Goal: Information Seeking & Learning: Learn about a topic

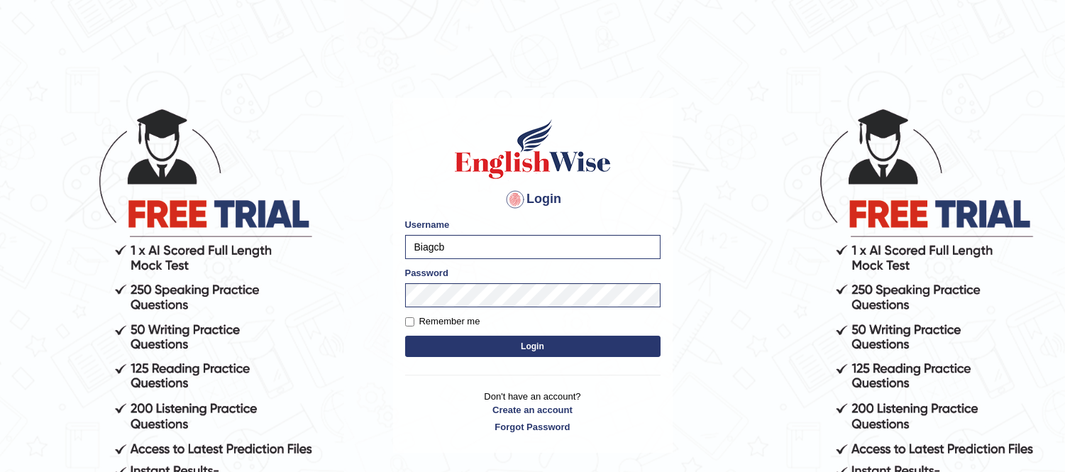
type input "Biagc"
click at [445, 346] on button "Login" at bounding box center [532, 346] width 255 height 21
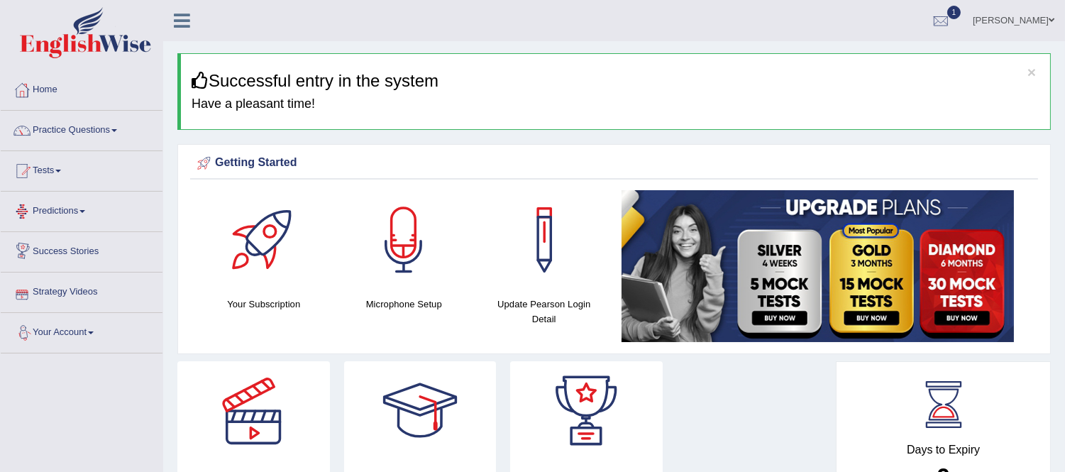
click at [47, 173] on link "Tests" at bounding box center [82, 168] width 162 height 35
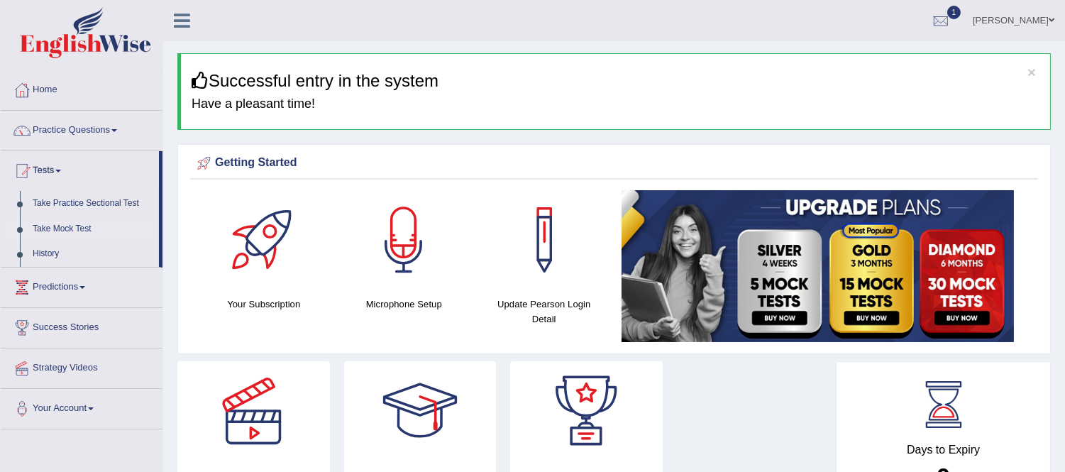
click at [68, 225] on link "Take Mock Test" at bounding box center [92, 229] width 133 height 26
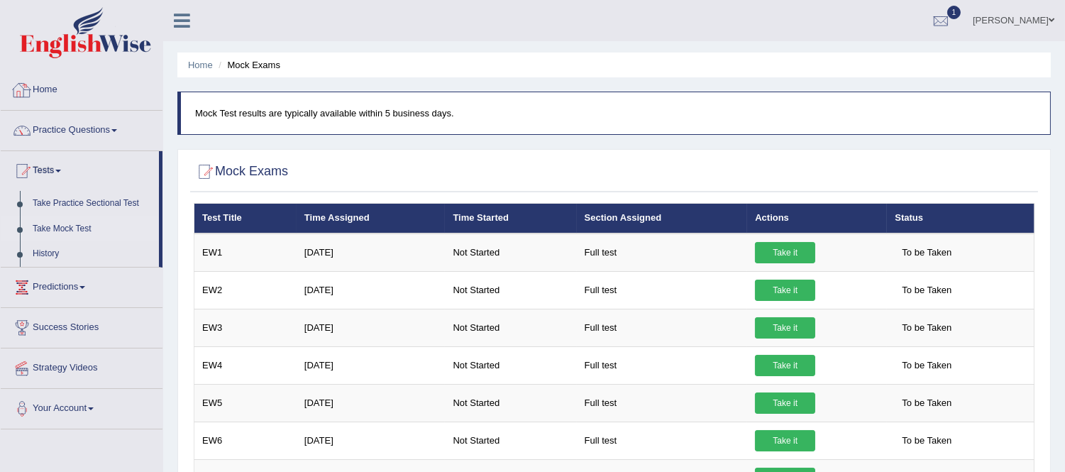
click at [50, 91] on link "Home" at bounding box center [82, 87] width 162 height 35
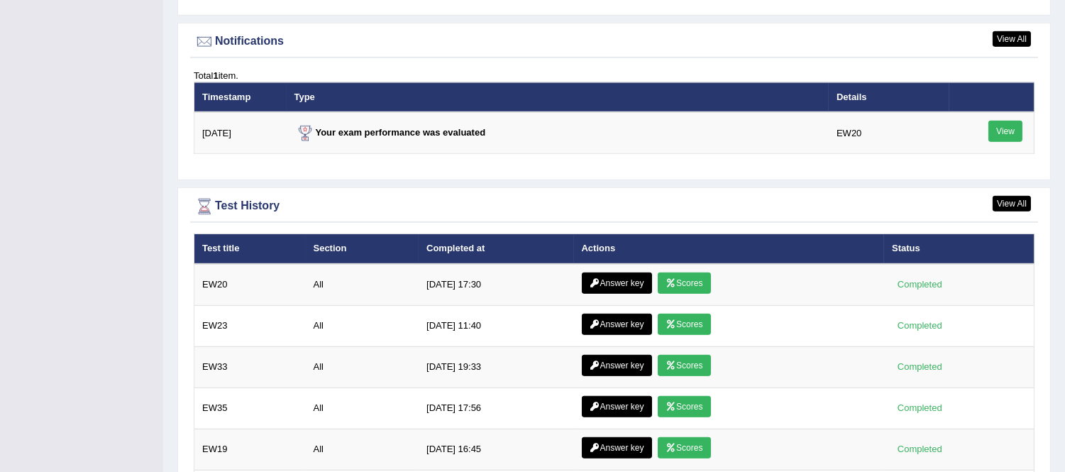
scroll to position [1901, 0]
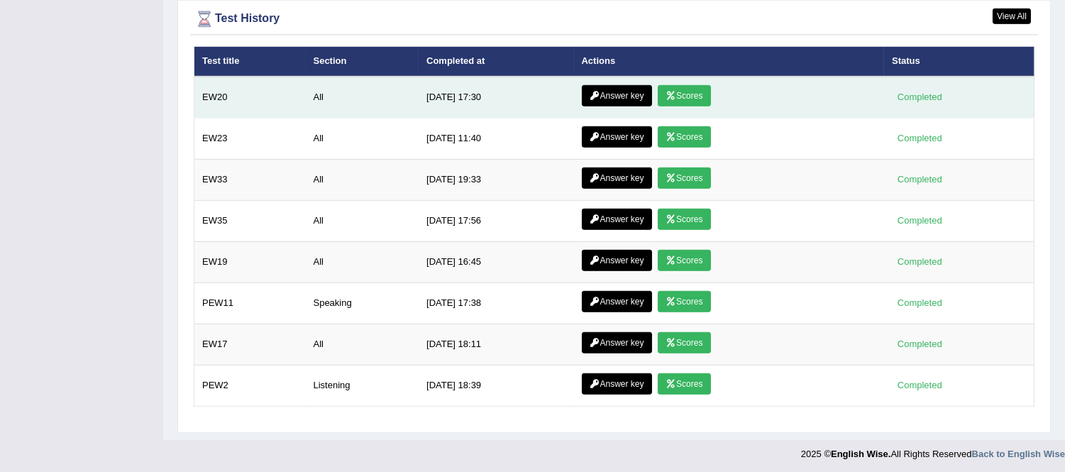
click at [604, 87] on link "Answer key" at bounding box center [617, 95] width 70 height 21
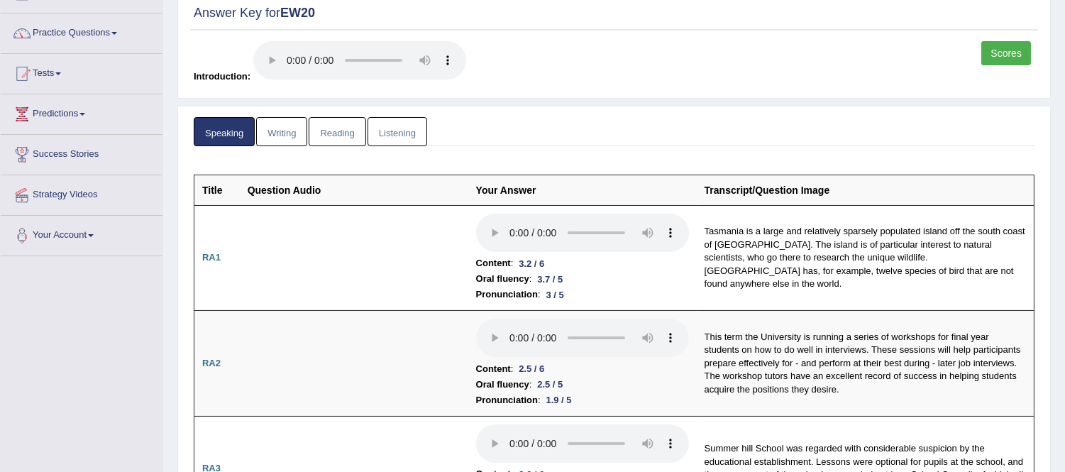
scroll to position [87, 0]
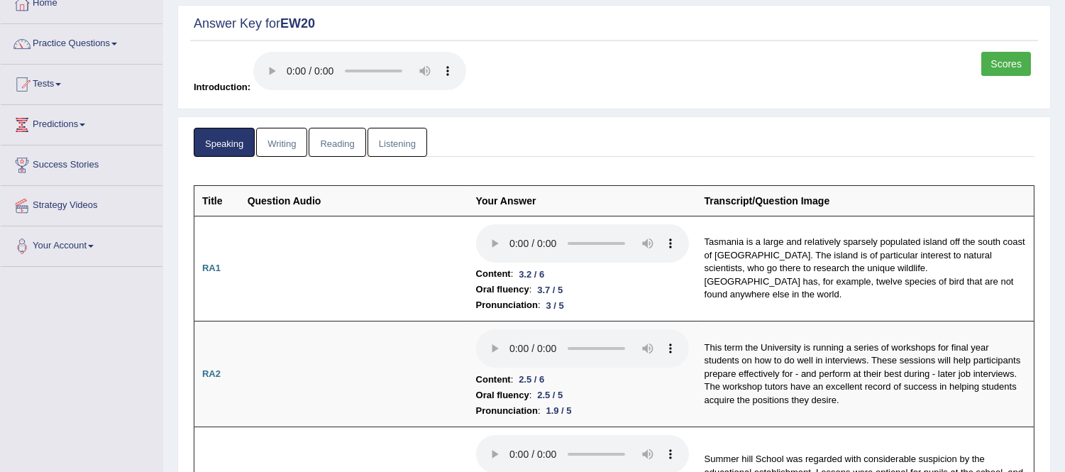
click at [1003, 67] on link "Scores" at bounding box center [1006, 64] width 50 height 24
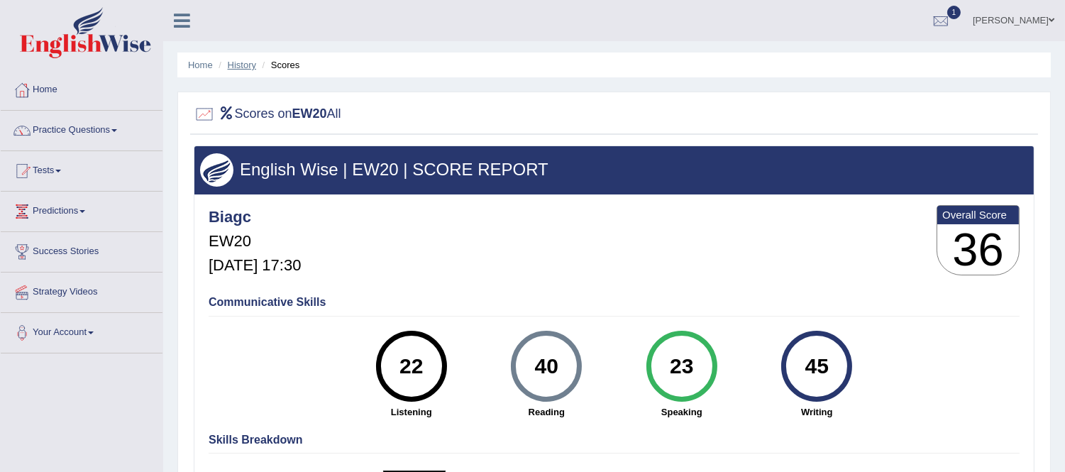
click at [245, 67] on link "History" at bounding box center [242, 65] width 28 height 11
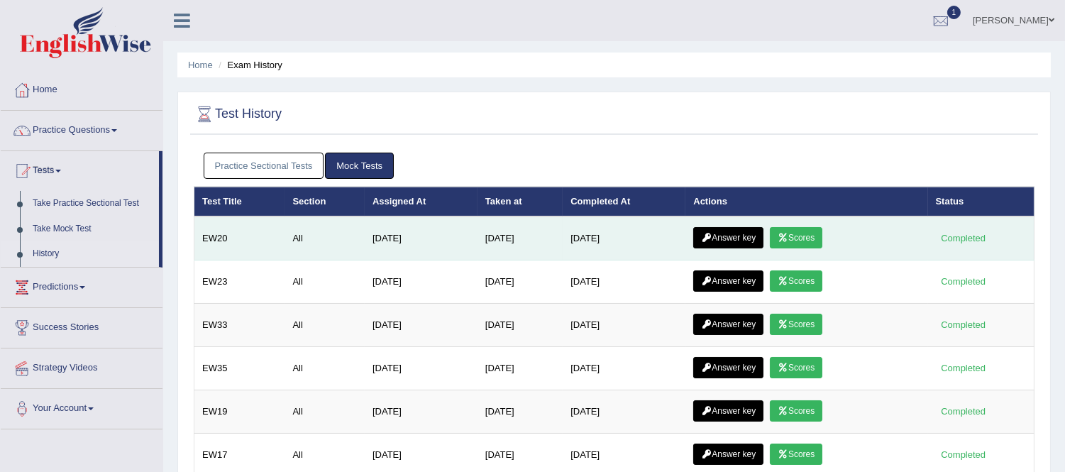
click at [743, 241] on link "Answer key" at bounding box center [728, 237] width 70 height 21
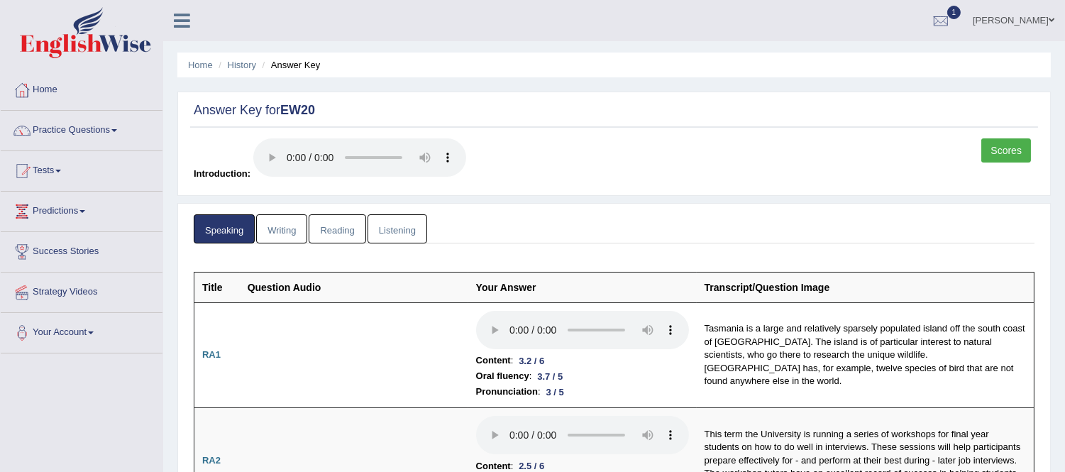
click at [277, 228] on link "Writing" at bounding box center [281, 228] width 51 height 29
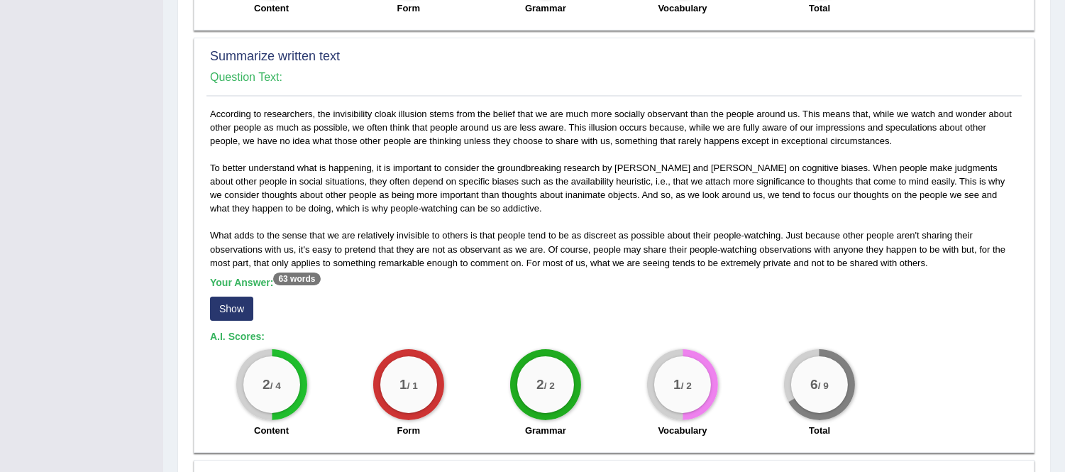
scroll to position [684, 0]
click at [228, 306] on button "Show" at bounding box center [231, 308] width 43 height 24
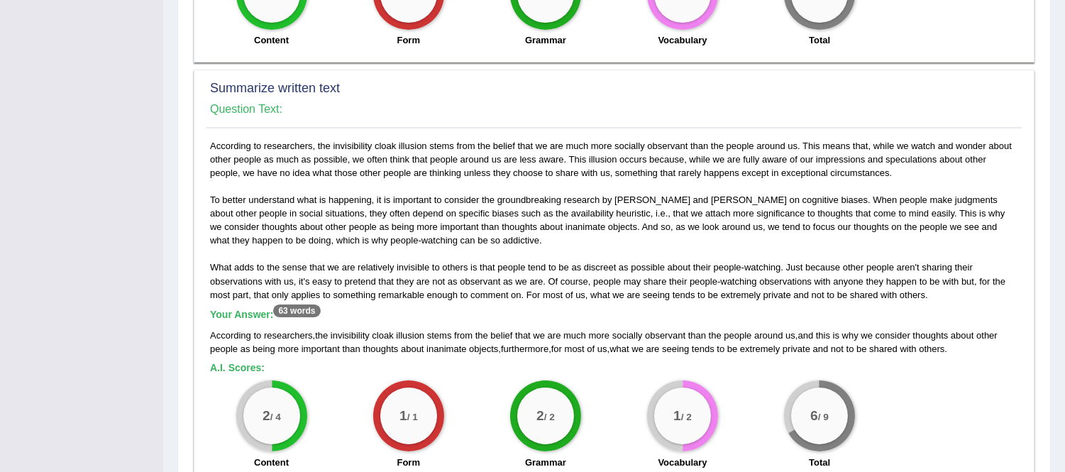
scroll to position [777, 0]
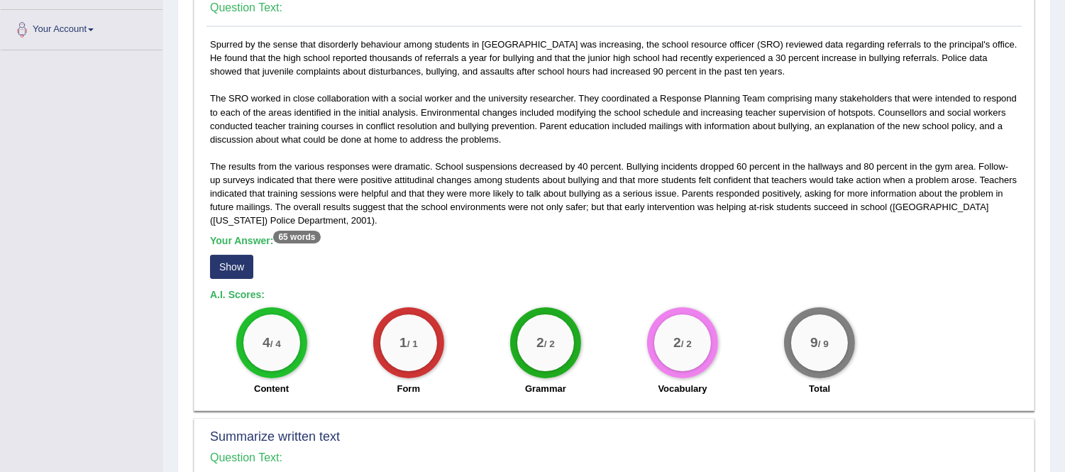
click at [789, 285] on div "Spurred by the sense that disorderly behaviour among students in South Euclid w…" at bounding box center [613, 220] width 815 height 365
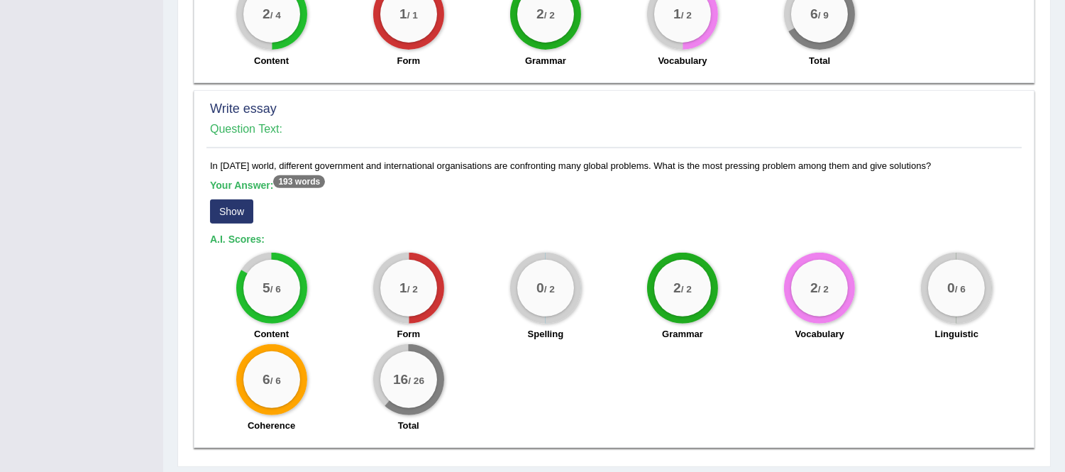
scroll to position [1090, 0]
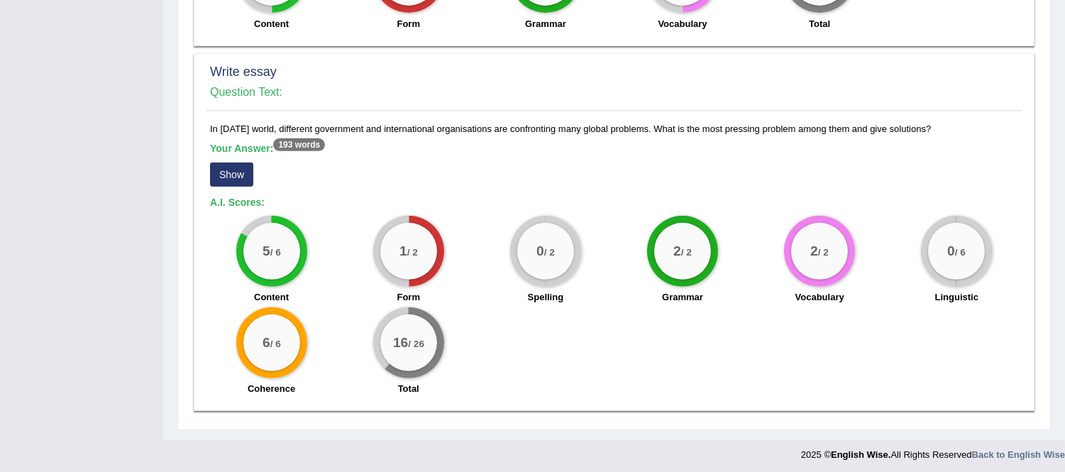
click at [238, 171] on button "Show" at bounding box center [231, 174] width 43 height 24
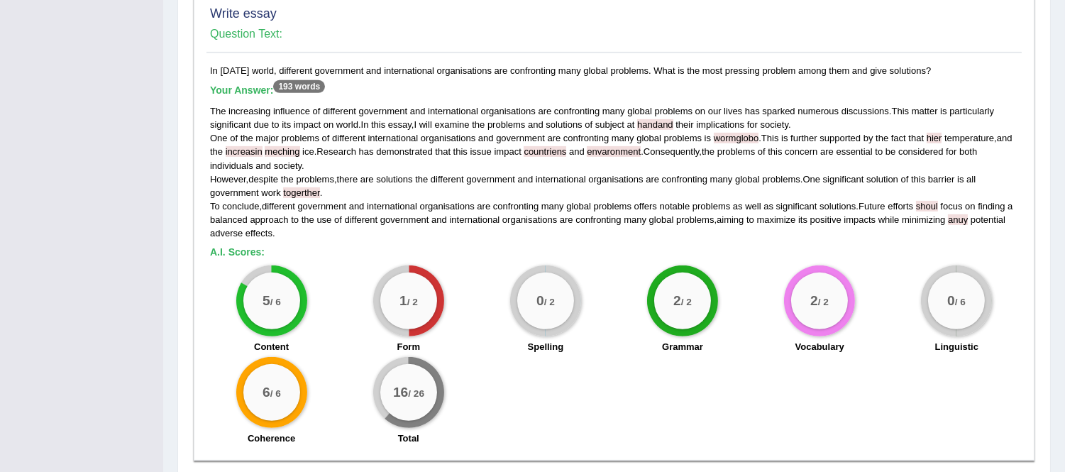
scroll to position [1149, 0]
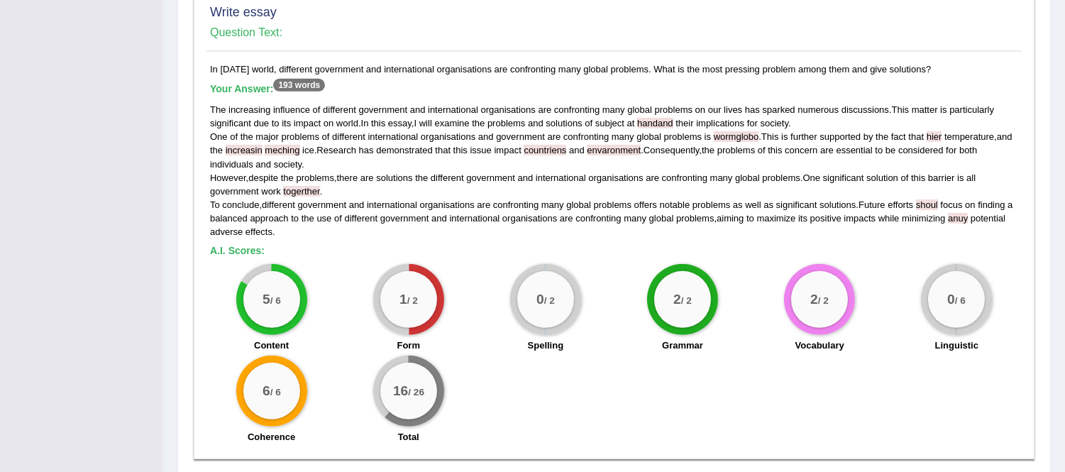
click at [284, 145] on span "meching" at bounding box center [282, 150] width 35 height 11
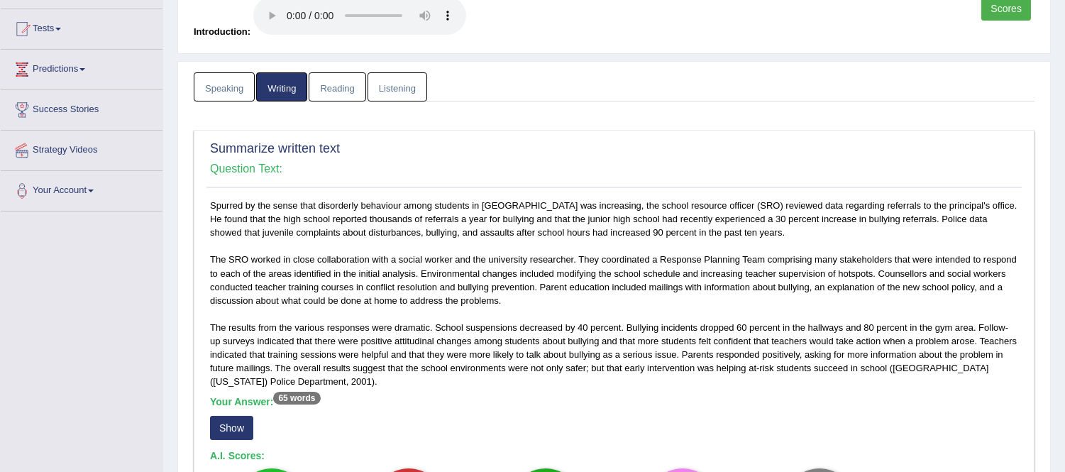
scroll to position [140, 0]
click at [336, 87] on link "Reading" at bounding box center [337, 88] width 57 height 29
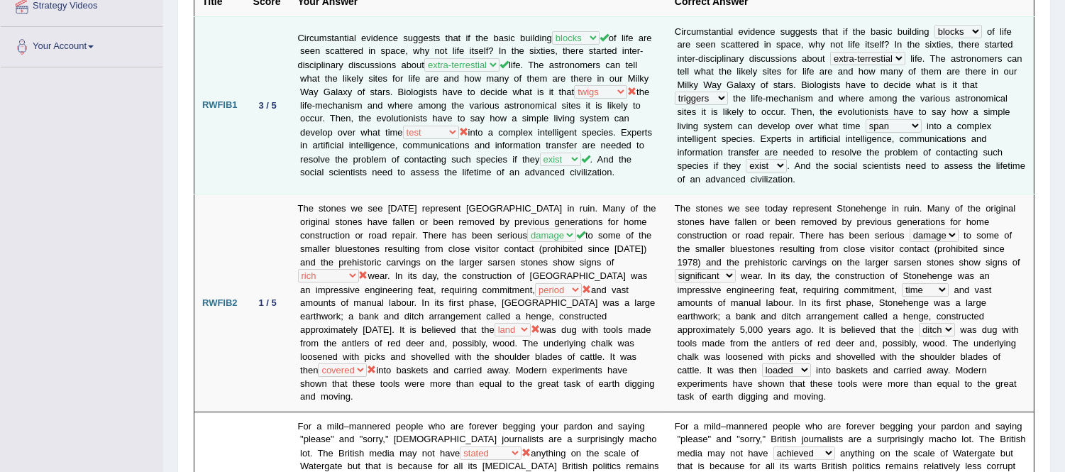
scroll to position [0, 0]
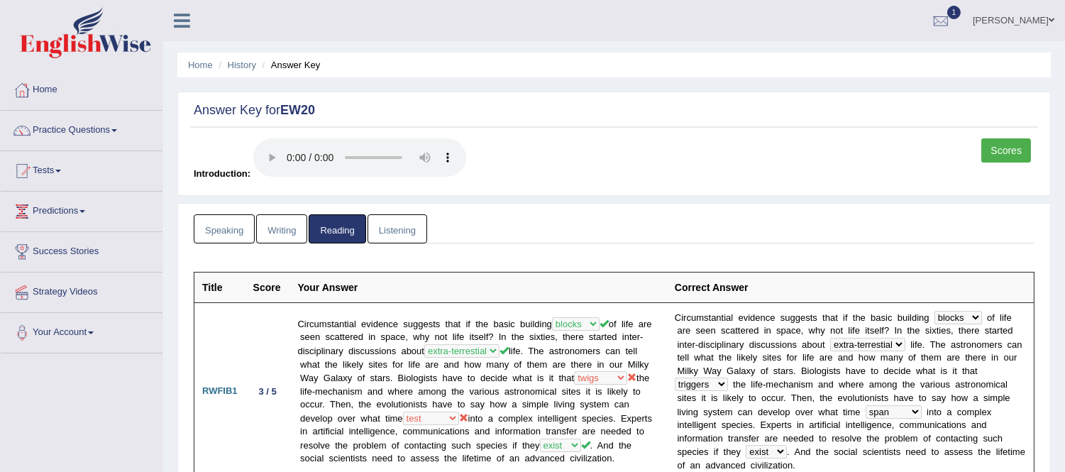
click at [399, 232] on link "Listening" at bounding box center [397, 228] width 60 height 29
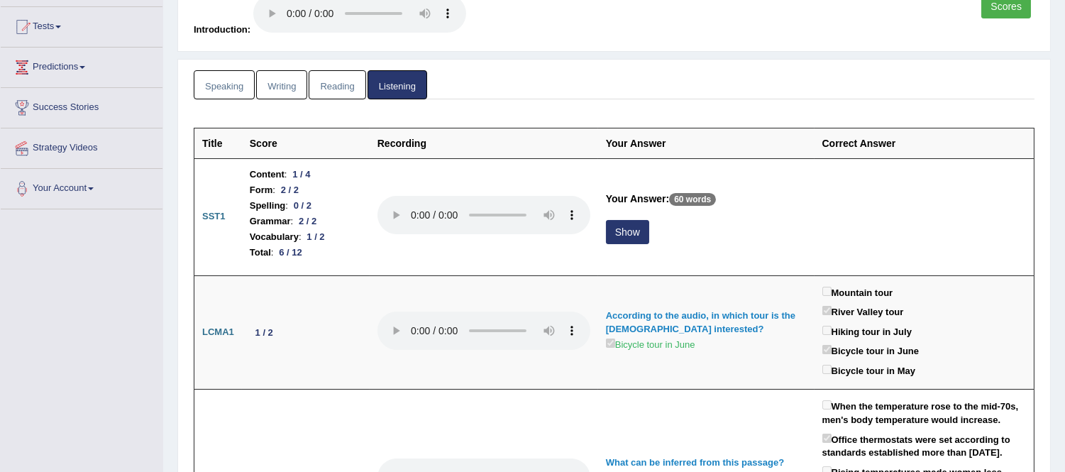
scroll to position [146, 0]
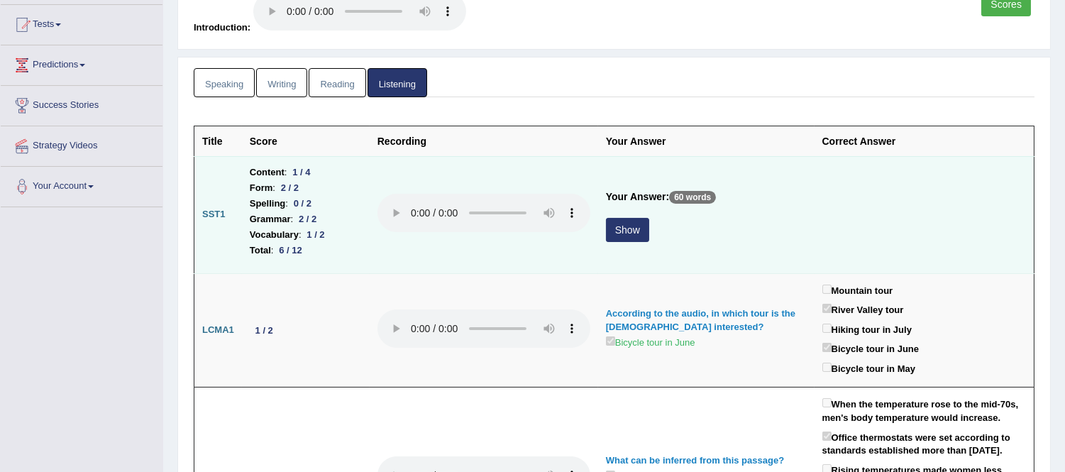
click at [627, 229] on button "Show" at bounding box center [627, 230] width 43 height 24
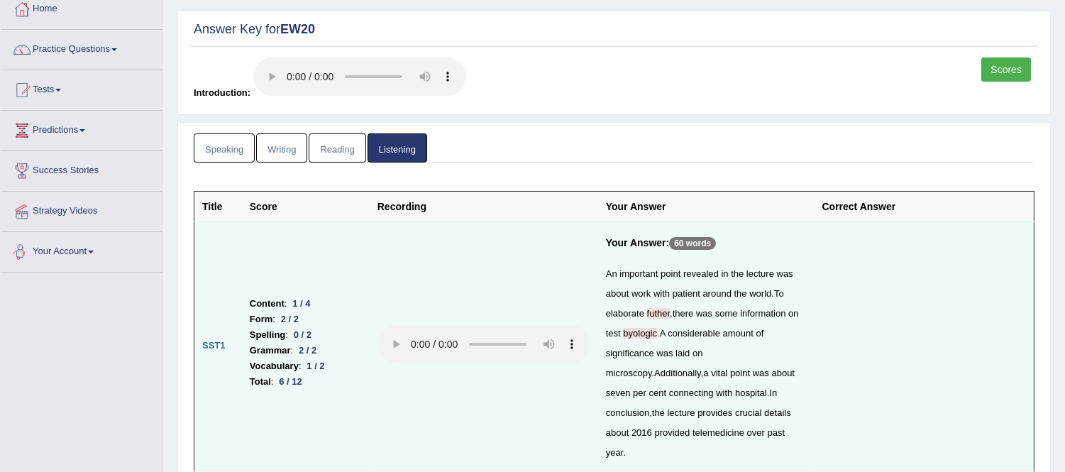
scroll to position [0, 0]
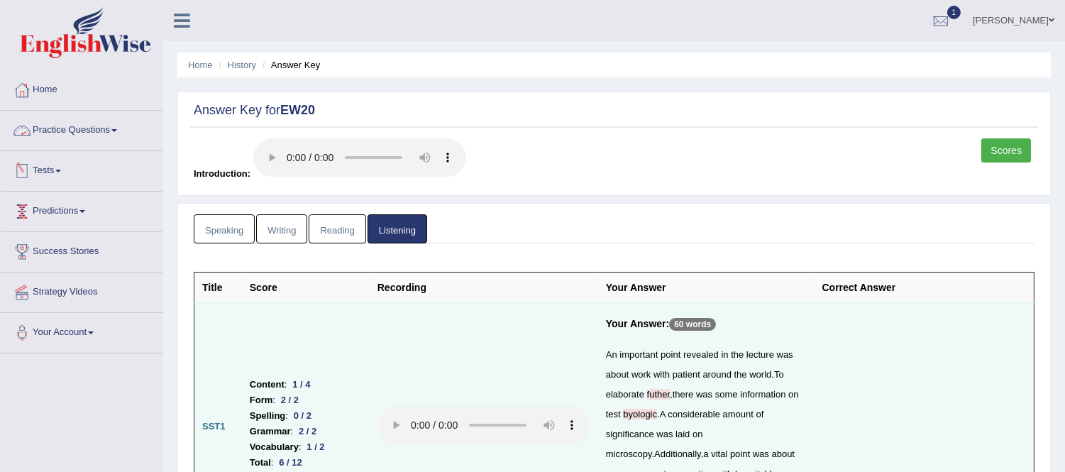
click at [94, 126] on link "Practice Questions" at bounding box center [82, 128] width 162 height 35
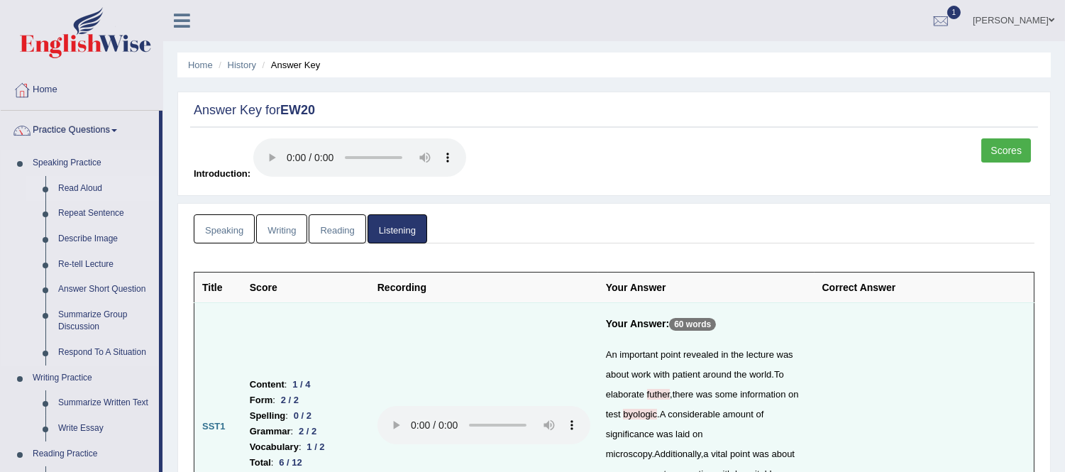
click at [89, 183] on link "Read Aloud" at bounding box center [105, 189] width 107 height 26
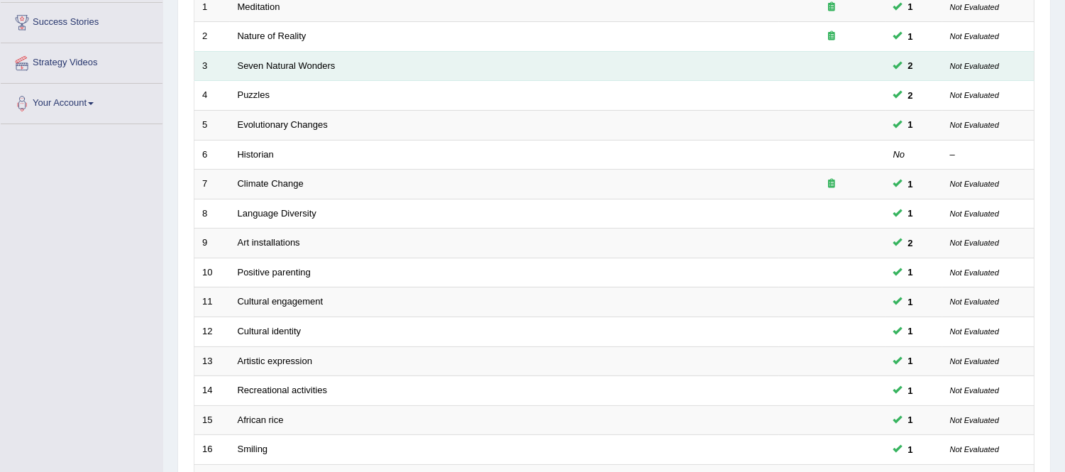
scroll to position [467, 0]
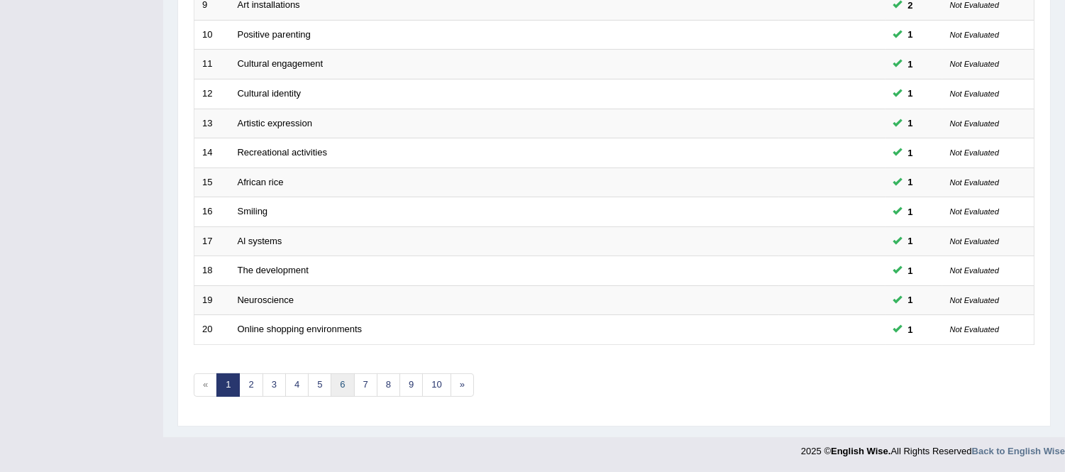
click at [343, 388] on link "6" at bounding box center [342, 384] width 23 height 23
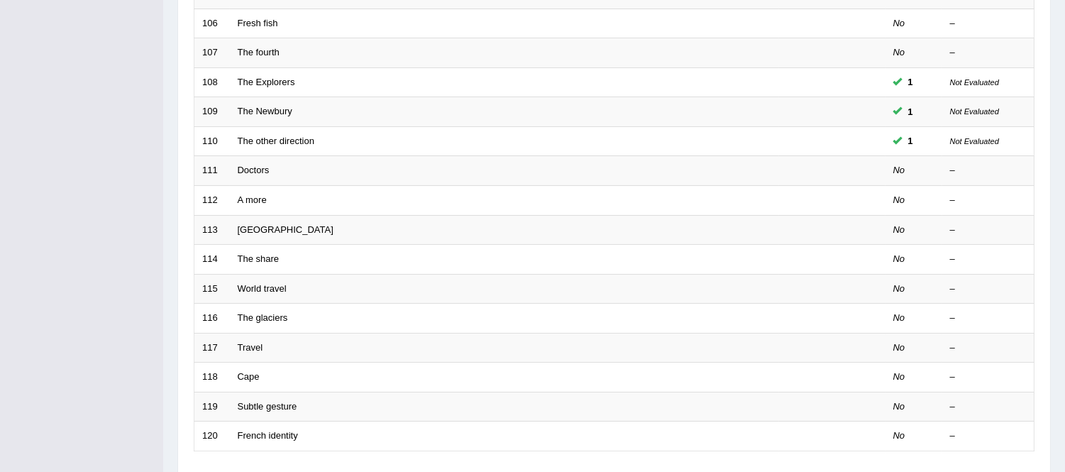
scroll to position [467, 0]
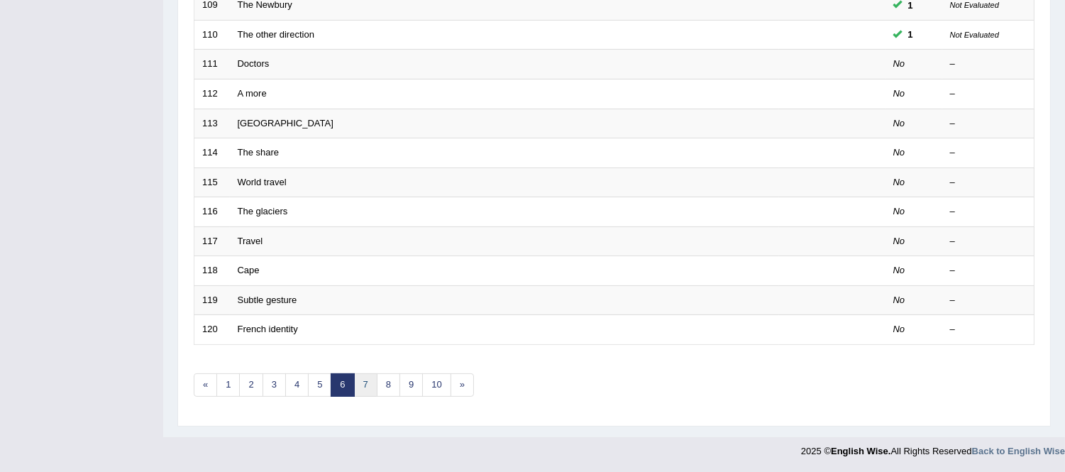
click at [362, 382] on link "7" at bounding box center [365, 384] width 23 height 23
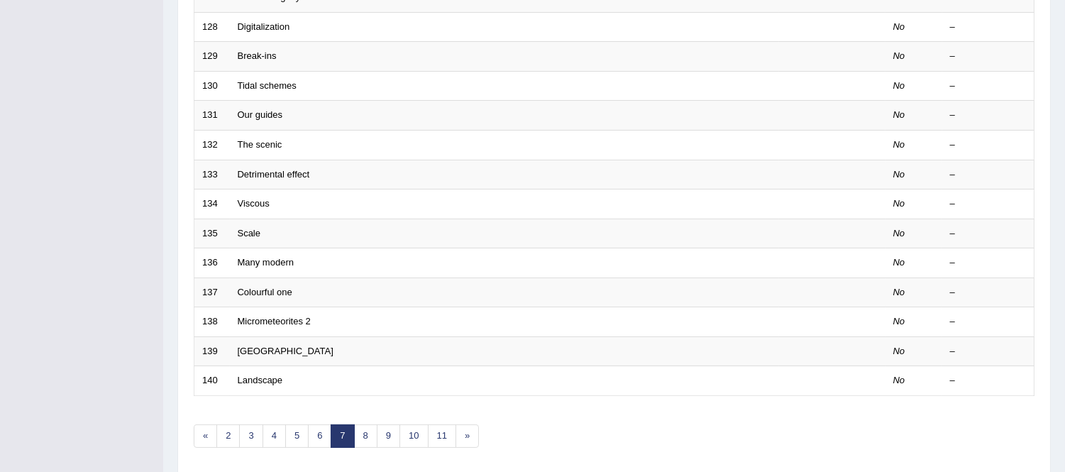
scroll to position [467, 0]
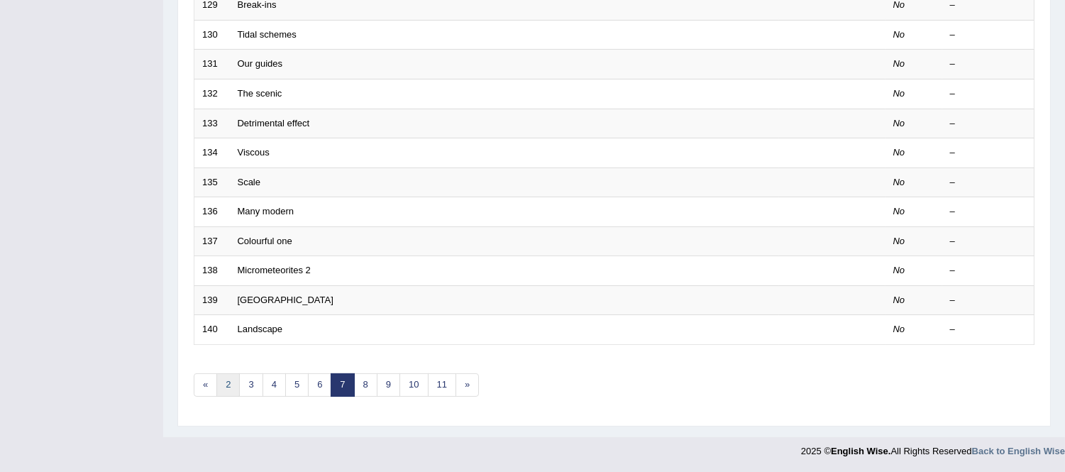
click at [225, 389] on link "2" at bounding box center [227, 384] width 23 height 23
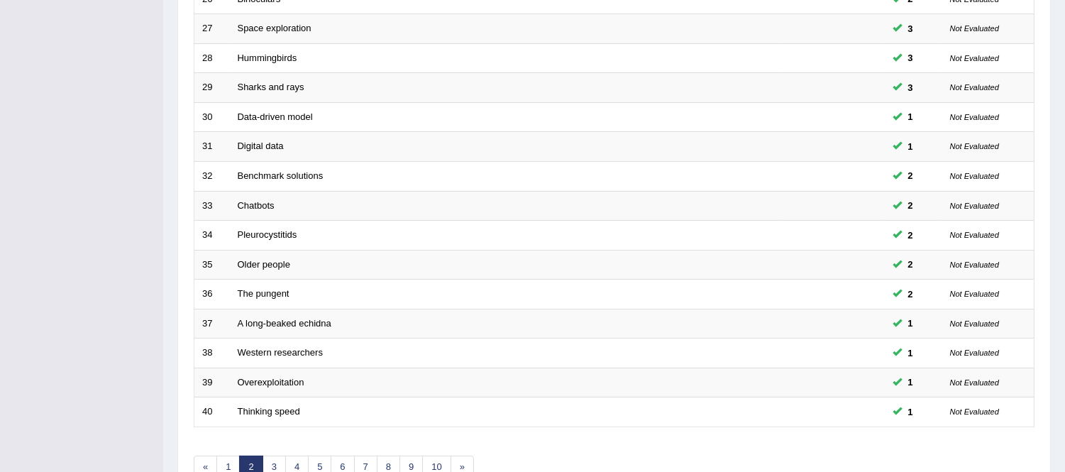
scroll to position [467, 0]
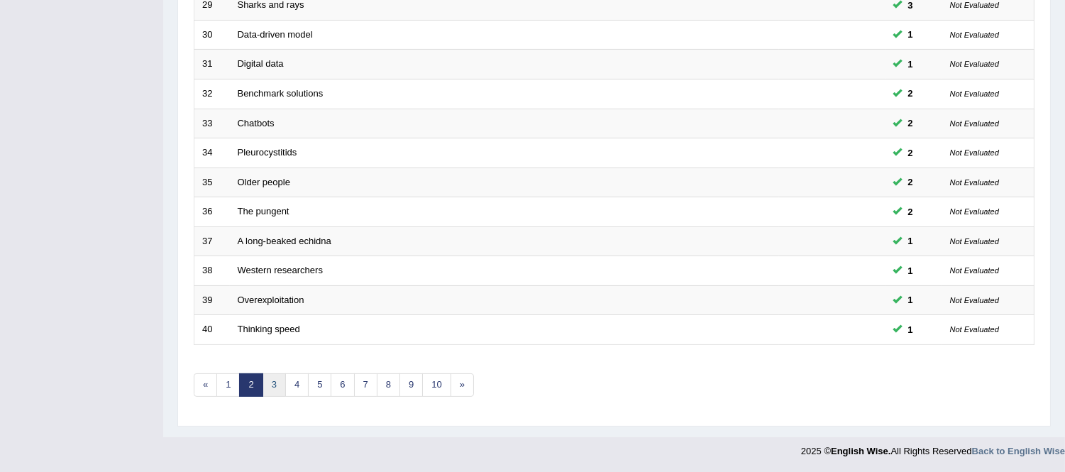
click at [271, 380] on link "3" at bounding box center [273, 384] width 23 height 23
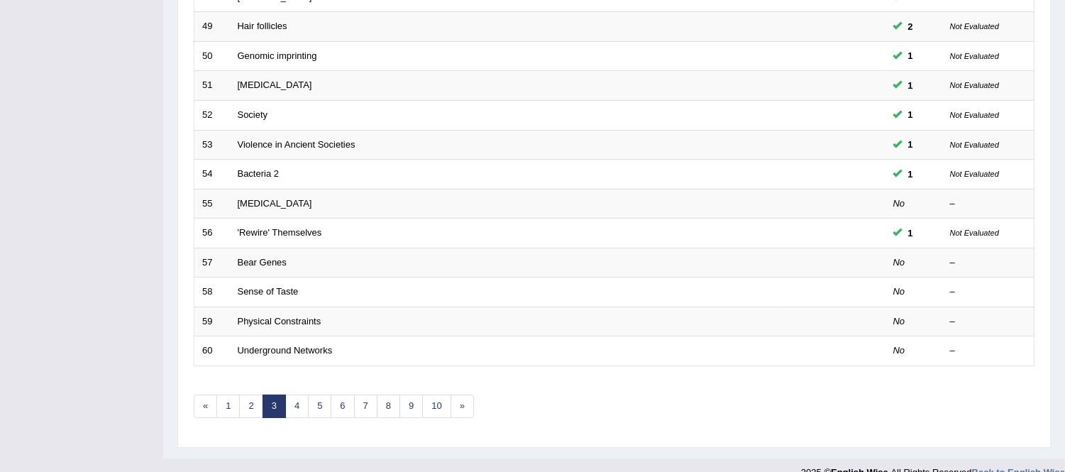
scroll to position [467, 0]
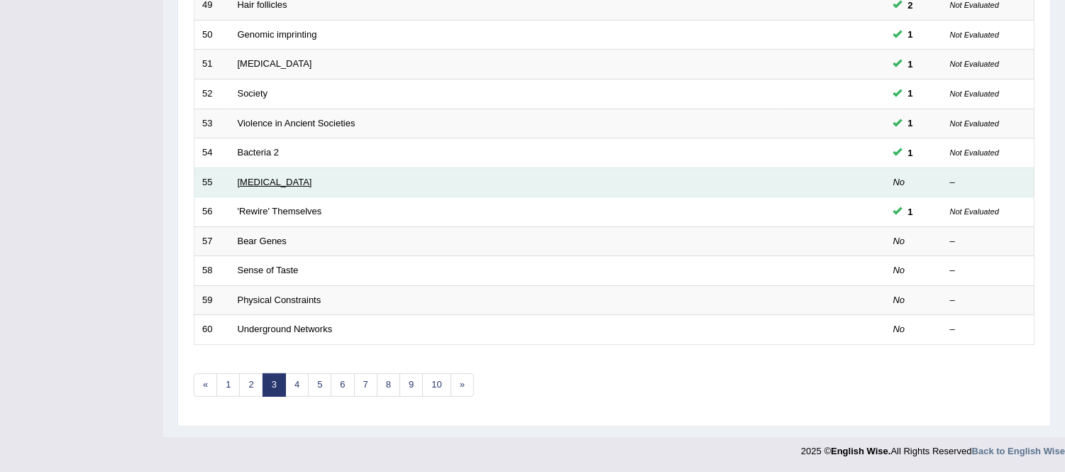
click at [262, 183] on link "Workplace Stress" at bounding box center [275, 182] width 74 height 11
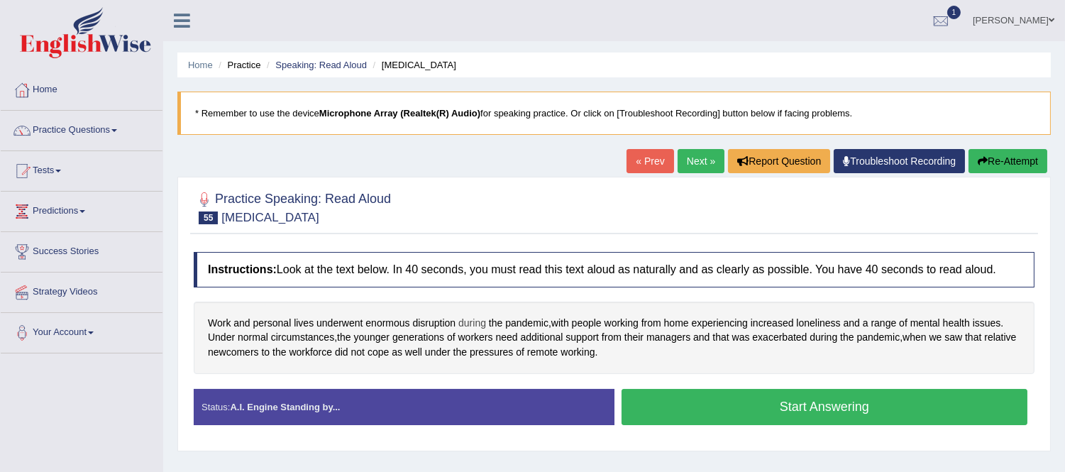
click at [477, 321] on span "during" at bounding box center [472, 323] width 28 height 15
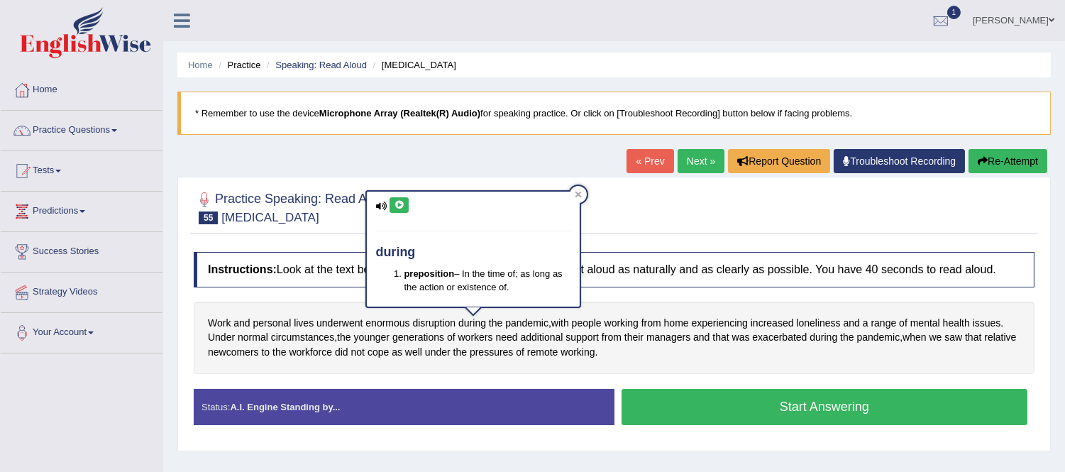
click at [399, 204] on icon at bounding box center [399, 205] width 11 height 9
click at [742, 324] on span "experiencing" at bounding box center [720, 323] width 56 height 15
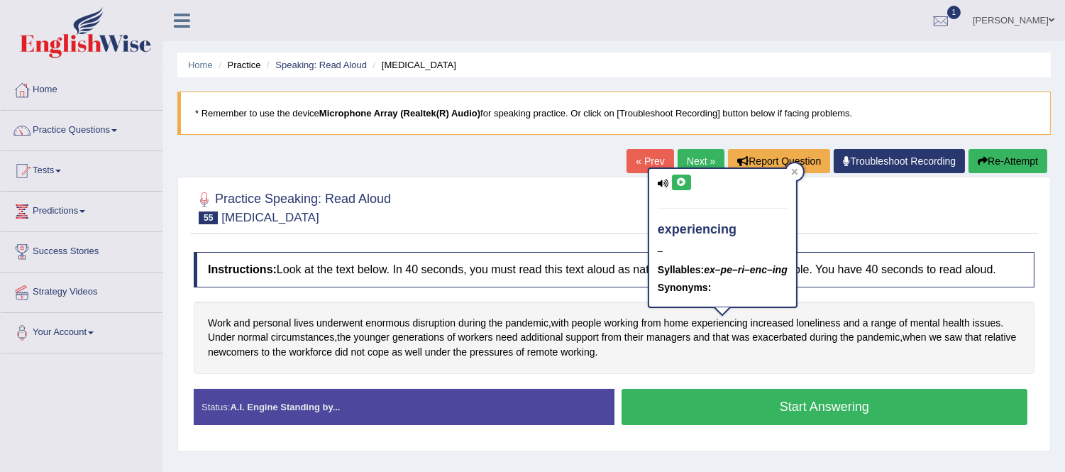
click at [684, 178] on icon at bounding box center [681, 182] width 11 height 9
click at [679, 182] on icon at bounding box center [681, 182] width 11 height 9
click at [798, 169] on icon at bounding box center [794, 171] width 7 height 7
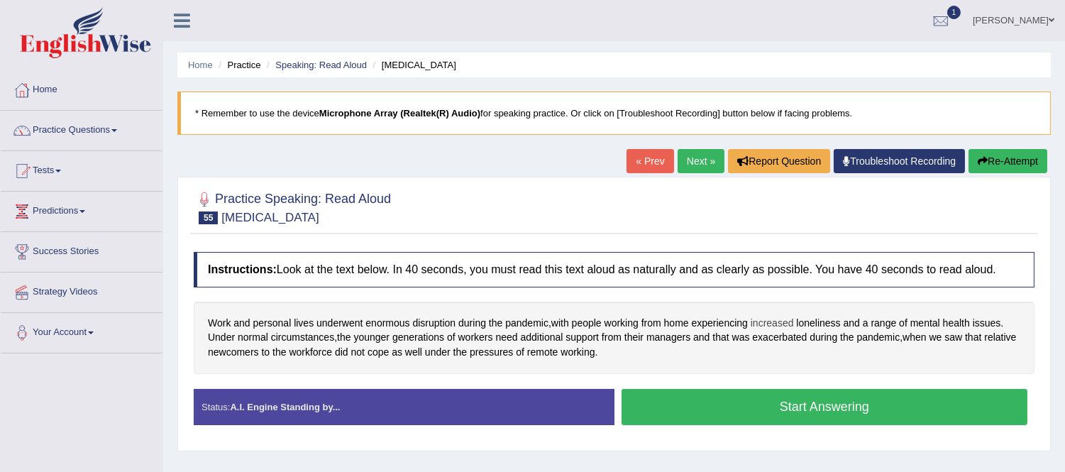
click at [780, 322] on span "increased" at bounding box center [771, 323] width 43 height 15
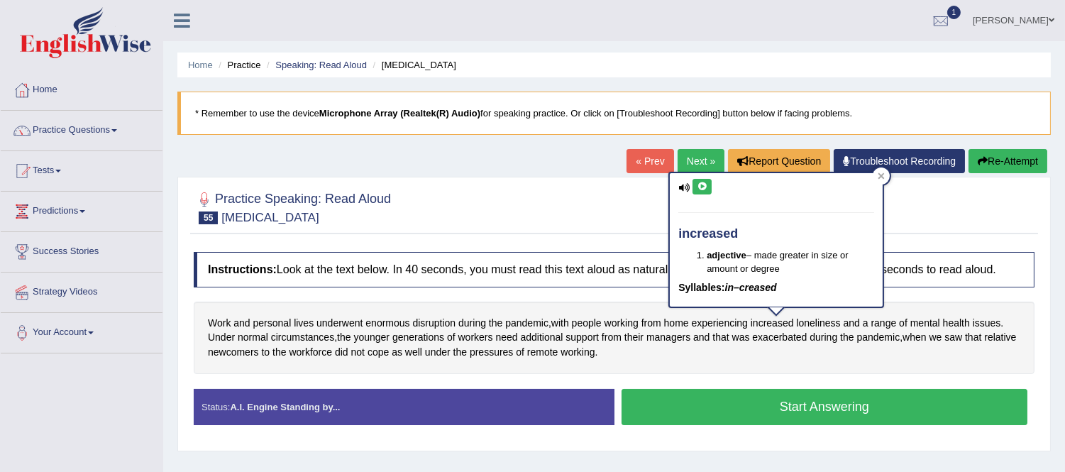
click at [706, 185] on icon at bounding box center [702, 186] width 11 height 9
click at [707, 186] on button at bounding box center [701, 187] width 19 height 16
click at [880, 173] on icon at bounding box center [880, 175] width 7 height 7
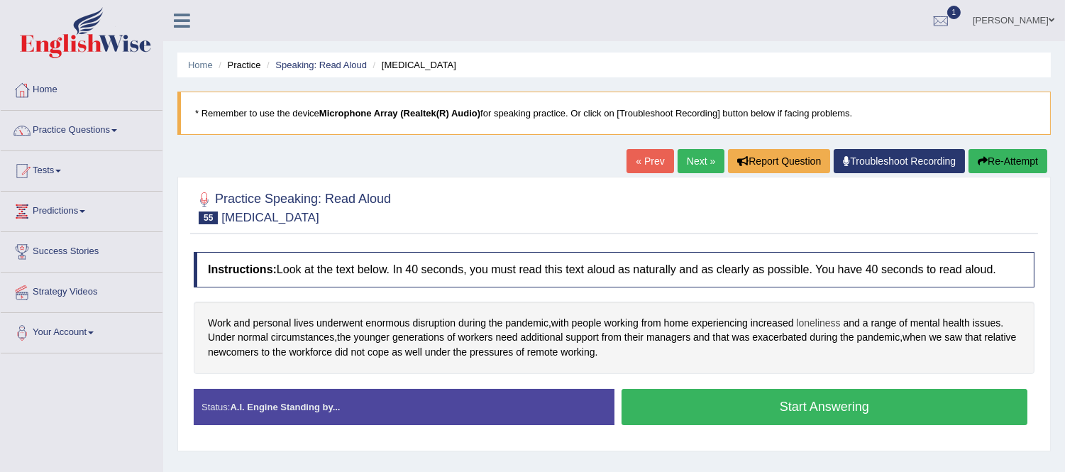
click at [832, 324] on span "loneliness" at bounding box center [818, 323] width 44 height 15
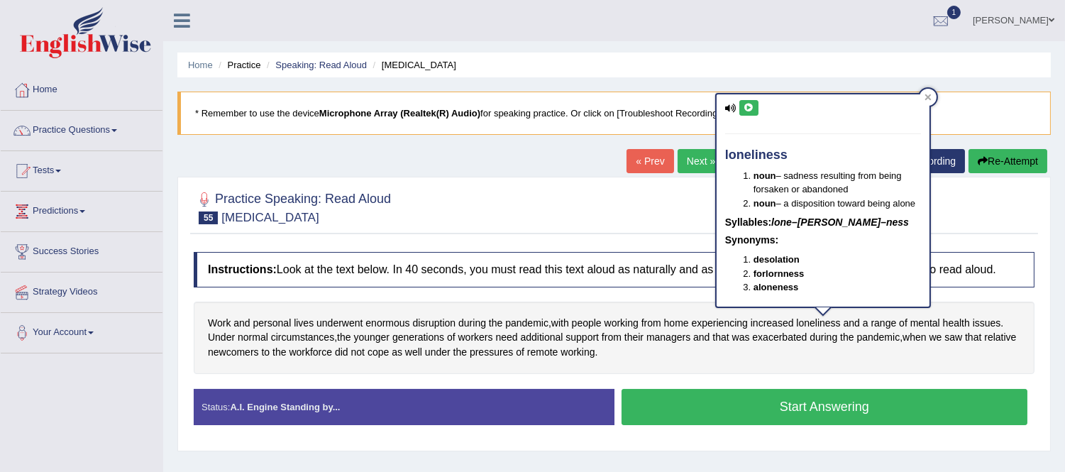
click at [748, 116] on div "loneliness noun – sadness resulting from being forsaken or abandoned noun – a d…" at bounding box center [822, 200] width 213 height 212
click at [750, 109] on icon at bounding box center [748, 108] width 11 height 9
click at [745, 107] on icon at bounding box center [748, 108] width 11 height 9
click at [926, 98] on icon at bounding box center [927, 97] width 7 height 7
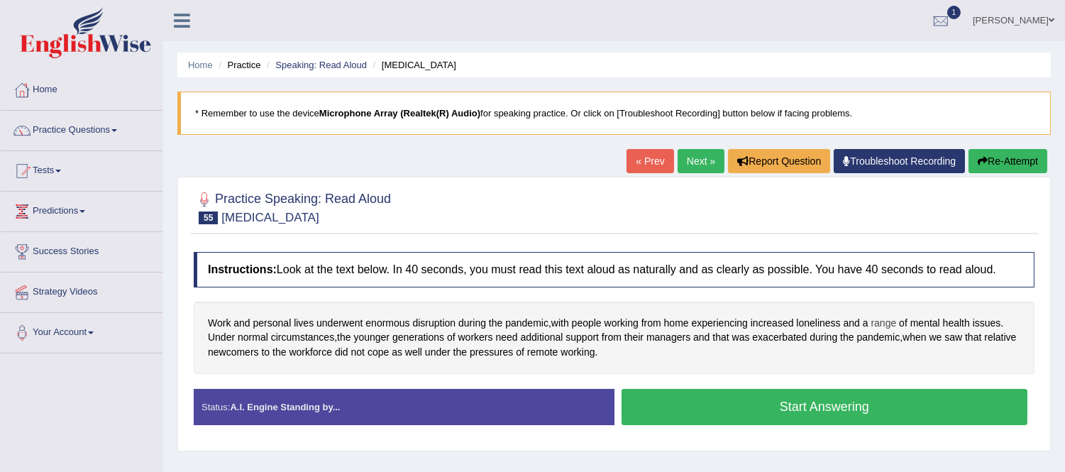
click at [894, 321] on span "range" at bounding box center [884, 323] width 26 height 15
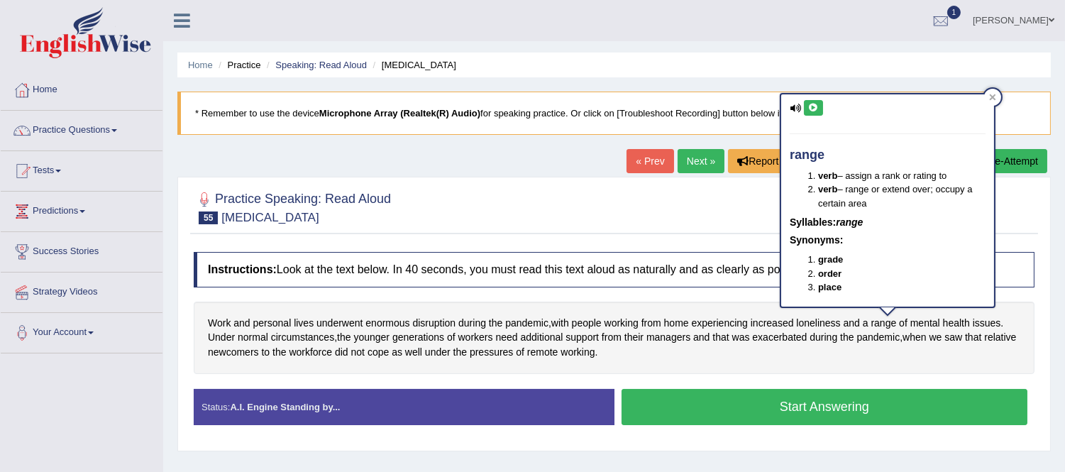
click at [816, 106] on icon at bounding box center [813, 108] width 11 height 9
click at [995, 326] on span "issues" at bounding box center [986, 323] width 28 height 15
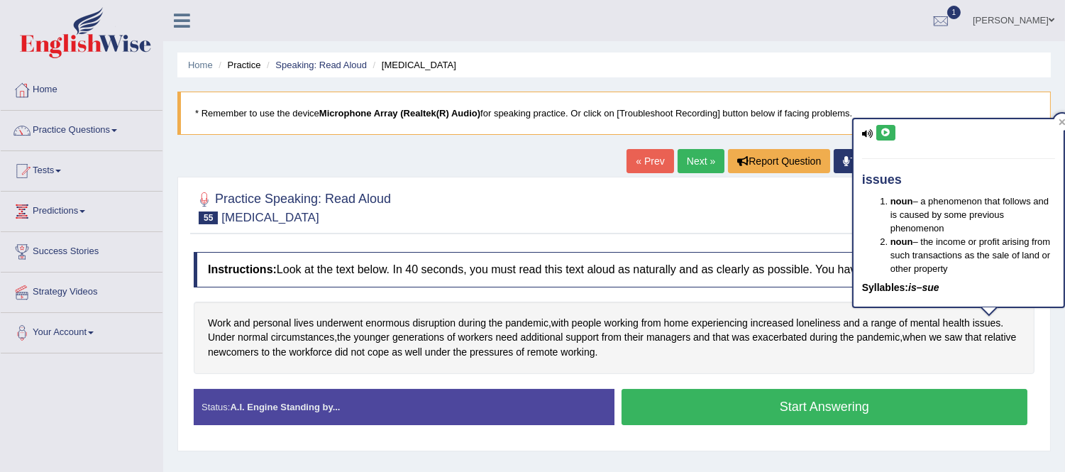
click at [891, 128] on button at bounding box center [885, 133] width 19 height 16
click at [888, 139] on button at bounding box center [885, 133] width 19 height 16
click at [702, 405] on button "Start Answering" at bounding box center [824, 407] width 406 height 36
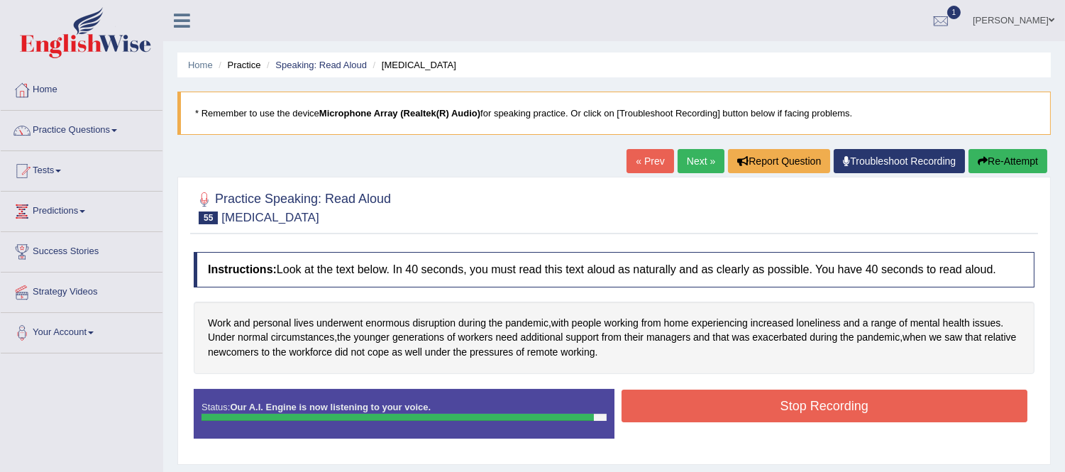
click at [679, 406] on button "Stop Recording" at bounding box center [824, 405] width 406 height 33
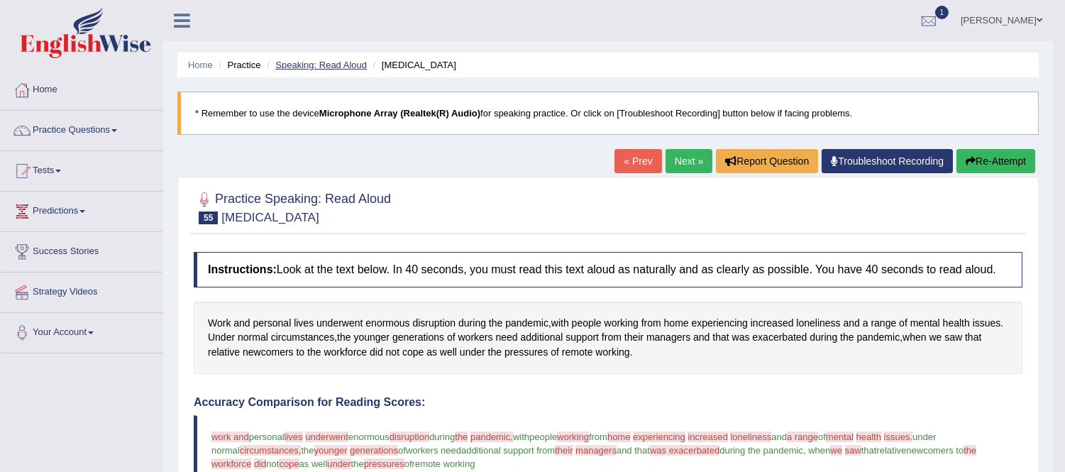
click at [343, 60] on link "Speaking: Read Aloud" at bounding box center [321, 65] width 92 height 11
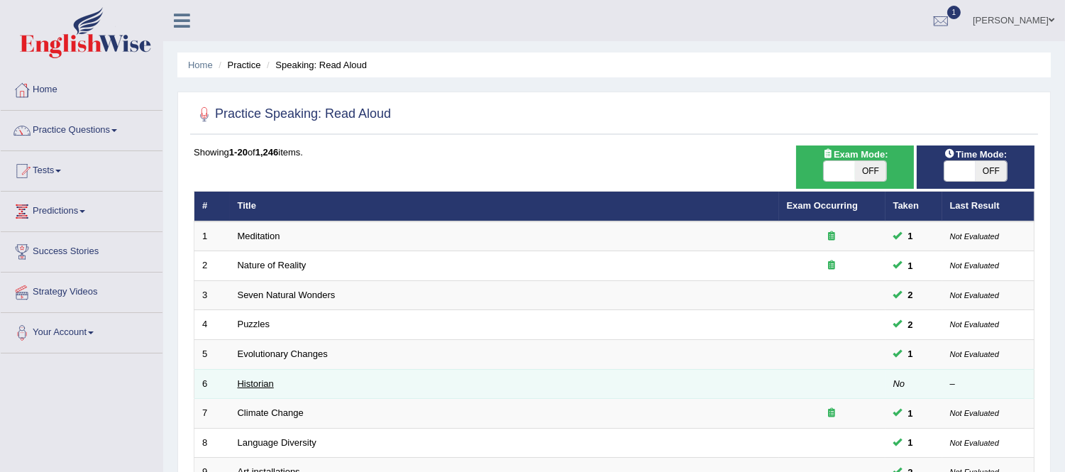
click at [255, 383] on link "Historian" at bounding box center [256, 383] width 36 height 11
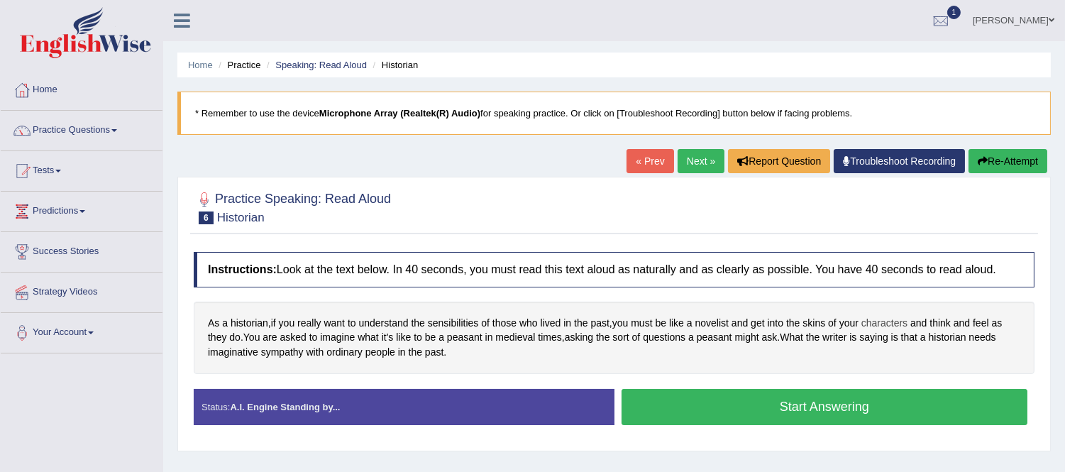
click at [888, 320] on span "characters" at bounding box center [884, 323] width 46 height 15
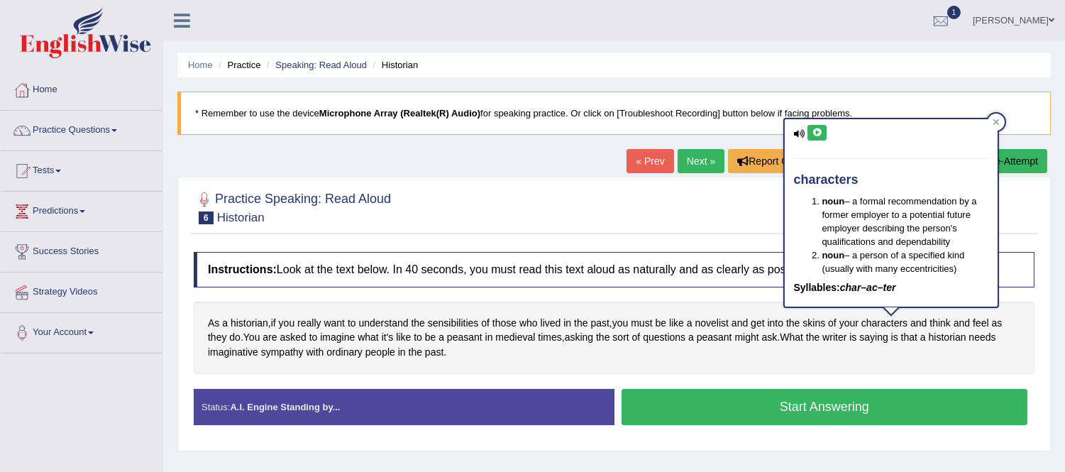
click at [810, 122] on div "characters noun – a formal recommendation by a former employer to a potential f…" at bounding box center [891, 212] width 213 height 187
click at [821, 135] on button at bounding box center [816, 133] width 19 height 16
click at [995, 118] on icon at bounding box center [995, 121] width 7 height 7
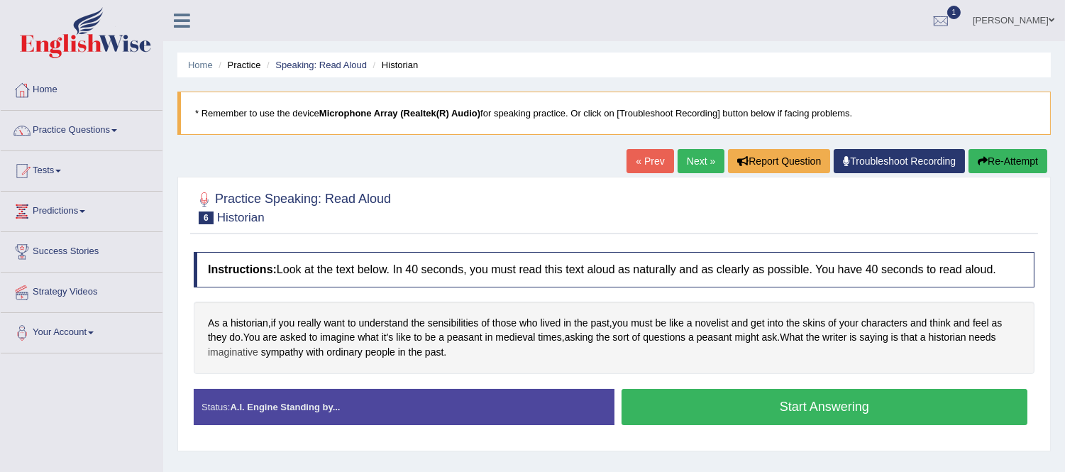
click at [245, 355] on span "imaginative" at bounding box center [233, 352] width 50 height 15
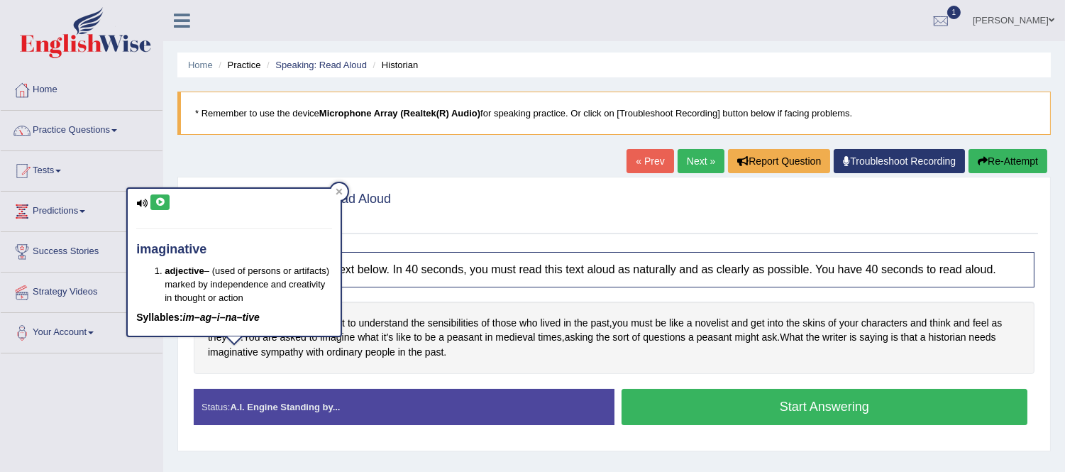
click at [155, 196] on button at bounding box center [159, 202] width 19 height 16
click at [338, 195] on div at bounding box center [339, 191] width 17 height 17
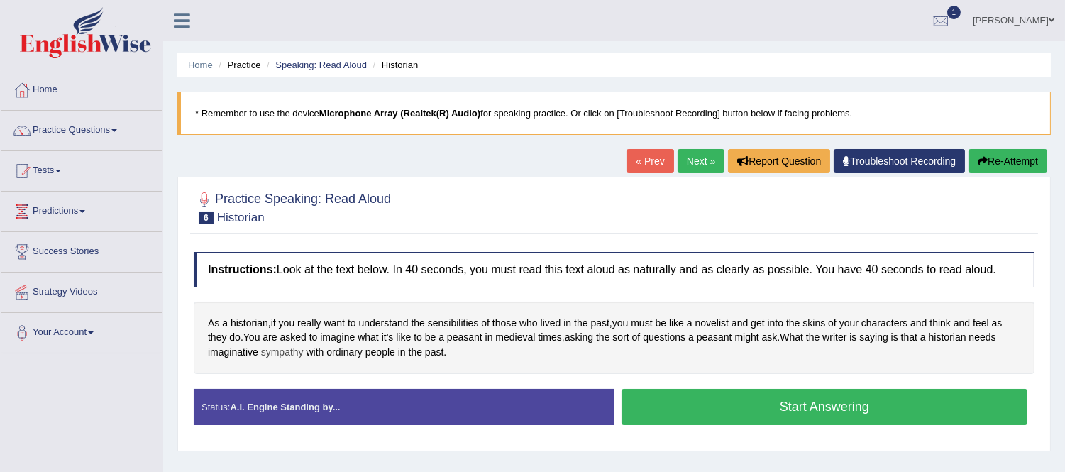
click at [292, 355] on span "sympathy" at bounding box center [282, 352] width 43 height 15
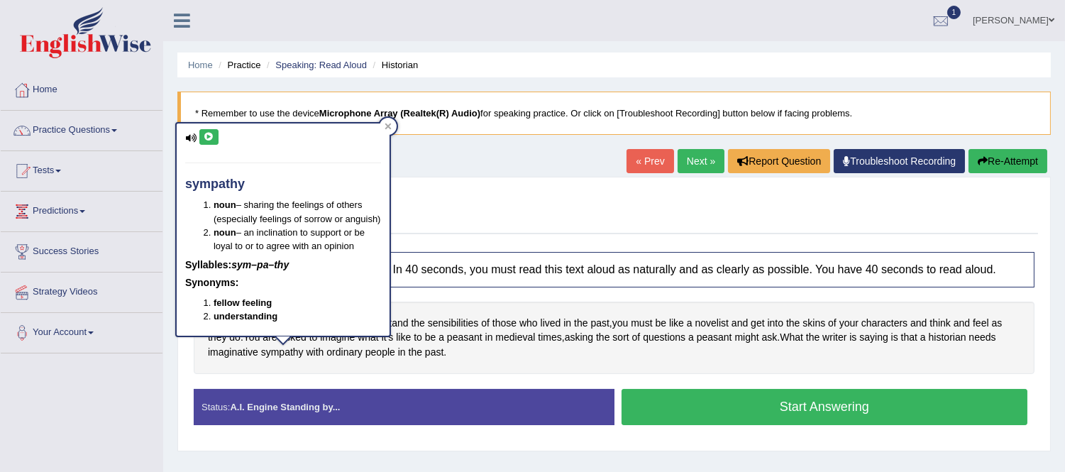
click at [210, 138] on icon at bounding box center [209, 137] width 11 height 9
click at [628, 365] on div "As a historian , if you really want to understand the sensibilities of those wh…" at bounding box center [614, 337] width 841 height 72
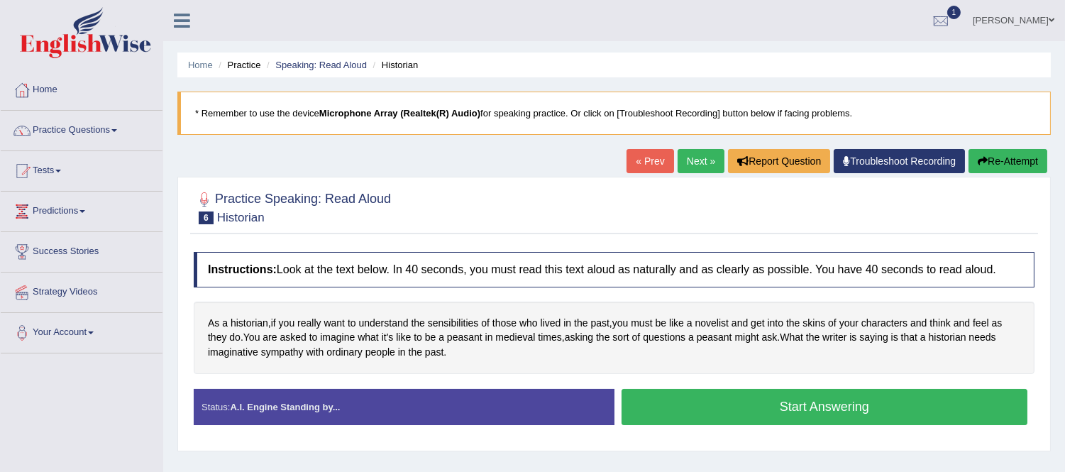
click at [663, 414] on button "Start Answering" at bounding box center [824, 407] width 406 height 36
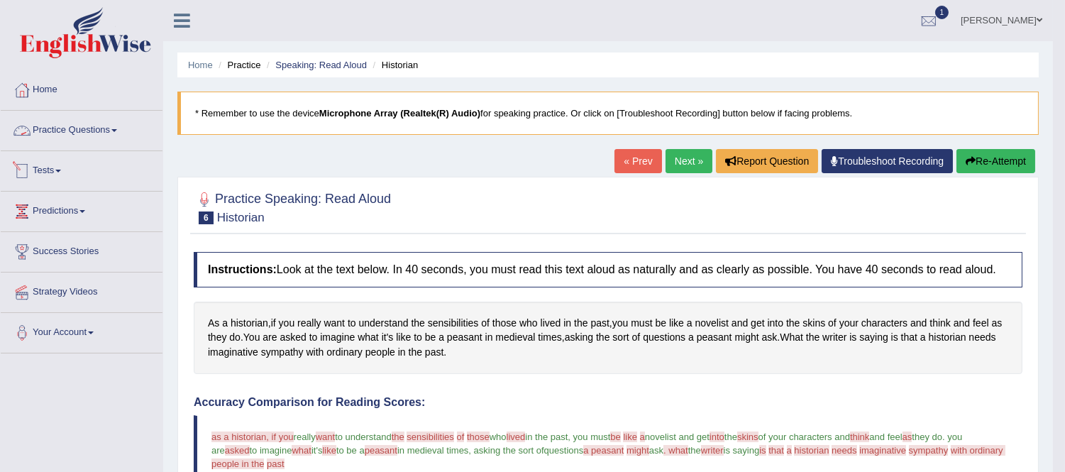
click at [81, 123] on link "Practice Questions" at bounding box center [82, 128] width 162 height 35
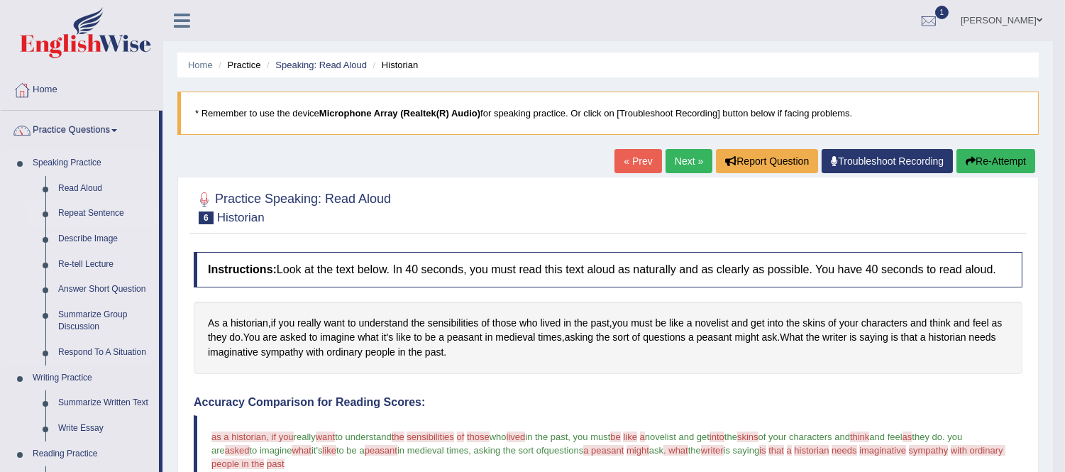
click at [109, 210] on link "Repeat Sentence" at bounding box center [105, 214] width 107 height 26
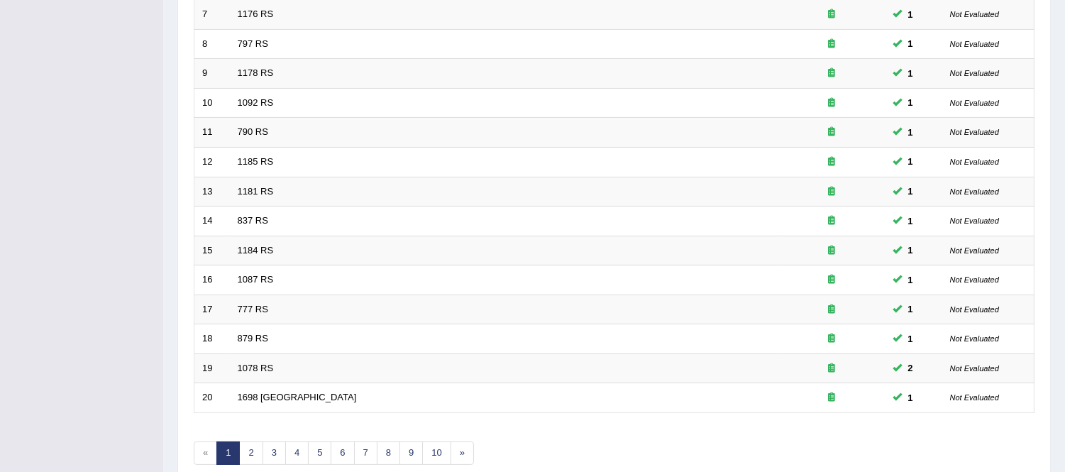
scroll to position [467, 0]
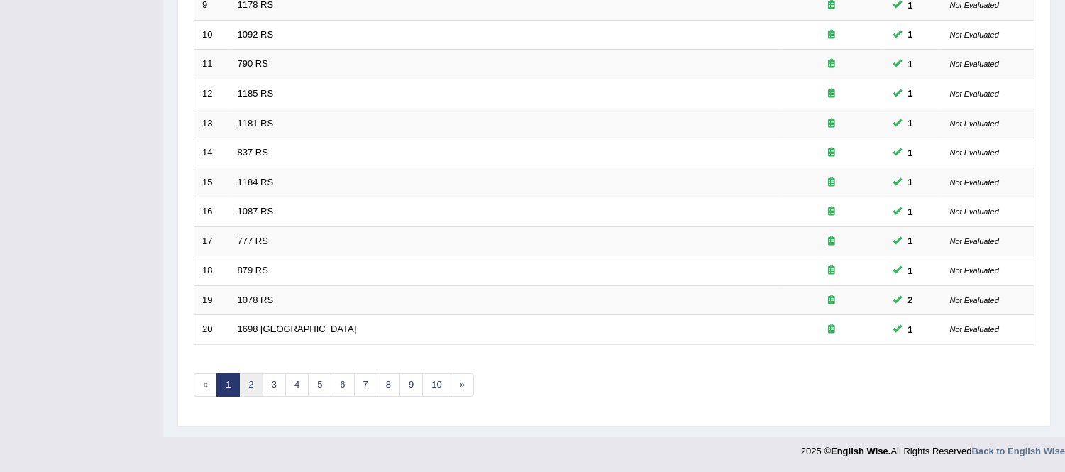
click at [252, 384] on link "2" at bounding box center [250, 384] width 23 height 23
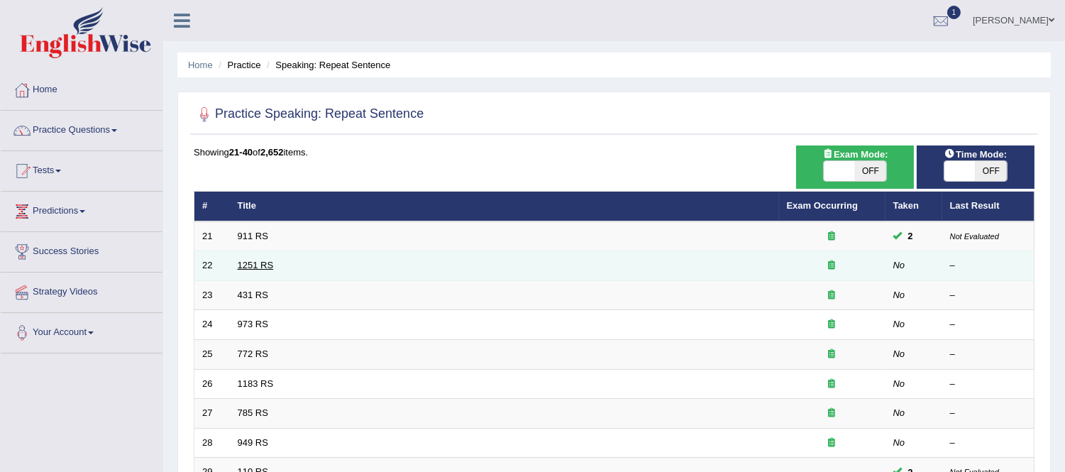
click at [267, 261] on link "1251 RS" at bounding box center [256, 265] width 36 height 11
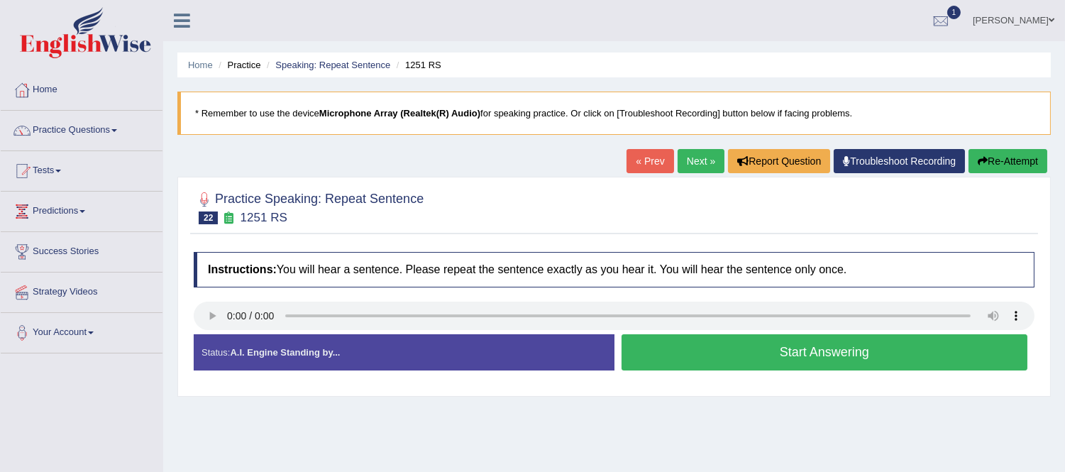
click at [728, 348] on button "Start Answering" at bounding box center [824, 352] width 406 height 36
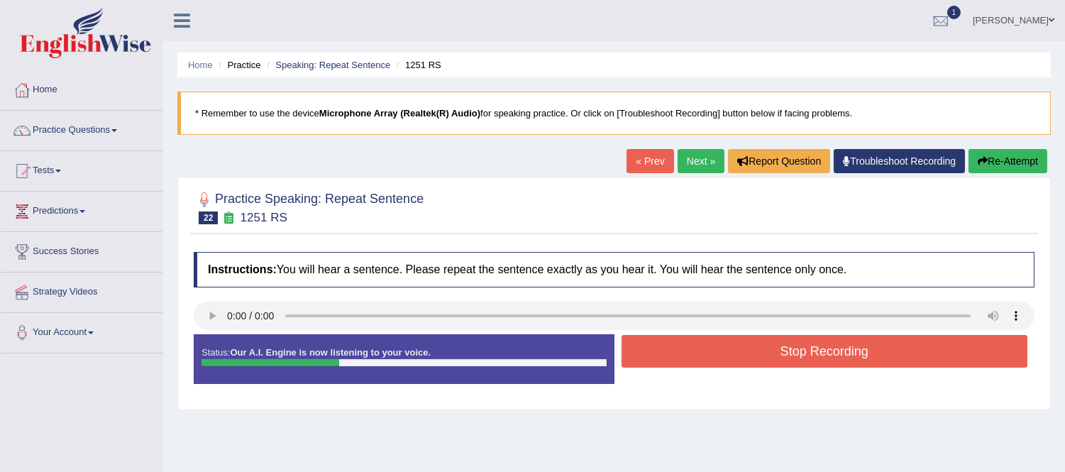
click at [728, 348] on button "Stop Recording" at bounding box center [824, 351] width 406 height 33
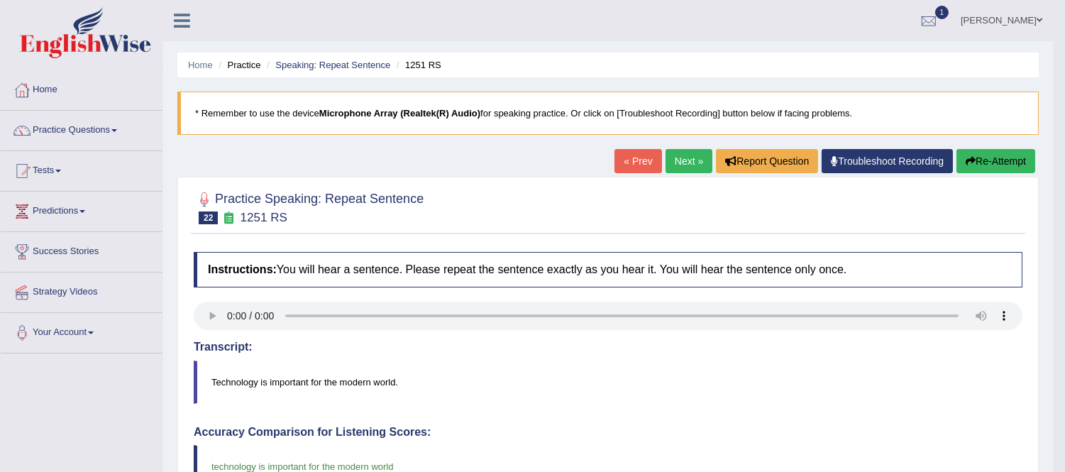
click at [680, 167] on link "Next »" at bounding box center [688, 161] width 47 height 24
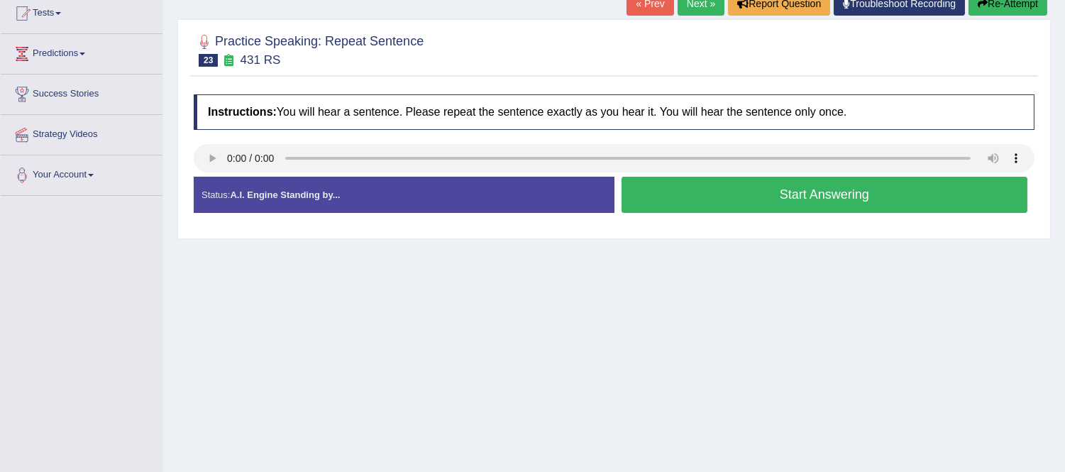
click at [763, 202] on button "Start Answering" at bounding box center [824, 195] width 406 height 36
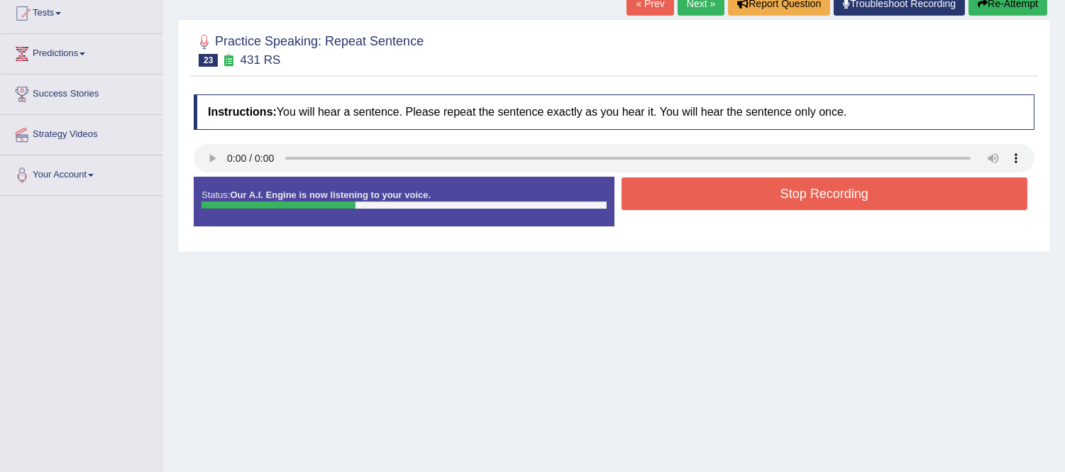
click at [763, 202] on button "Stop Recording" at bounding box center [824, 193] width 406 height 33
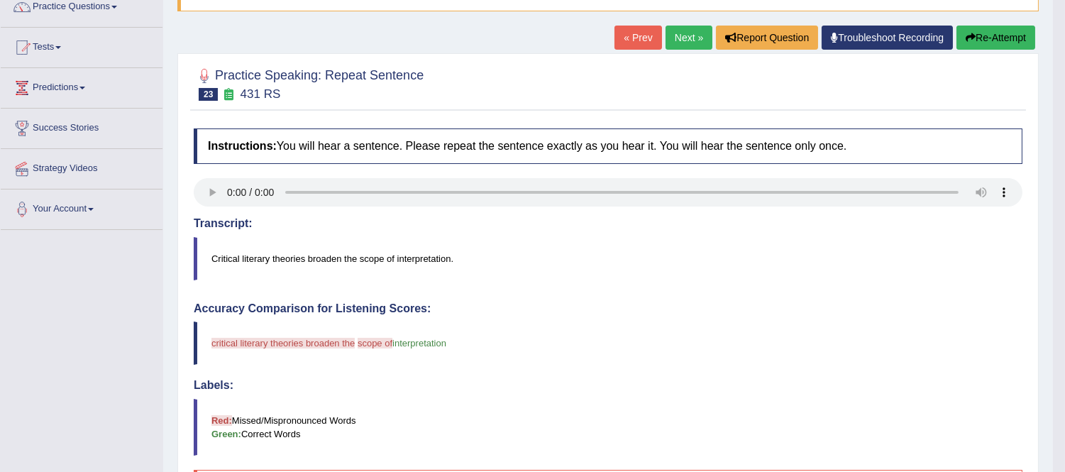
scroll to position [13, 0]
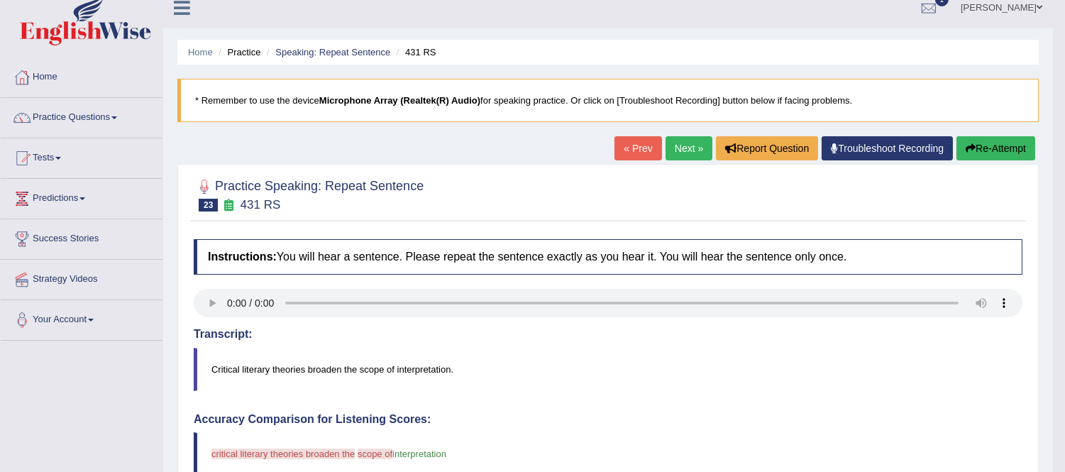
click at [682, 154] on link "Next »" at bounding box center [688, 148] width 47 height 24
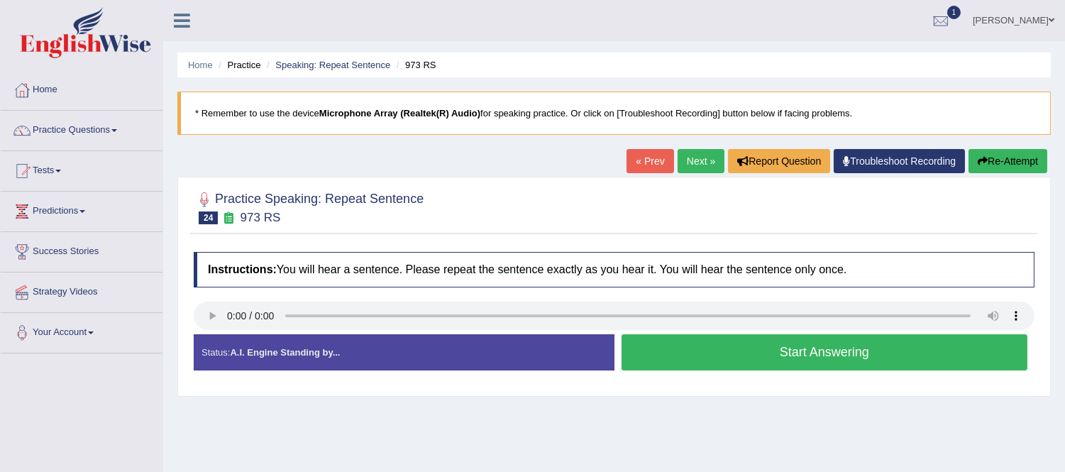
click at [718, 362] on button "Start Answering" at bounding box center [824, 352] width 406 height 36
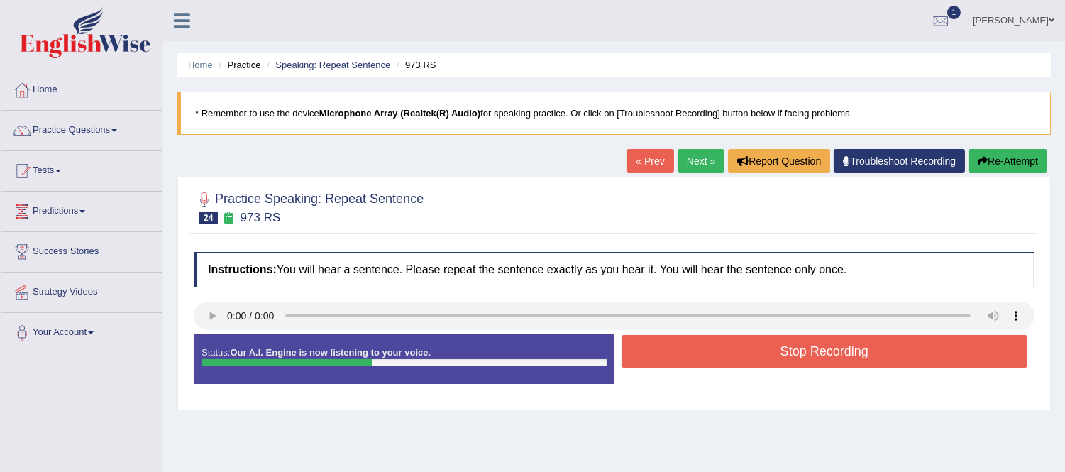
click at [718, 362] on button "Stop Recording" at bounding box center [824, 351] width 406 height 33
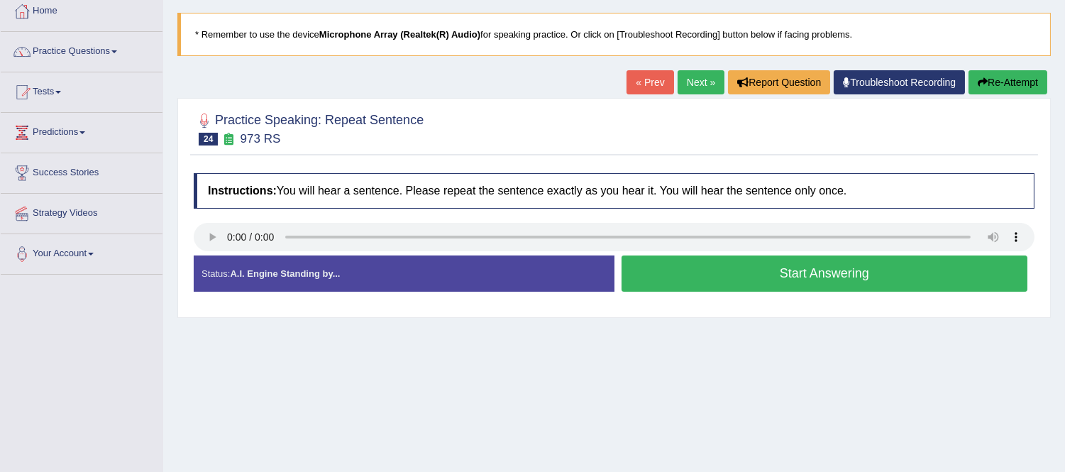
click at [707, 268] on button "Start Answering" at bounding box center [824, 273] width 406 height 36
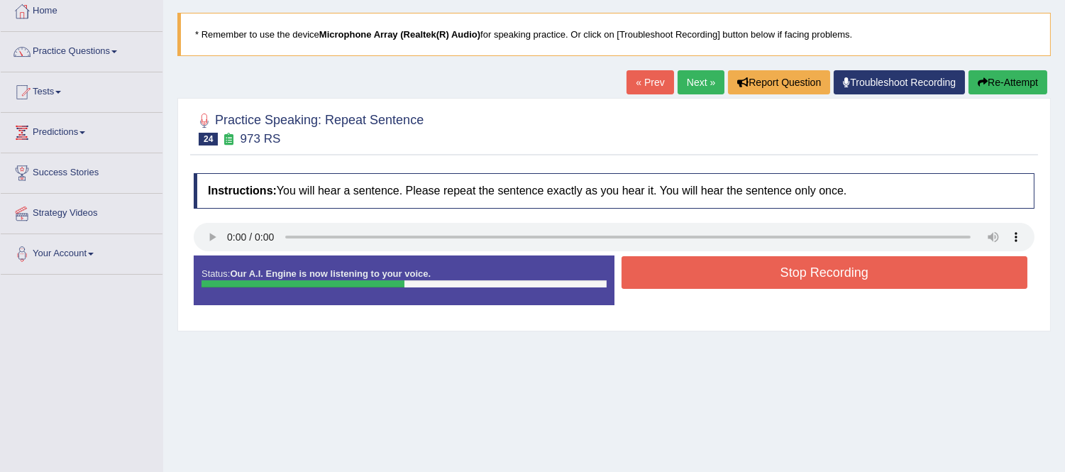
click at [707, 268] on button "Stop Recording" at bounding box center [824, 272] width 406 height 33
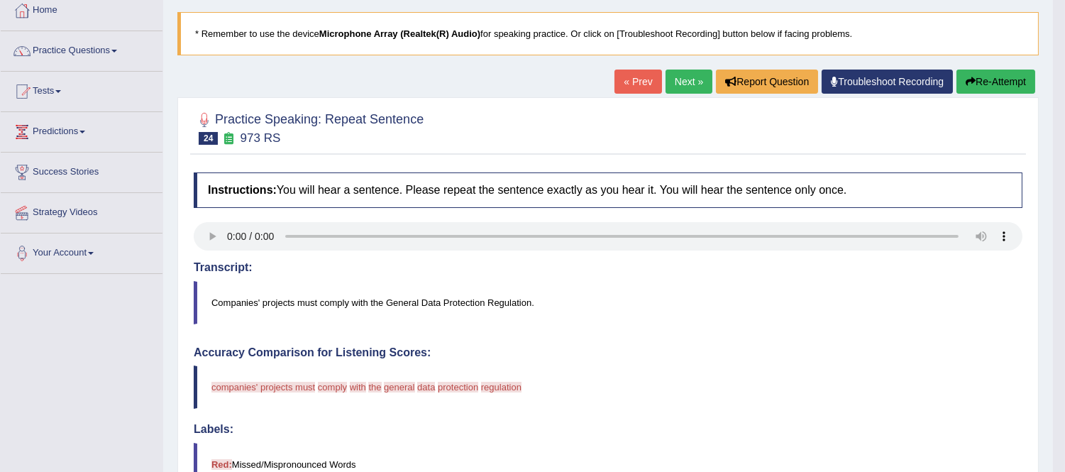
scroll to position [79, 0]
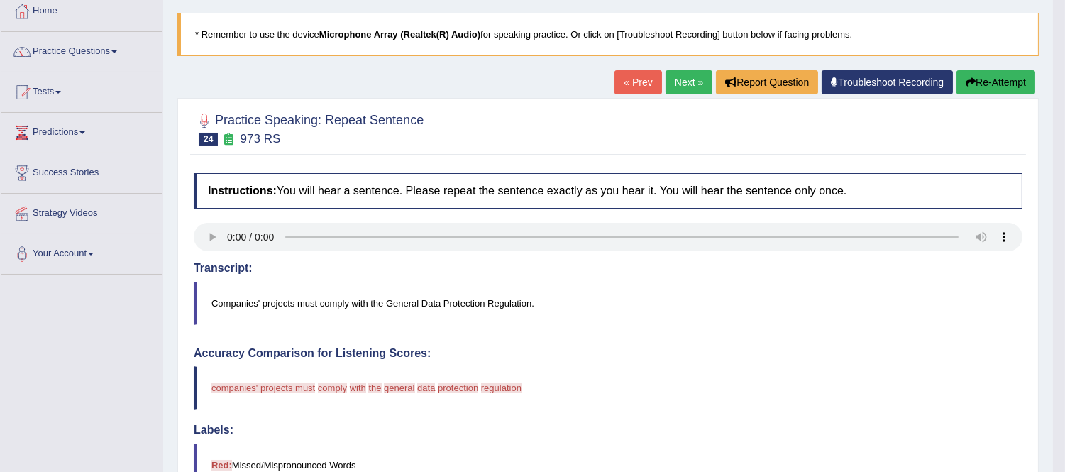
click at [689, 82] on link "Next »" at bounding box center [688, 82] width 47 height 24
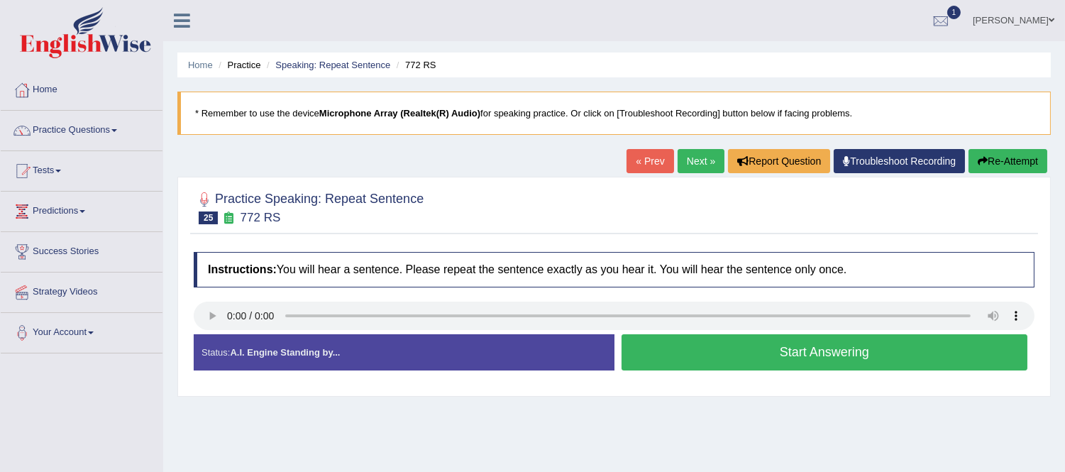
click at [686, 350] on button "Start Answering" at bounding box center [824, 352] width 406 height 36
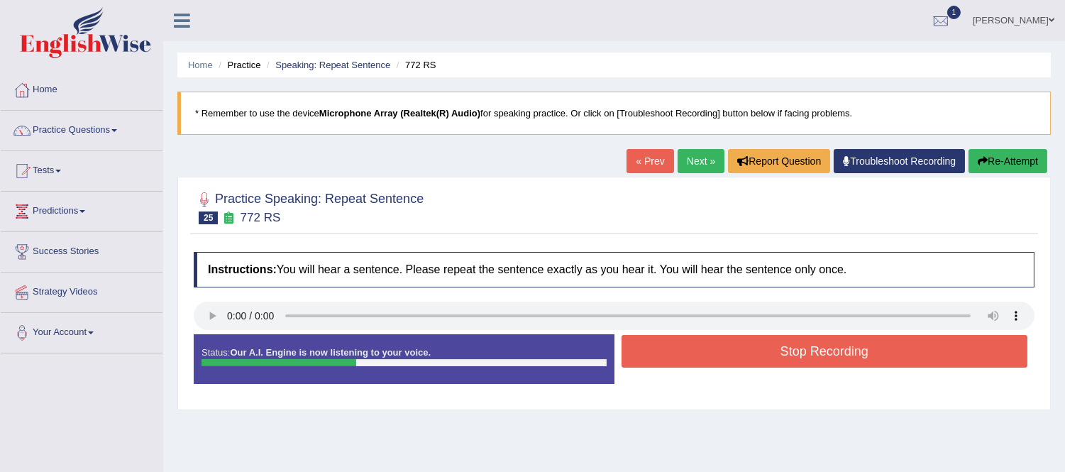
click at [686, 350] on button "Stop Recording" at bounding box center [824, 351] width 406 height 33
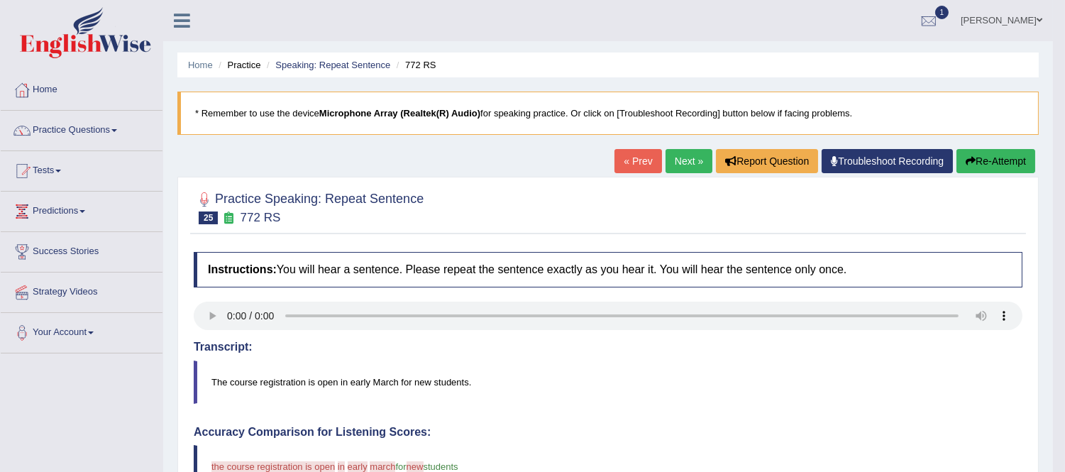
click at [680, 165] on link "Next »" at bounding box center [688, 161] width 47 height 24
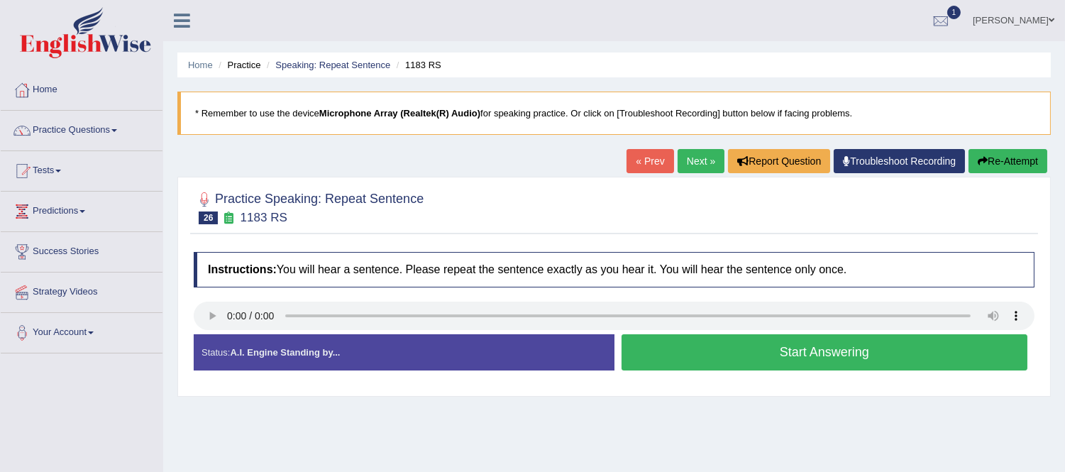
click at [685, 353] on button "Start Answering" at bounding box center [824, 352] width 406 height 36
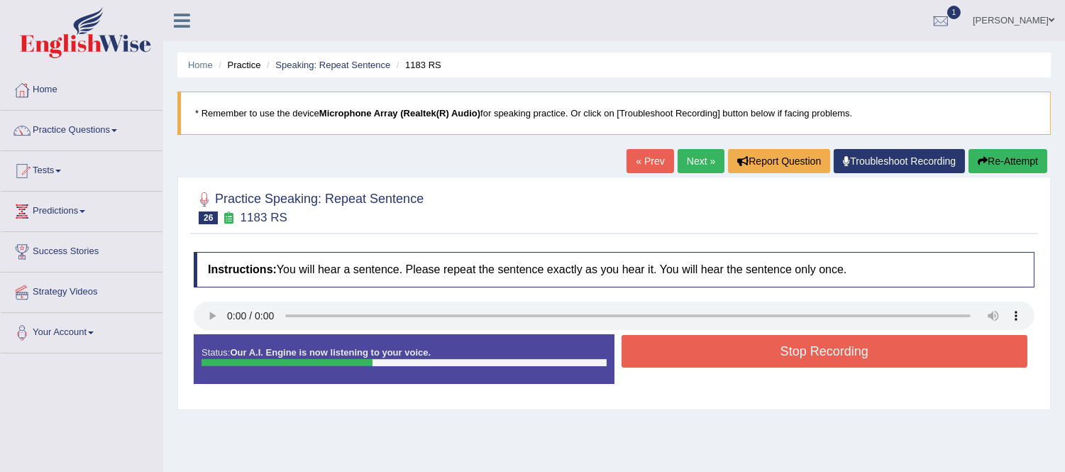
click at [658, 362] on button "Stop Recording" at bounding box center [824, 351] width 406 height 33
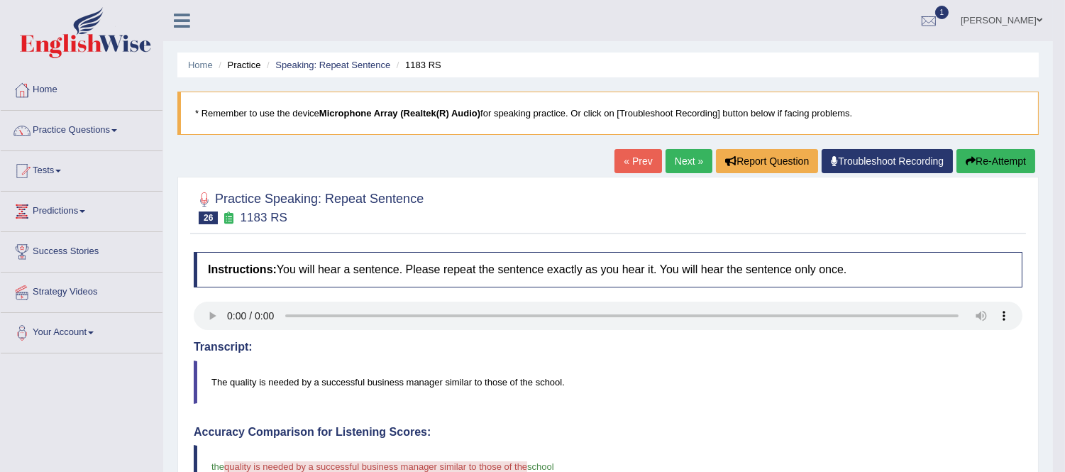
click at [998, 153] on button "Re-Attempt" at bounding box center [995, 161] width 79 height 24
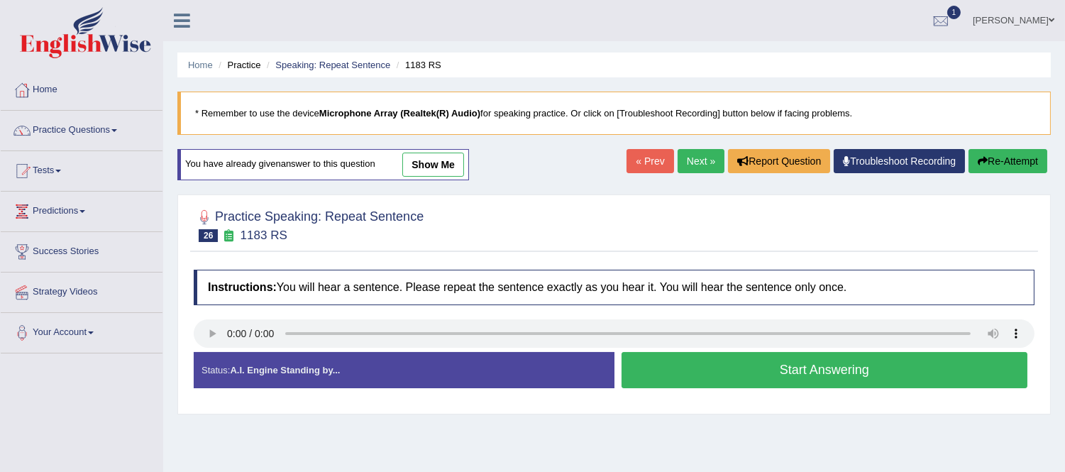
click at [705, 377] on button "Start Answering" at bounding box center [824, 370] width 406 height 36
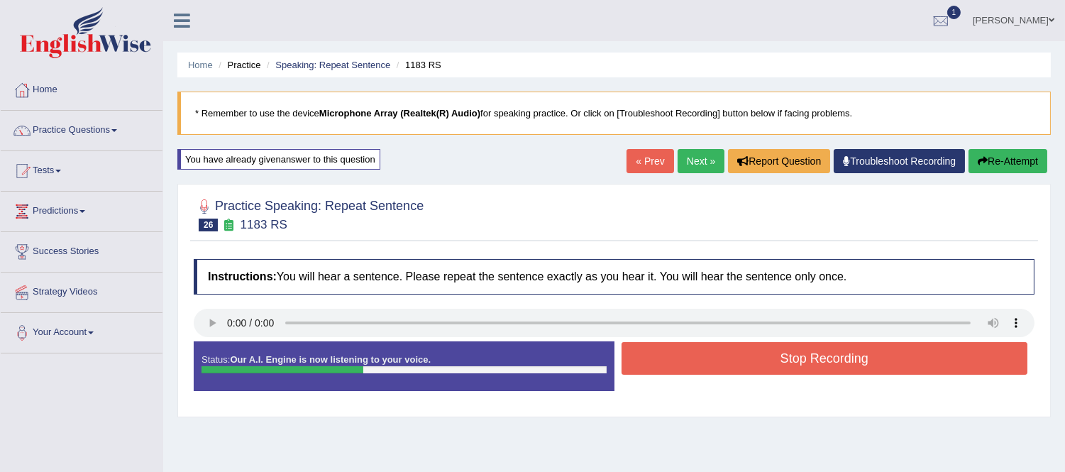
click at [724, 348] on button "Stop Recording" at bounding box center [824, 358] width 406 height 33
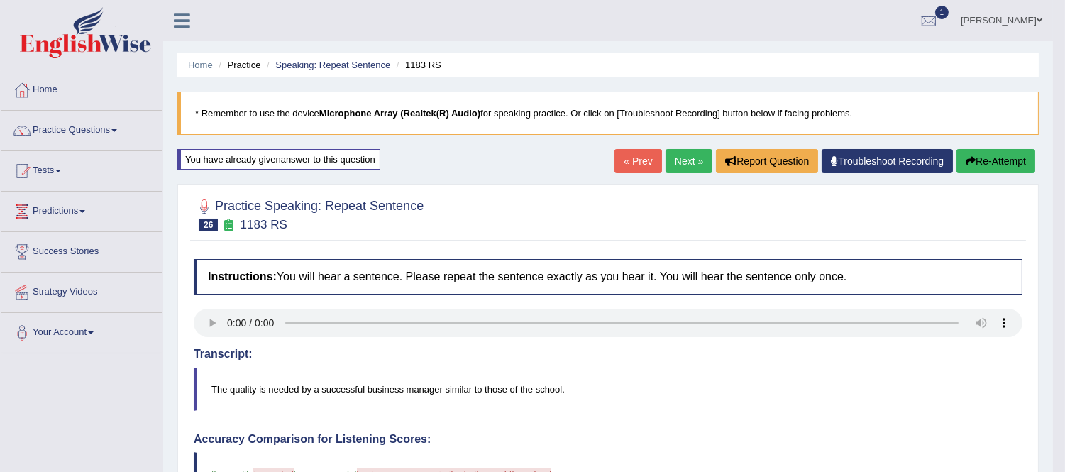
click at [990, 161] on button "Re-Attempt" at bounding box center [995, 161] width 79 height 24
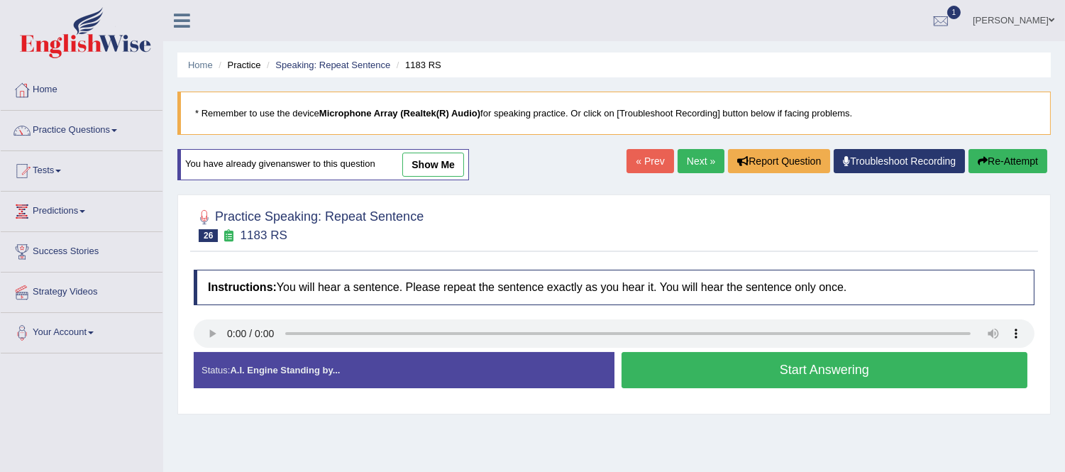
click at [819, 377] on button "Start Answering" at bounding box center [824, 370] width 406 height 36
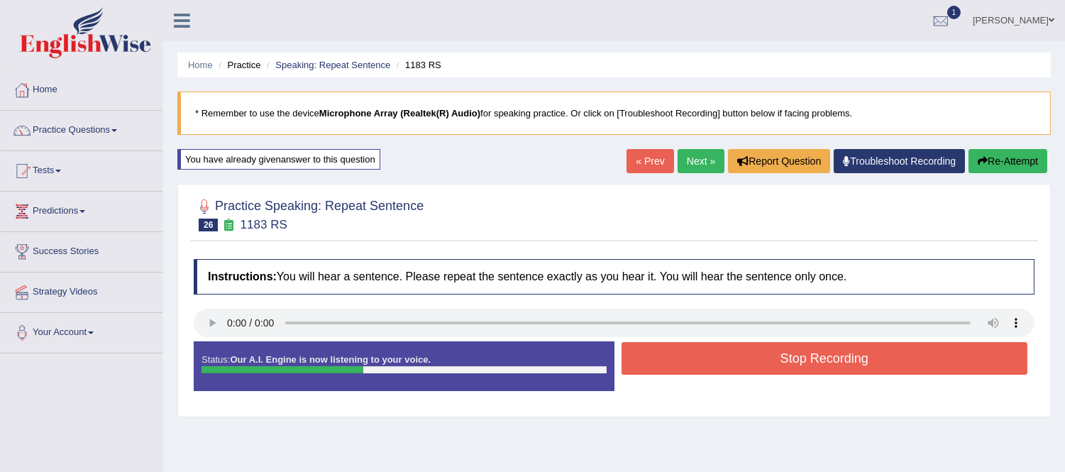
click at [827, 360] on button "Stop Recording" at bounding box center [824, 358] width 406 height 33
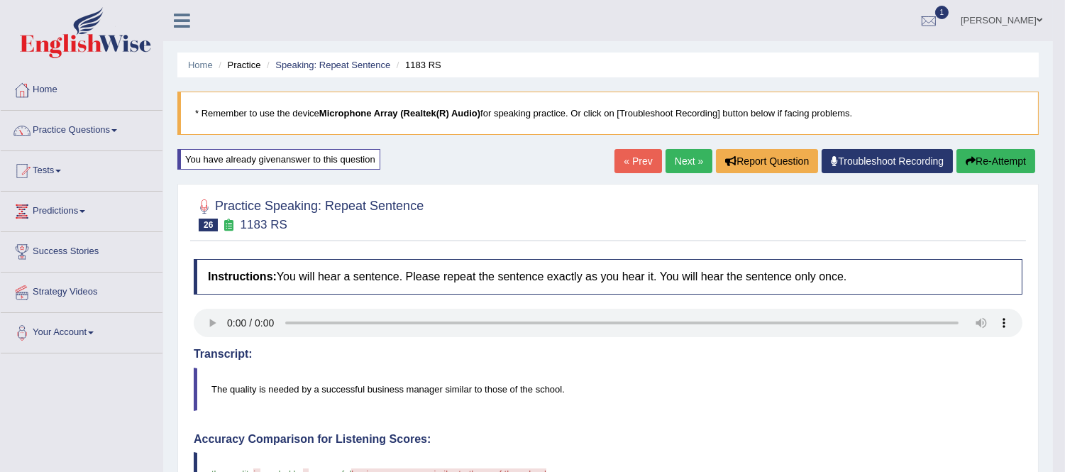
click at [682, 162] on link "Next »" at bounding box center [688, 161] width 47 height 24
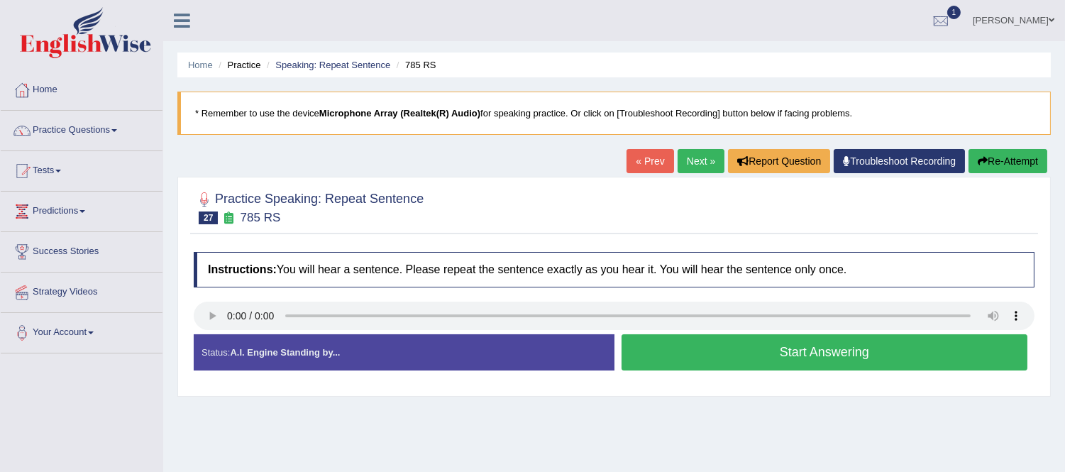
click at [784, 359] on button "Start Answering" at bounding box center [824, 352] width 406 height 36
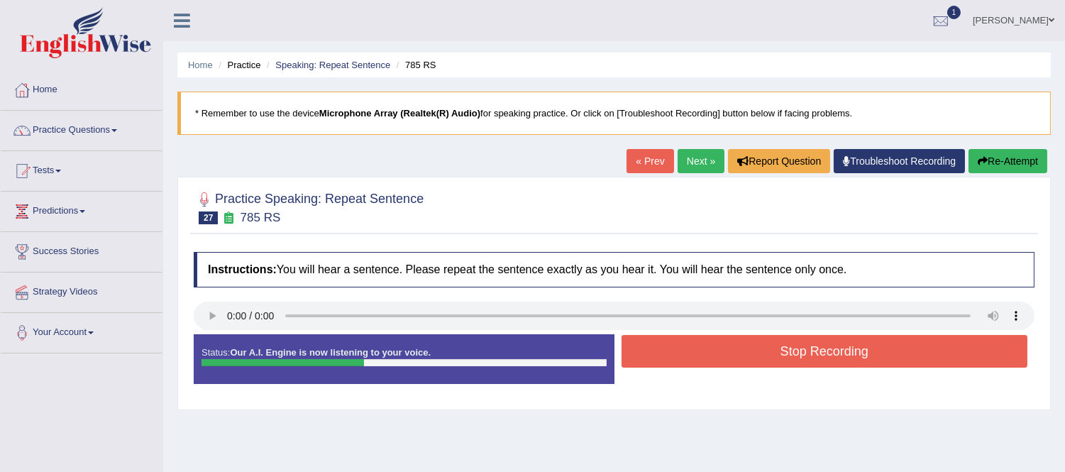
click at [784, 359] on button "Stop Recording" at bounding box center [824, 351] width 406 height 33
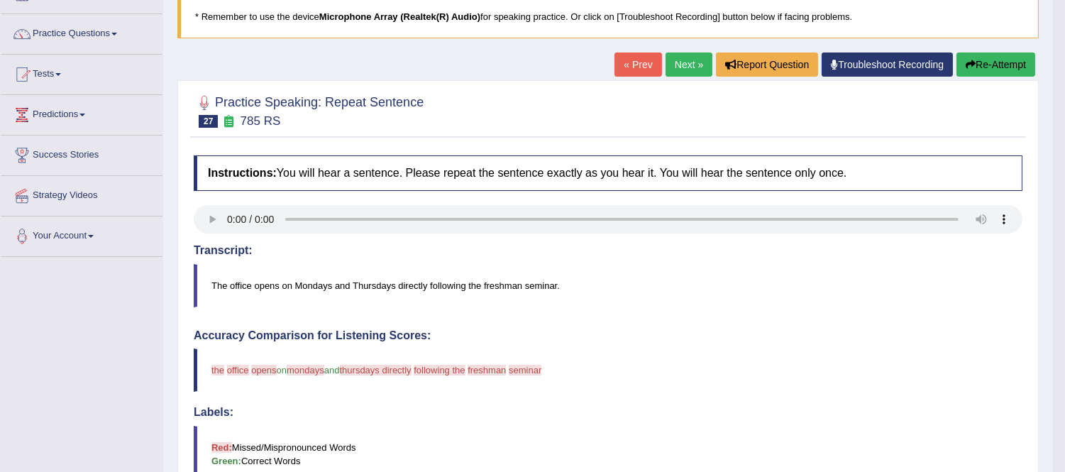
scroll to position [79, 0]
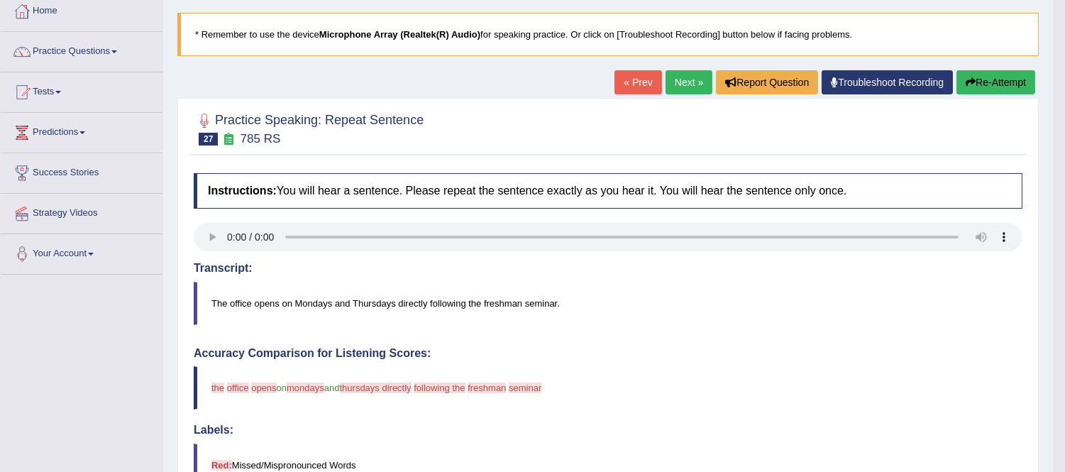
click at [684, 84] on link "Next »" at bounding box center [688, 82] width 47 height 24
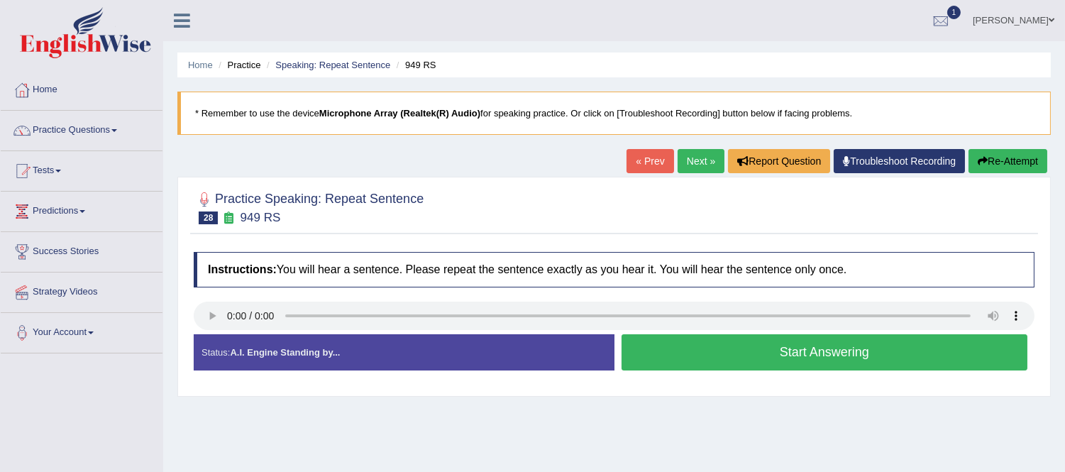
click at [783, 367] on button "Start Answering" at bounding box center [824, 352] width 406 height 36
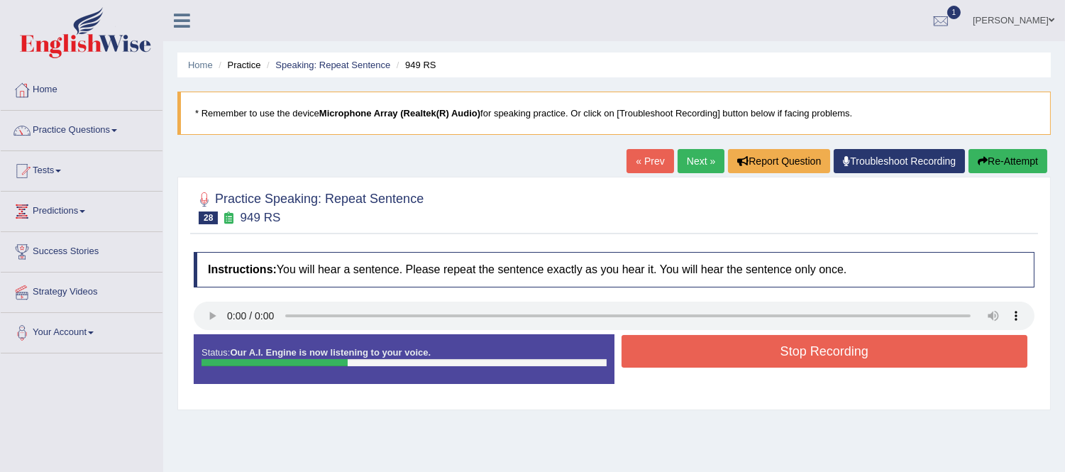
click at [784, 353] on button "Stop Recording" at bounding box center [824, 351] width 406 height 33
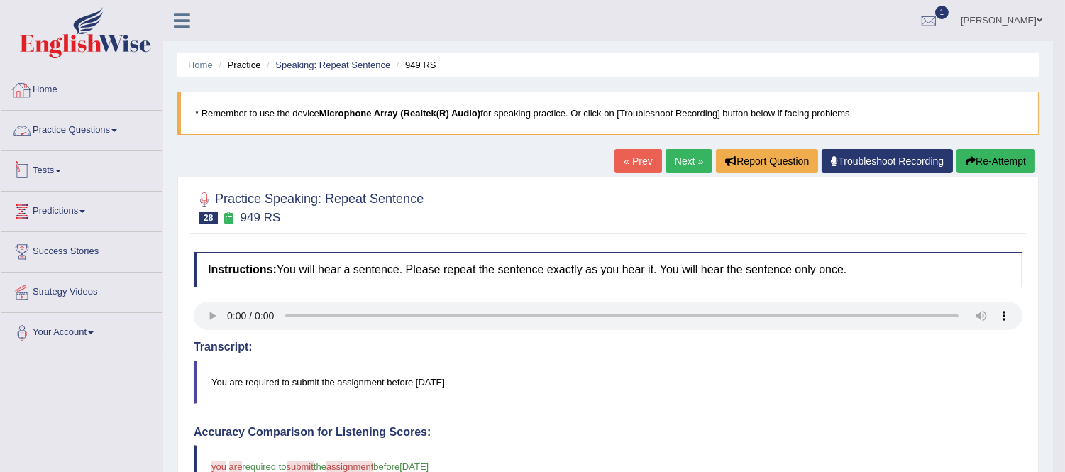
click at [93, 133] on link "Practice Questions" at bounding box center [82, 128] width 162 height 35
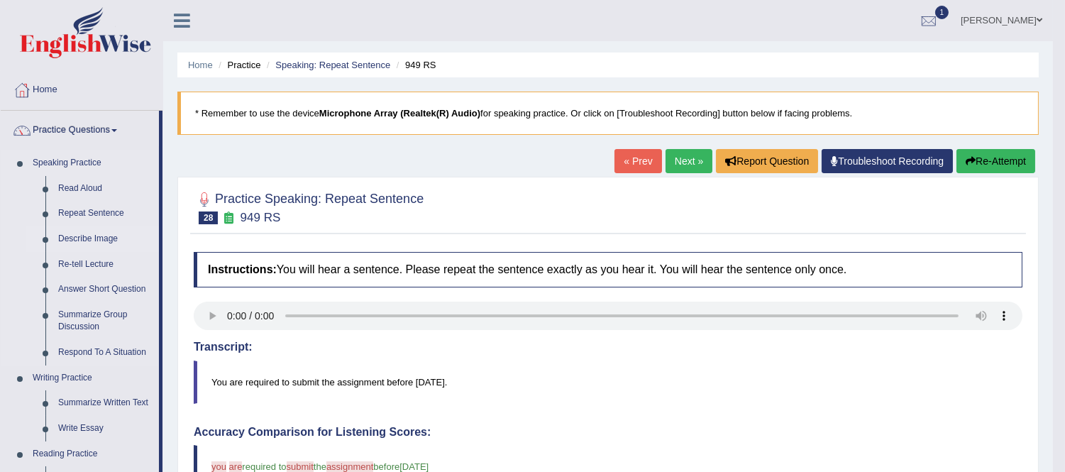
click at [108, 235] on link "Describe Image" at bounding box center [105, 239] width 107 height 26
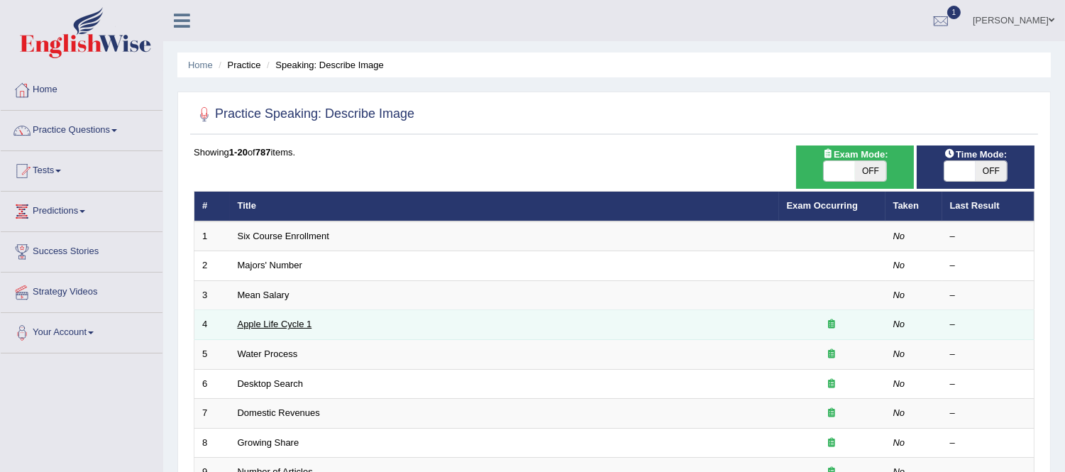
click at [266, 327] on link "Apple Life Cycle 1" at bounding box center [275, 323] width 74 height 11
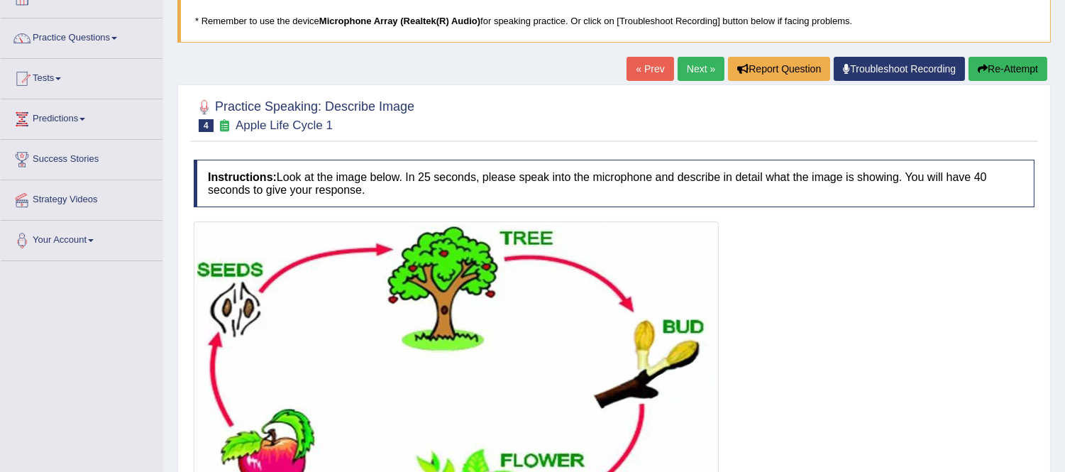
scroll to position [236, 0]
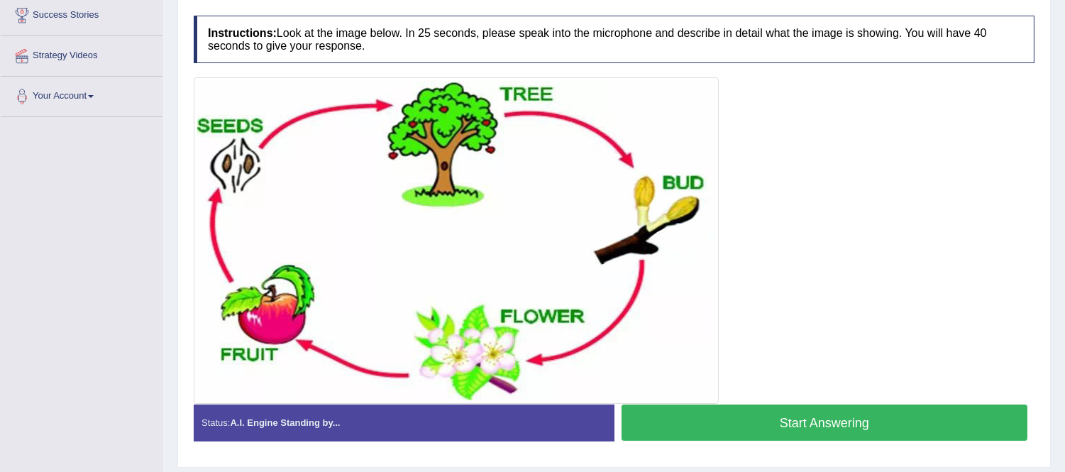
click at [743, 431] on button "Start Answering" at bounding box center [824, 422] width 406 height 36
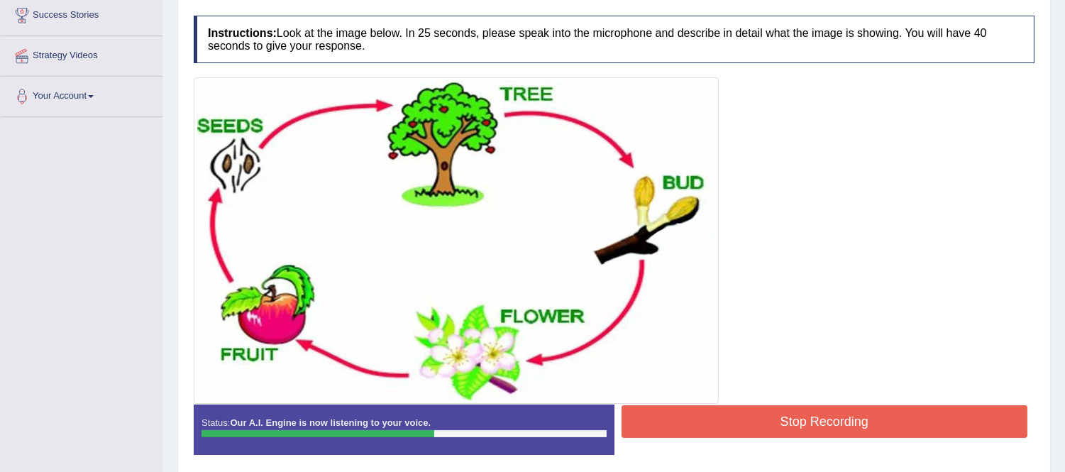
click at [746, 423] on button "Stop Recording" at bounding box center [824, 421] width 406 height 33
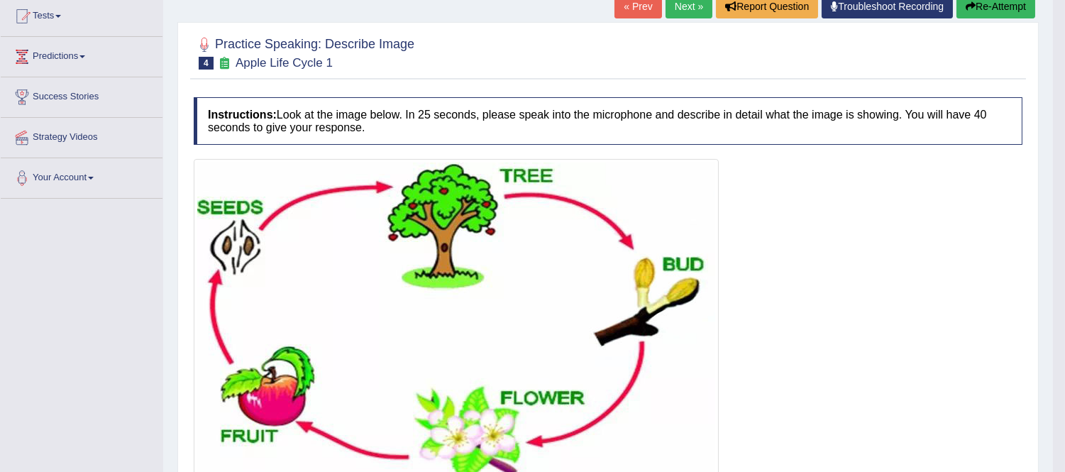
scroll to position [0, 0]
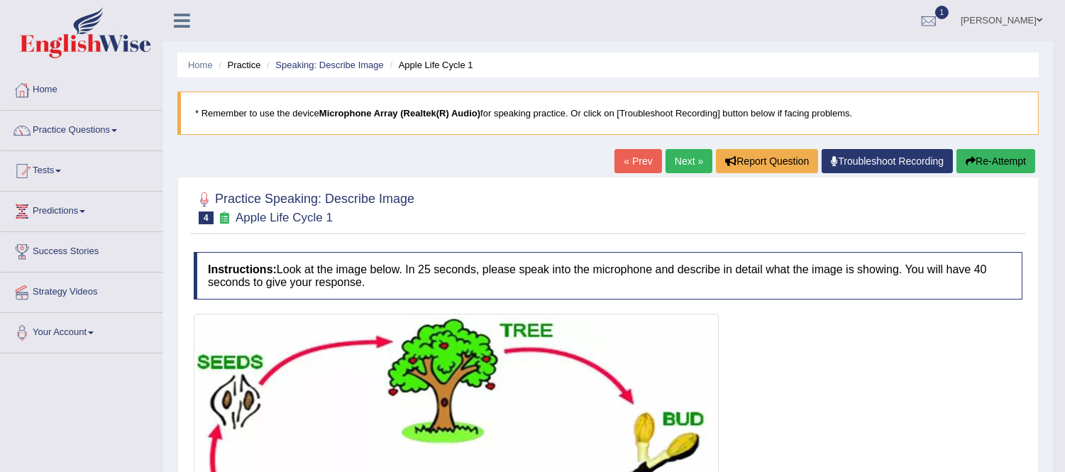
click at [990, 157] on button "Re-Attempt" at bounding box center [995, 161] width 79 height 24
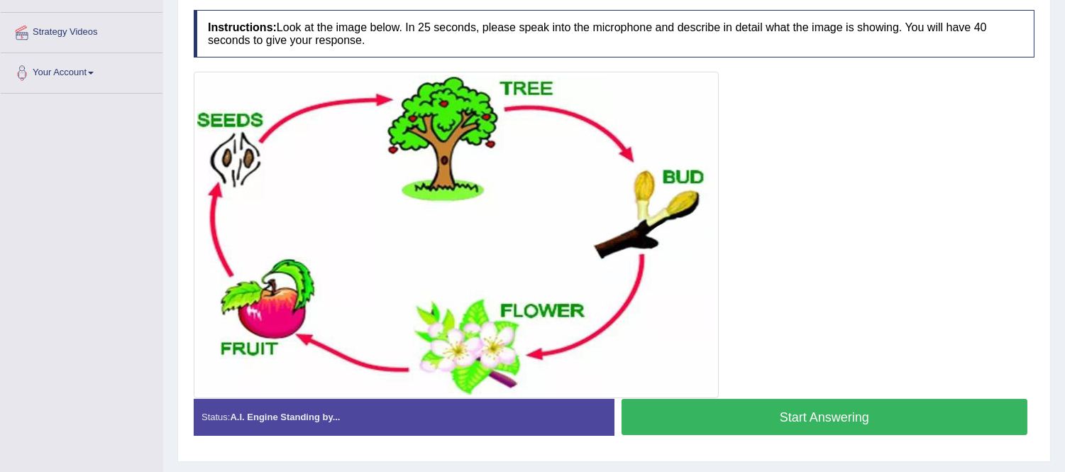
scroll to position [295, 0]
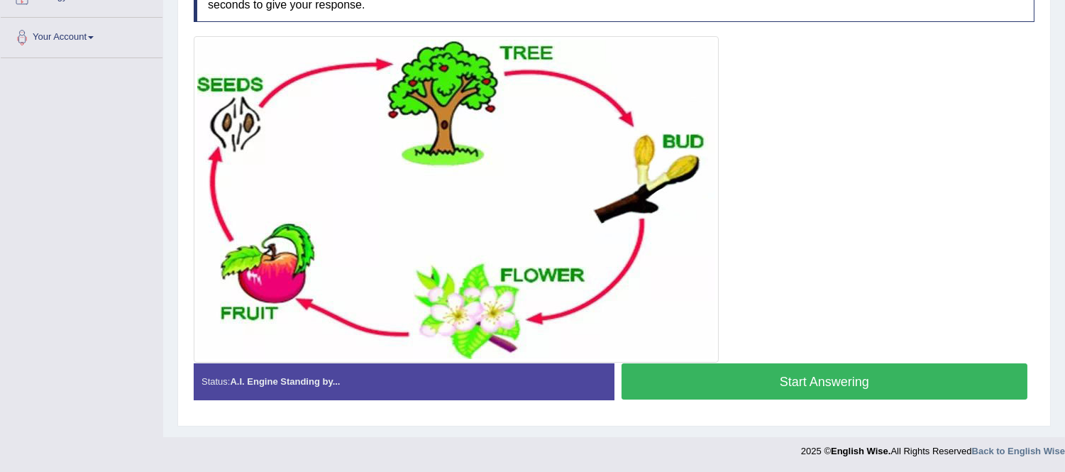
click at [824, 384] on button "Start Answering" at bounding box center [824, 381] width 406 height 36
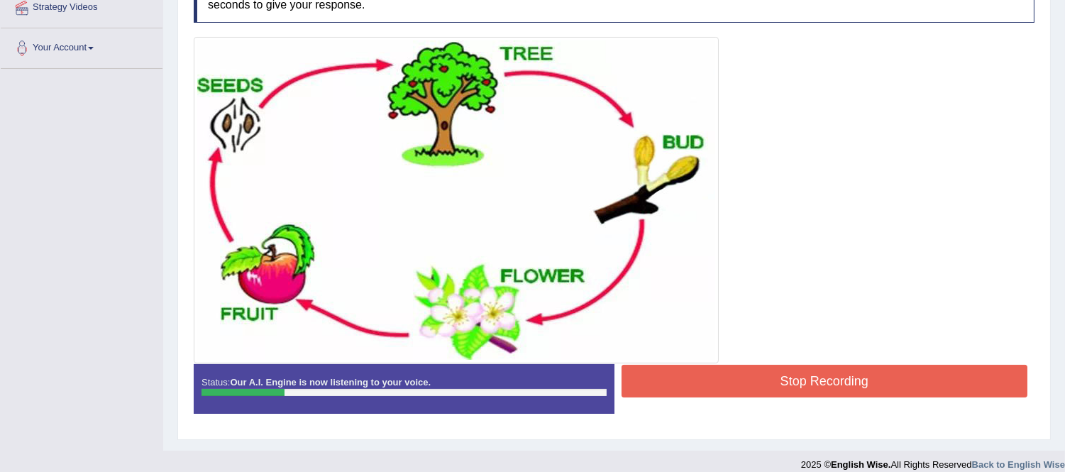
scroll to position [299, 0]
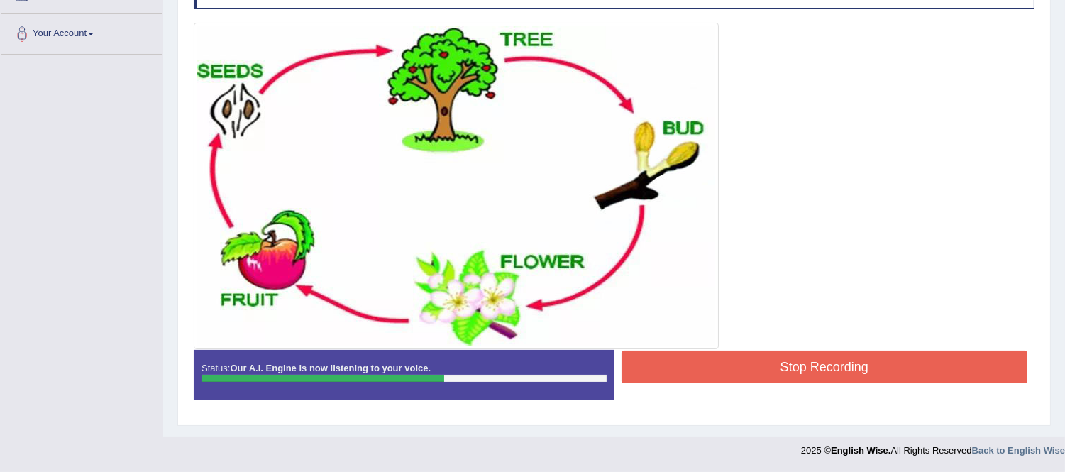
click at [688, 372] on button "Stop Recording" at bounding box center [824, 366] width 406 height 33
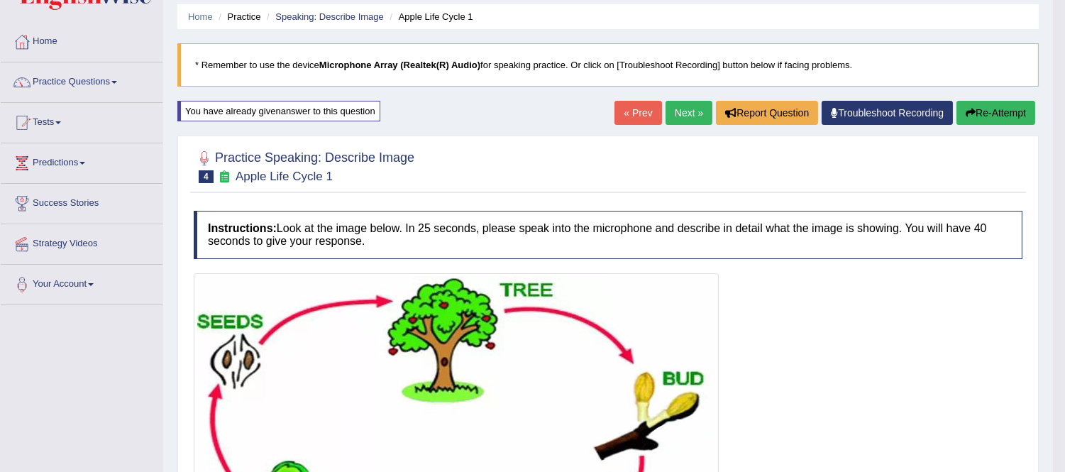
scroll to position [0, 0]
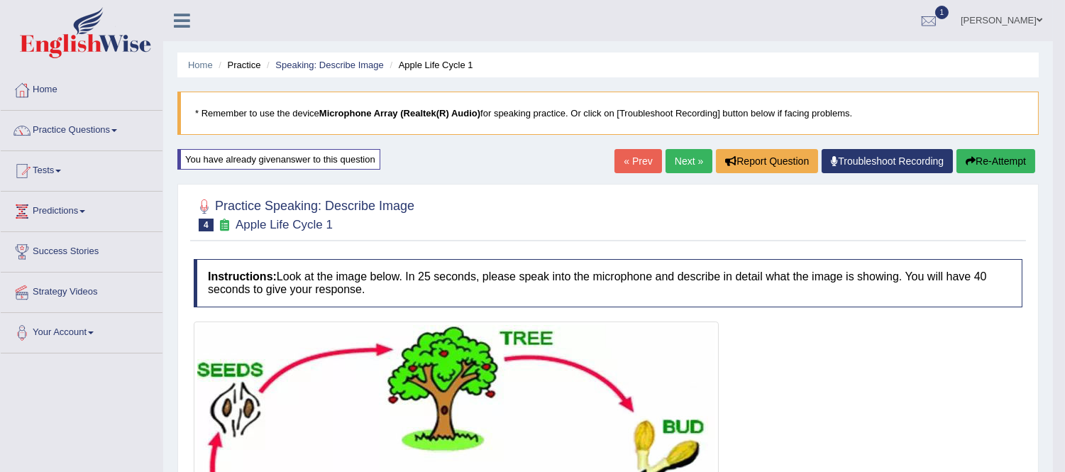
click at [974, 166] on button "Re-Attempt" at bounding box center [995, 161] width 79 height 24
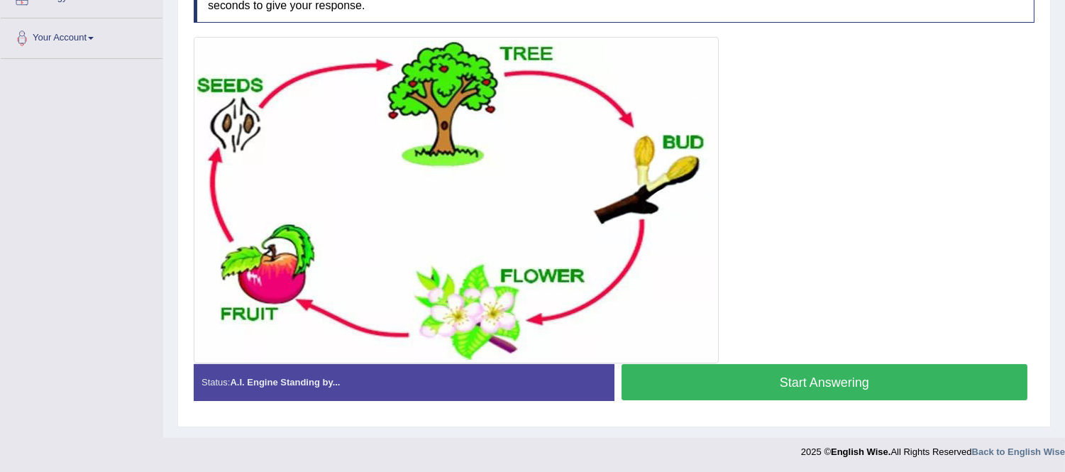
scroll to position [295, 0]
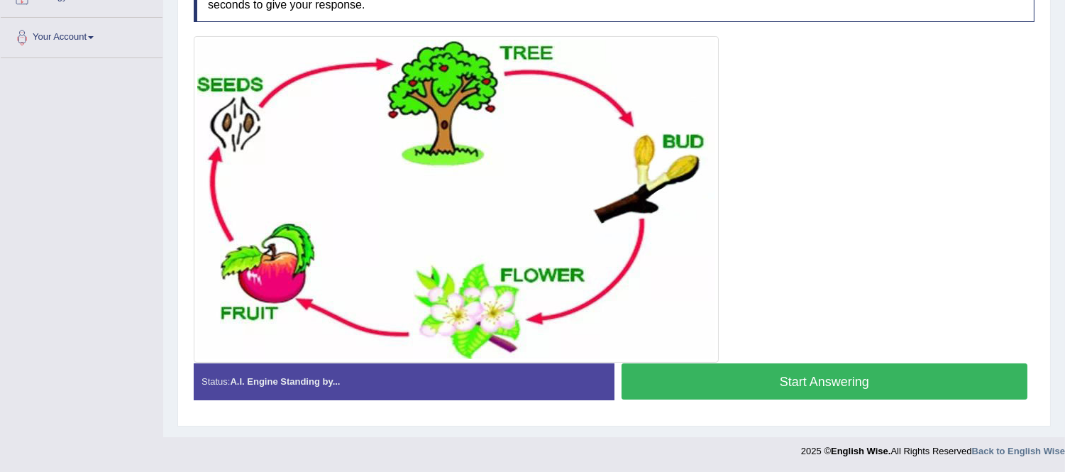
click at [853, 374] on button "Start Answering" at bounding box center [824, 381] width 406 height 36
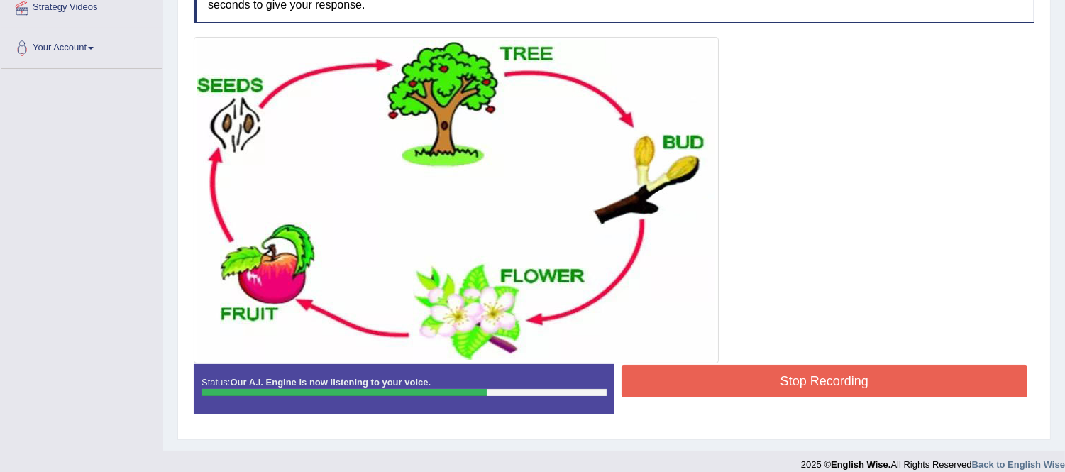
click at [750, 376] on button "Stop Recording" at bounding box center [824, 381] width 406 height 33
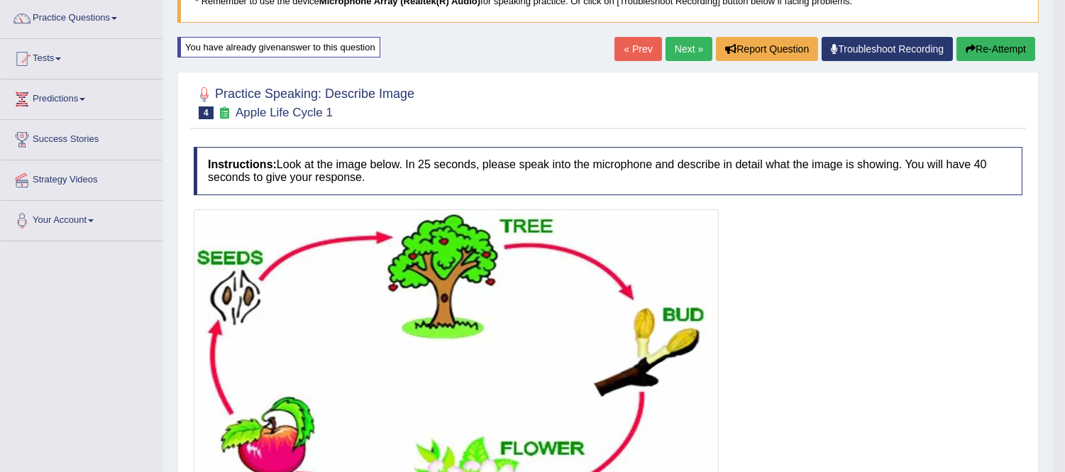
scroll to position [111, 0]
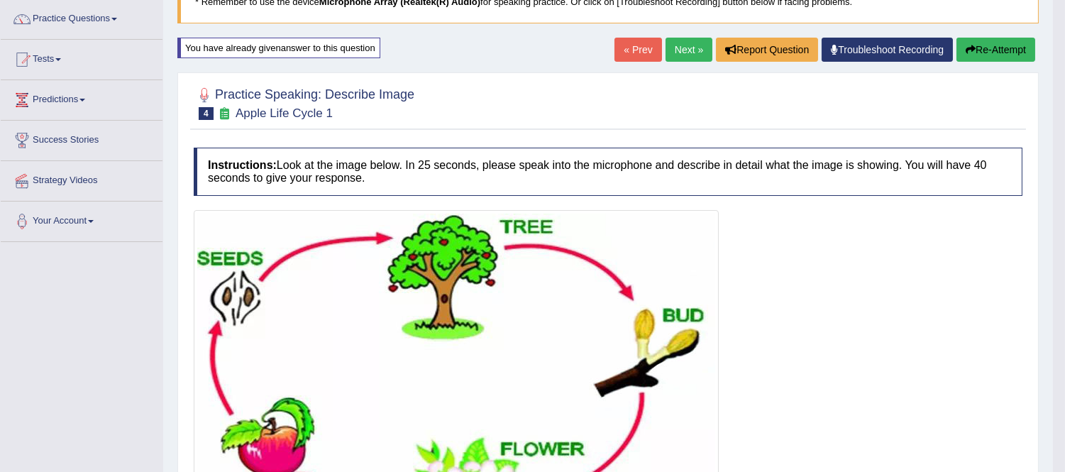
click at [683, 45] on link "Next »" at bounding box center [688, 50] width 47 height 24
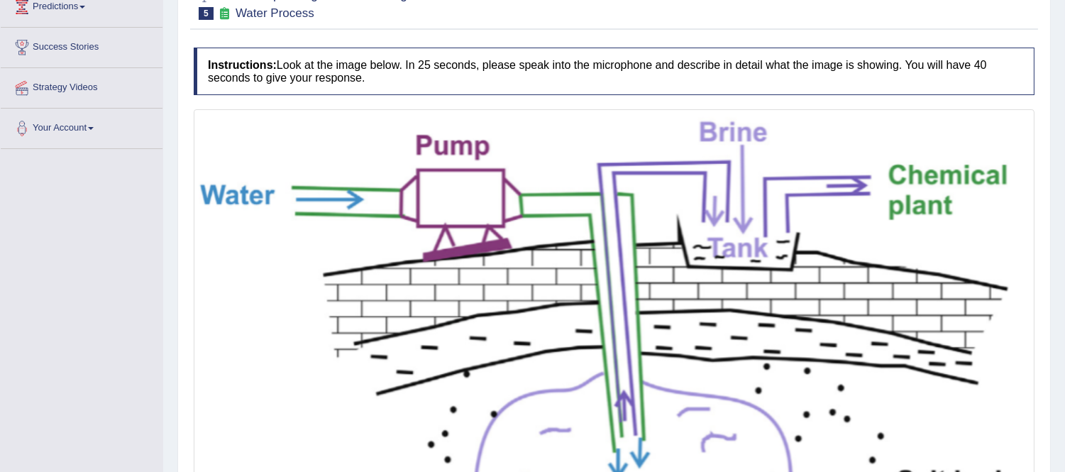
scroll to position [48, 0]
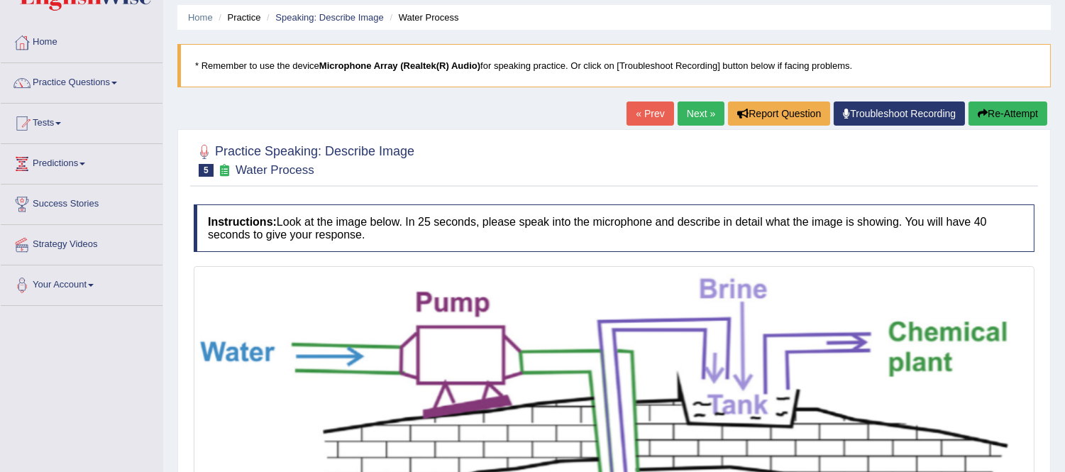
click at [693, 109] on link "Next »" at bounding box center [700, 113] width 47 height 24
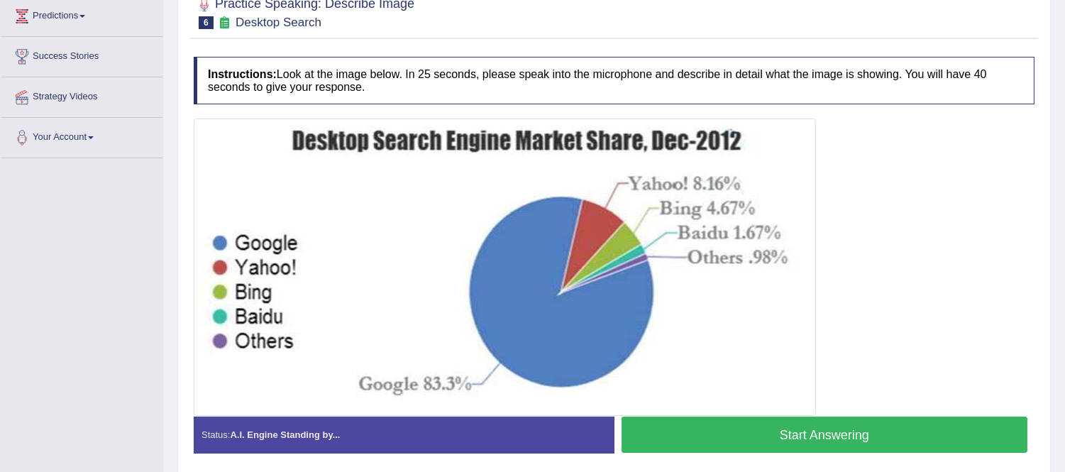
scroll to position [236, 0]
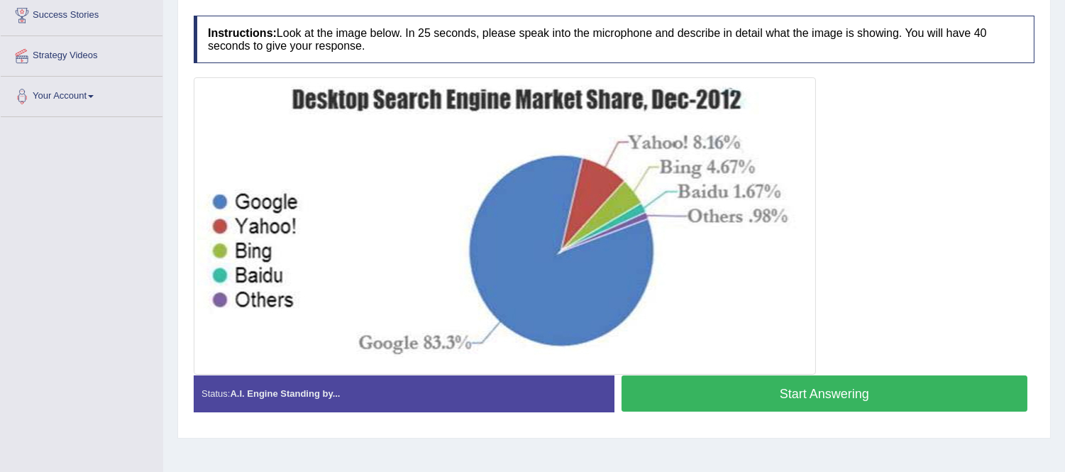
click at [745, 396] on button "Start Answering" at bounding box center [824, 393] width 406 height 36
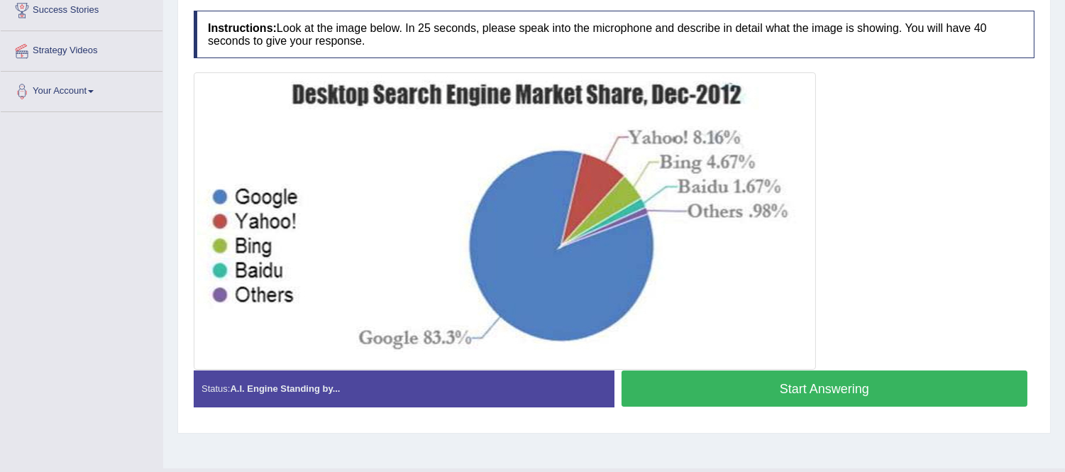
click at [750, 395] on button "Start Answering" at bounding box center [824, 388] width 406 height 36
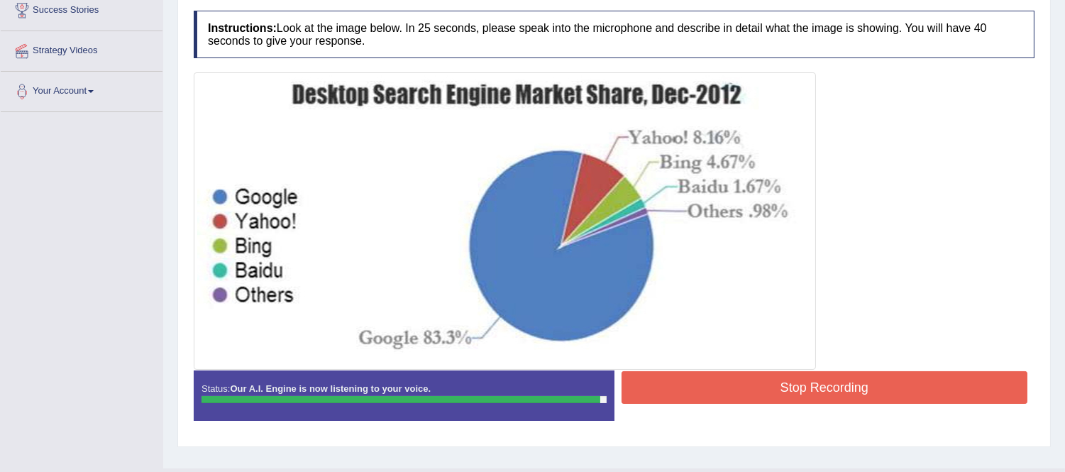
click at [725, 391] on button "Stop Recording" at bounding box center [824, 387] width 406 height 33
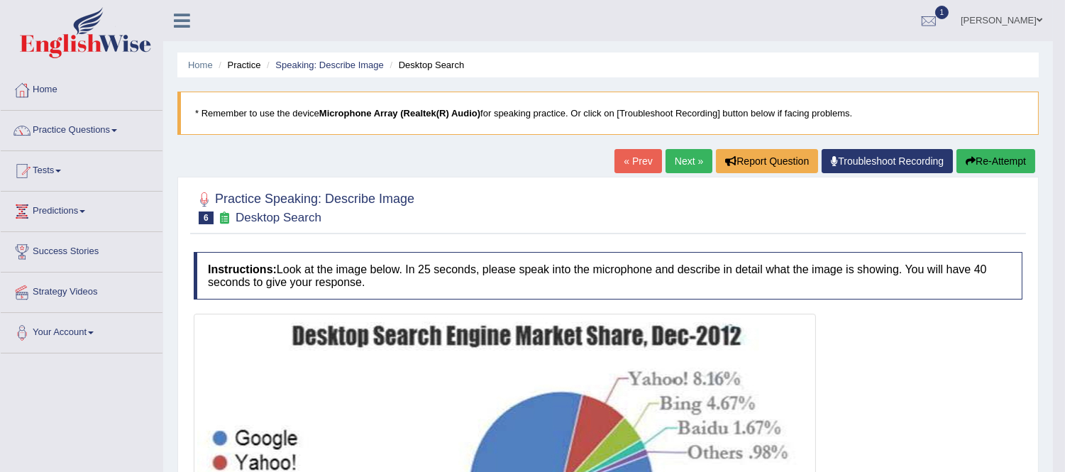
click at [998, 154] on button "Re-Attempt" at bounding box center [995, 161] width 79 height 24
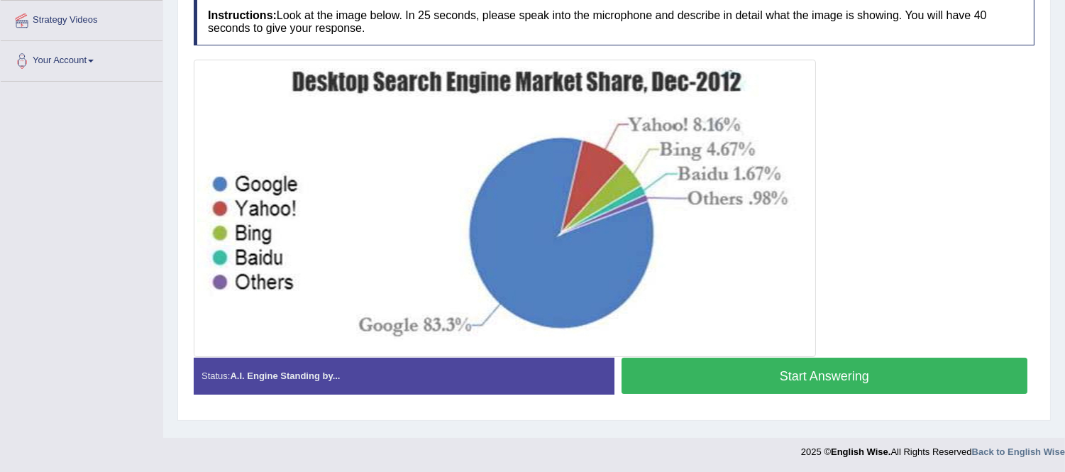
scroll to position [272, 0]
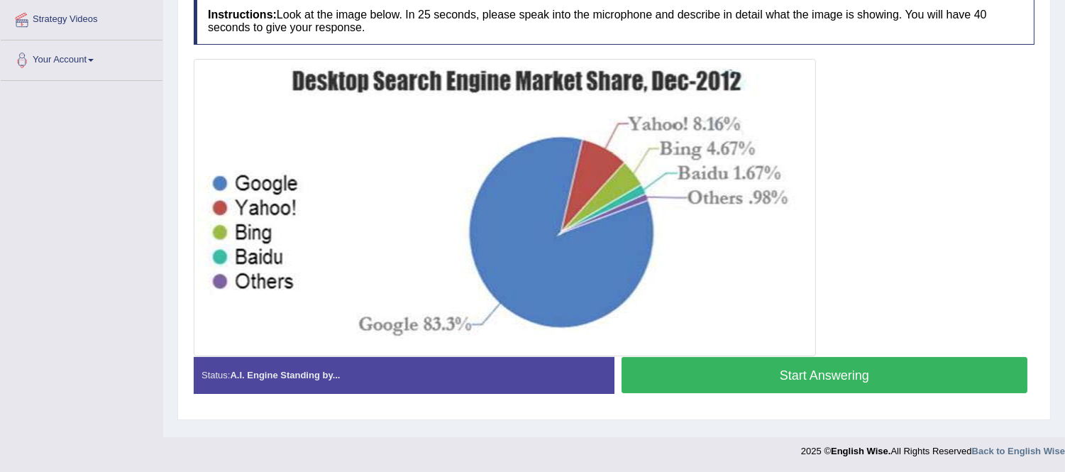
click at [880, 389] on button "Start Answering" at bounding box center [824, 375] width 406 height 36
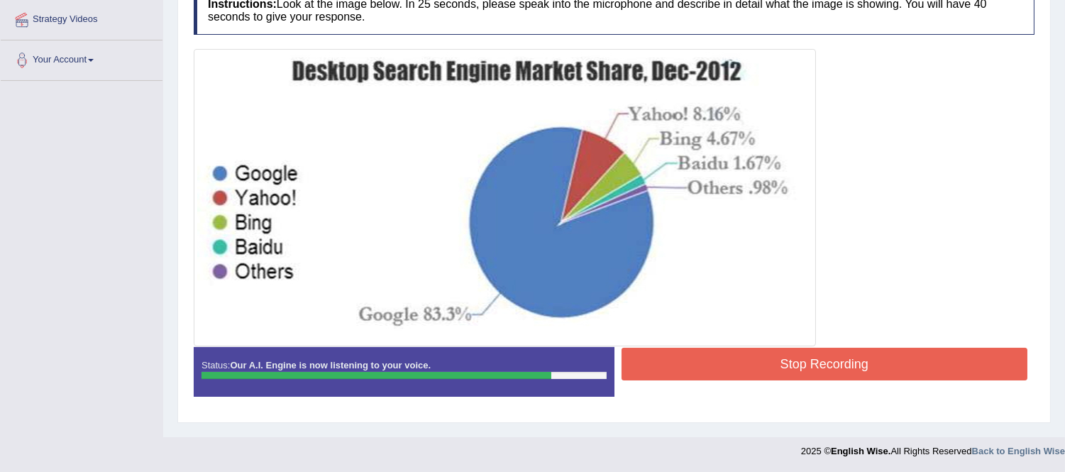
click at [731, 377] on button "Stop Recording" at bounding box center [824, 364] width 406 height 33
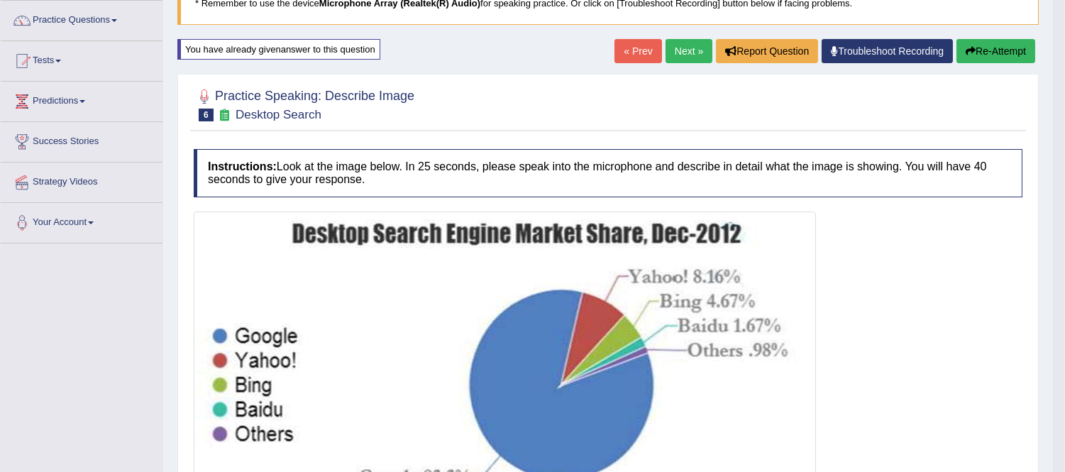
scroll to position [0, 0]
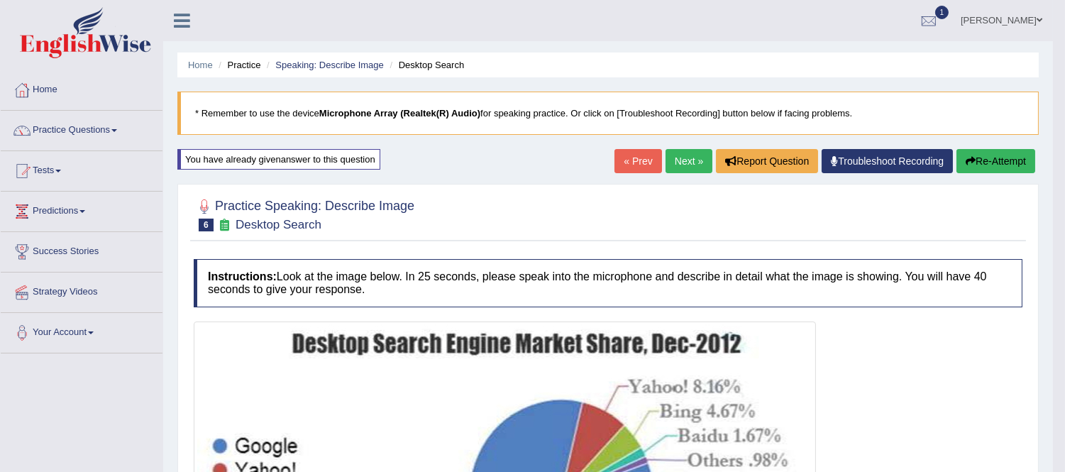
click at [992, 159] on button "Re-Attempt" at bounding box center [995, 161] width 79 height 24
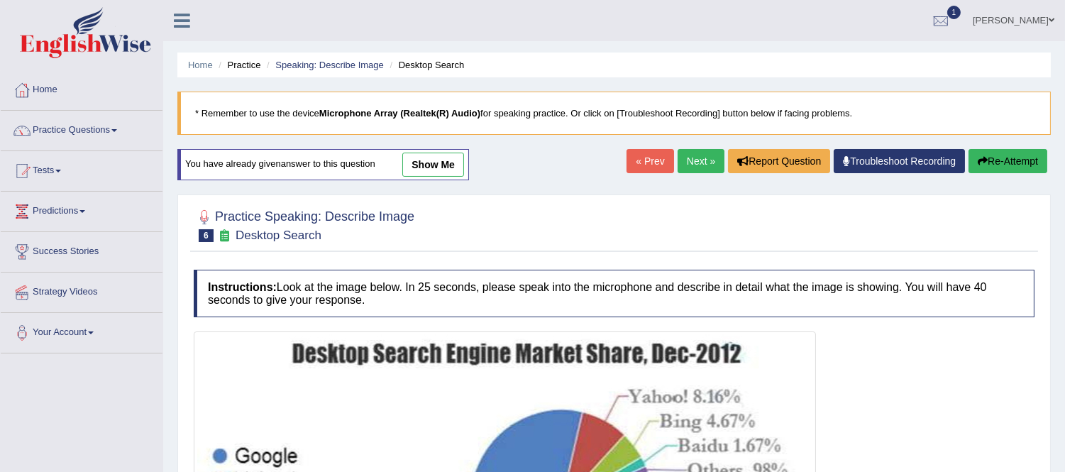
scroll to position [272, 0]
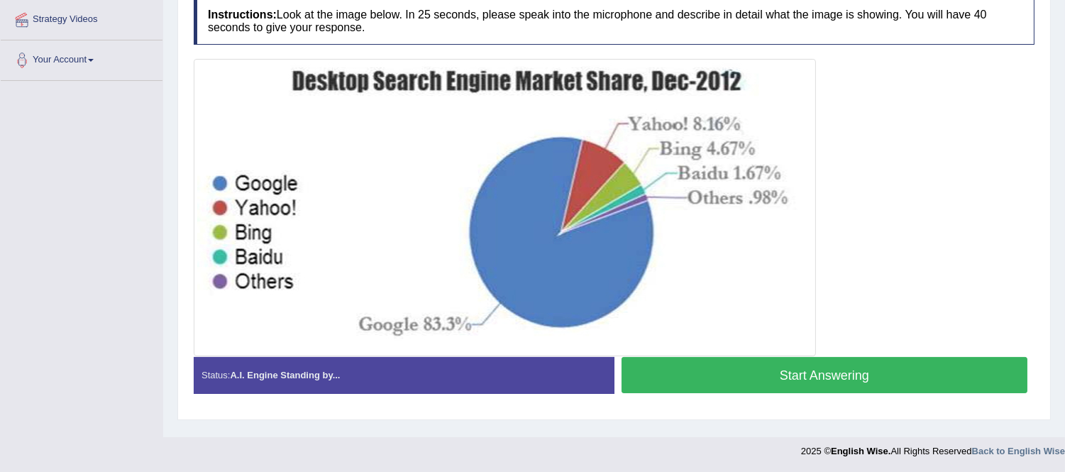
click at [882, 374] on button "Start Answering" at bounding box center [824, 375] width 406 height 36
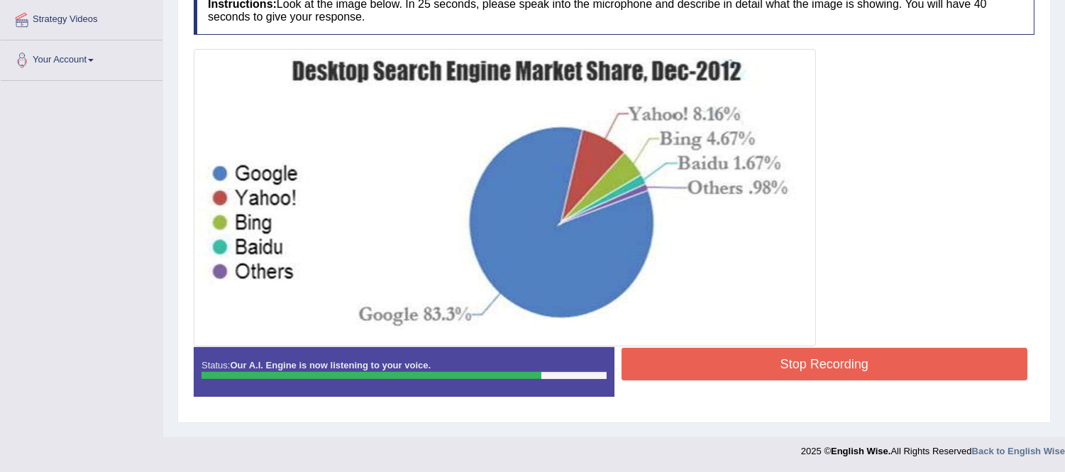
click at [746, 352] on button "Stop Recording" at bounding box center [824, 364] width 406 height 33
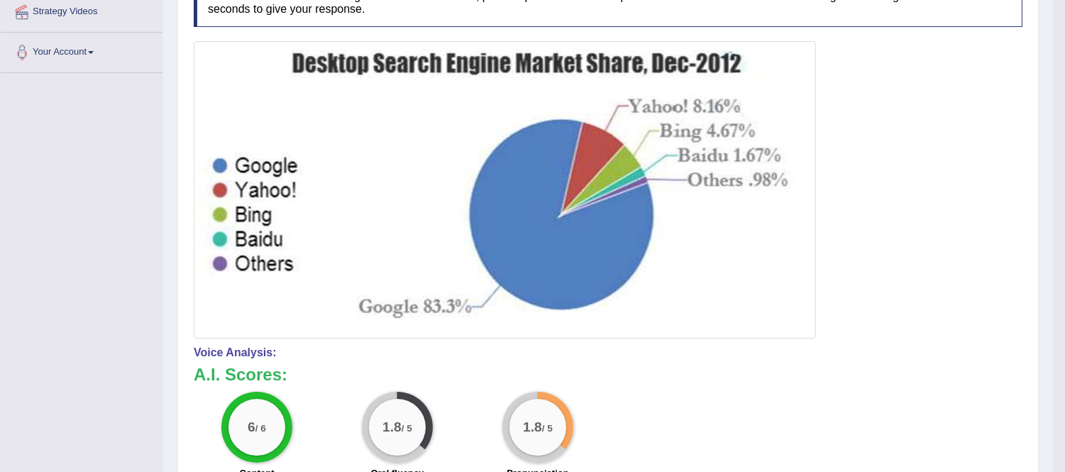
scroll to position [115, 0]
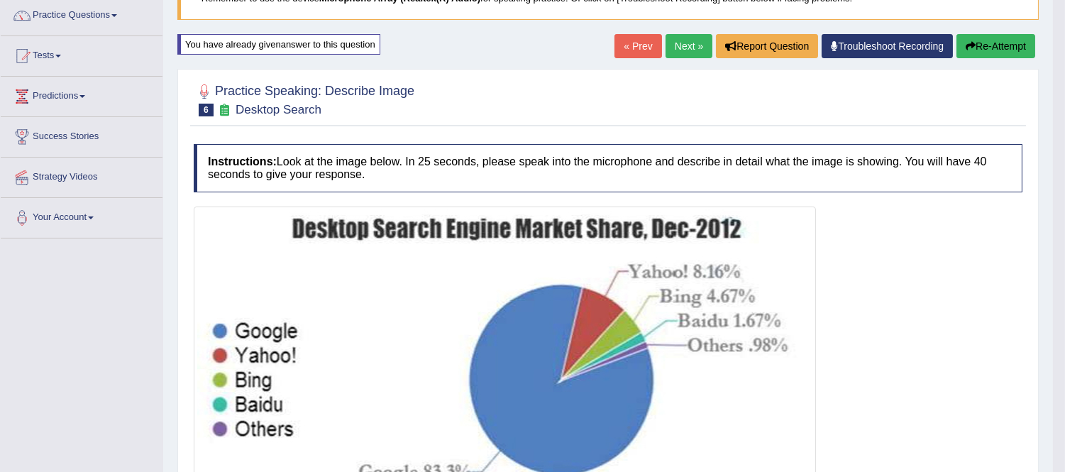
click at [1007, 50] on button "Re-Attempt" at bounding box center [995, 46] width 79 height 24
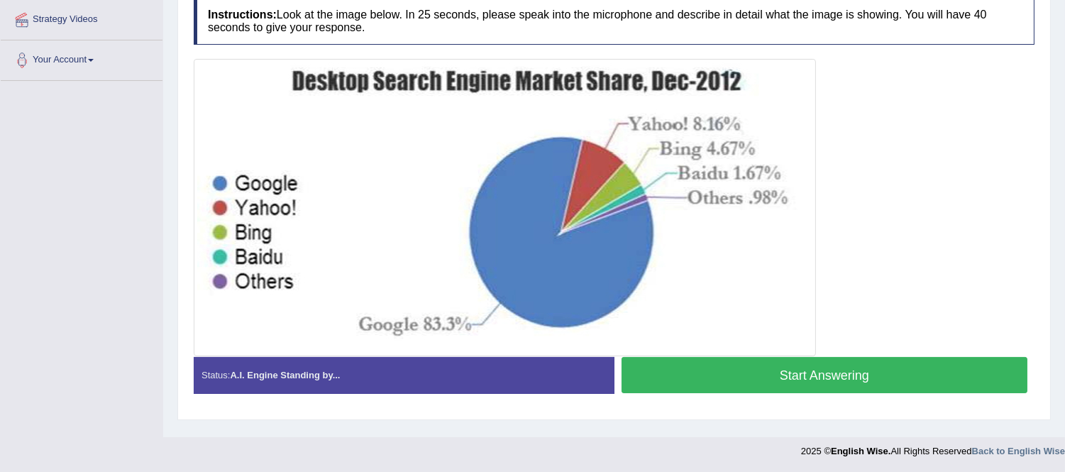
scroll to position [272, 0]
click at [867, 373] on button "Start Answering" at bounding box center [824, 375] width 406 height 36
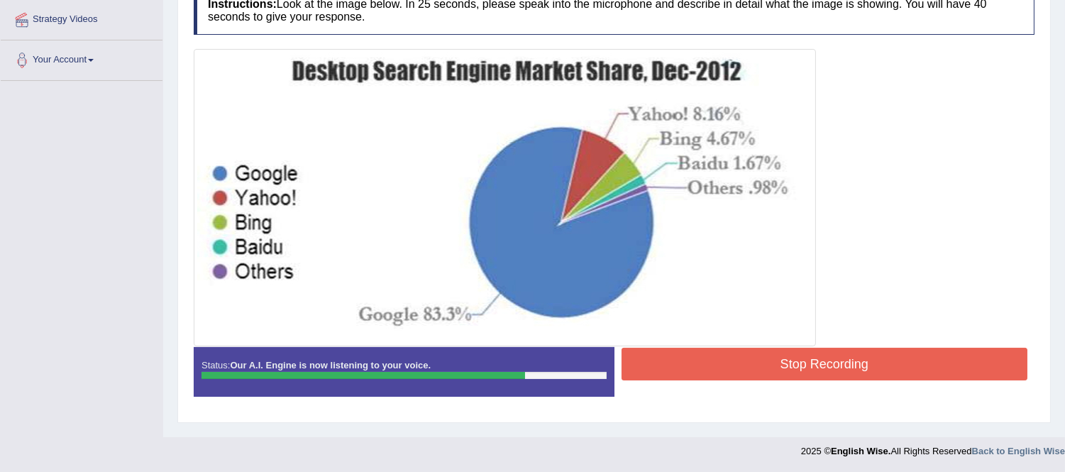
click at [726, 371] on button "Stop Recording" at bounding box center [824, 364] width 406 height 33
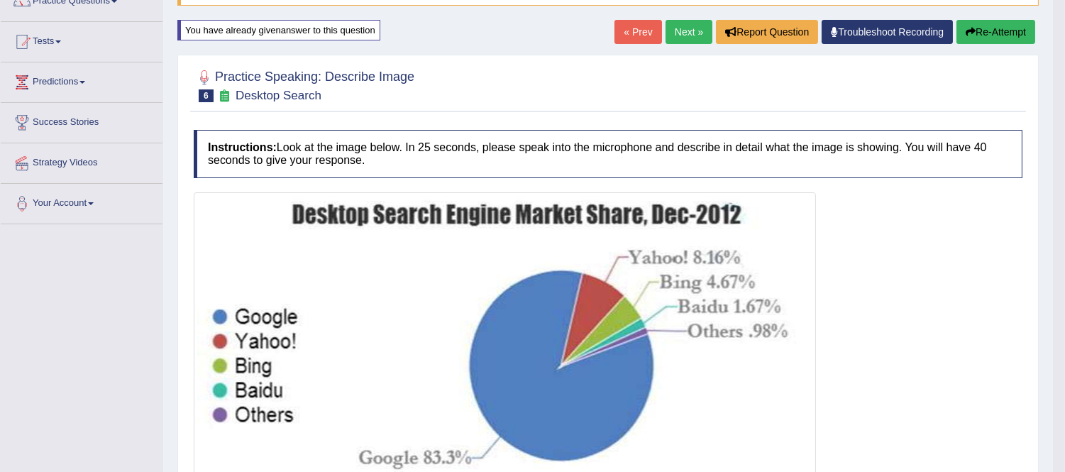
scroll to position [115, 0]
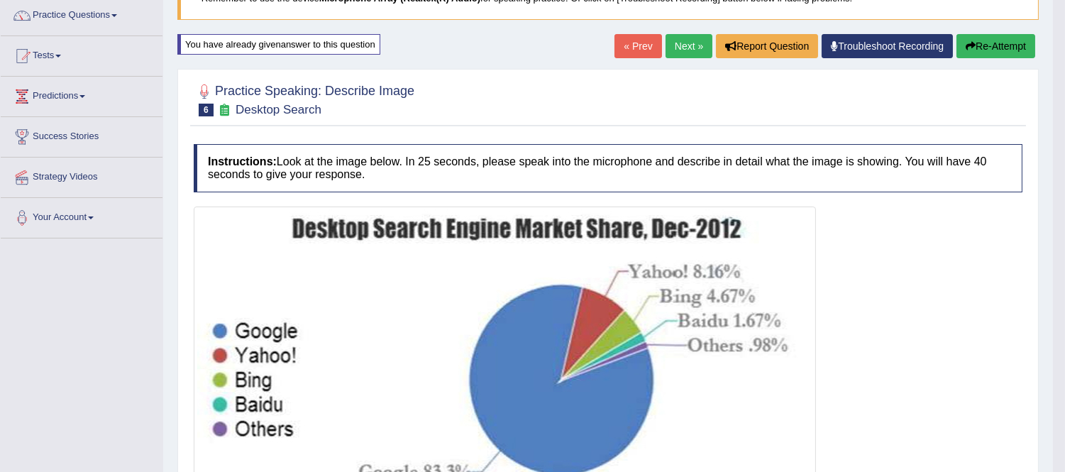
click at [679, 50] on link "Next »" at bounding box center [688, 46] width 47 height 24
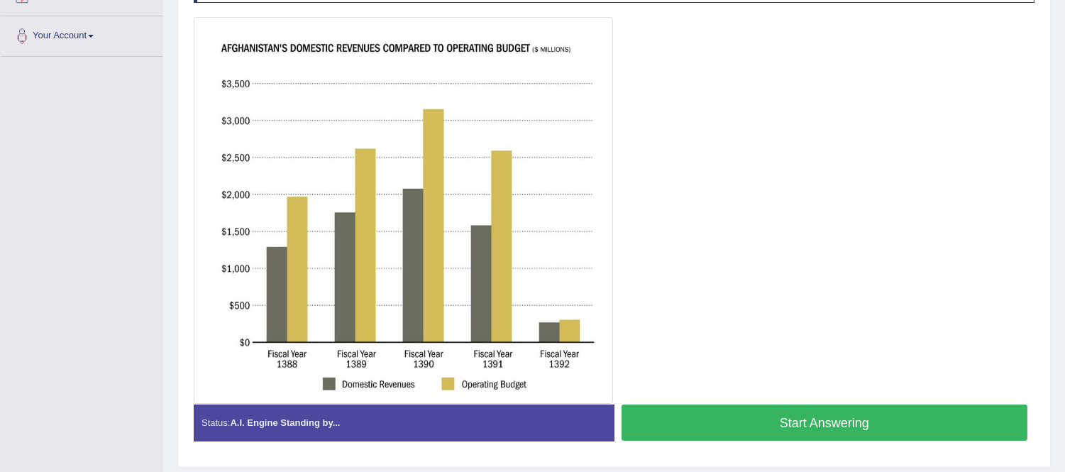
scroll to position [259, 0]
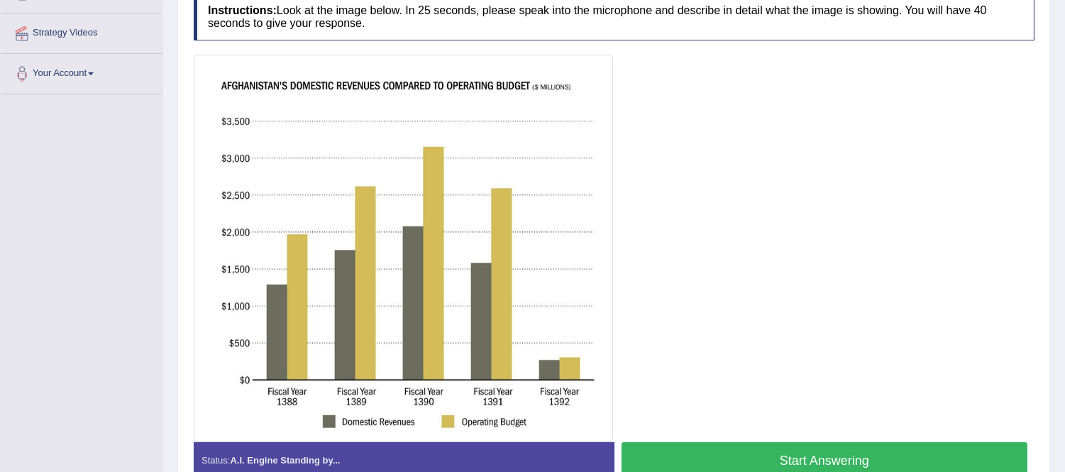
click at [718, 455] on button "Start Answering" at bounding box center [824, 460] width 406 height 36
click at [718, 458] on button "Start Answering" at bounding box center [824, 460] width 406 height 36
click at [728, 454] on button "Start Answering" at bounding box center [824, 460] width 406 height 36
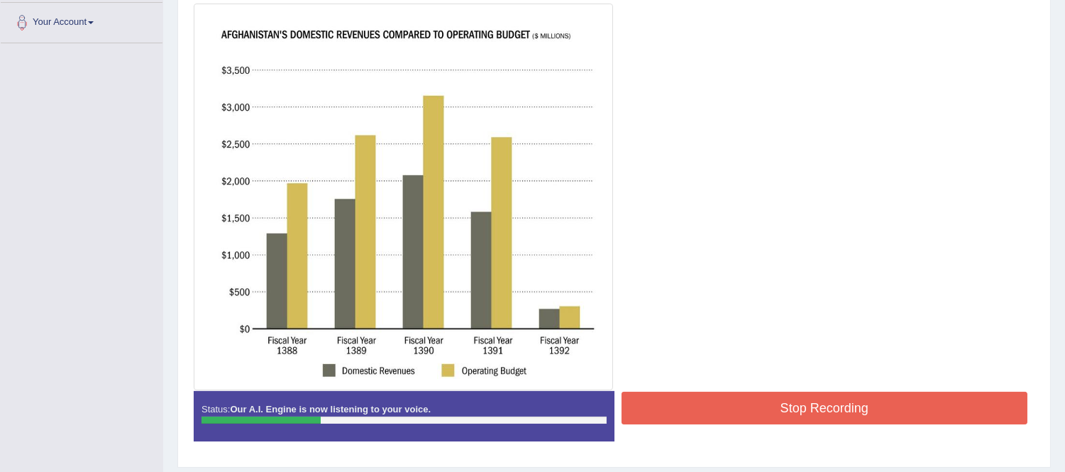
scroll to position [338, 0]
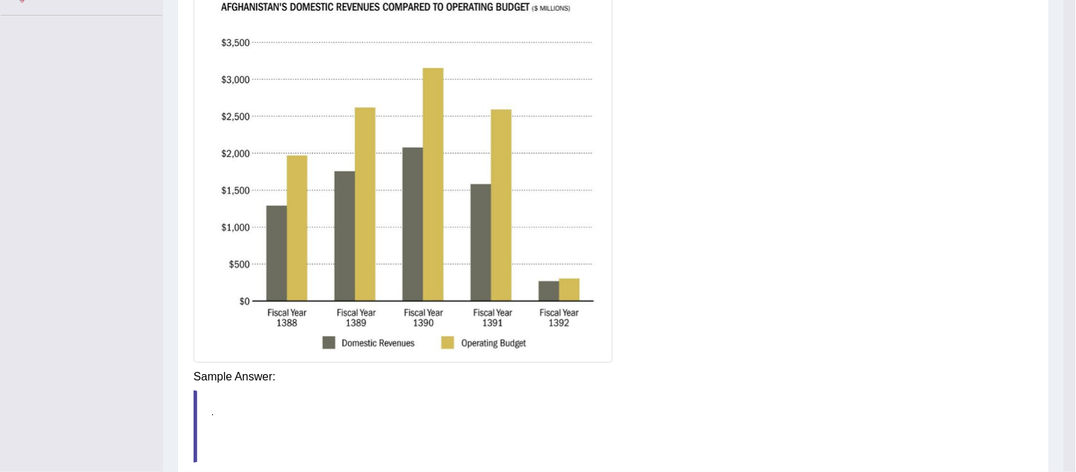
drag, startPoint x: 761, startPoint y: 387, endPoint x: 789, endPoint y: 360, distance: 38.1
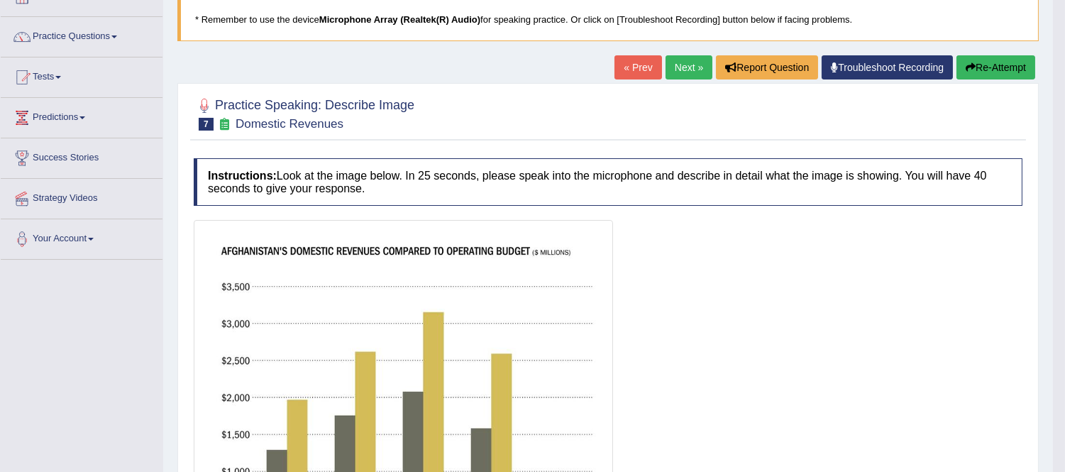
scroll to position [0, 0]
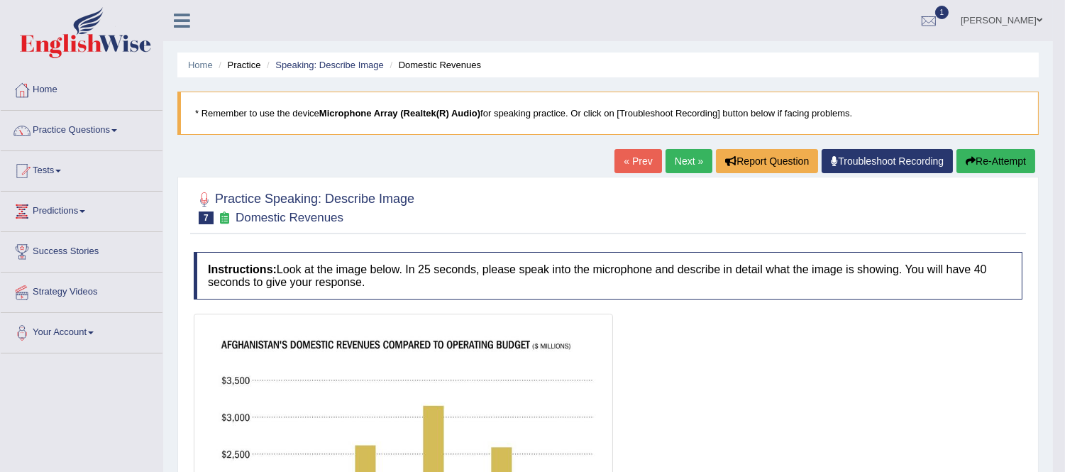
click at [994, 159] on button "Re-Attempt" at bounding box center [995, 161] width 79 height 24
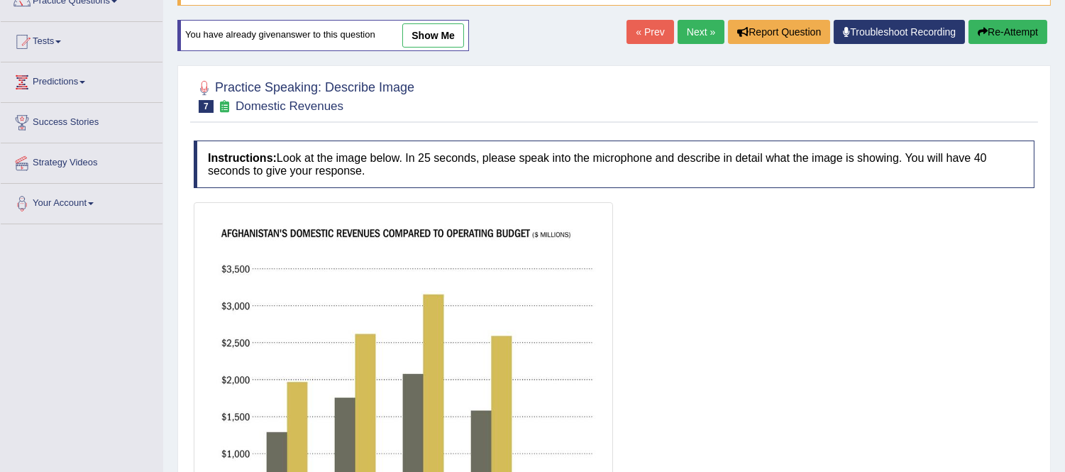
scroll to position [315, 0]
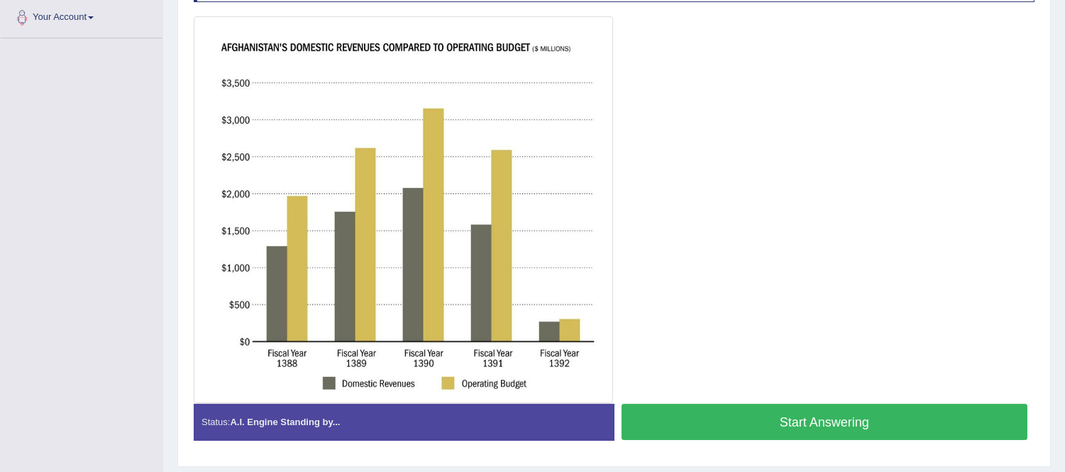
click at [847, 421] on button "Start Answering" at bounding box center [824, 422] width 406 height 36
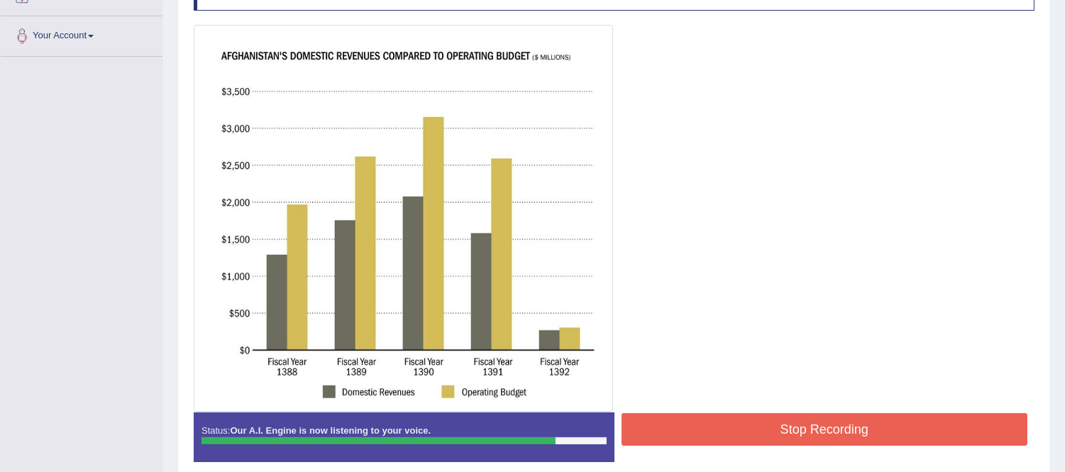
scroll to position [358, 0]
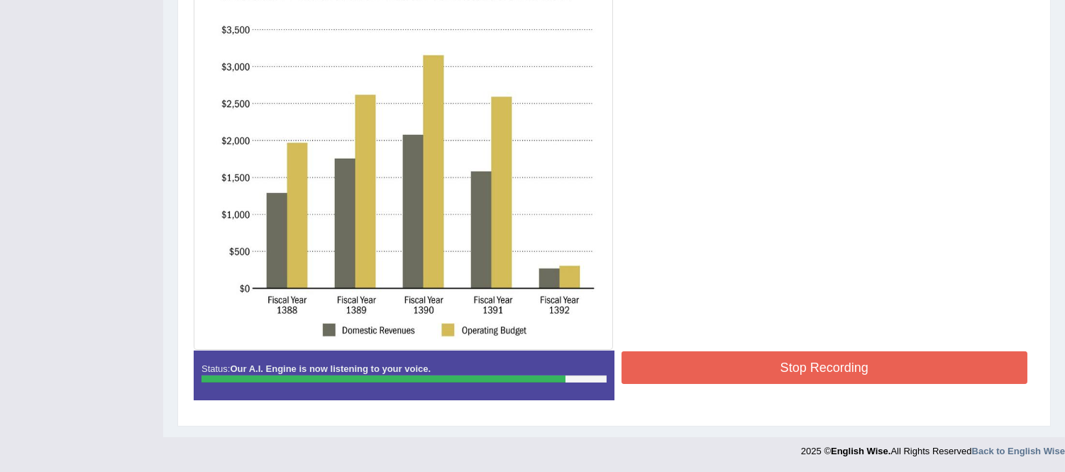
click at [781, 358] on button "Stop Recording" at bounding box center [824, 367] width 406 height 33
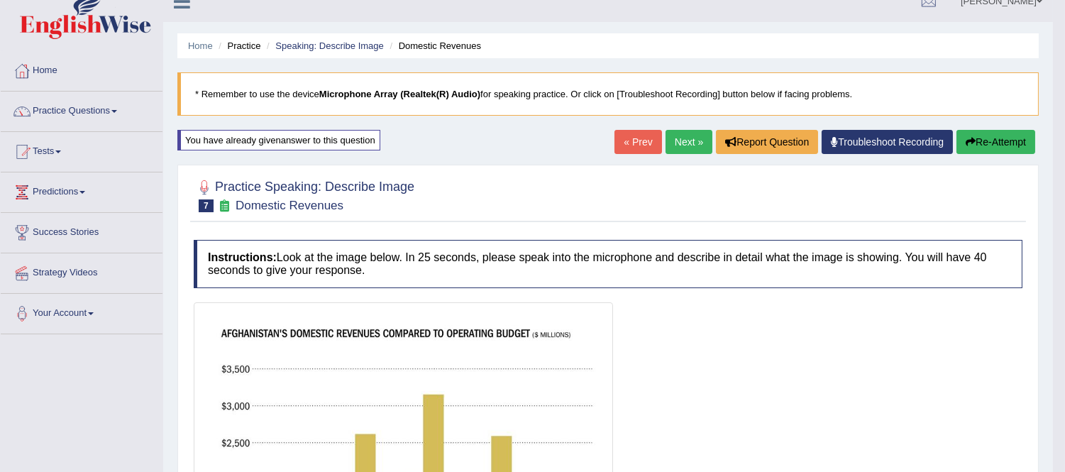
scroll to position [0, 0]
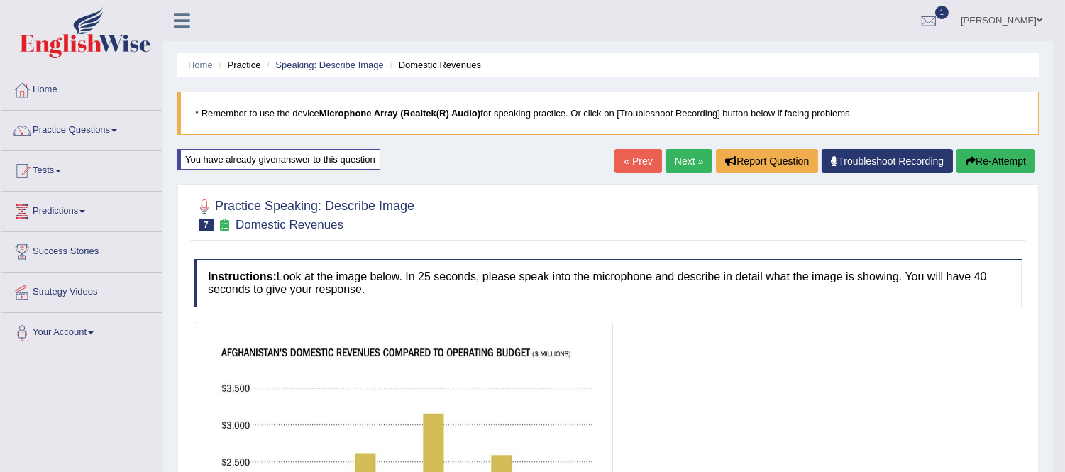
click at [968, 156] on icon "button" at bounding box center [970, 161] width 10 height 10
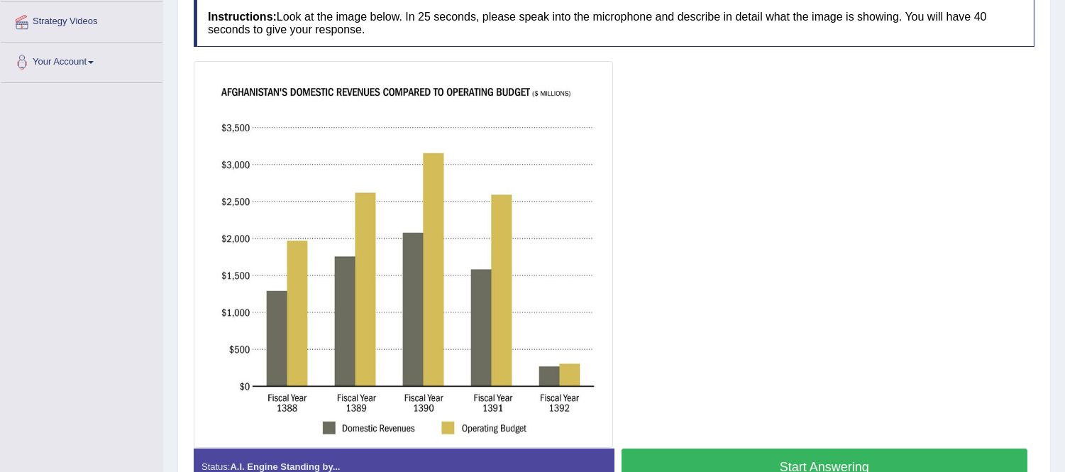
scroll to position [356, 0]
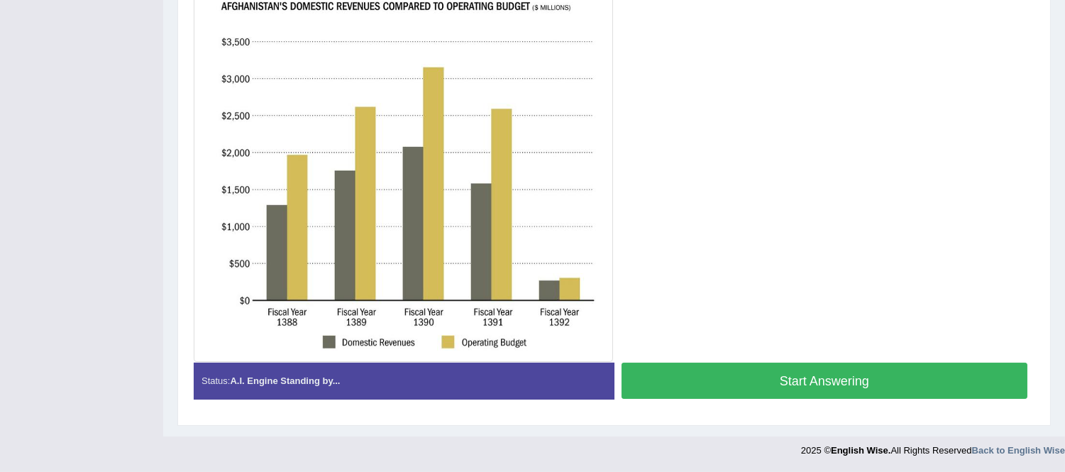
click at [814, 381] on button "Start Answering" at bounding box center [824, 380] width 406 height 36
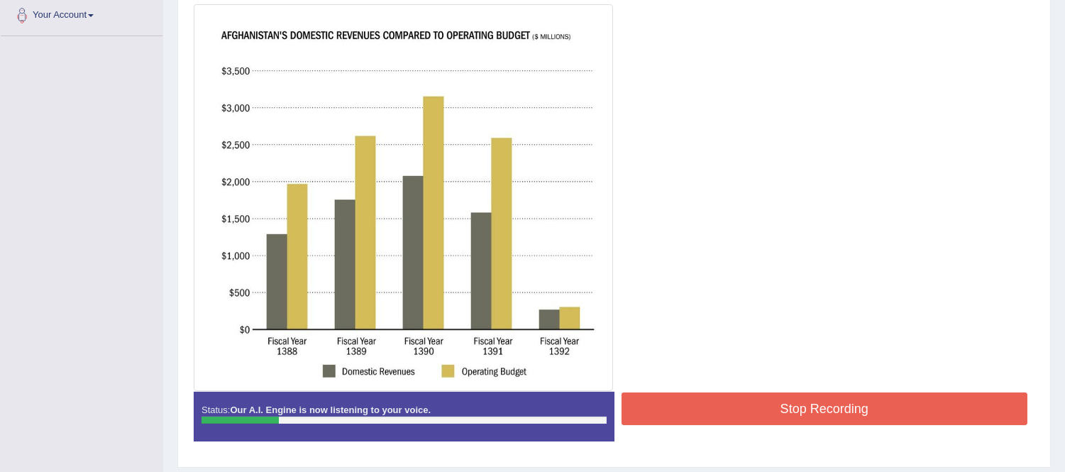
scroll to position [345, 0]
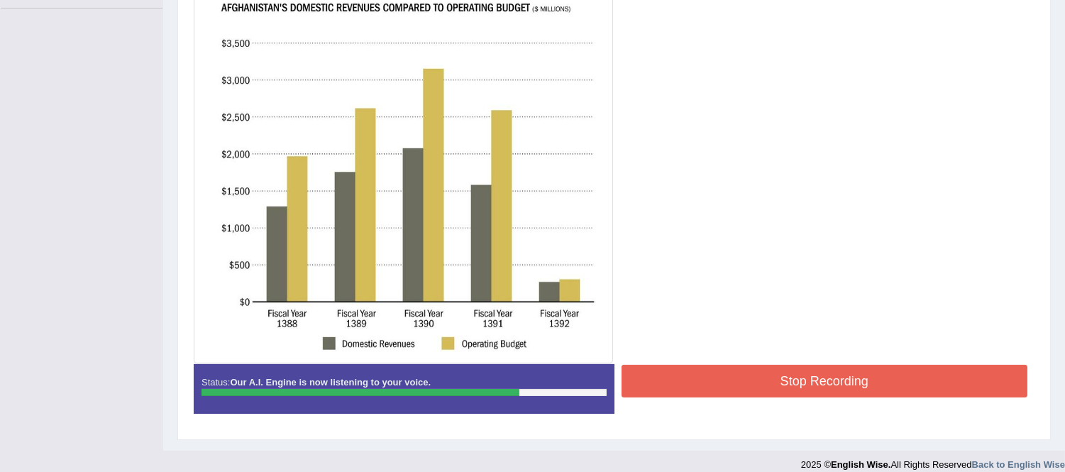
click at [707, 377] on button "Stop Recording" at bounding box center [824, 381] width 406 height 33
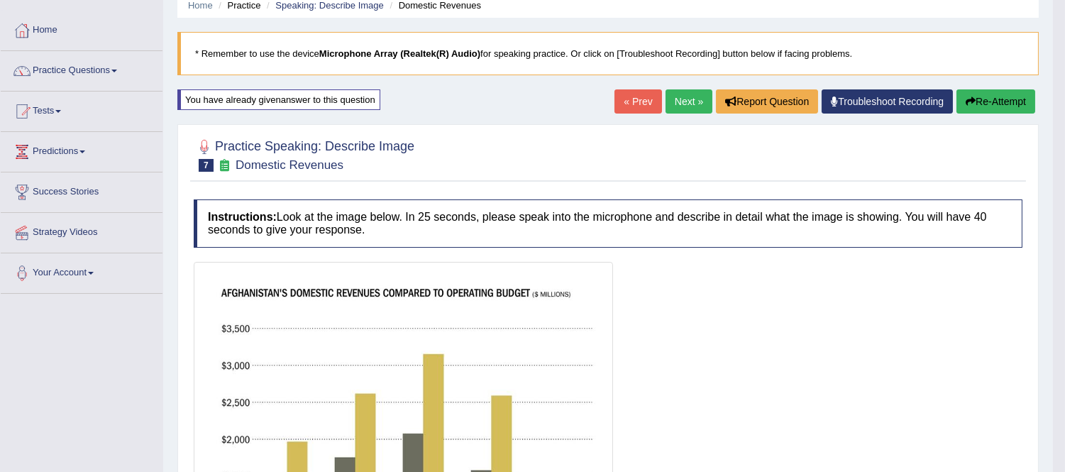
scroll to position [30, 0]
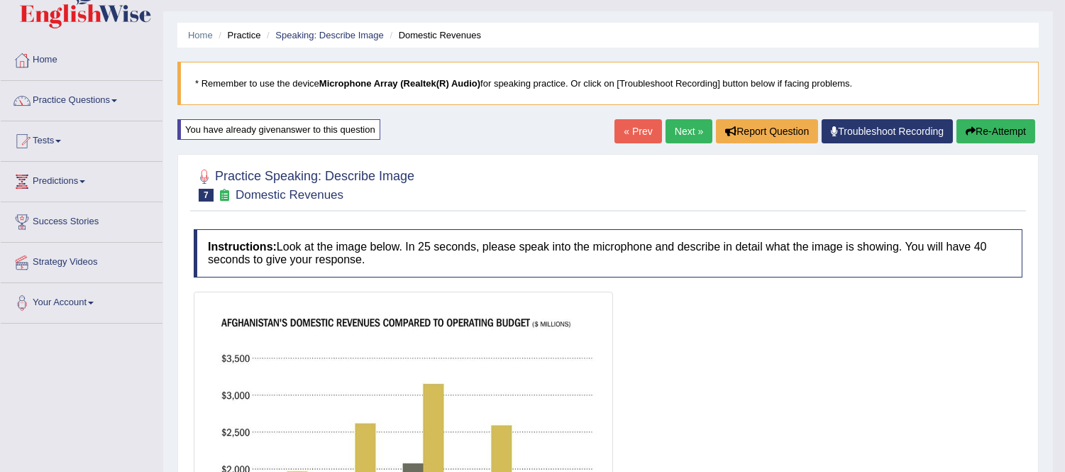
click at [1003, 126] on button "Re-Attempt" at bounding box center [995, 131] width 79 height 24
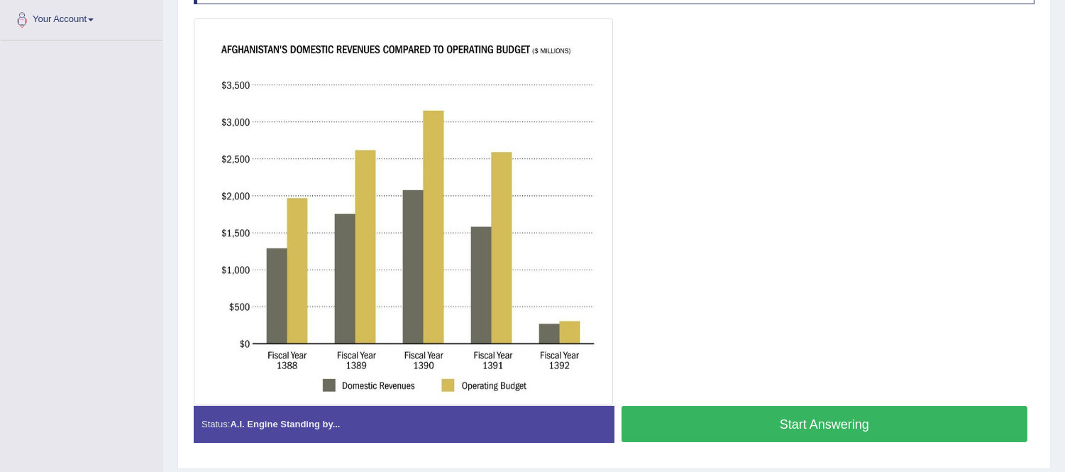
scroll to position [356, 0]
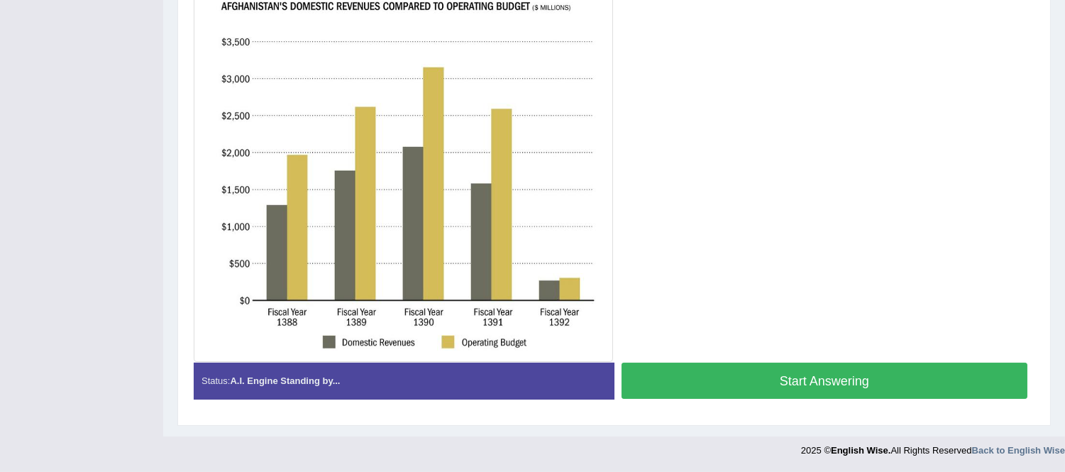
click at [770, 382] on button "Start Answering" at bounding box center [824, 380] width 406 height 36
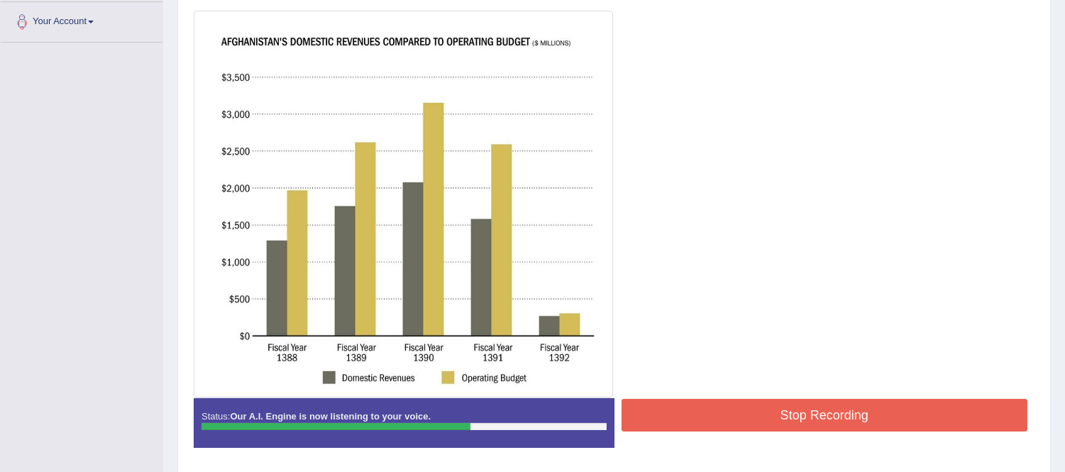
scroll to position [358, 0]
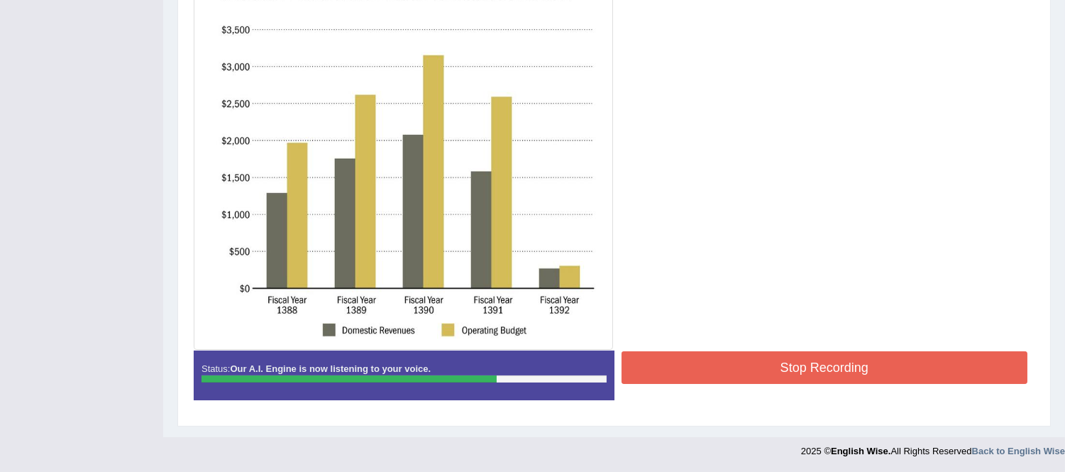
click at [775, 369] on button "Stop Recording" at bounding box center [824, 367] width 406 height 33
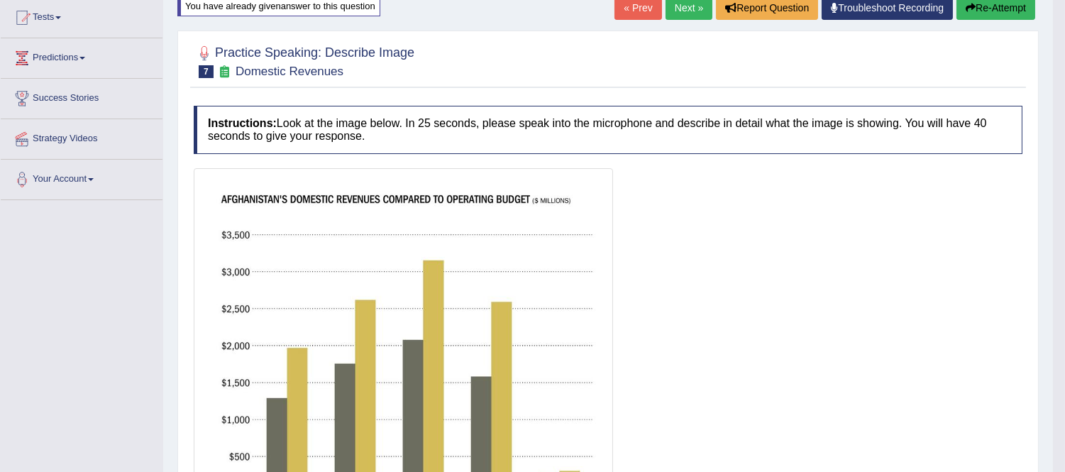
scroll to position [15, 0]
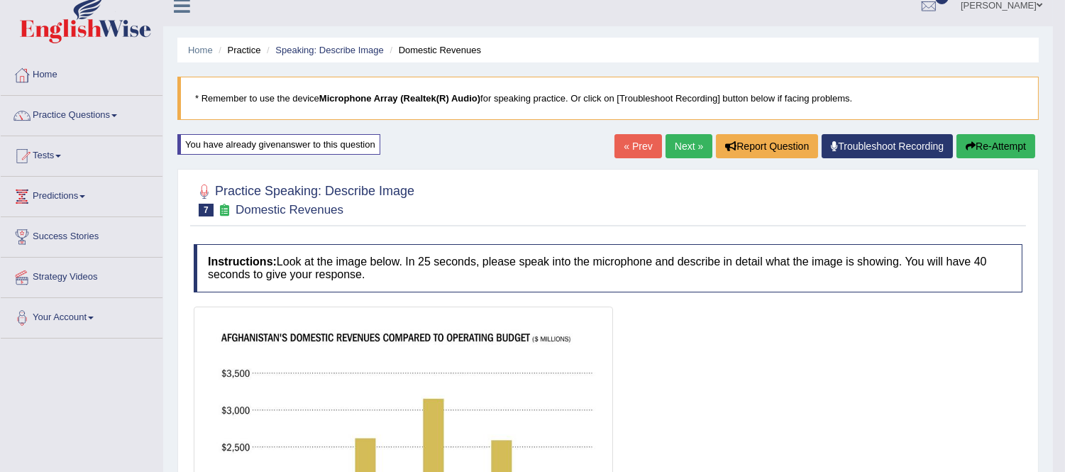
click at [1011, 137] on button "Re-Attempt" at bounding box center [995, 146] width 79 height 24
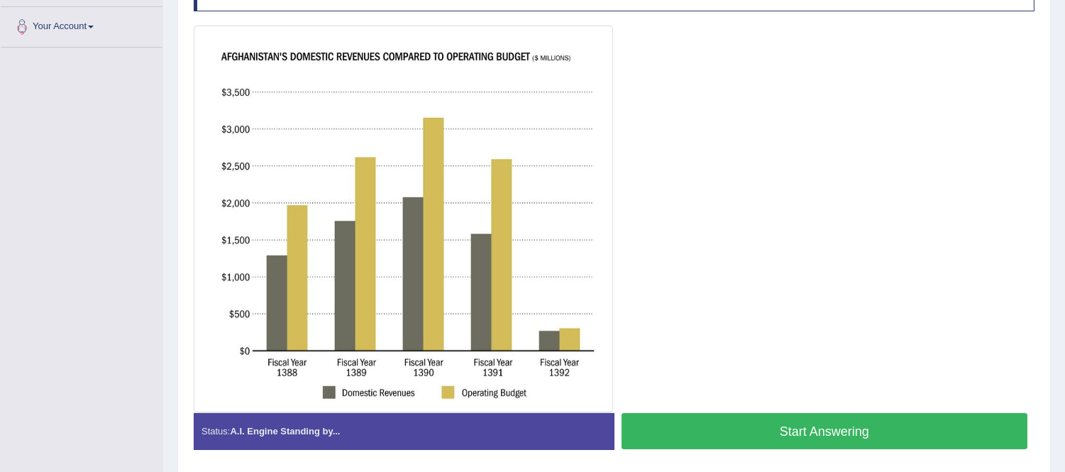
scroll to position [330, 0]
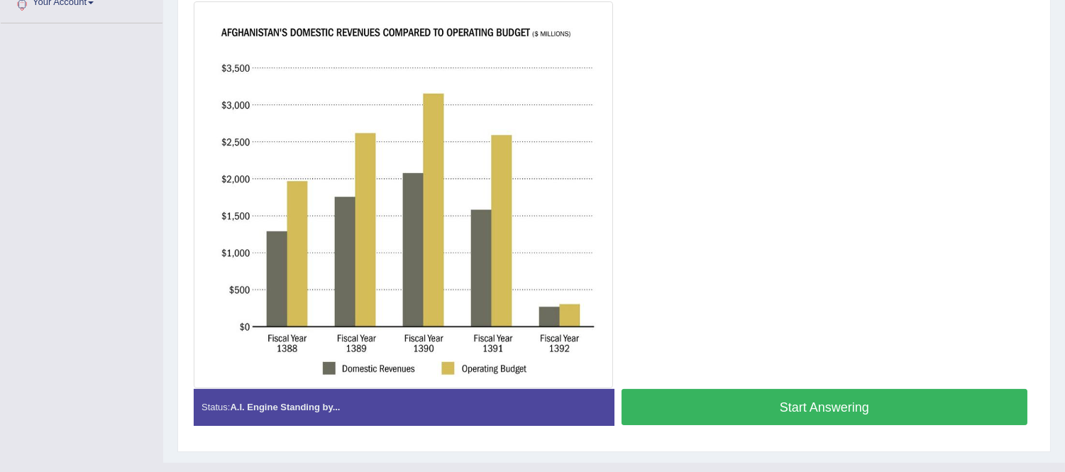
click at [826, 399] on button "Start Answering" at bounding box center [824, 407] width 406 height 36
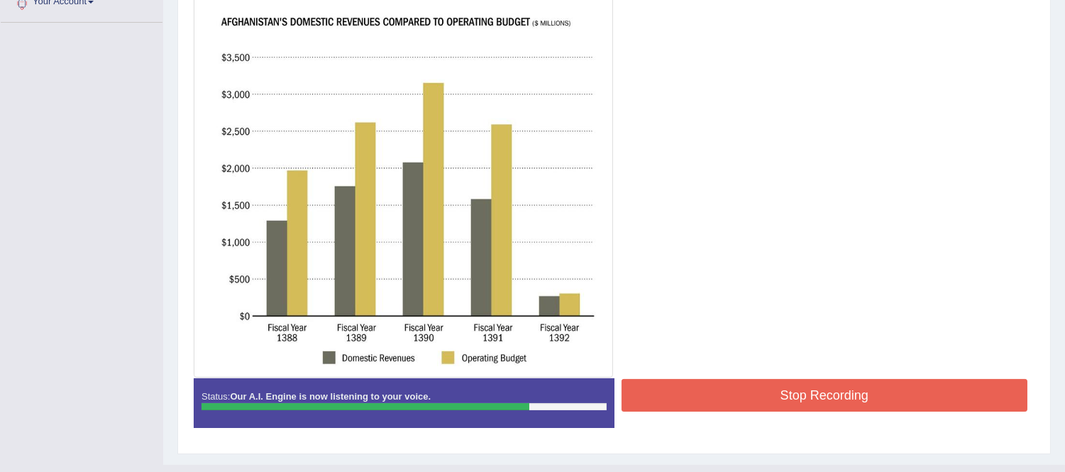
scroll to position [358, 0]
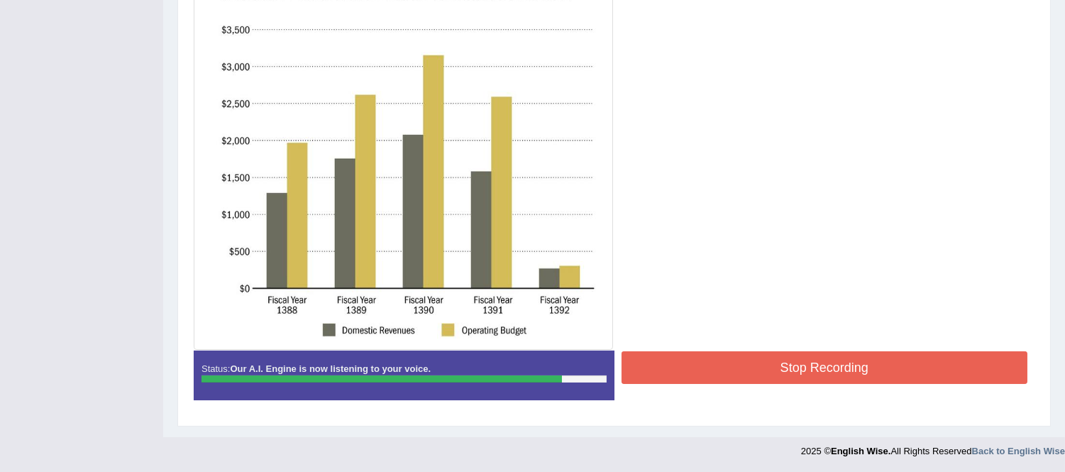
click at [682, 379] on button "Stop Recording" at bounding box center [824, 367] width 406 height 33
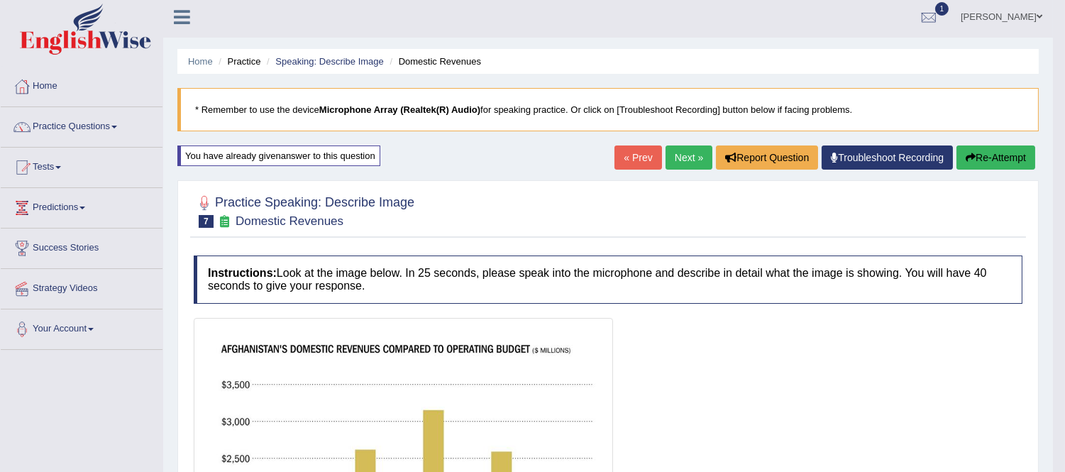
scroll to position [0, 0]
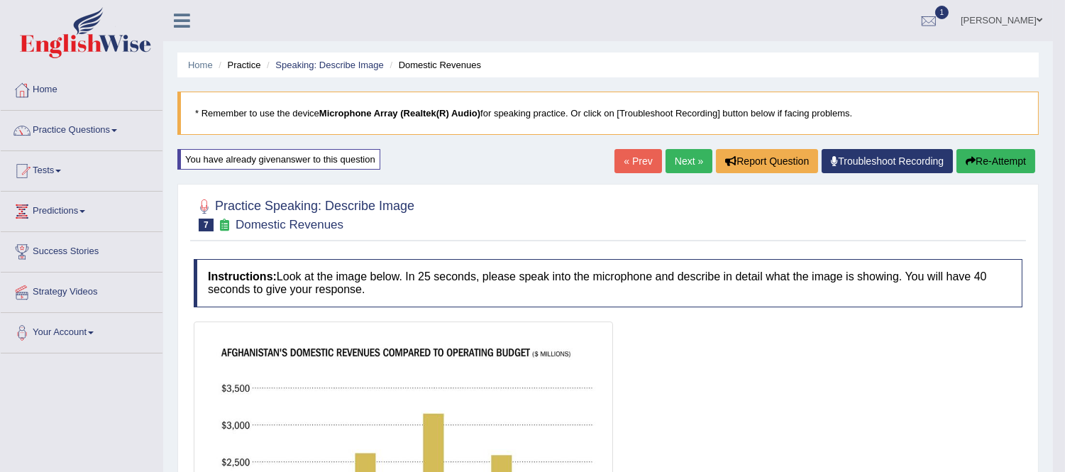
click at [680, 160] on link "Next »" at bounding box center [688, 161] width 47 height 24
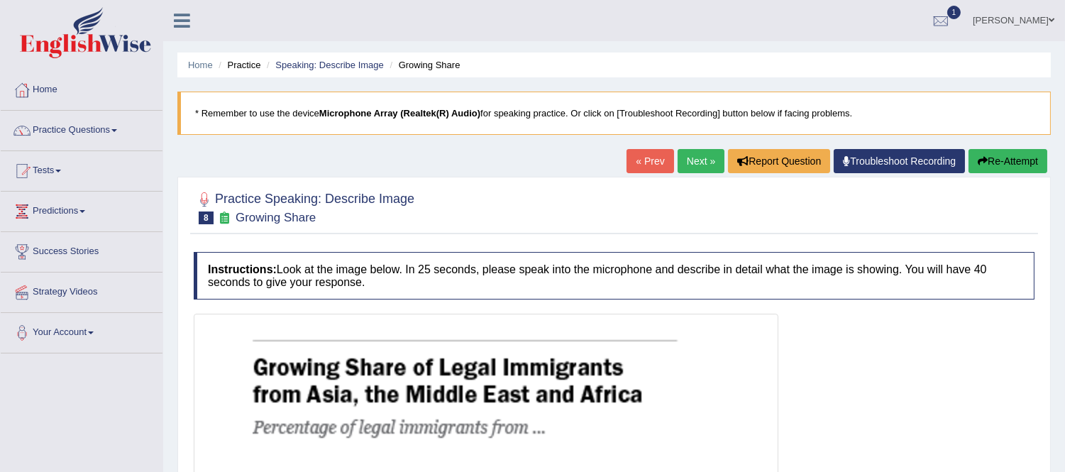
click at [699, 153] on link "Next »" at bounding box center [700, 161] width 47 height 24
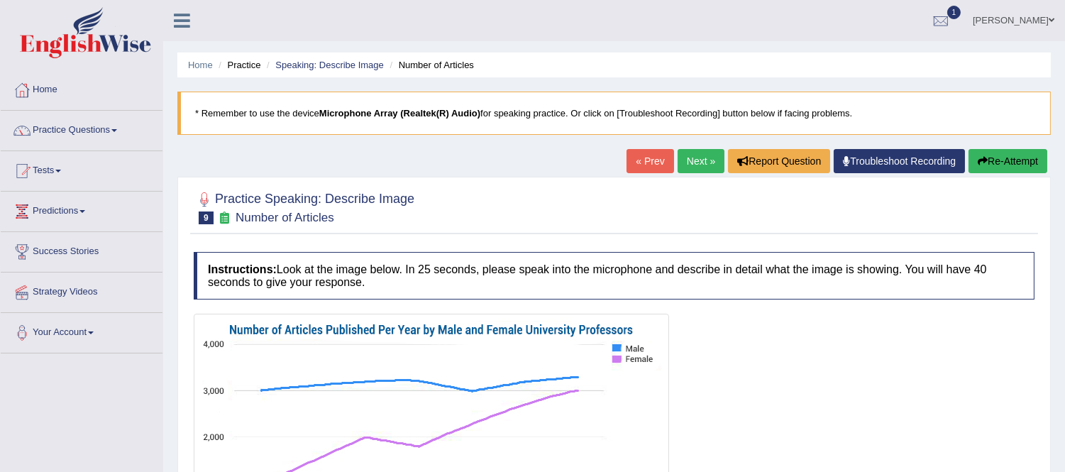
click at [689, 158] on link "Next »" at bounding box center [700, 161] width 47 height 24
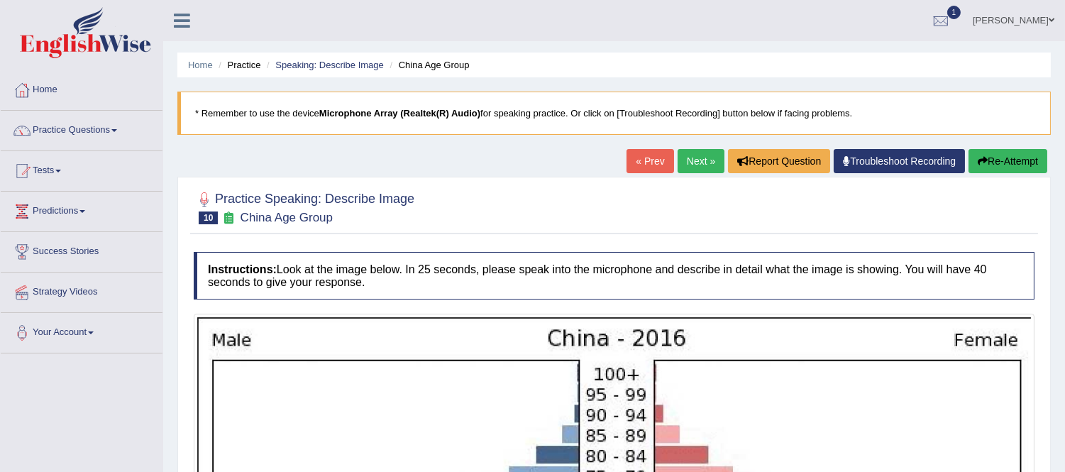
click at [693, 154] on link "Next »" at bounding box center [700, 161] width 47 height 24
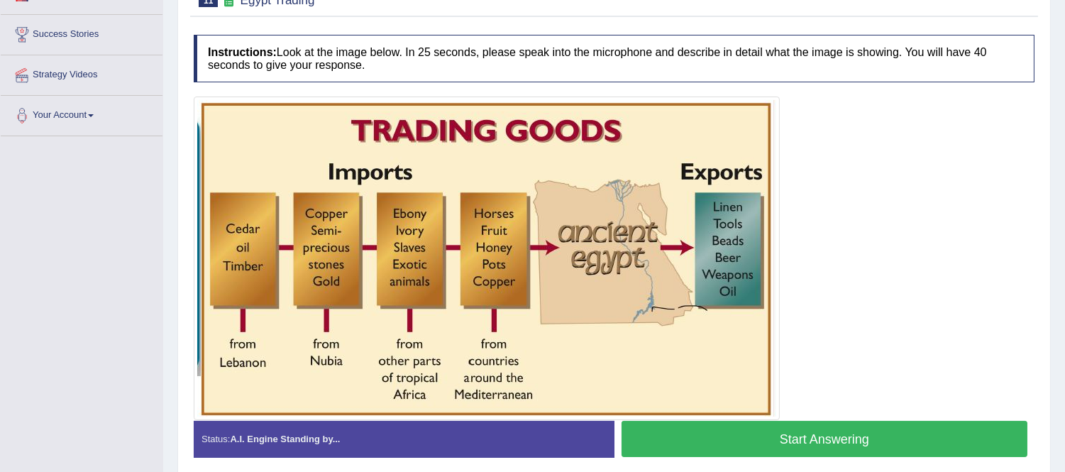
scroll to position [275, 0]
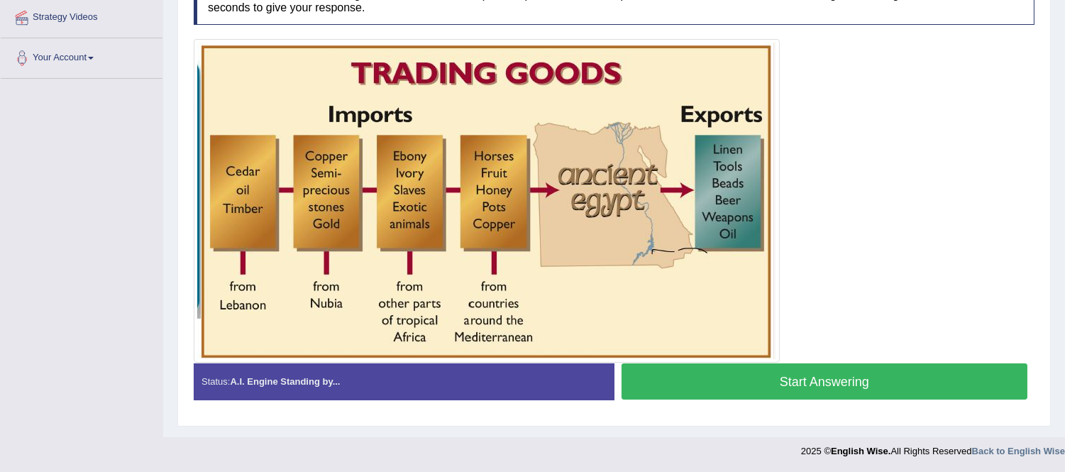
click at [907, 380] on button "Start Answering" at bounding box center [824, 381] width 406 height 36
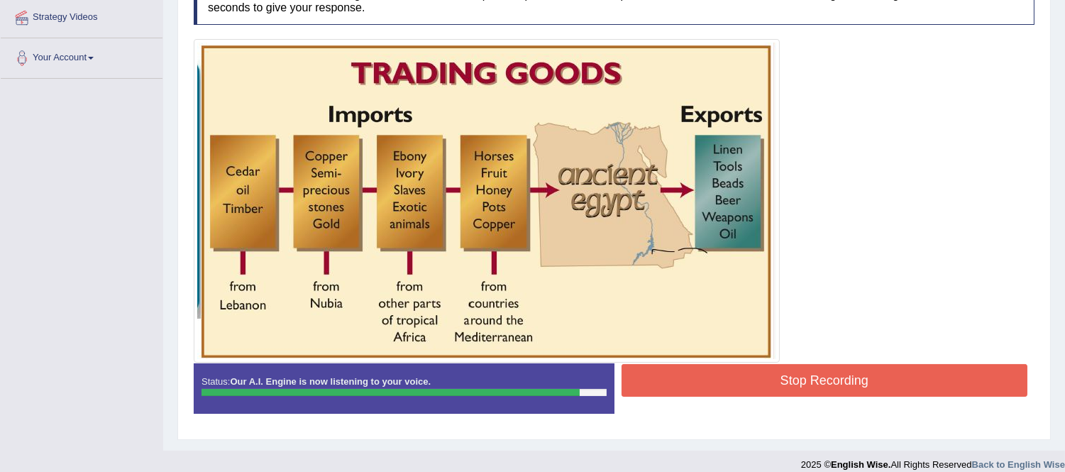
click at [907, 380] on button "Stop Recording" at bounding box center [824, 380] width 406 height 33
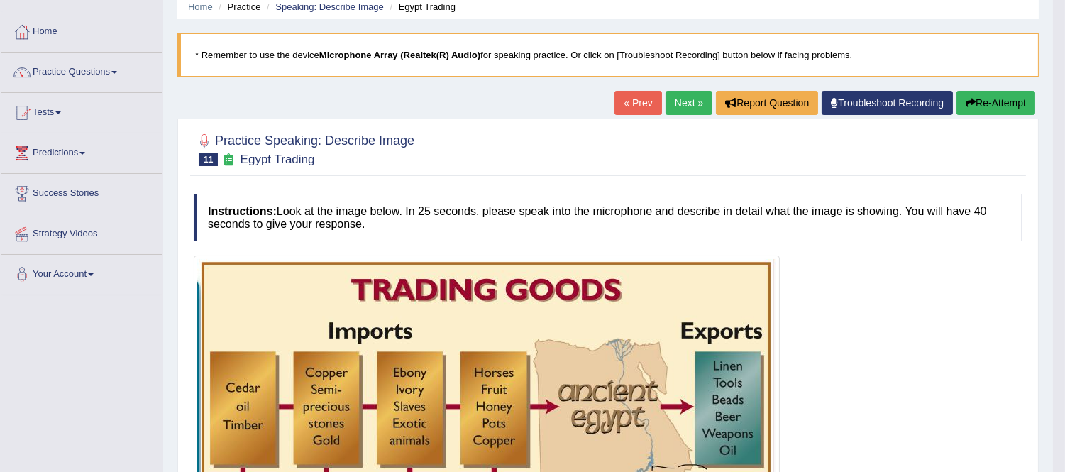
scroll to position [38, 0]
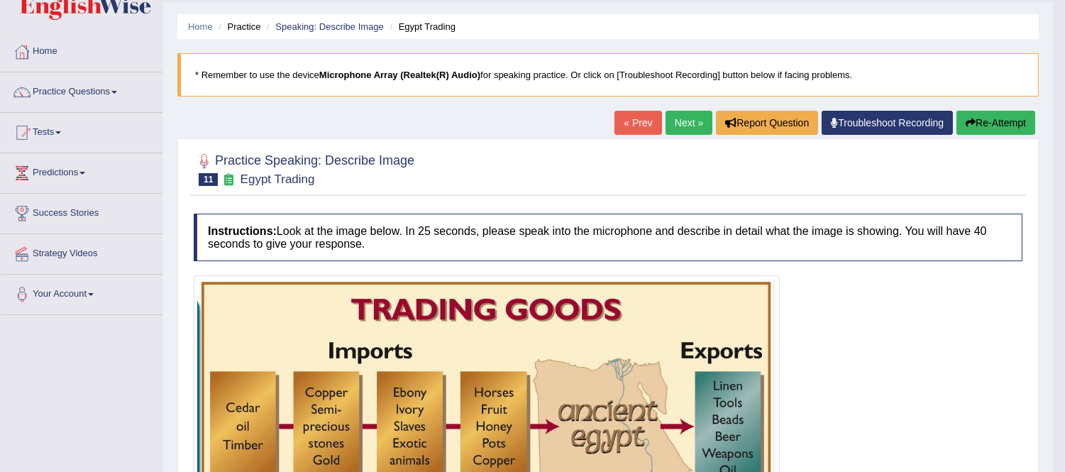
click at [994, 123] on button "Re-Attempt" at bounding box center [995, 123] width 79 height 24
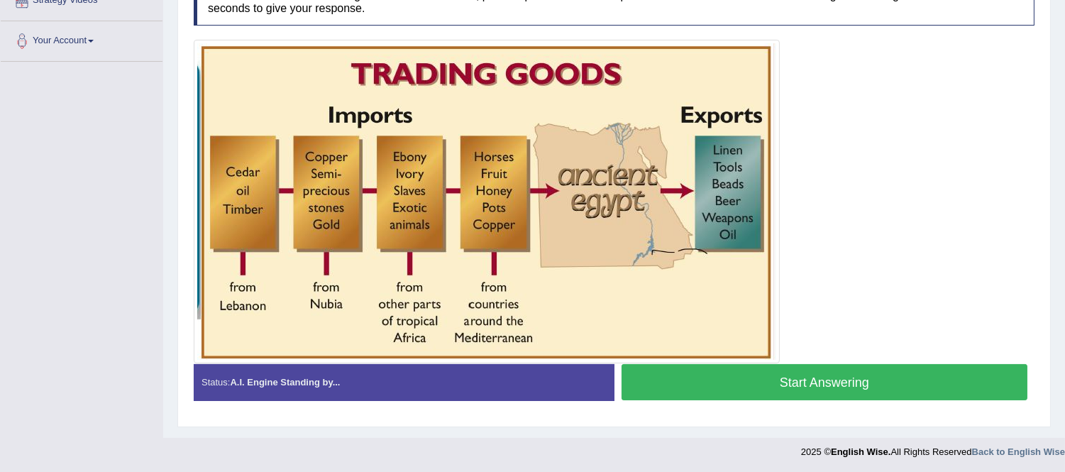
scroll to position [292, 0]
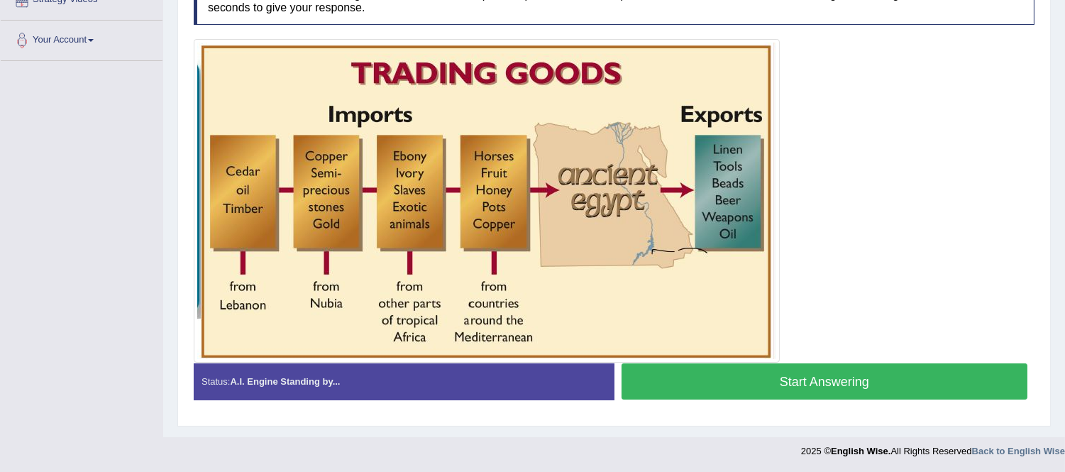
click at [868, 387] on button "Start Answering" at bounding box center [824, 381] width 406 height 36
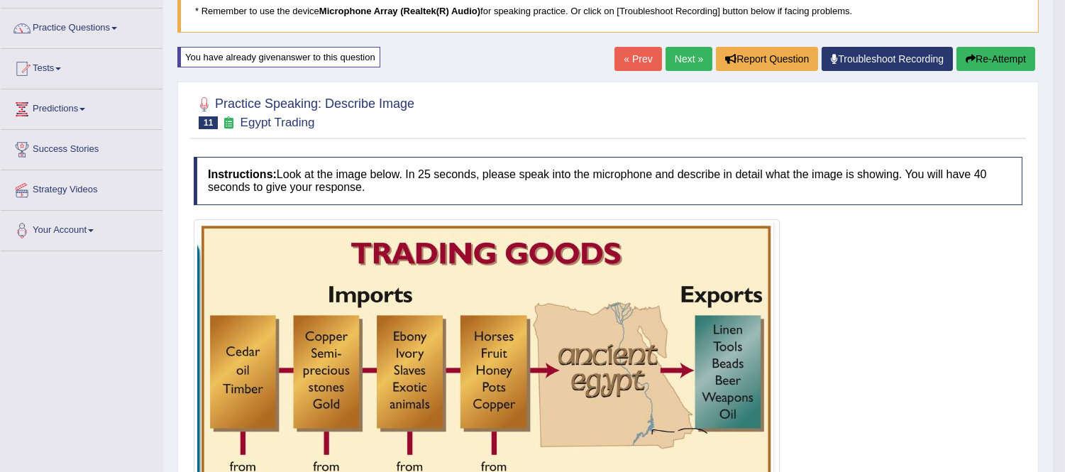
scroll to position [0, 0]
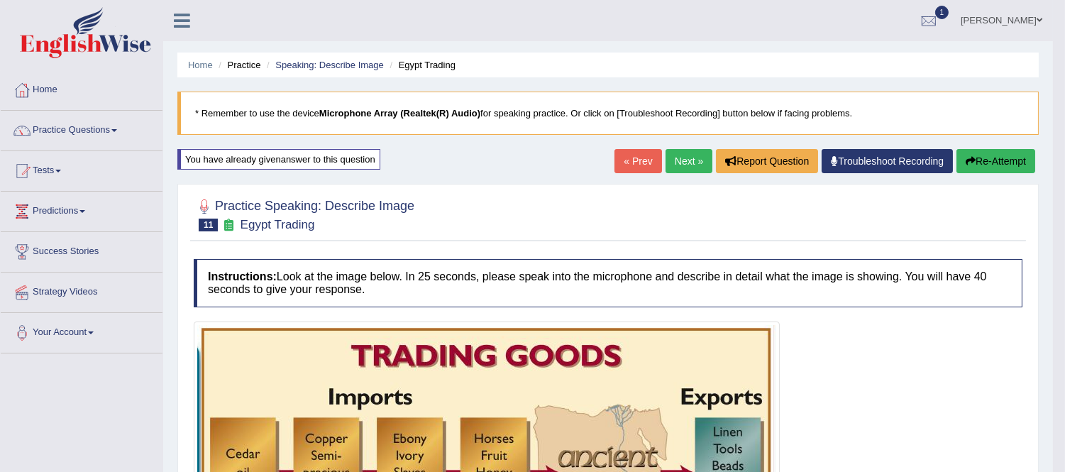
click at [995, 167] on button "Re-Attempt" at bounding box center [995, 161] width 79 height 24
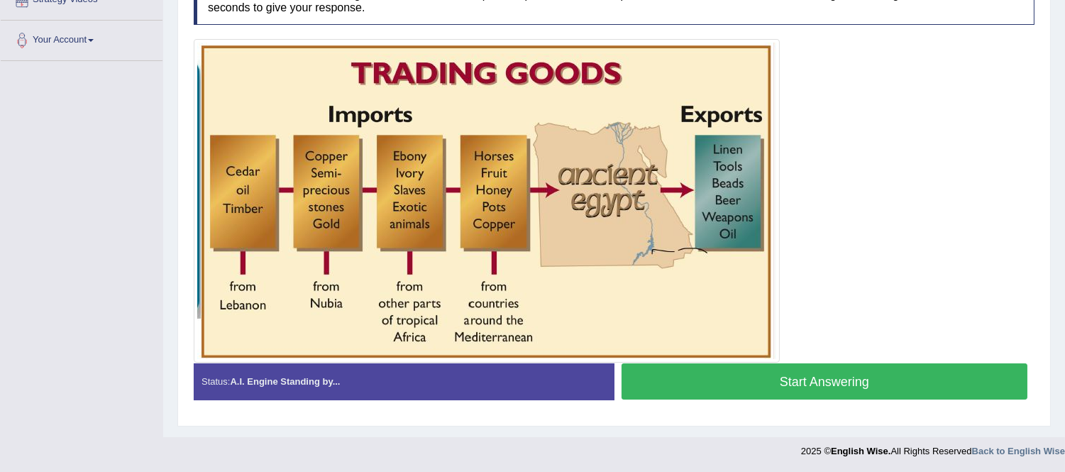
click at [924, 377] on button "Start Answering" at bounding box center [824, 381] width 406 height 36
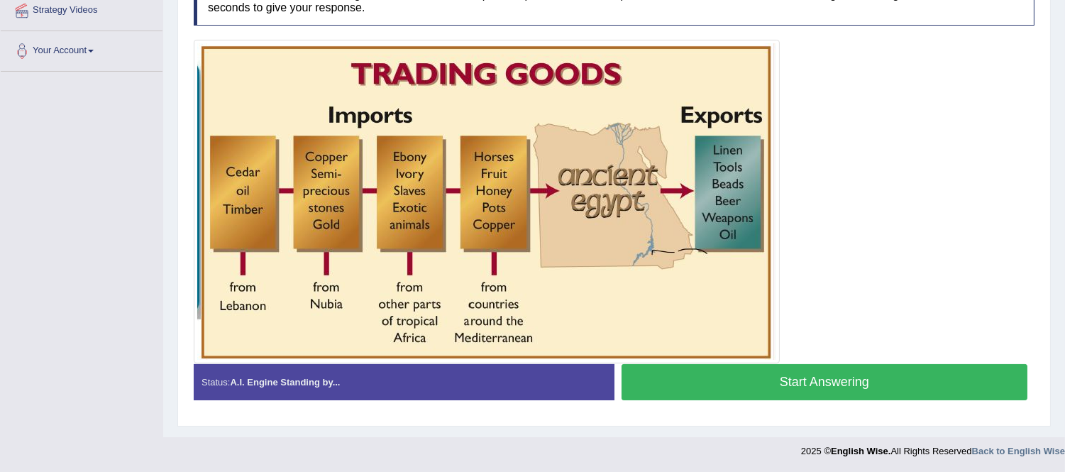
scroll to position [292, 0]
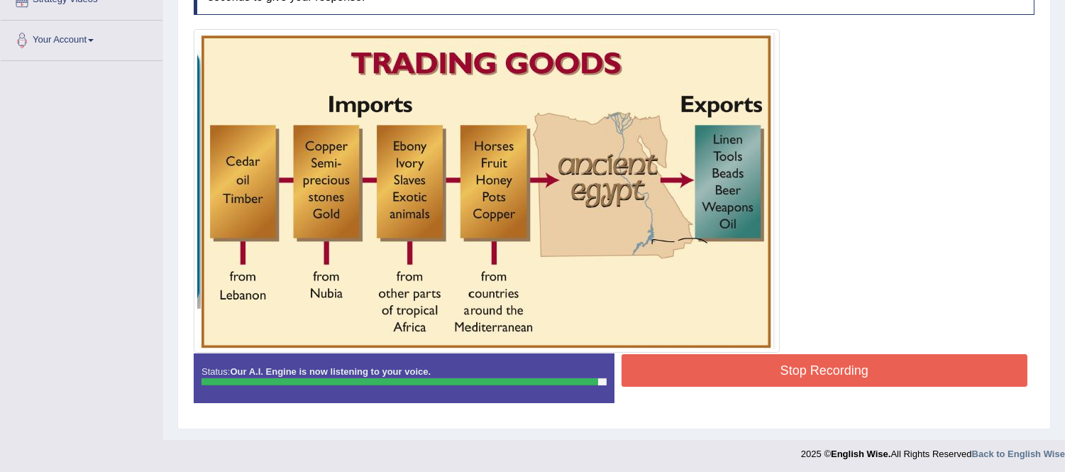
click at [735, 372] on button "Stop Recording" at bounding box center [824, 370] width 406 height 33
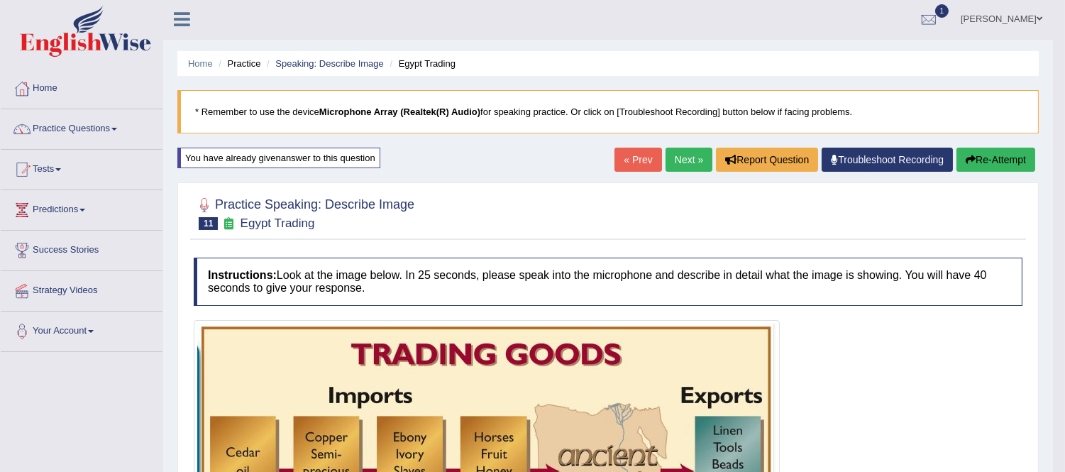
scroll to position [0, 0]
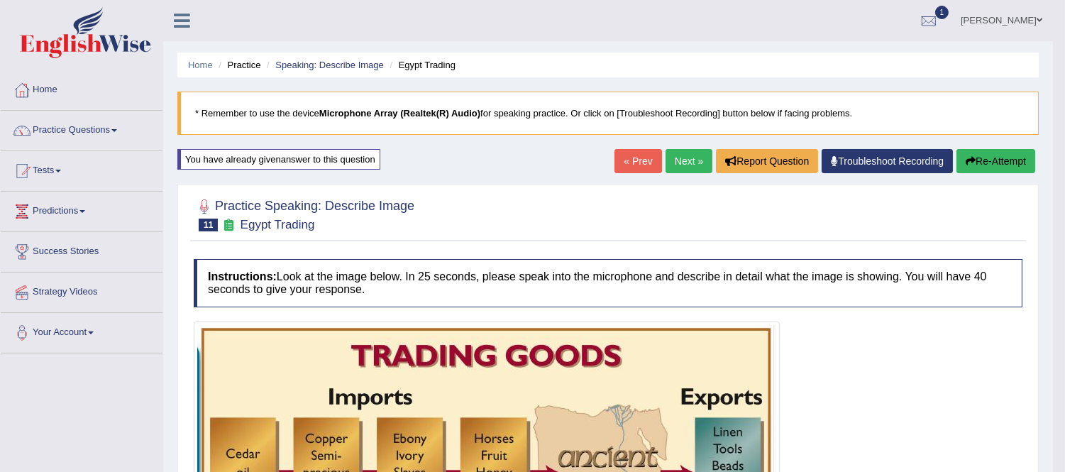
drag, startPoint x: 682, startPoint y: 145, endPoint x: 688, endPoint y: 157, distance: 13.6
click at [1009, 156] on button "Re-Attempt" at bounding box center [995, 161] width 79 height 24
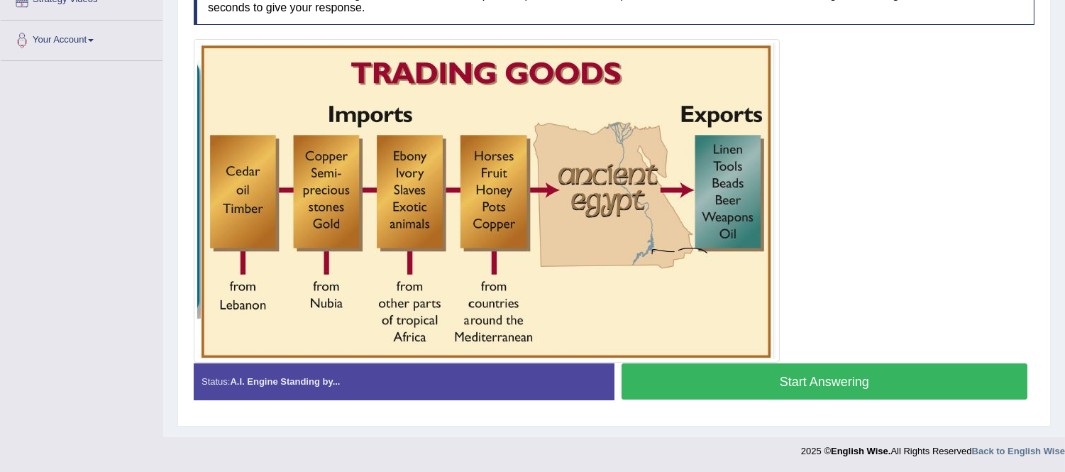
click at [927, 380] on button "Start Answering" at bounding box center [824, 381] width 406 height 36
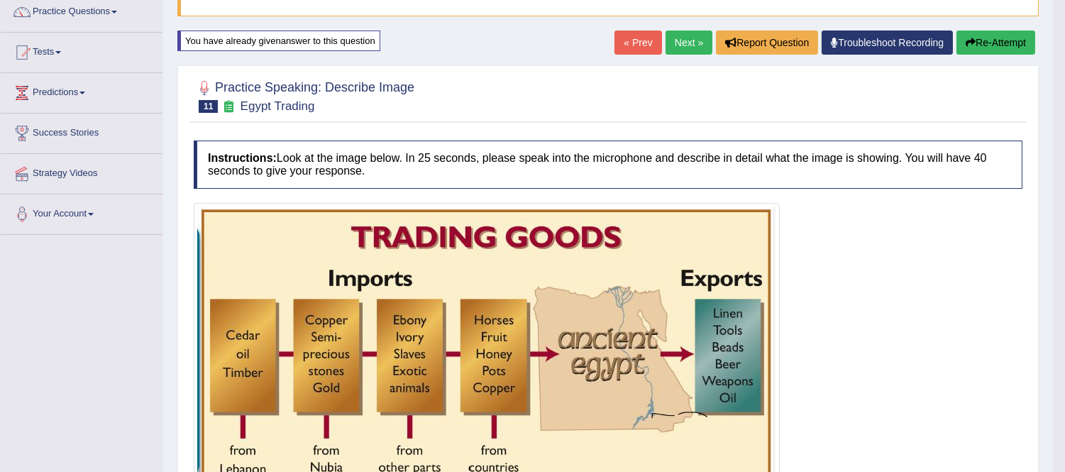
scroll to position [109, 0]
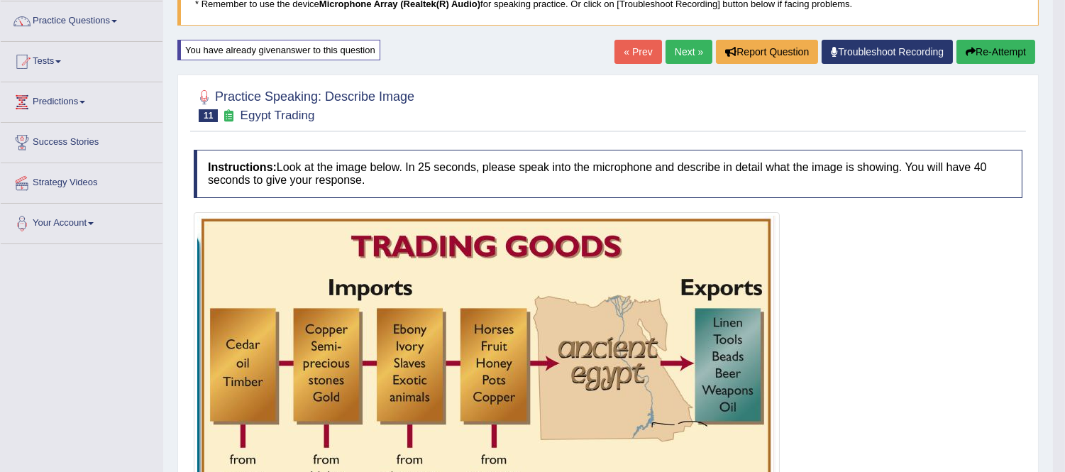
click at [688, 41] on link "Next »" at bounding box center [688, 52] width 47 height 24
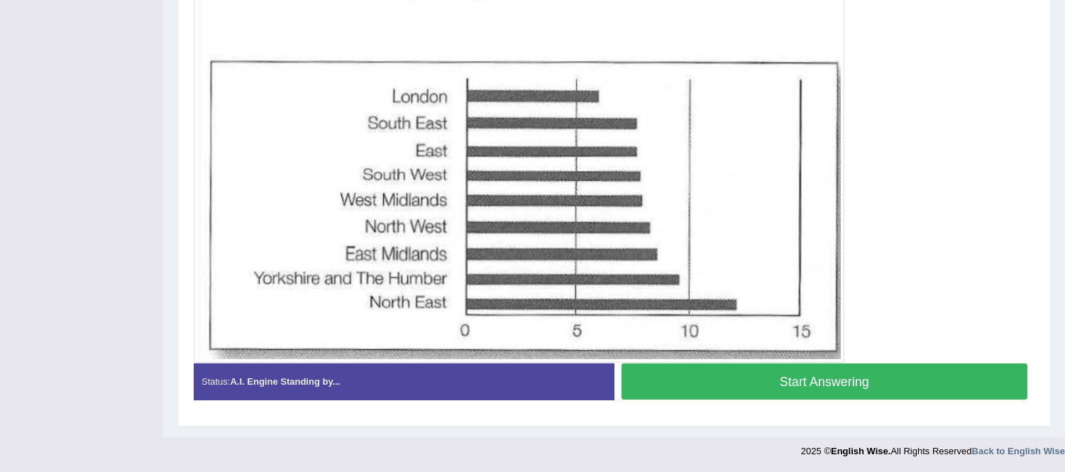
scroll to position [323, 0]
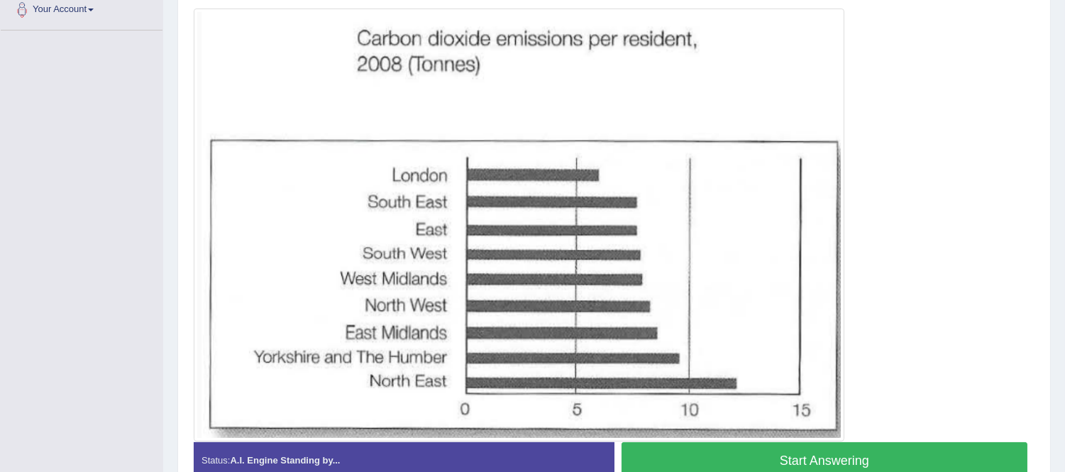
click at [705, 459] on button "Start Answering" at bounding box center [824, 460] width 406 height 36
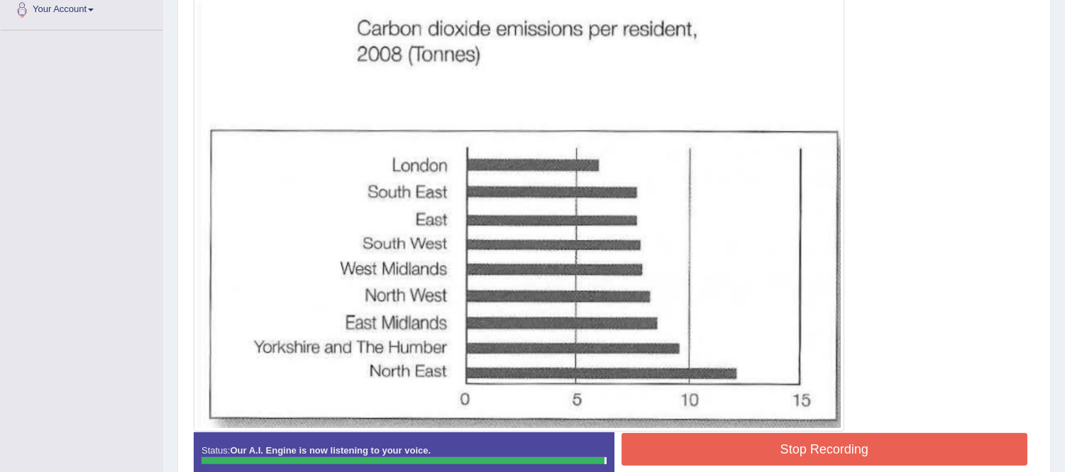
click at [690, 443] on button "Stop Recording" at bounding box center [824, 449] width 406 height 33
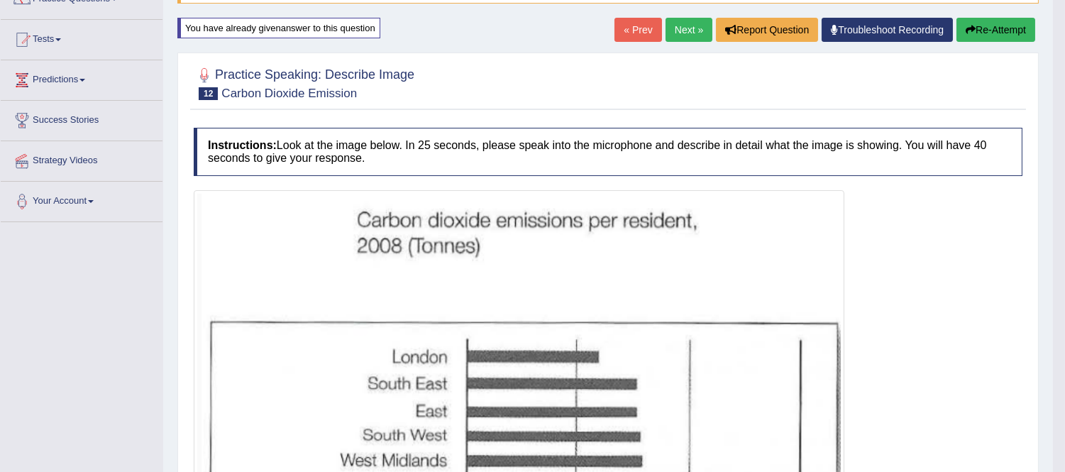
scroll to position [60, 0]
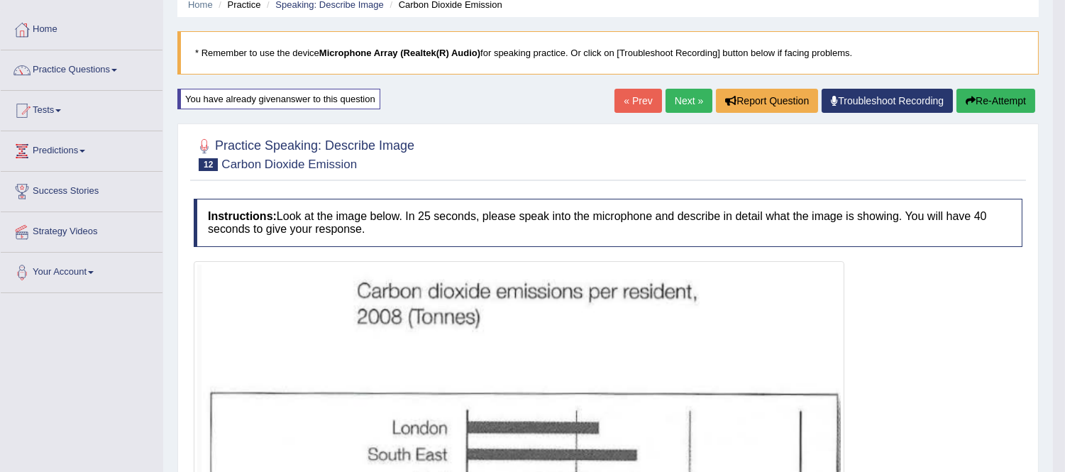
click at [1004, 89] on button "Re-Attempt" at bounding box center [995, 101] width 79 height 24
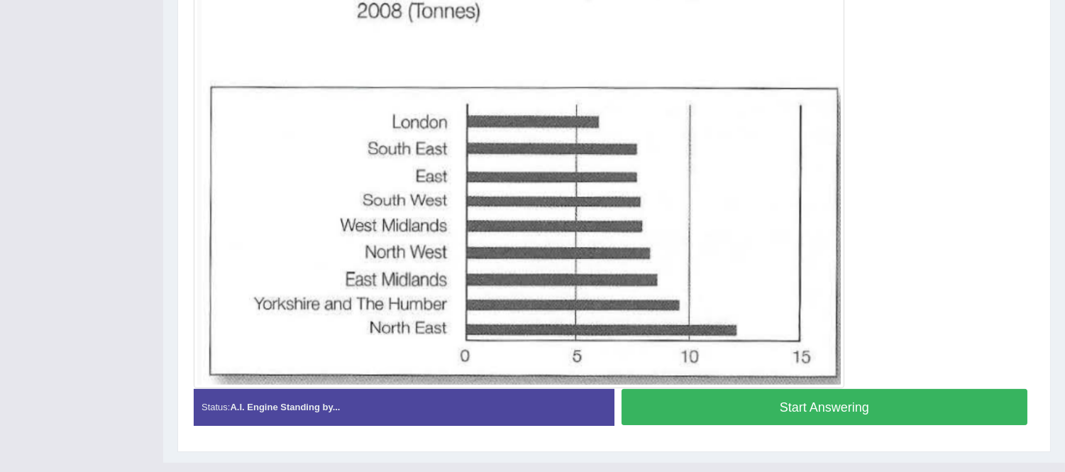
click at [884, 419] on button "Start Answering" at bounding box center [824, 407] width 406 height 36
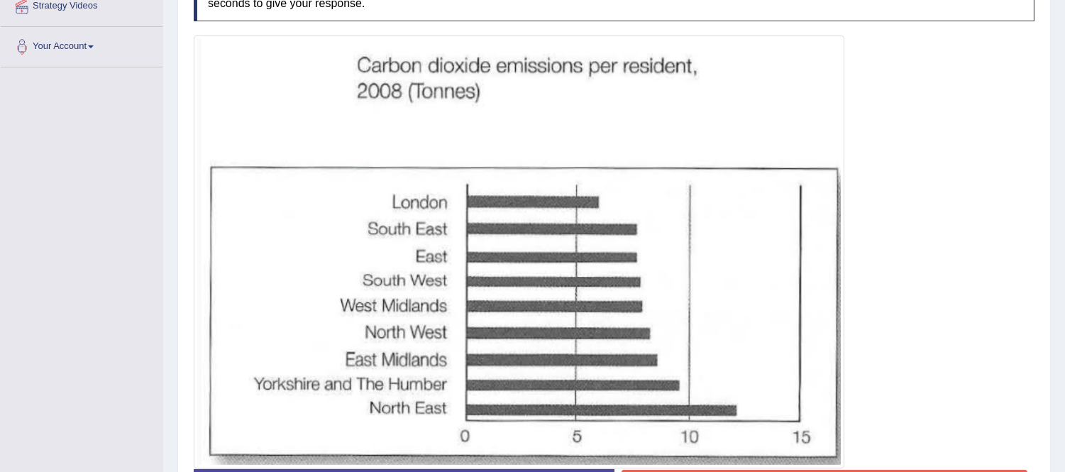
scroll to position [365, 0]
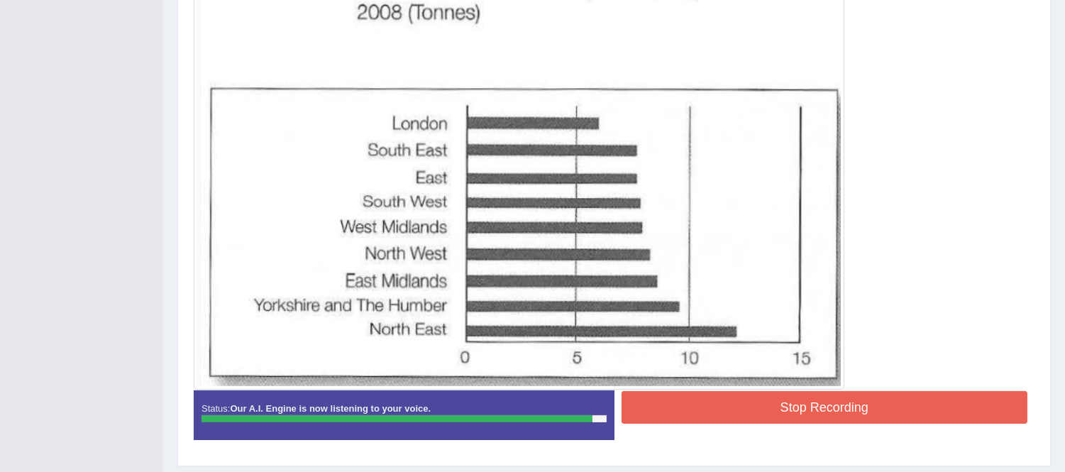
click at [651, 404] on button "Stop Recording" at bounding box center [824, 407] width 406 height 33
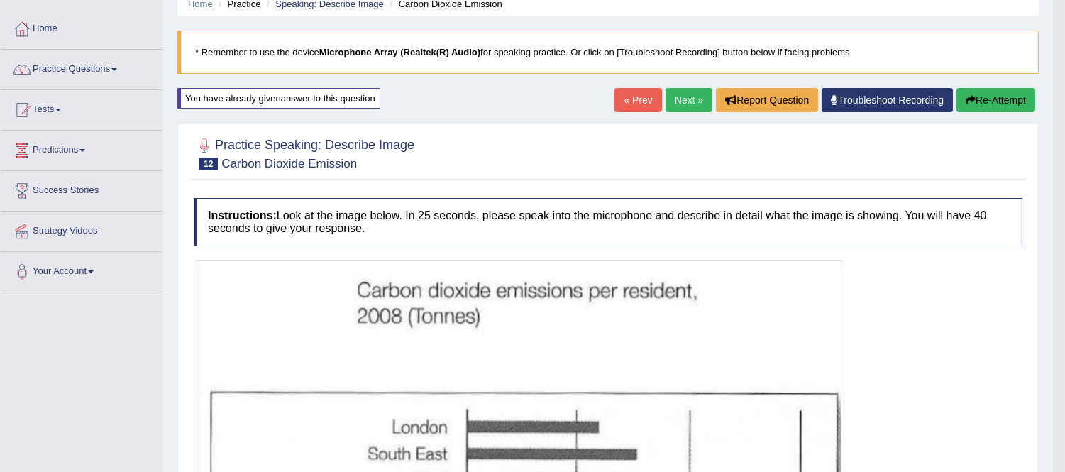
scroll to position [50, 0]
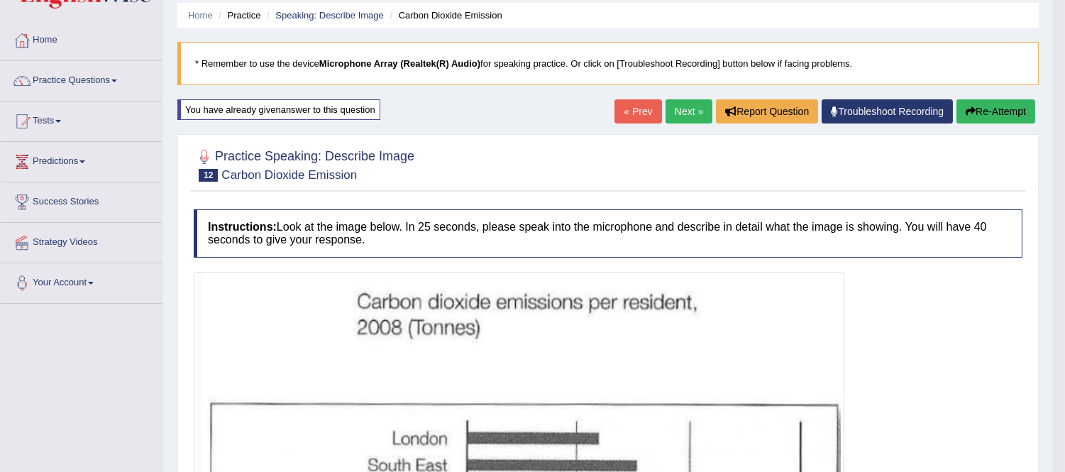
click at [970, 113] on icon "button" at bounding box center [970, 111] width 10 height 10
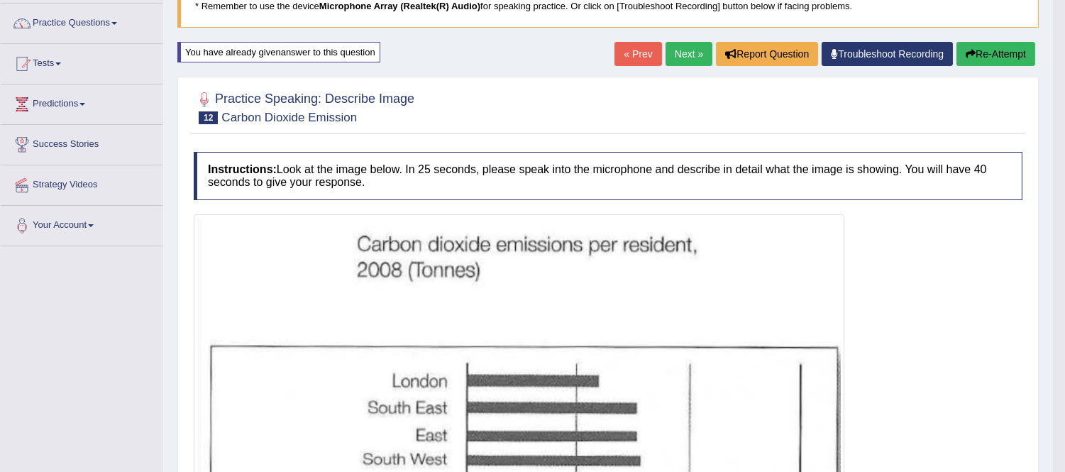
scroll to position [174, 0]
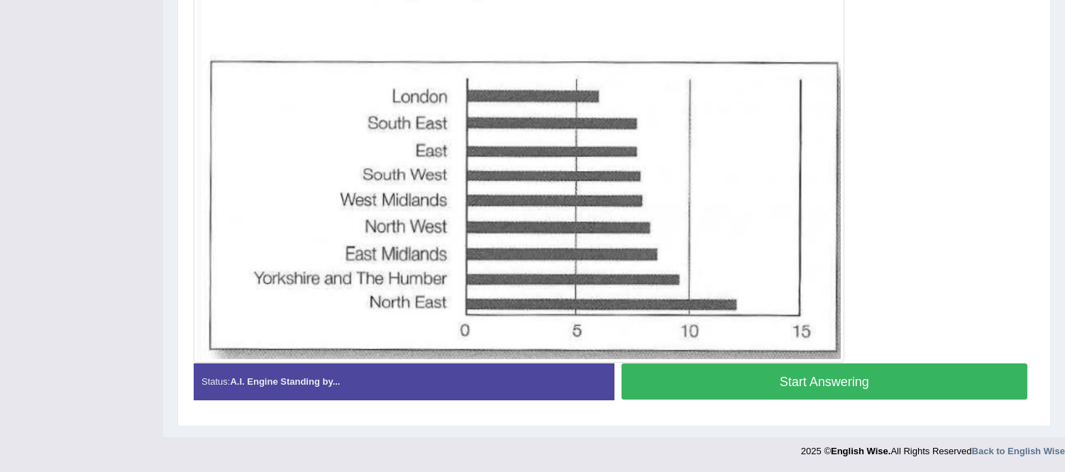
click at [833, 377] on button "Start Answering" at bounding box center [824, 381] width 406 height 36
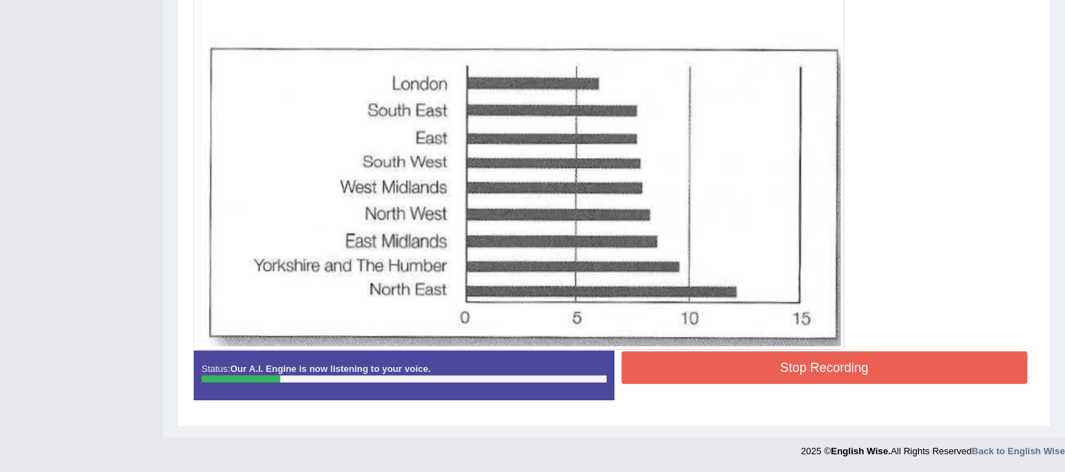
scroll to position [405, 0]
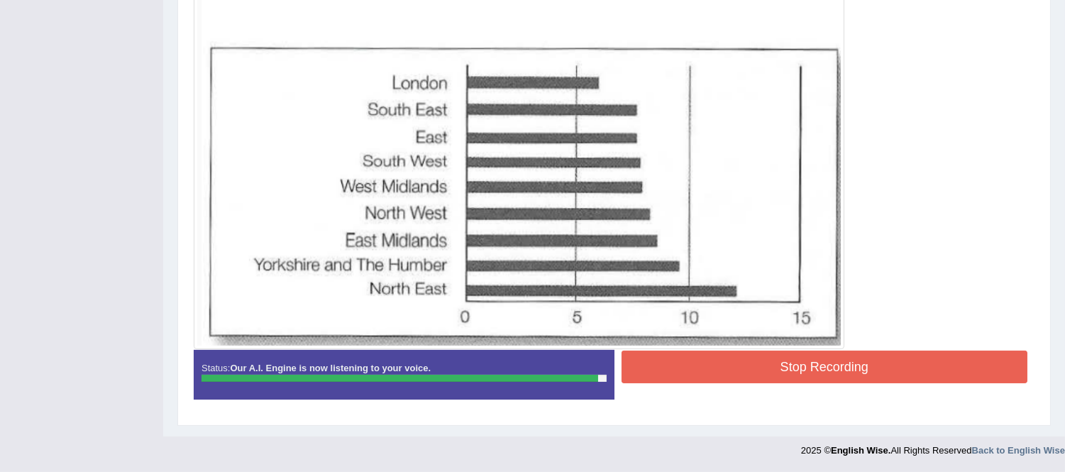
click at [650, 362] on button "Stop Recording" at bounding box center [824, 366] width 406 height 33
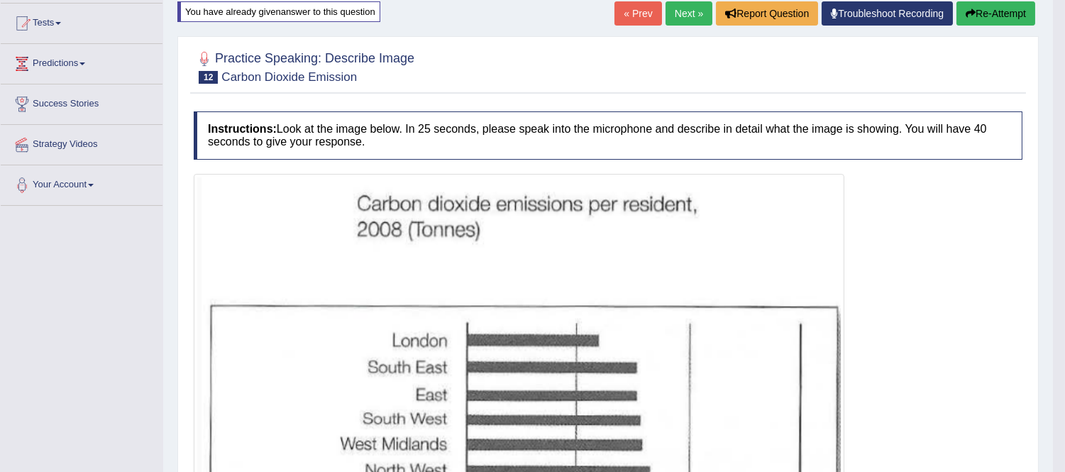
scroll to position [139, 0]
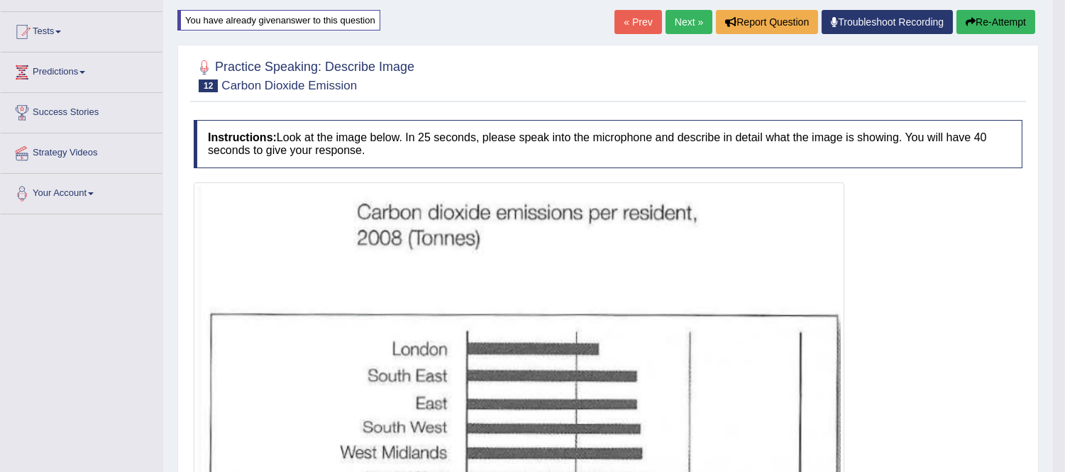
click at [992, 23] on button "Re-Attempt" at bounding box center [995, 22] width 79 height 24
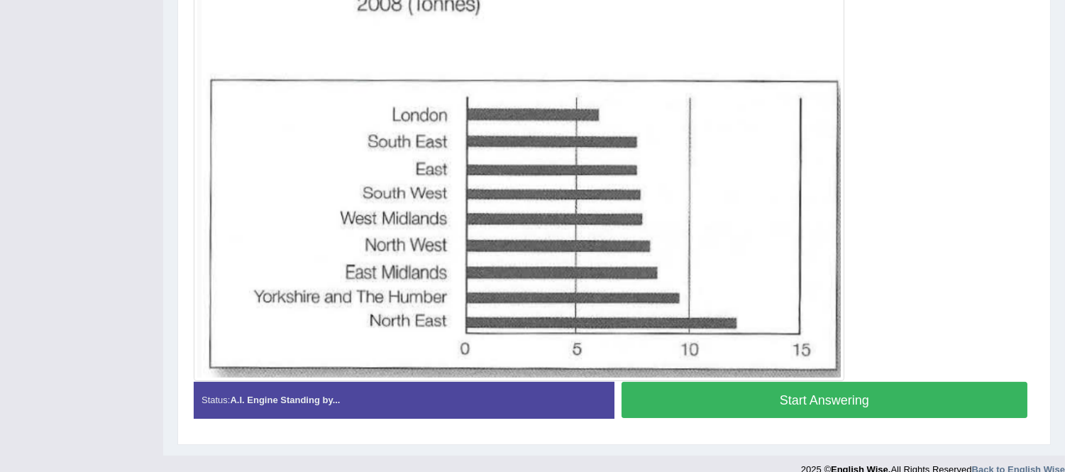
scroll to position [401, 0]
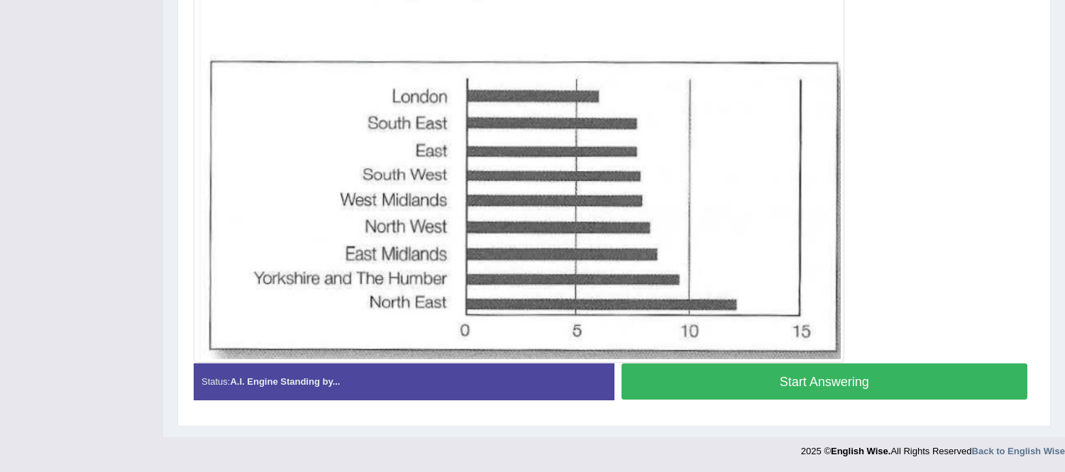
click at [910, 384] on button "Start Answering" at bounding box center [824, 381] width 406 height 36
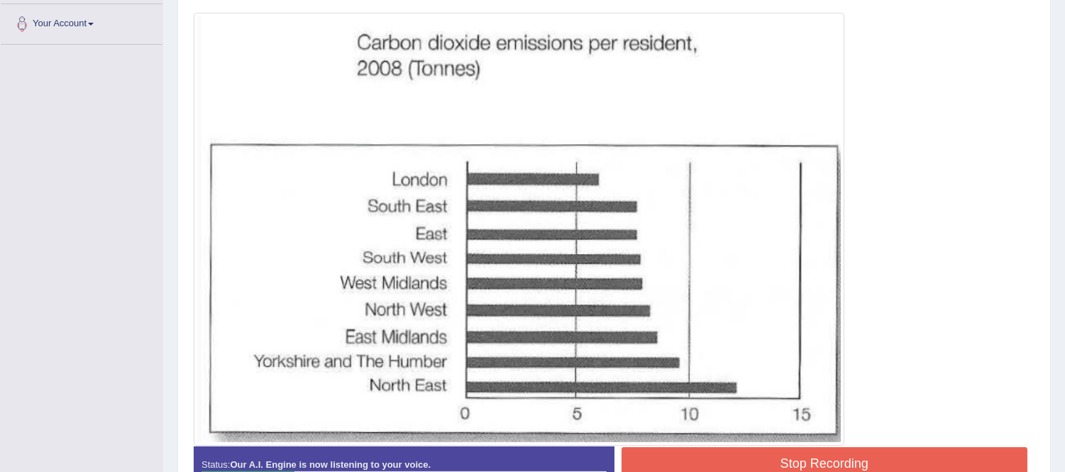
scroll to position [391, 0]
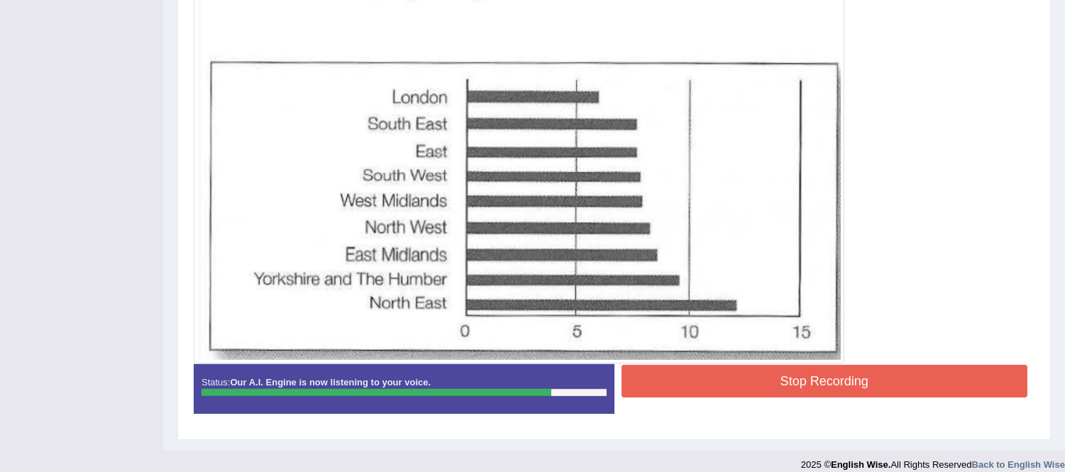
click at [873, 376] on button "Stop Recording" at bounding box center [824, 381] width 406 height 33
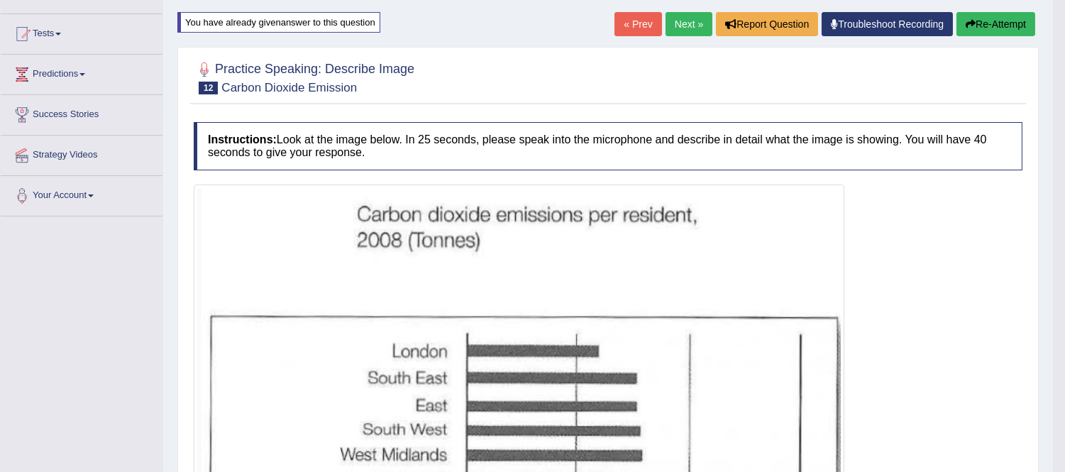
scroll to position [60, 0]
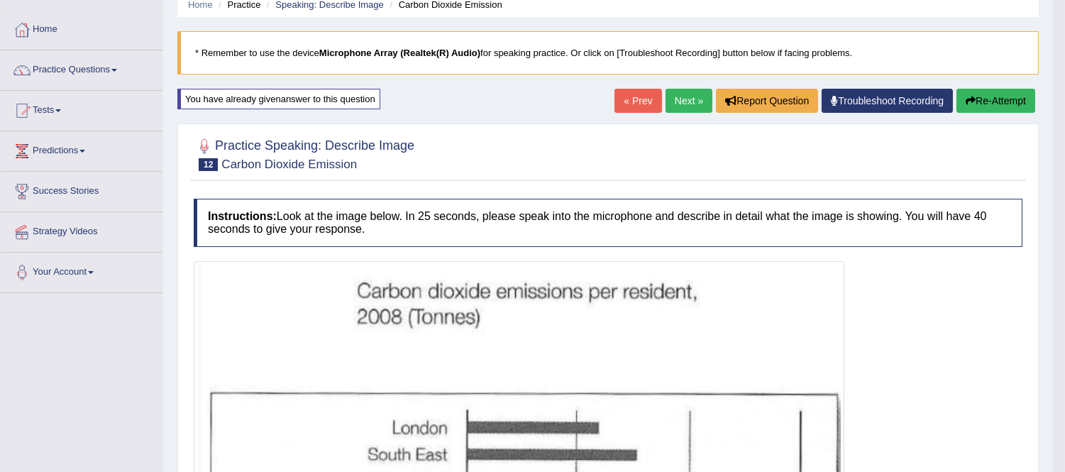
click at [975, 106] on button "Re-Attempt" at bounding box center [995, 101] width 79 height 24
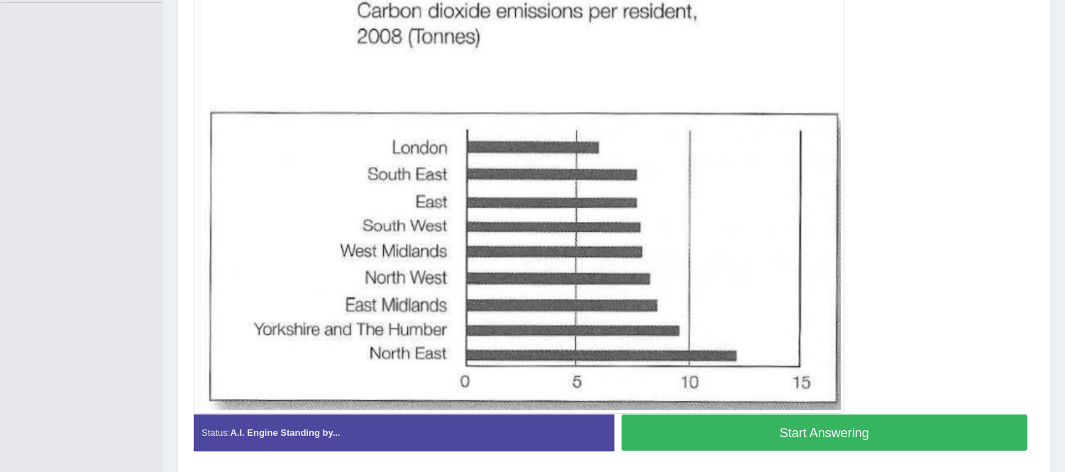
scroll to position [323, 0]
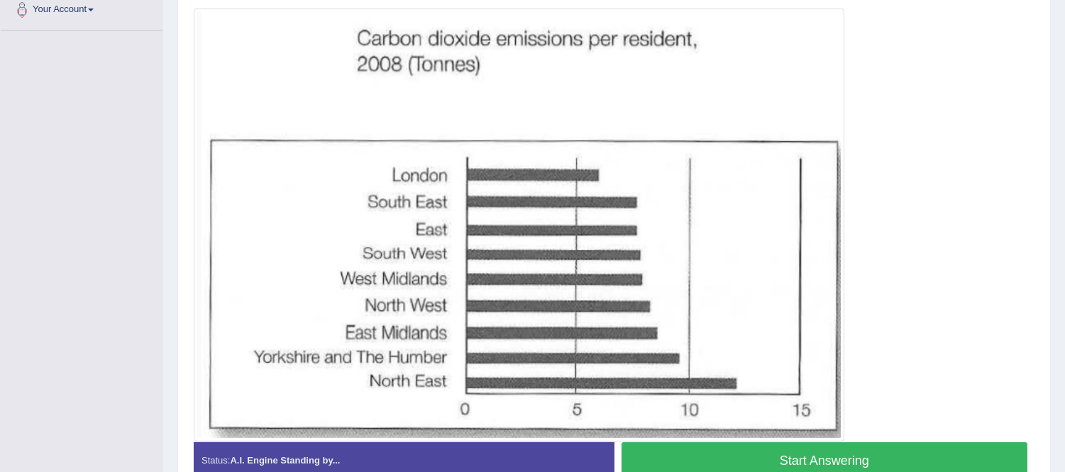
click at [741, 458] on button "Start Answering" at bounding box center [824, 460] width 406 height 36
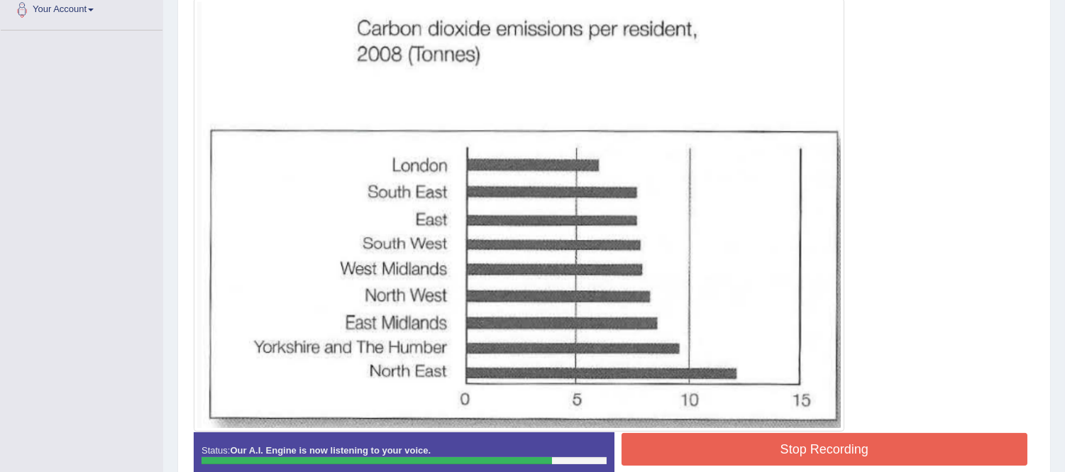
click at [741, 458] on button "Stop Recording" at bounding box center [824, 449] width 406 height 33
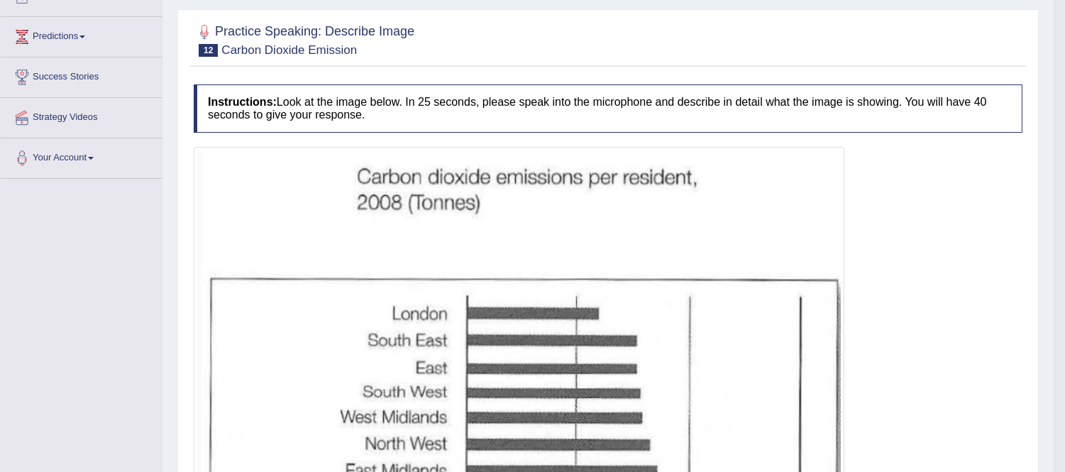
scroll to position [60, 0]
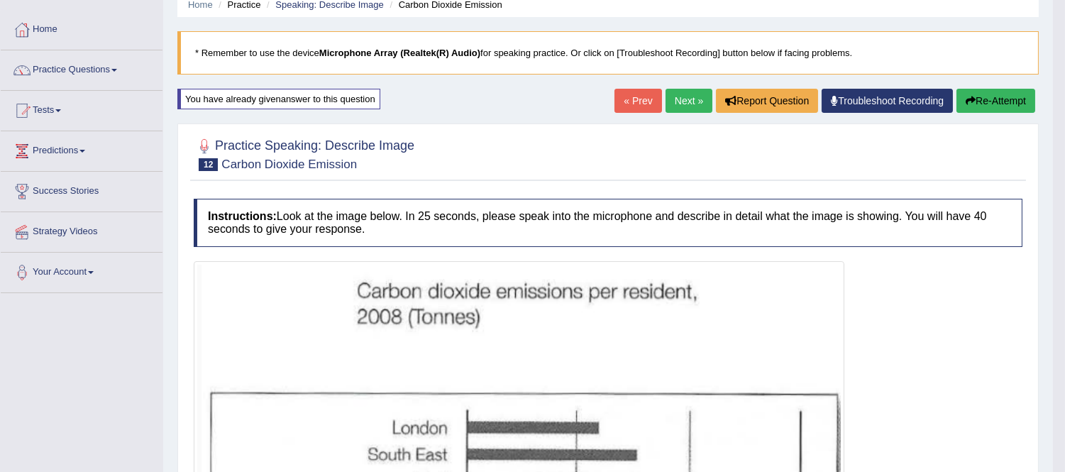
click at [982, 99] on button "Re-Attempt" at bounding box center [995, 101] width 79 height 24
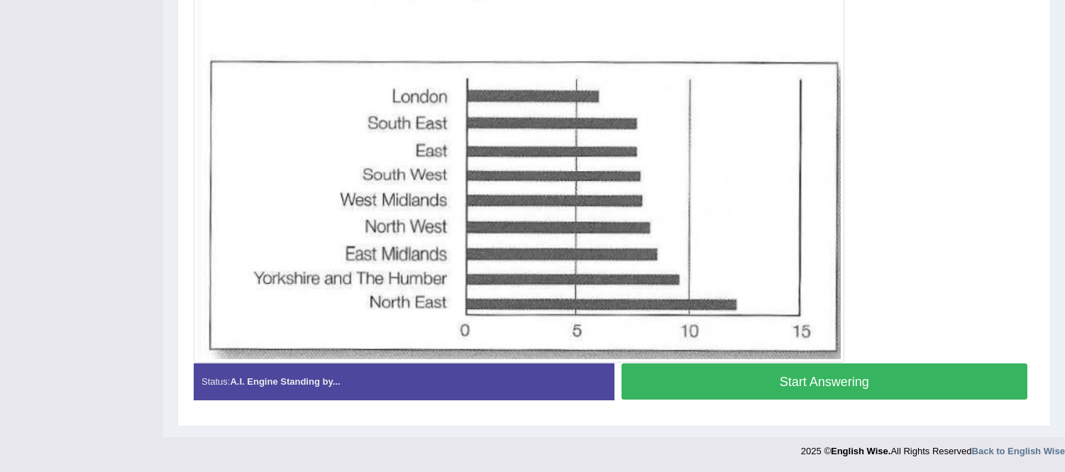
click at [880, 378] on button "Start Answering" at bounding box center [824, 381] width 406 height 36
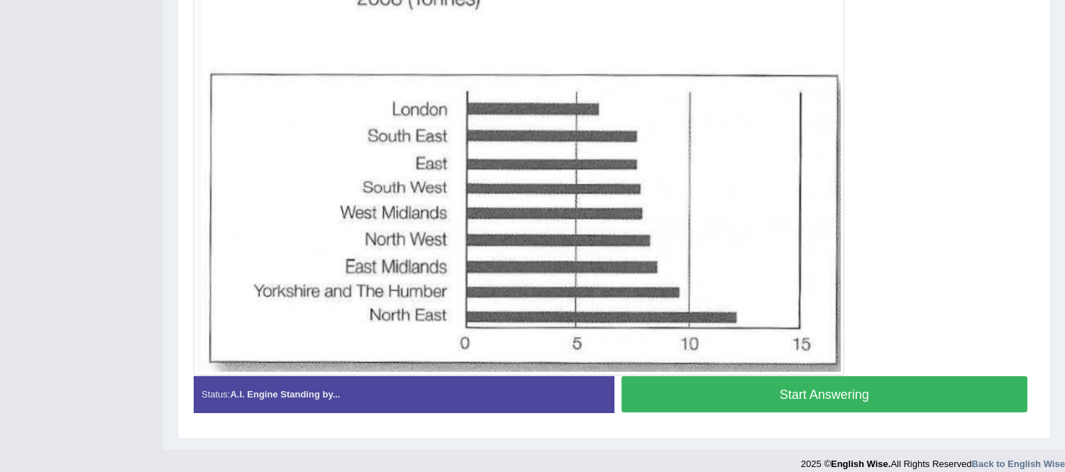
scroll to position [315, 0]
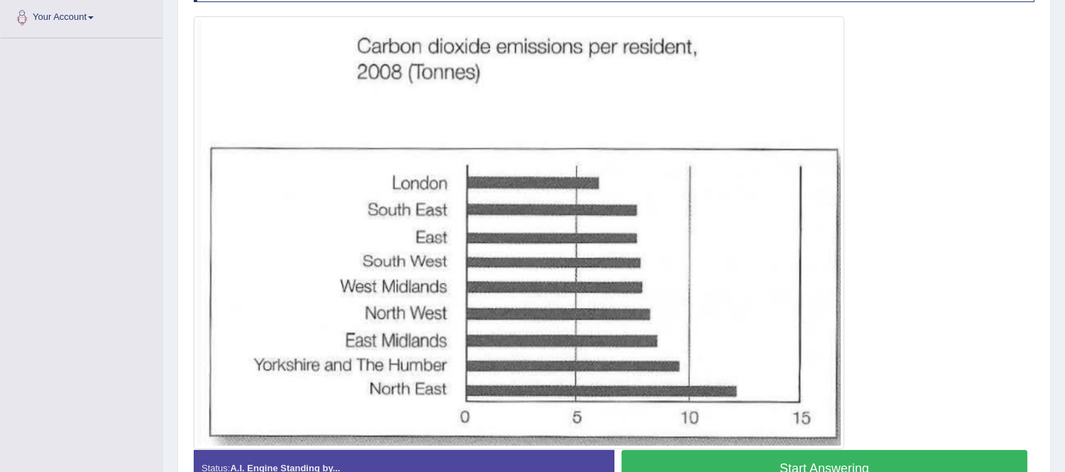
click at [757, 465] on button "Start Answering" at bounding box center [824, 468] width 406 height 36
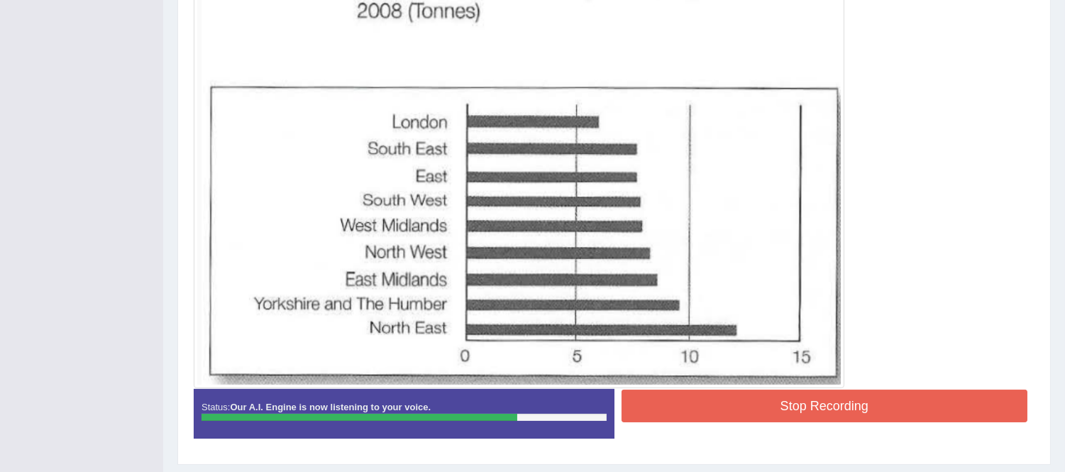
scroll to position [405, 0]
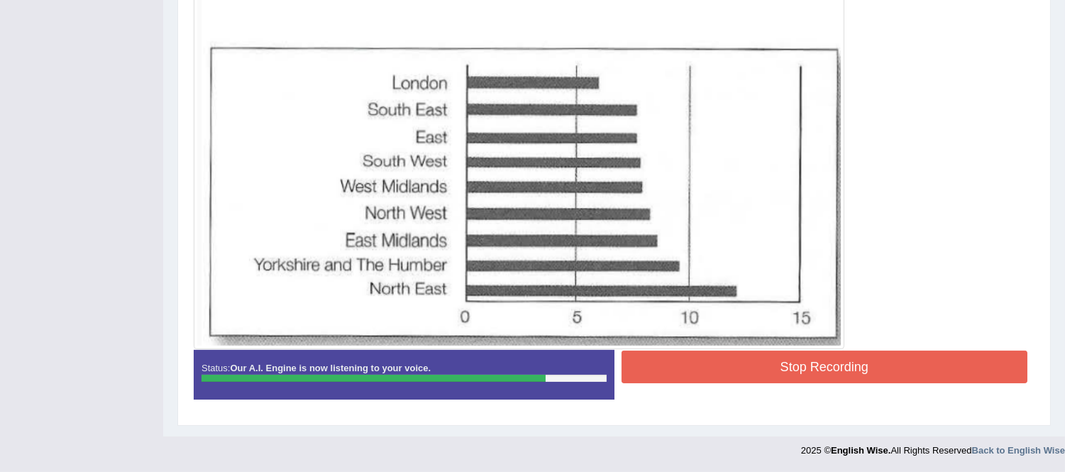
click at [881, 370] on button "Stop Recording" at bounding box center [824, 366] width 406 height 33
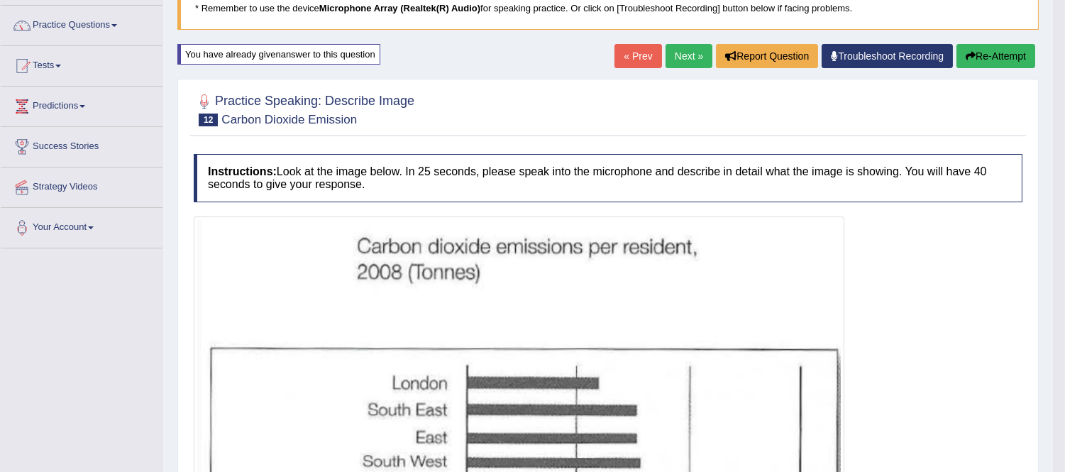
scroll to position [89, 0]
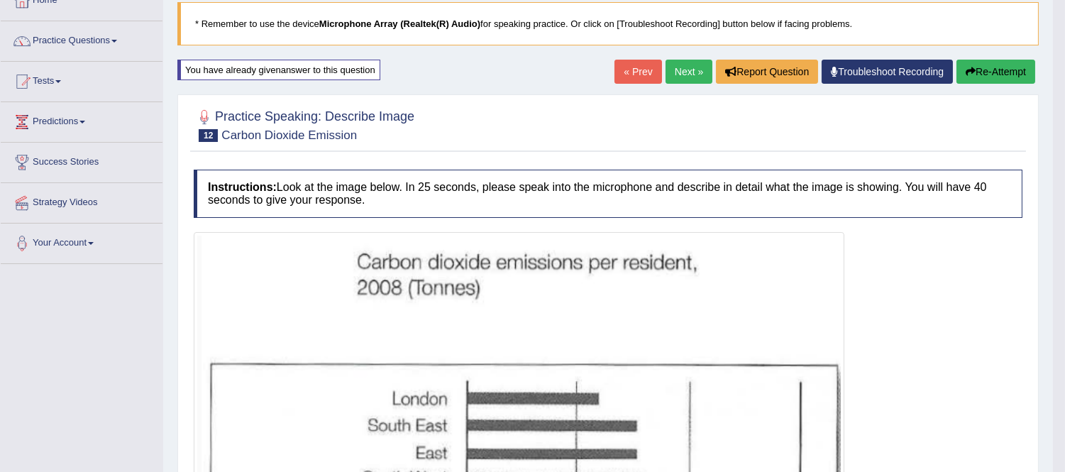
click at [970, 73] on icon "button" at bounding box center [970, 72] width 10 height 10
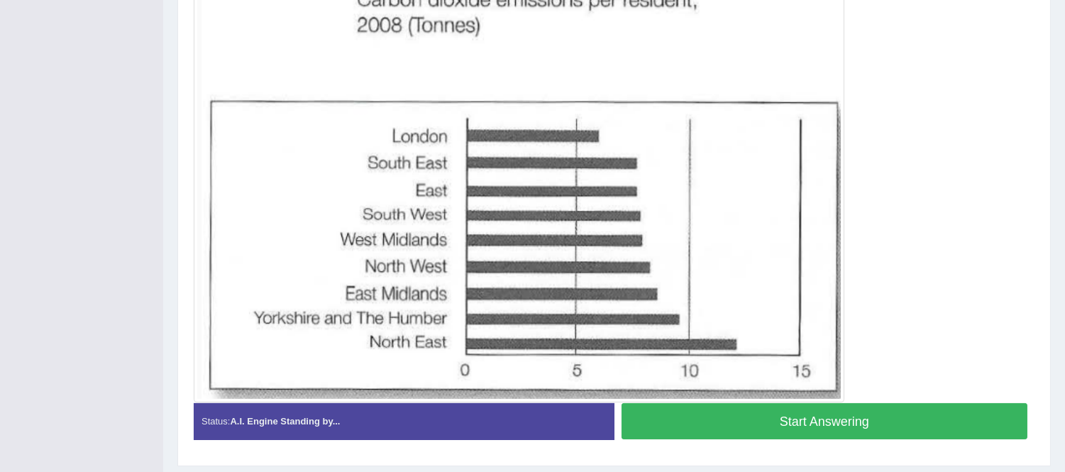
scroll to position [323, 0]
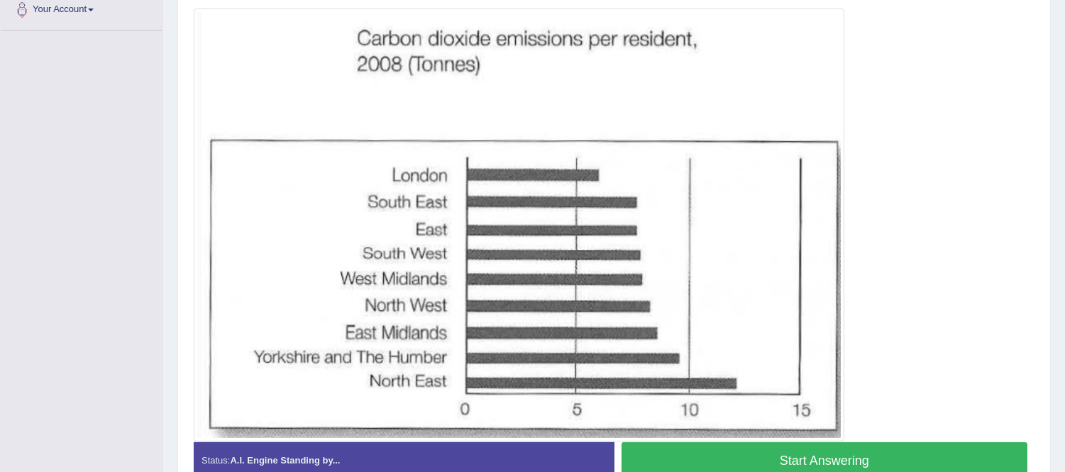
click at [832, 455] on button "Start Answering" at bounding box center [824, 460] width 406 height 36
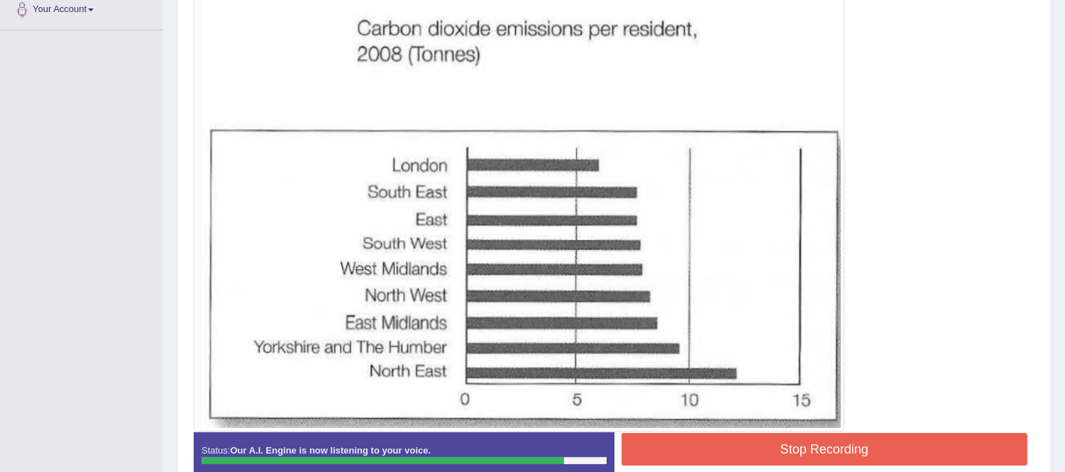
click at [832, 455] on button "Stop Recording" at bounding box center [824, 449] width 406 height 33
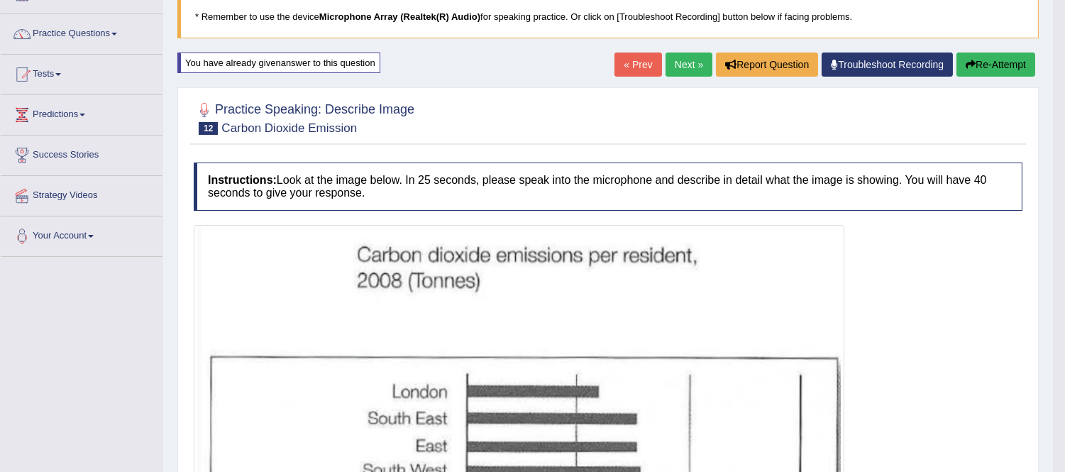
scroll to position [87, 0]
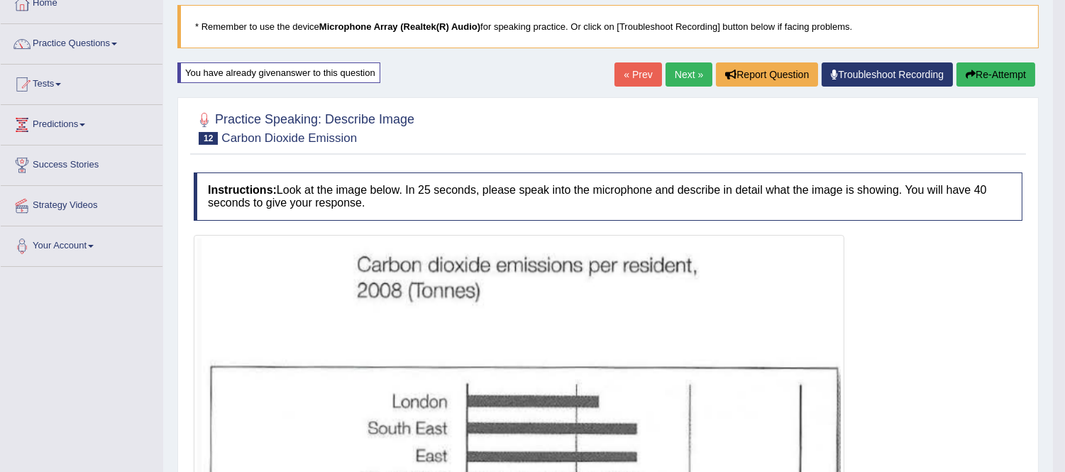
click at [997, 75] on button "Re-Attempt" at bounding box center [995, 74] width 79 height 24
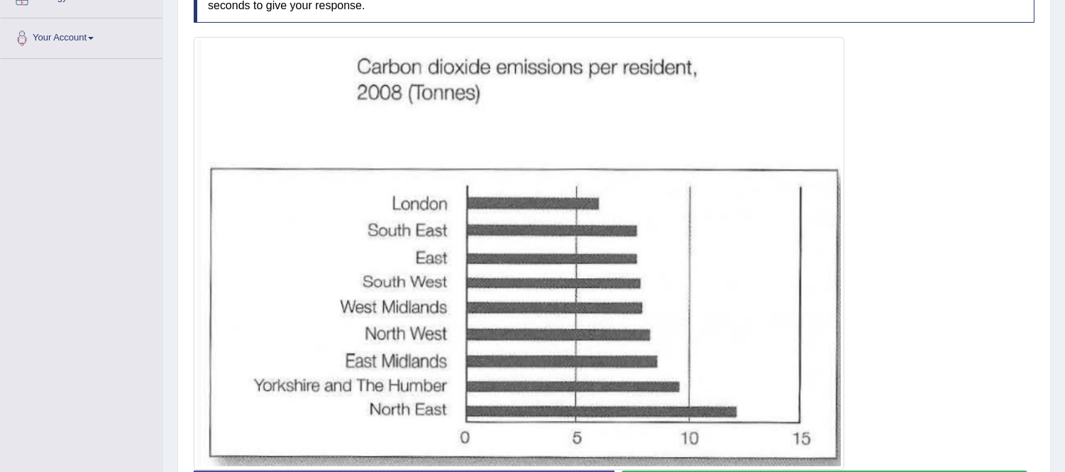
scroll to position [323, 0]
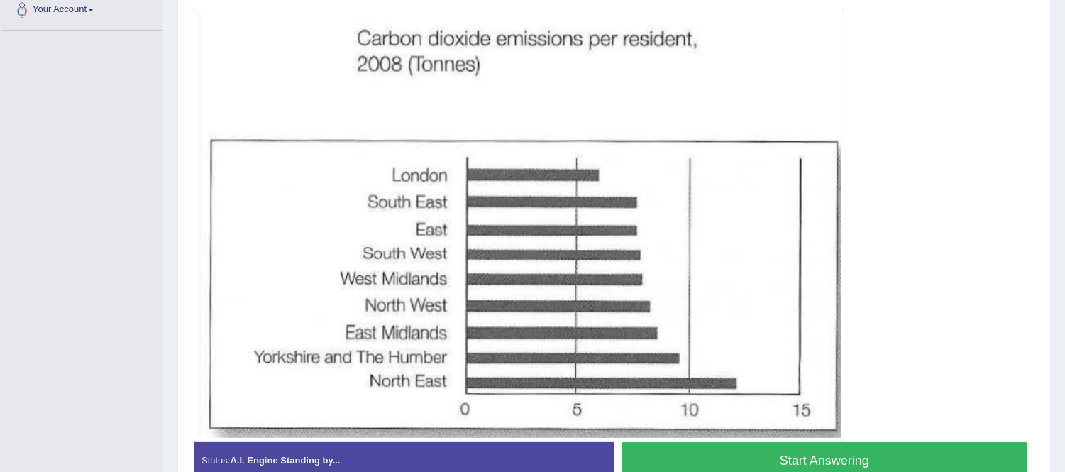
click at [929, 456] on button "Start Answering" at bounding box center [824, 460] width 406 height 36
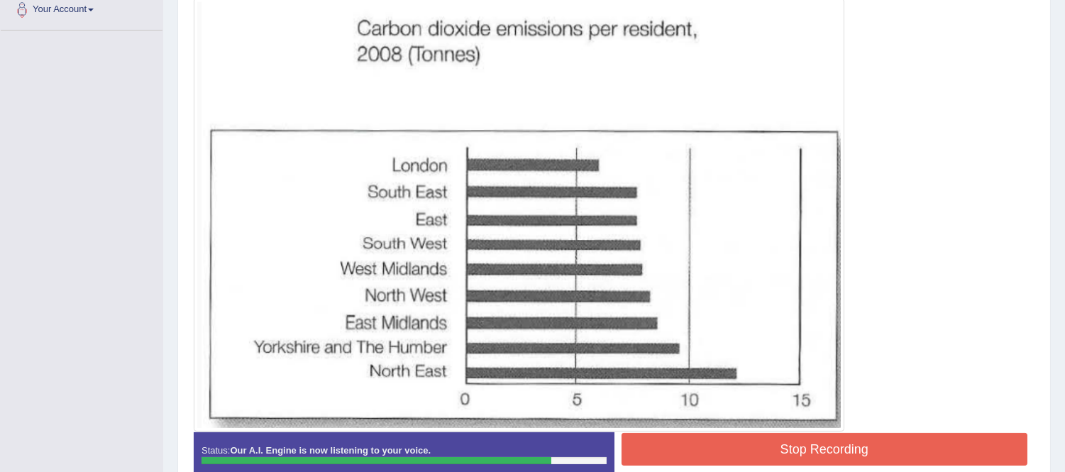
click at [929, 452] on button "Stop Recording" at bounding box center [824, 449] width 406 height 33
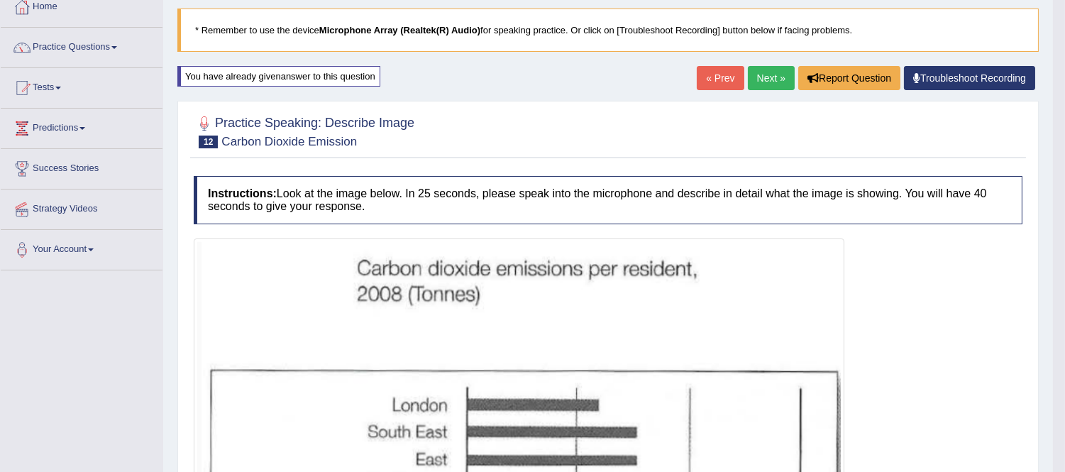
scroll to position [0, 0]
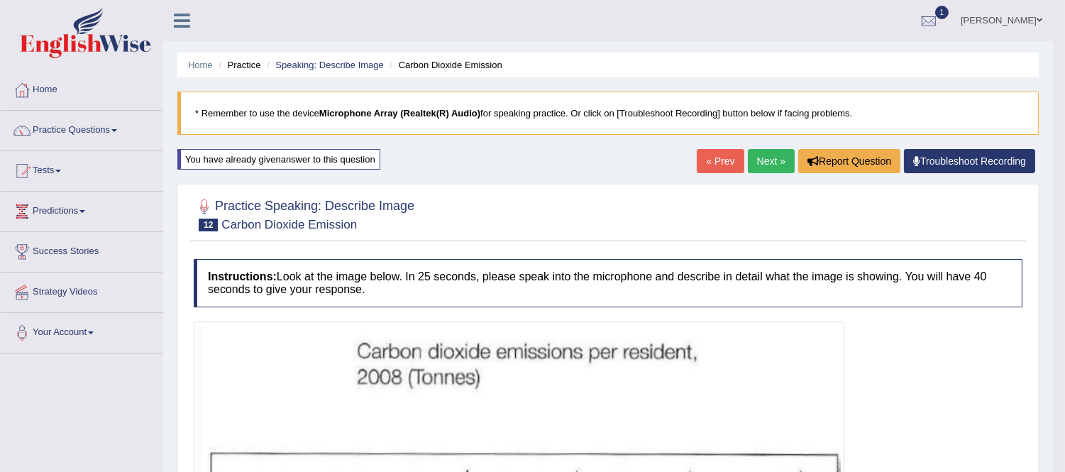
click at [770, 154] on link "Next »" at bounding box center [771, 161] width 47 height 24
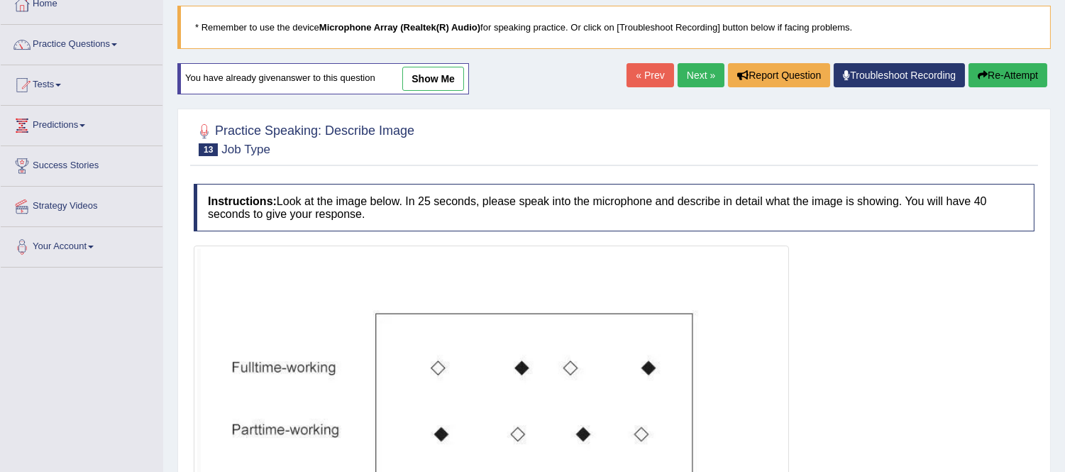
scroll to position [79, 0]
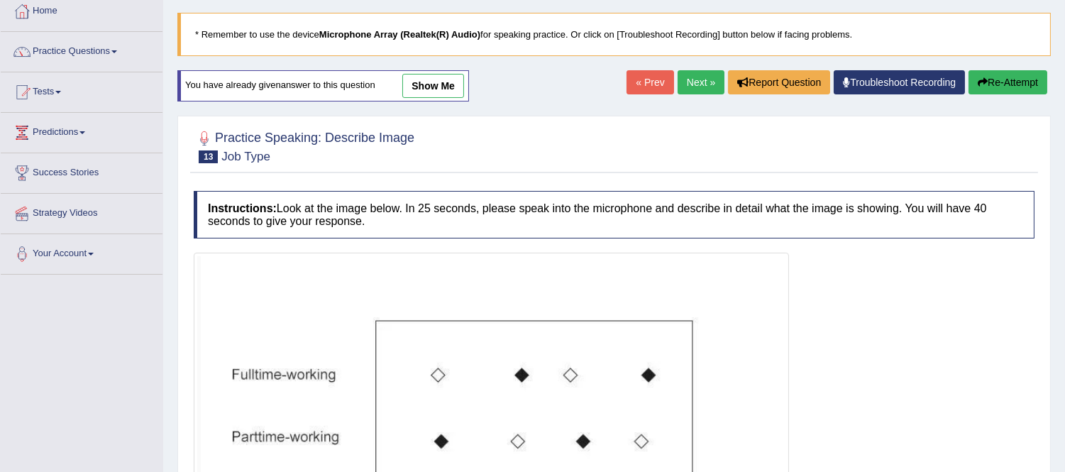
click at [689, 84] on link "Next »" at bounding box center [700, 82] width 47 height 24
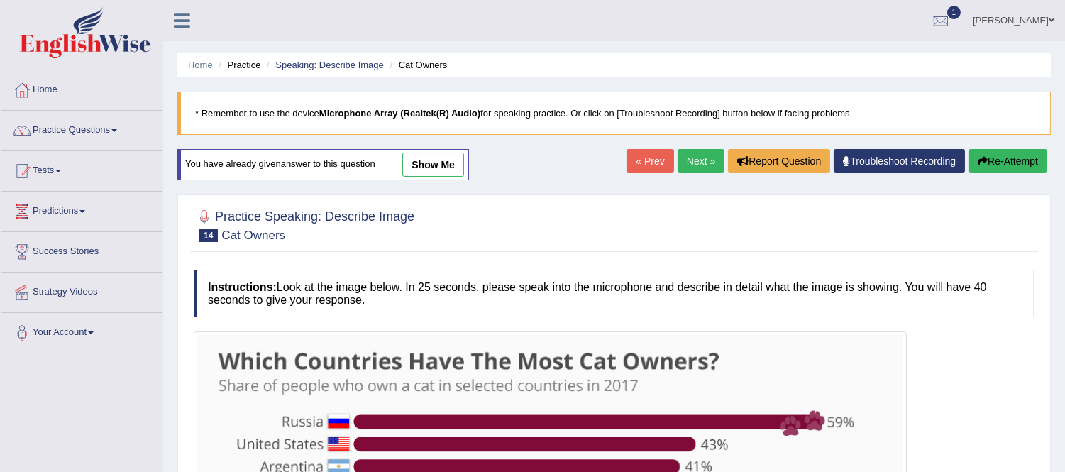
click at [362, 58] on li "Speaking: Describe Image" at bounding box center [323, 64] width 121 height 13
click at [363, 67] on link "Speaking: Describe Image" at bounding box center [329, 65] width 108 height 11
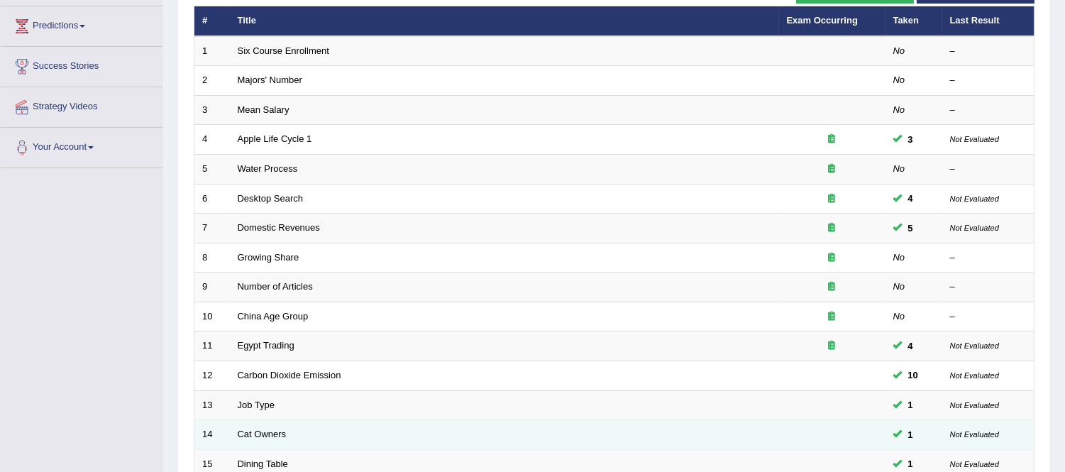
scroll to position [157, 0]
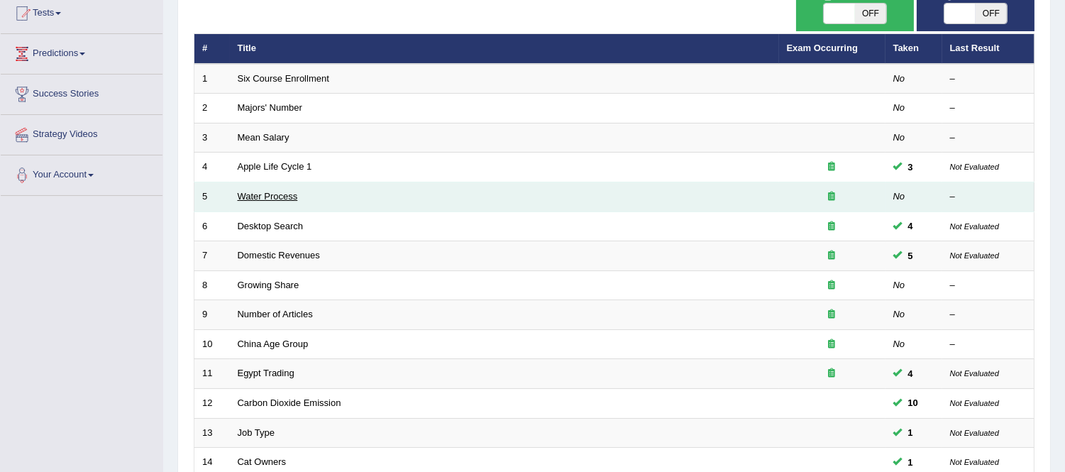
click at [268, 196] on link "Water Process" at bounding box center [268, 196] width 60 height 11
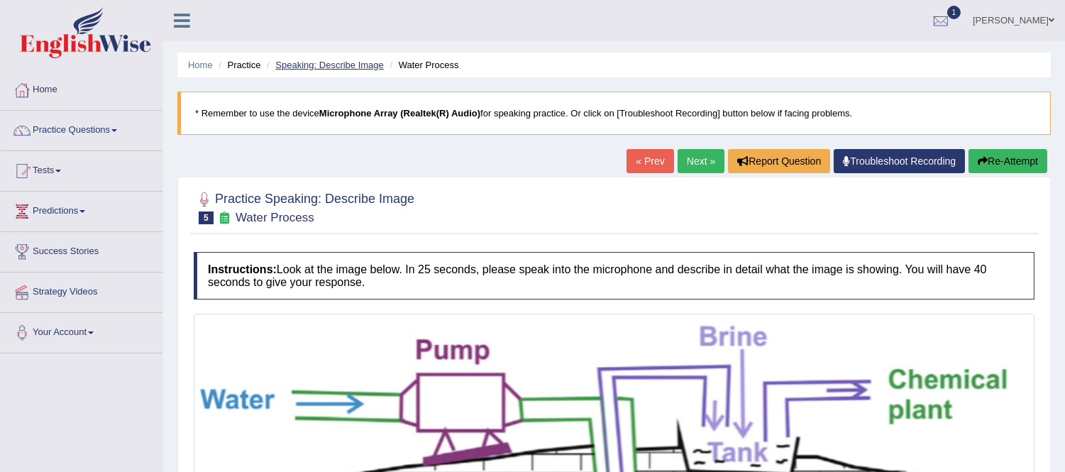
click at [330, 65] on link "Speaking: Describe Image" at bounding box center [329, 65] width 108 height 11
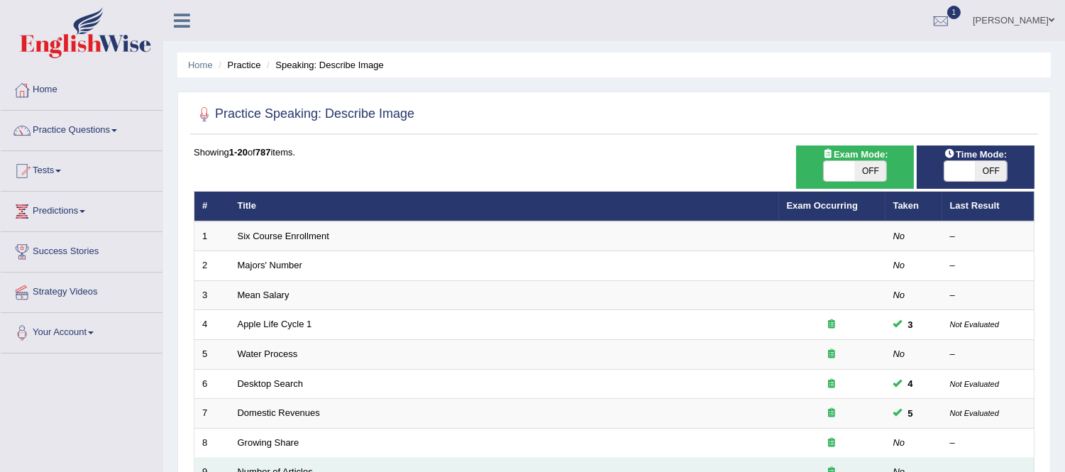
scroll to position [157, 0]
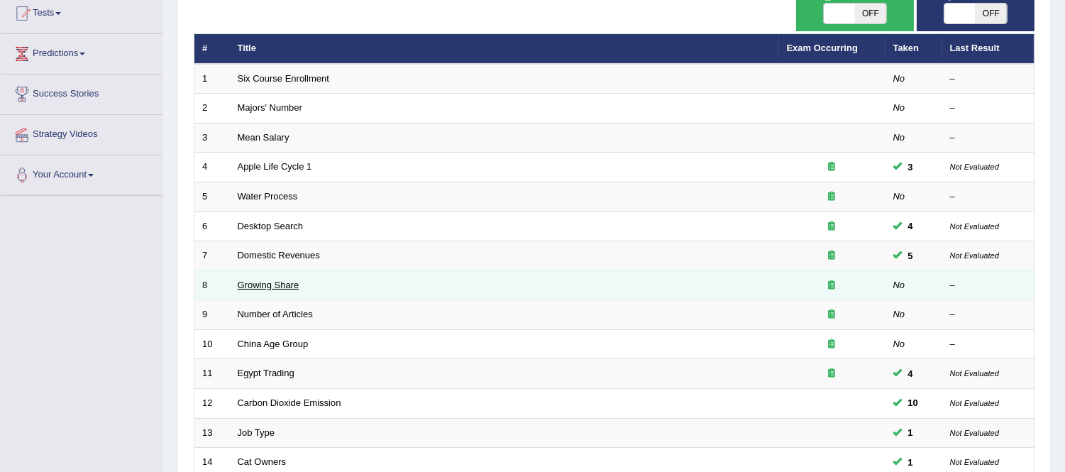
click at [266, 280] on link "Growing Share" at bounding box center [269, 284] width 62 height 11
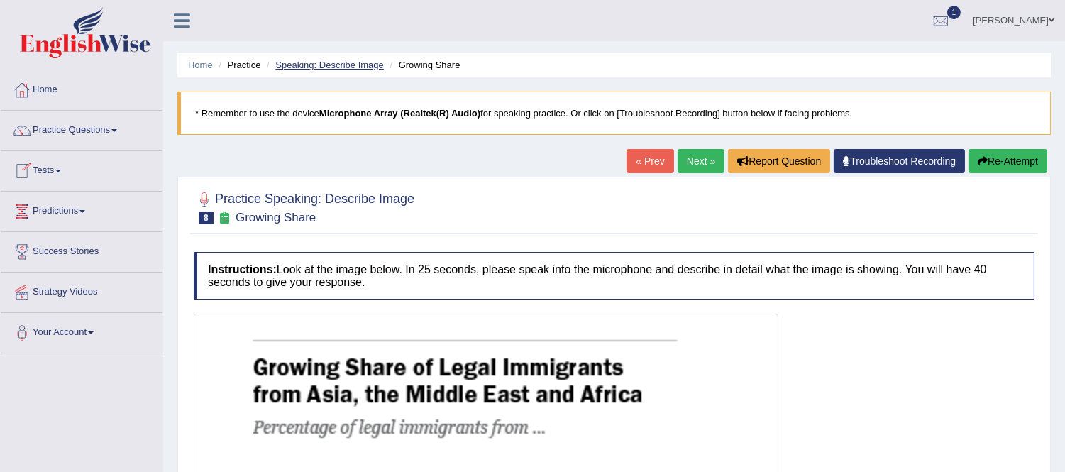
click at [349, 66] on link "Speaking: Describe Image" at bounding box center [329, 65] width 108 height 11
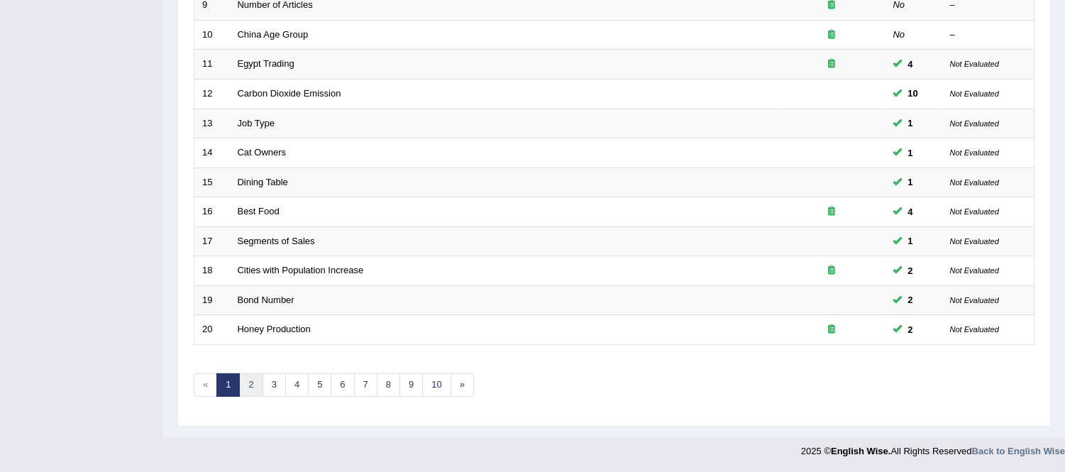
click at [255, 390] on link "2" at bounding box center [250, 384] width 23 height 23
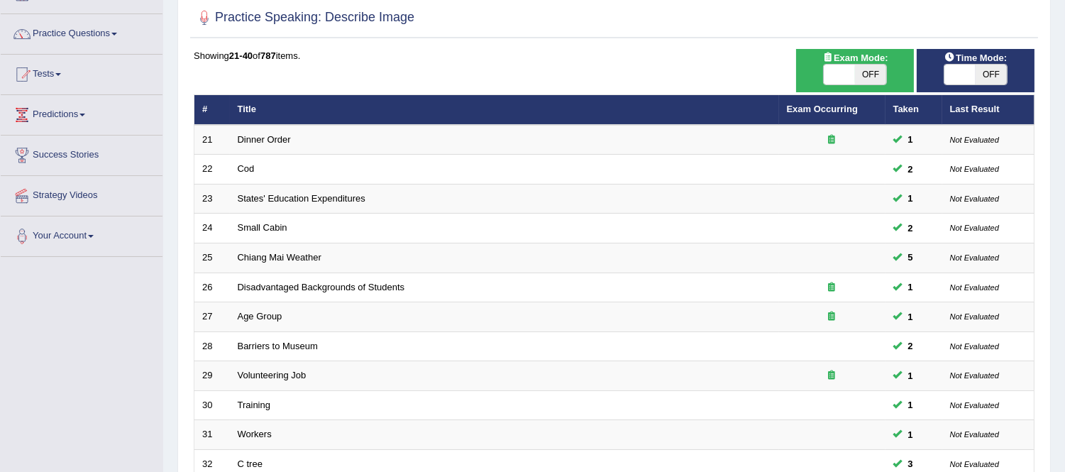
scroll to position [394, 0]
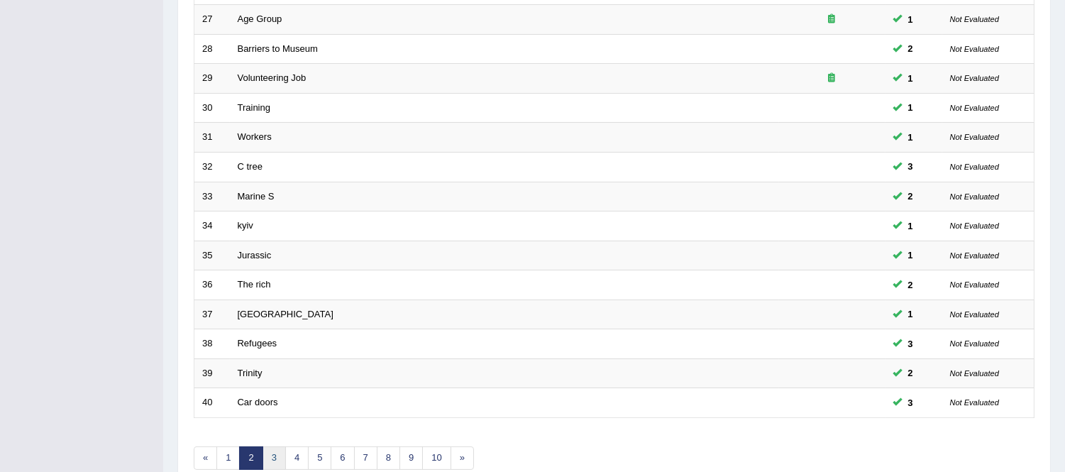
click at [277, 454] on link "3" at bounding box center [273, 457] width 23 height 23
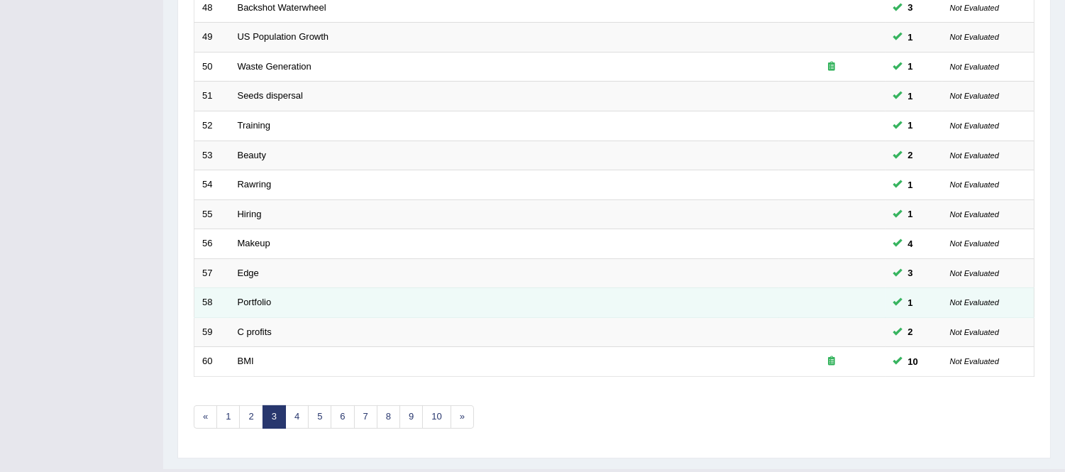
scroll to position [467, 0]
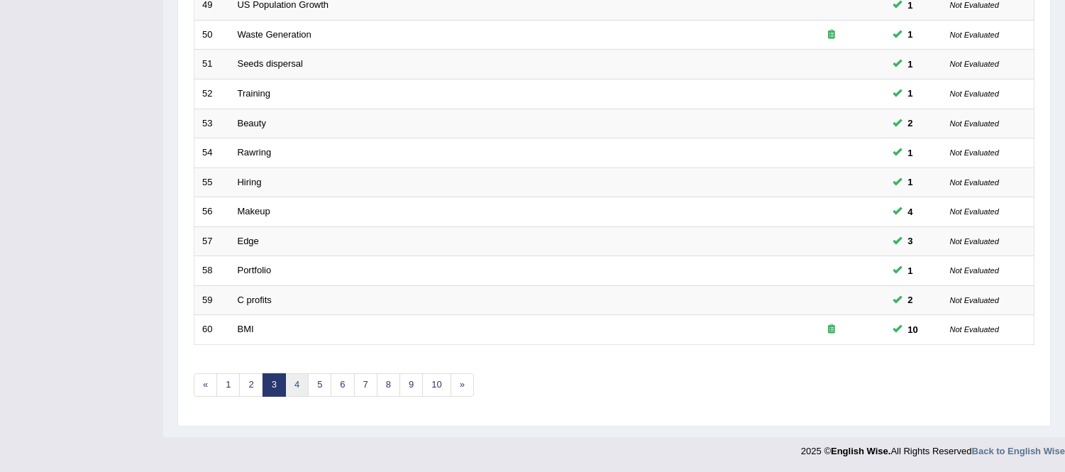
click at [299, 381] on link "4" at bounding box center [296, 384] width 23 height 23
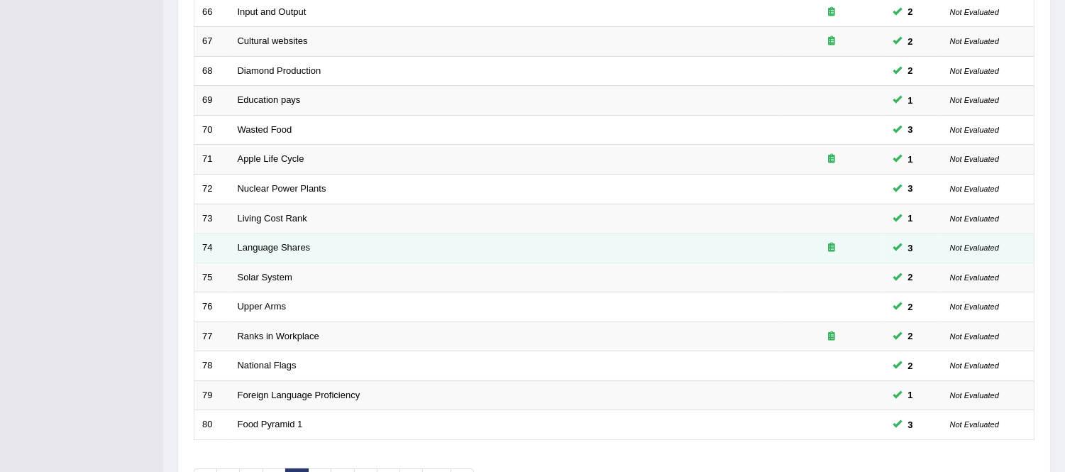
scroll to position [467, 0]
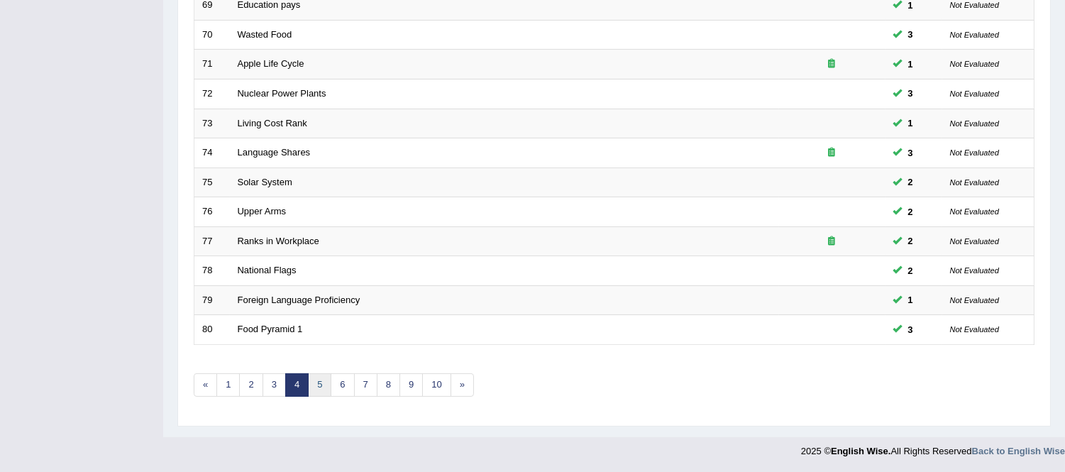
click at [319, 385] on link "5" at bounding box center [319, 384] width 23 height 23
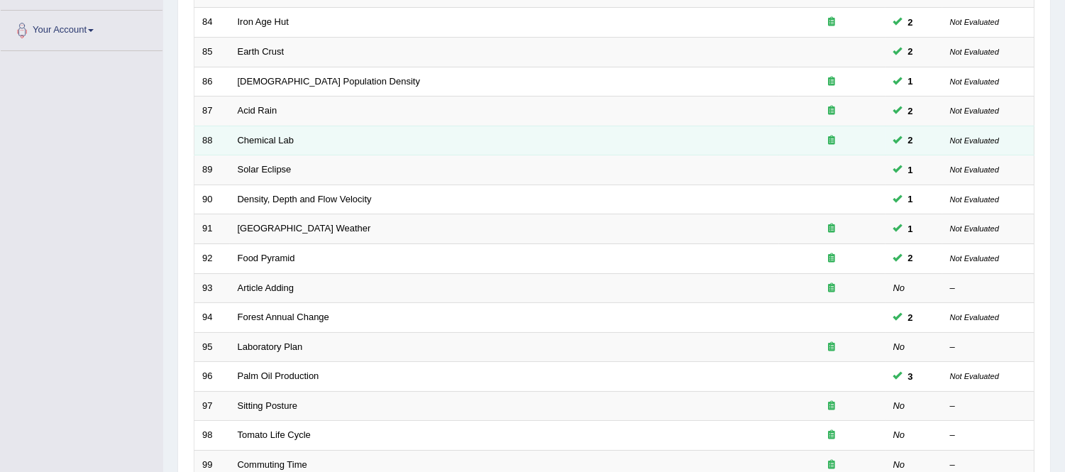
scroll to position [315, 0]
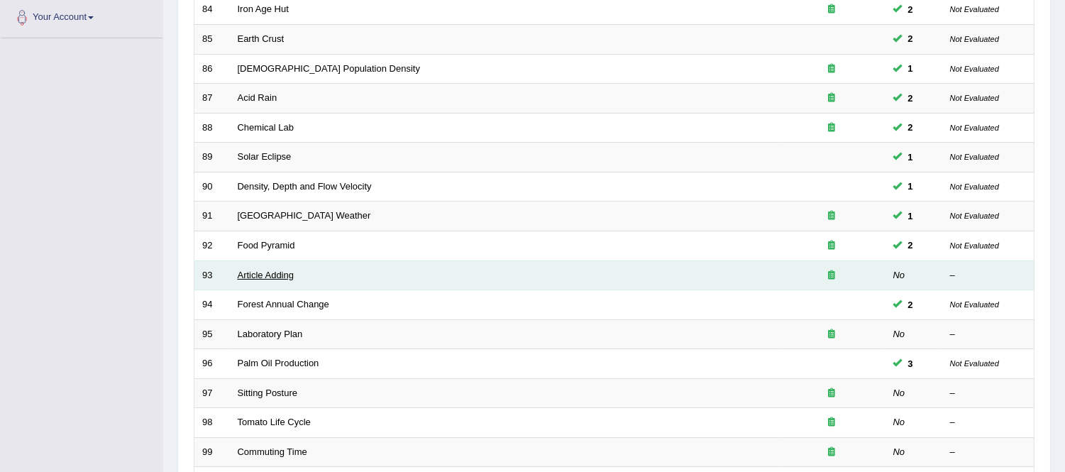
click at [284, 274] on link "Article Adding" at bounding box center [266, 275] width 57 height 11
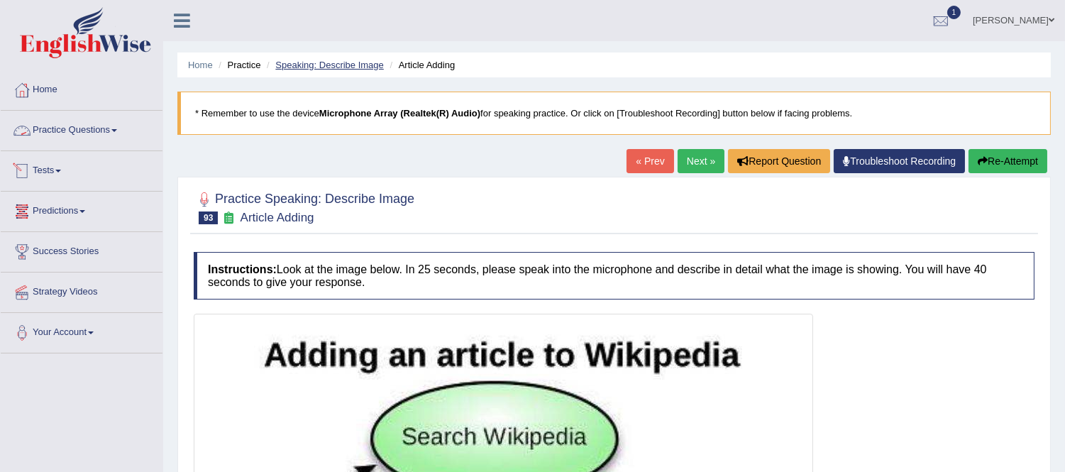
click at [332, 60] on link "Speaking: Describe Image" at bounding box center [329, 65] width 108 height 11
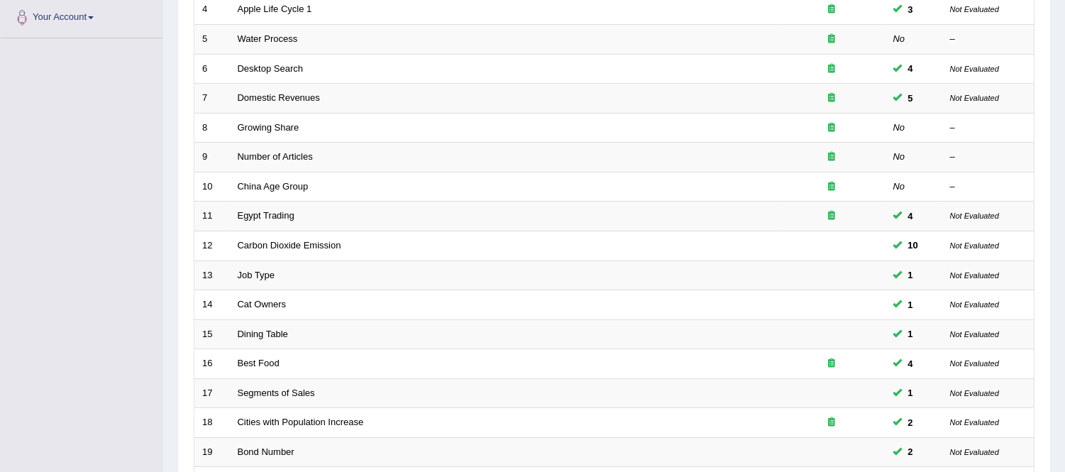
scroll to position [315, 0]
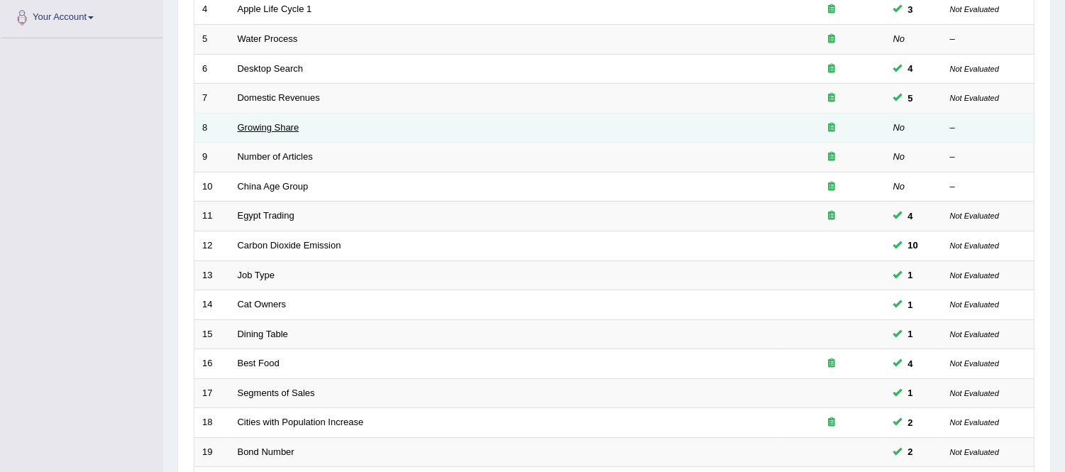
click at [284, 128] on link "Growing Share" at bounding box center [269, 127] width 62 height 11
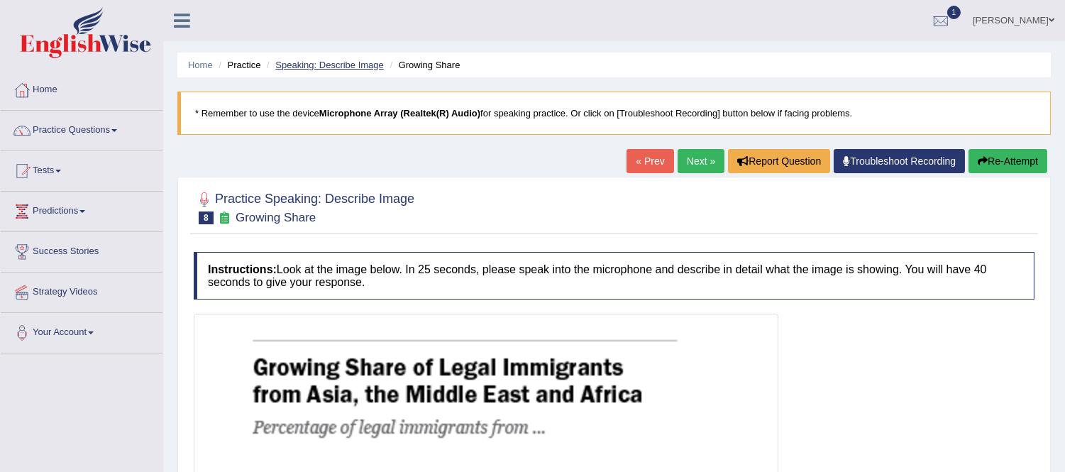
click at [340, 60] on link "Speaking: Describe Image" at bounding box center [329, 65] width 108 height 11
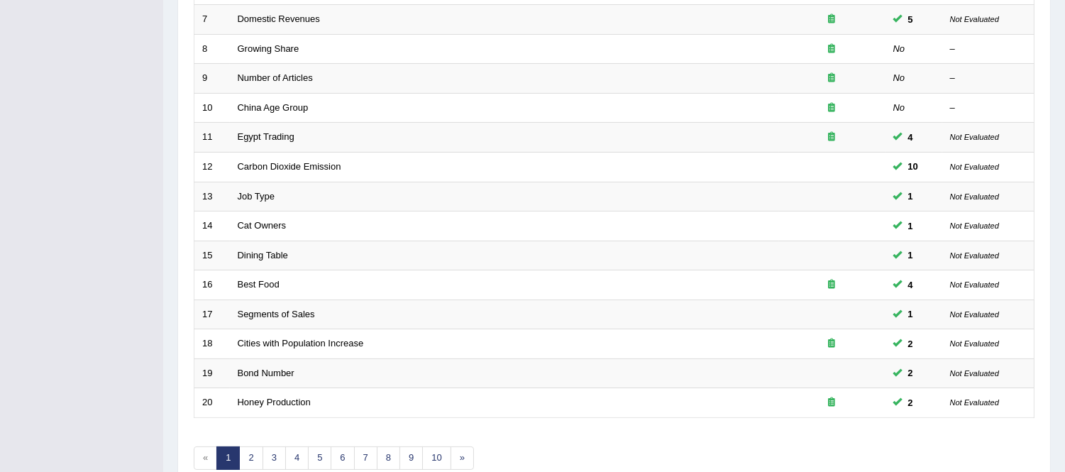
scroll to position [467, 0]
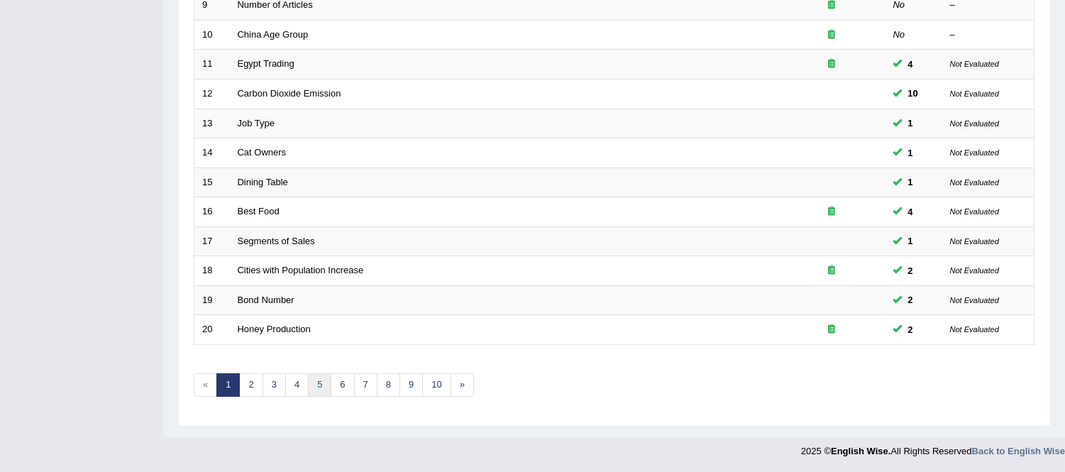
click at [321, 385] on link "5" at bounding box center [319, 384] width 23 height 23
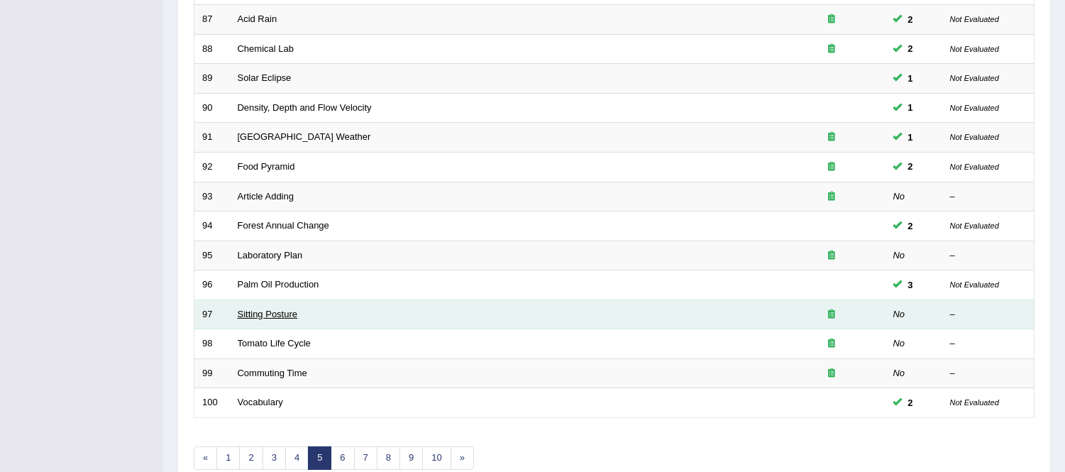
click at [275, 314] on link "Sitting Posture" at bounding box center [268, 314] width 60 height 11
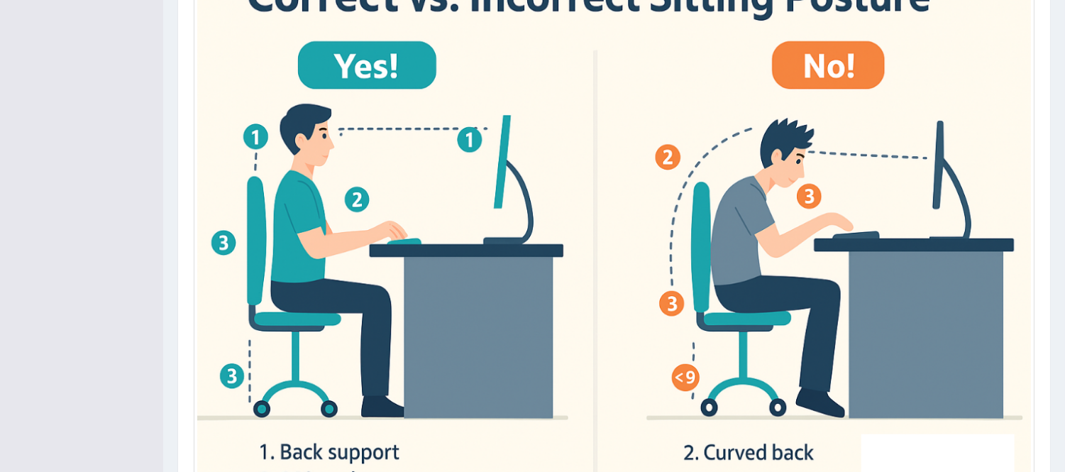
scroll to position [428, 0]
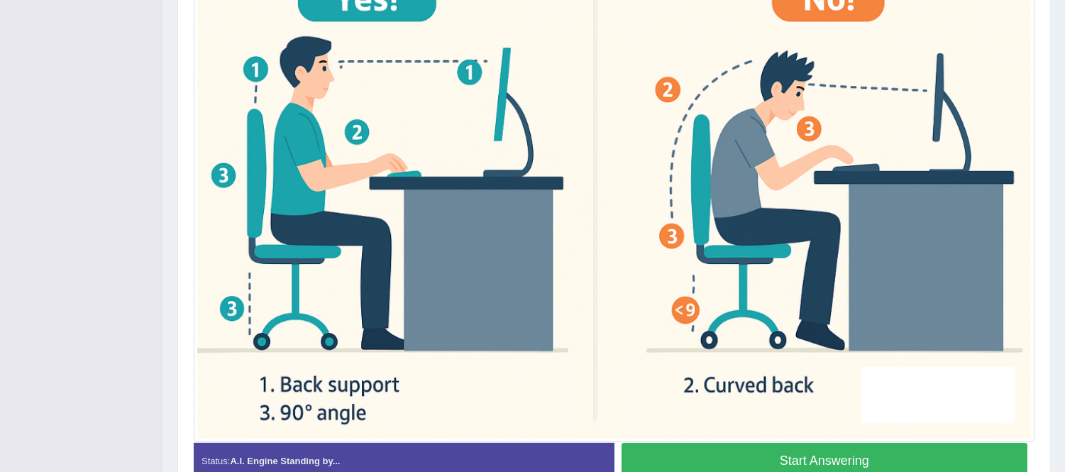
click at [819, 455] on button "Start Answering" at bounding box center [824, 461] width 406 height 36
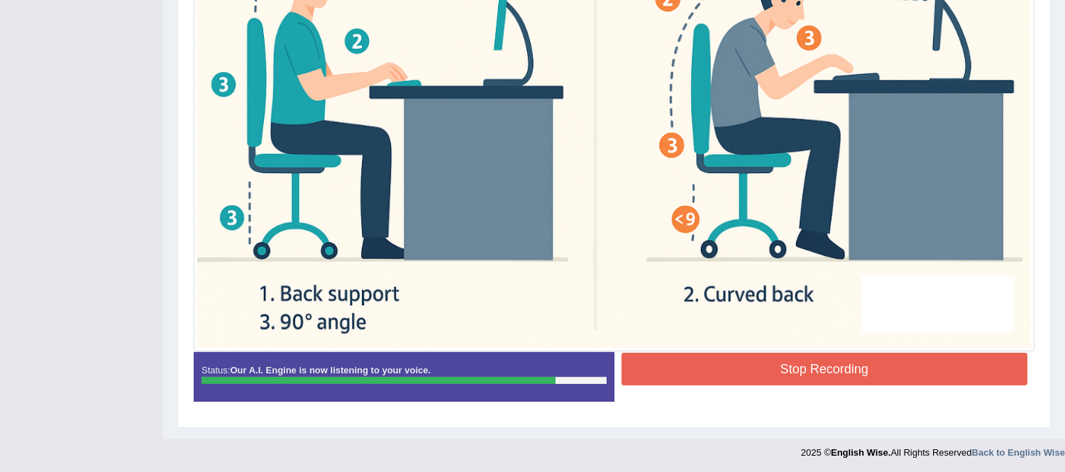
scroll to position [520, 0]
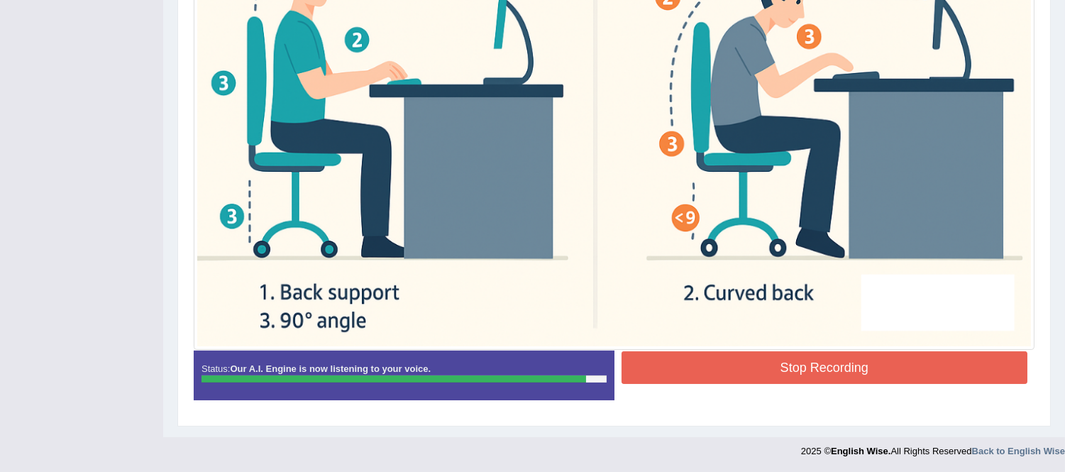
click at [735, 367] on button "Stop Recording" at bounding box center [824, 367] width 406 height 33
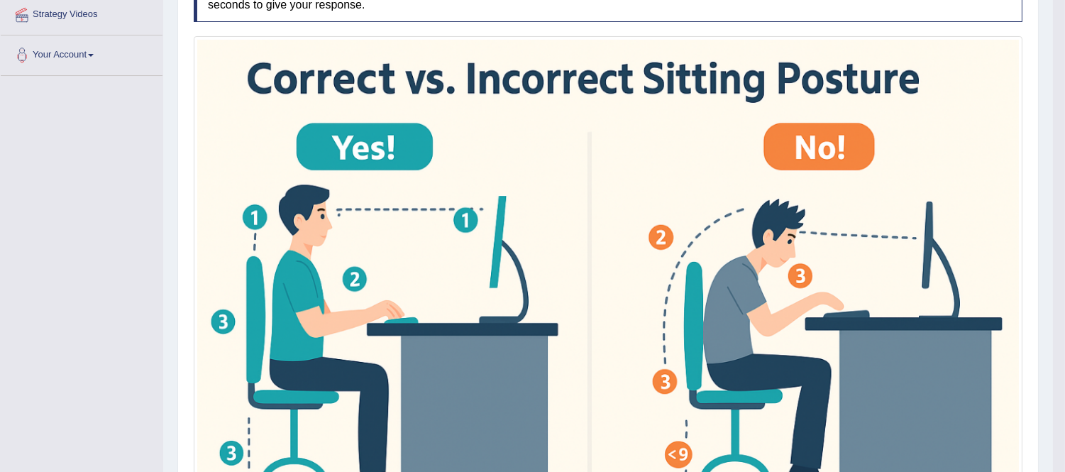
scroll to position [11, 0]
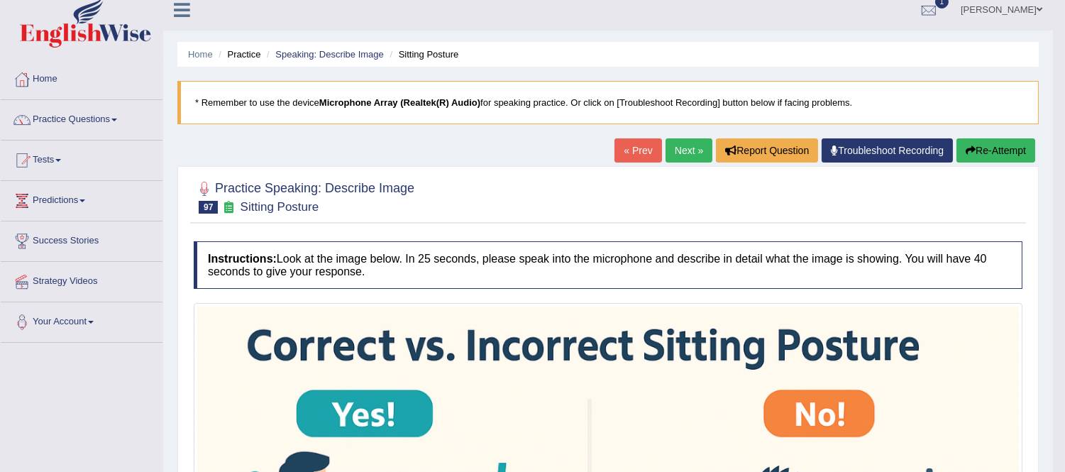
click at [984, 152] on button "Re-Attempt" at bounding box center [995, 150] width 79 height 24
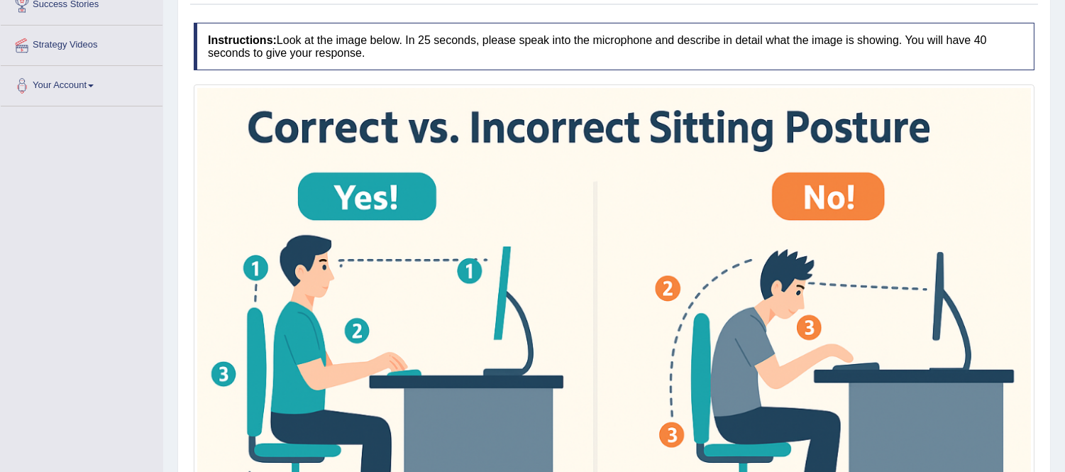
scroll to position [525, 0]
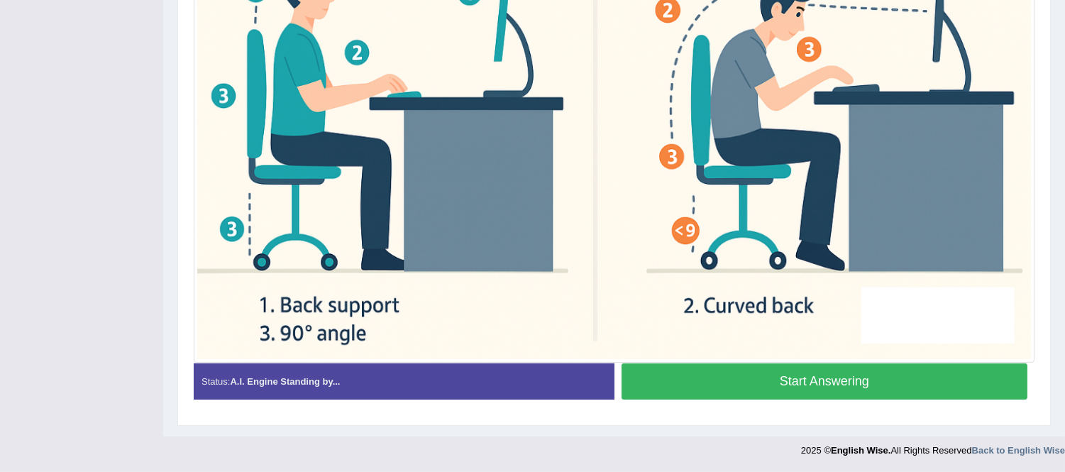
click at [842, 384] on button "Start Answering" at bounding box center [824, 381] width 406 height 36
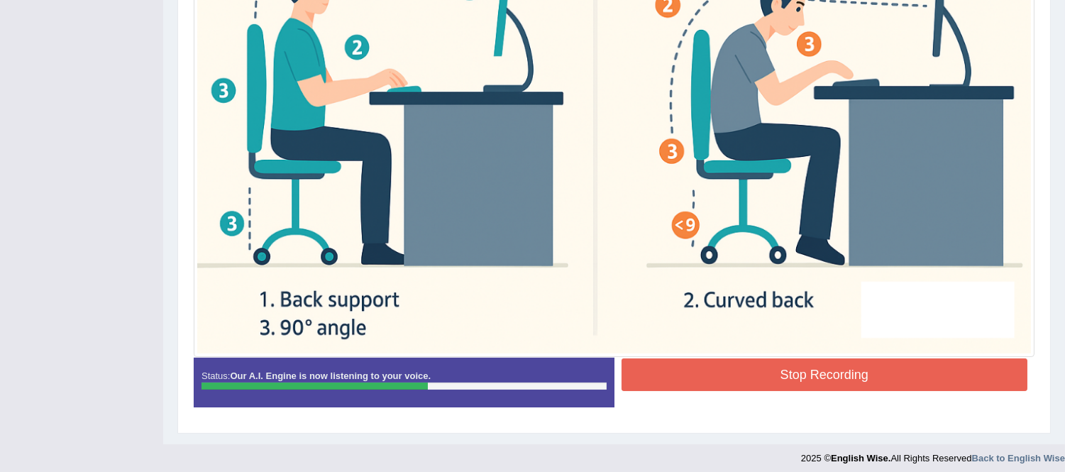
scroll to position [528, 0]
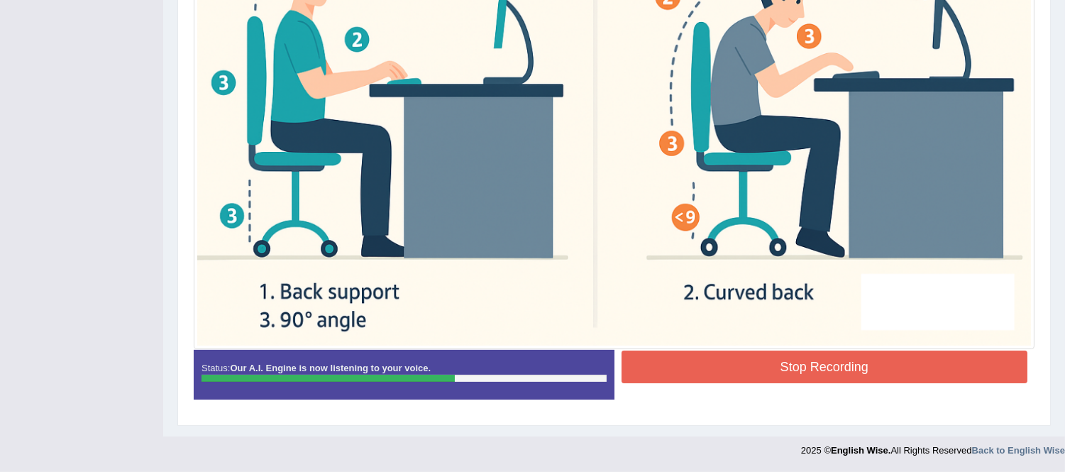
click at [749, 366] on button "Stop Recording" at bounding box center [824, 366] width 406 height 33
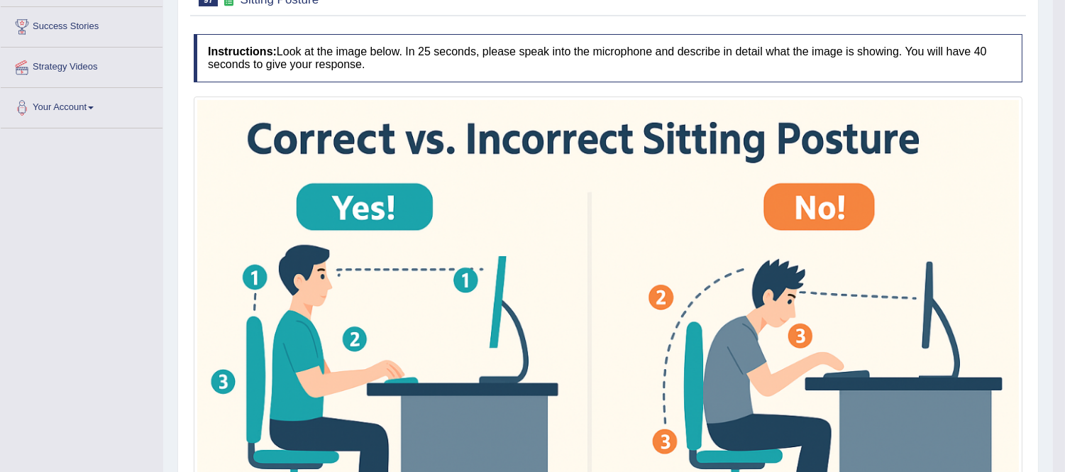
scroll to position [0, 0]
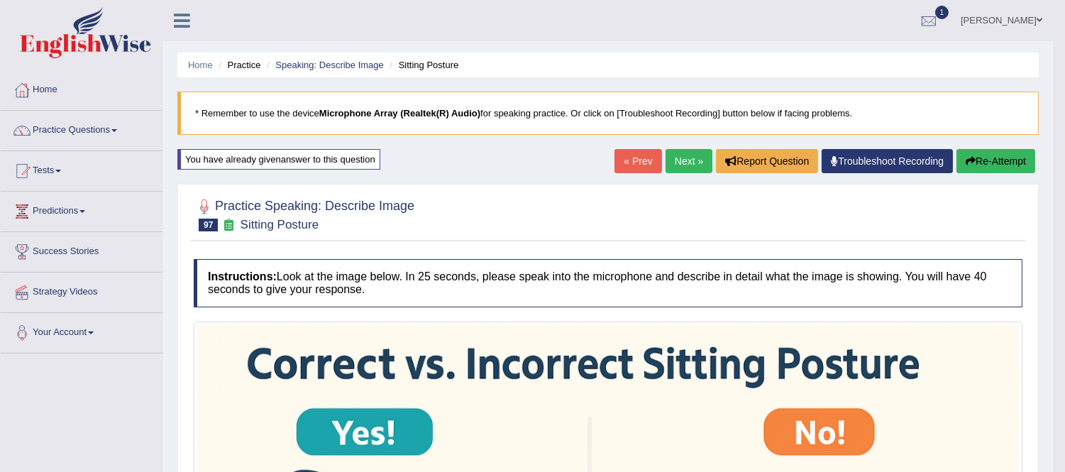
click at [989, 163] on button "Re-Attempt" at bounding box center [995, 161] width 79 height 24
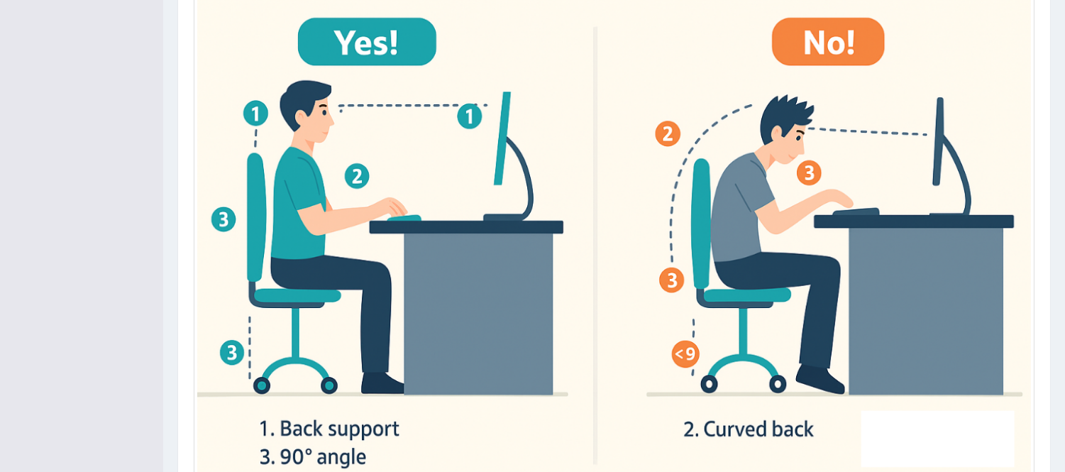
scroll to position [525, 0]
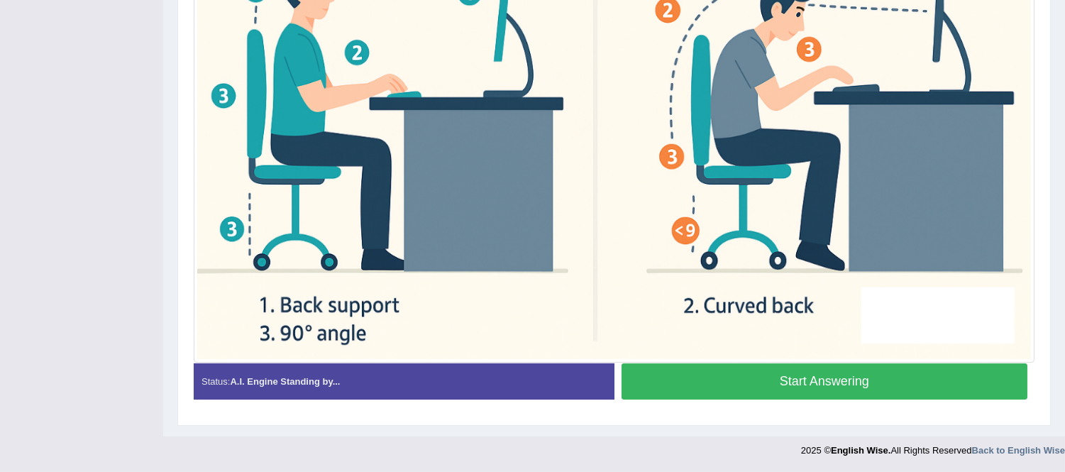
click at [835, 392] on button "Start Answering" at bounding box center [824, 381] width 406 height 36
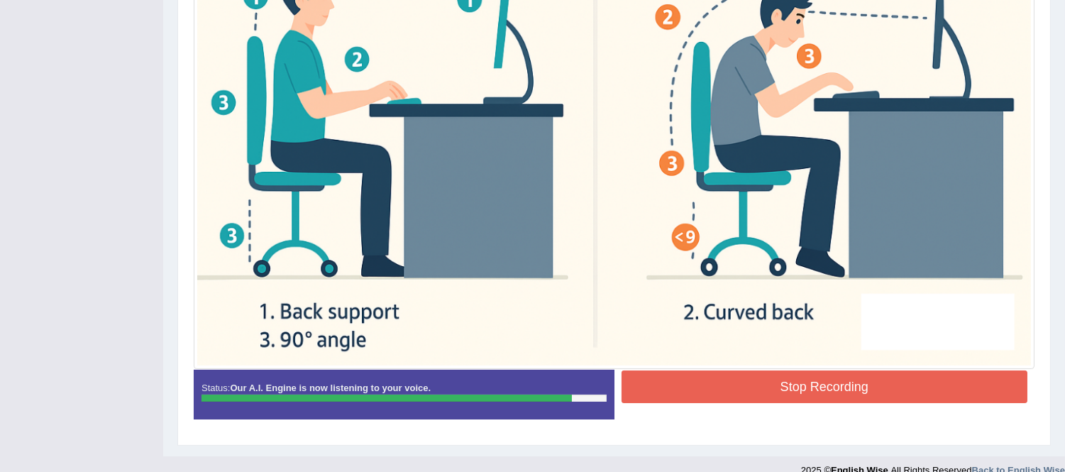
scroll to position [528, 0]
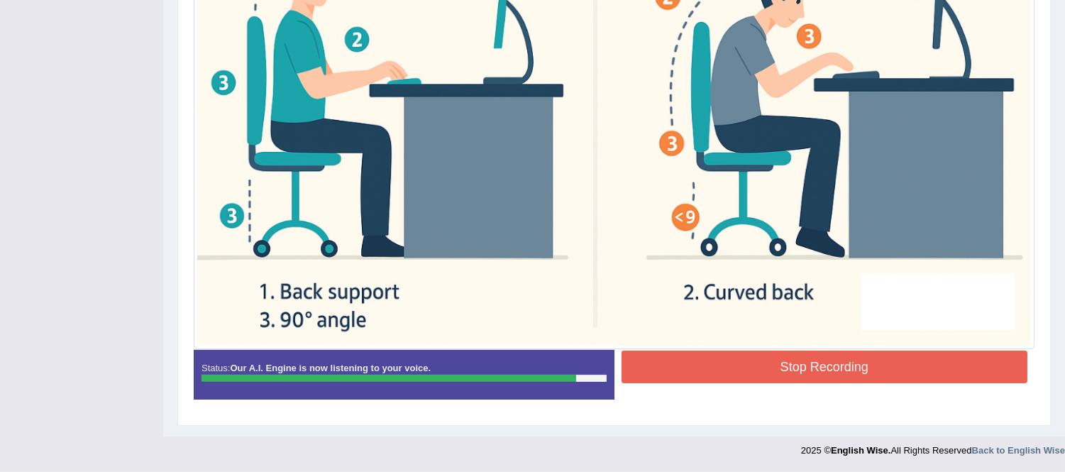
click at [762, 377] on button "Stop Recording" at bounding box center [824, 366] width 406 height 33
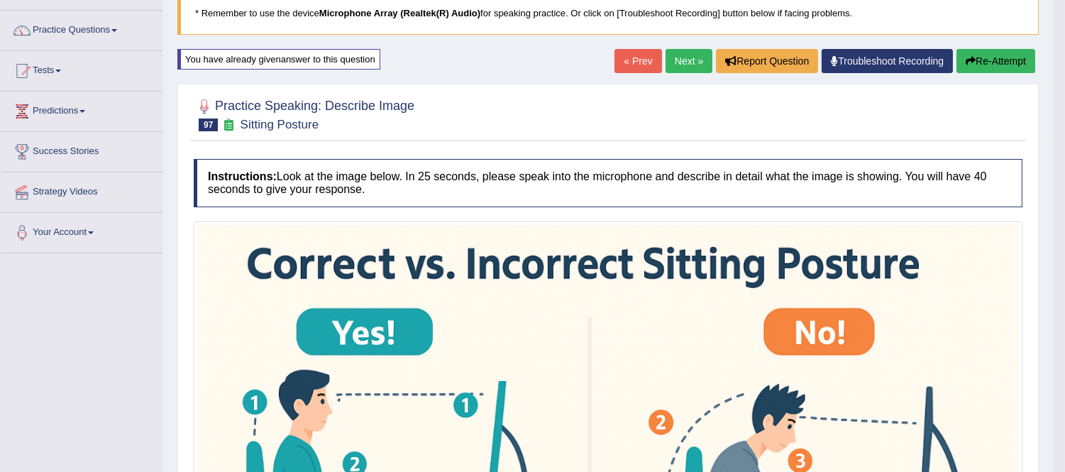
scroll to position [55, 0]
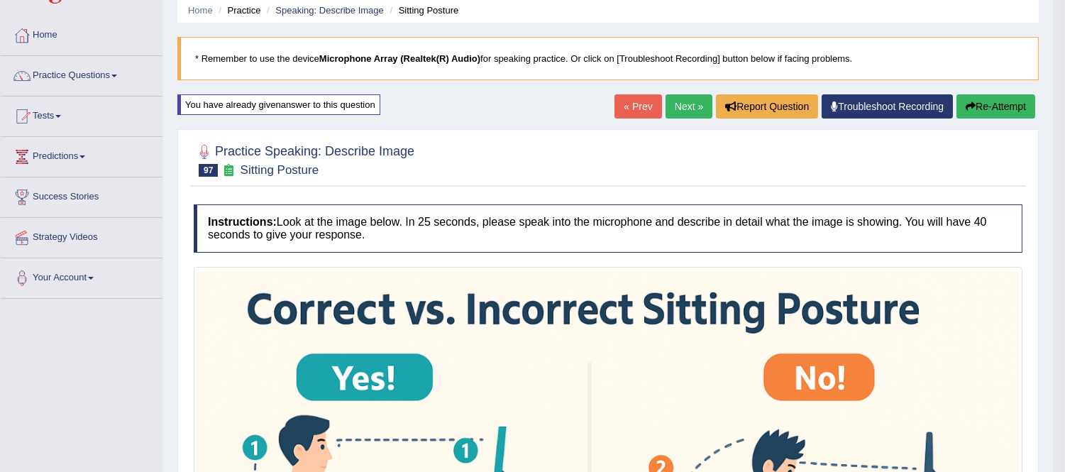
click at [1012, 104] on button "Re-Attempt" at bounding box center [995, 106] width 79 height 24
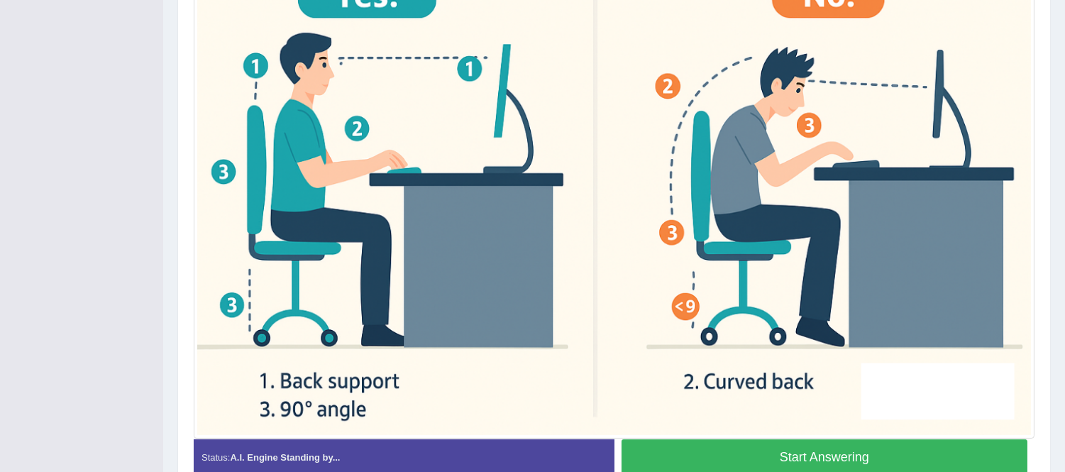
scroll to position [525, 0]
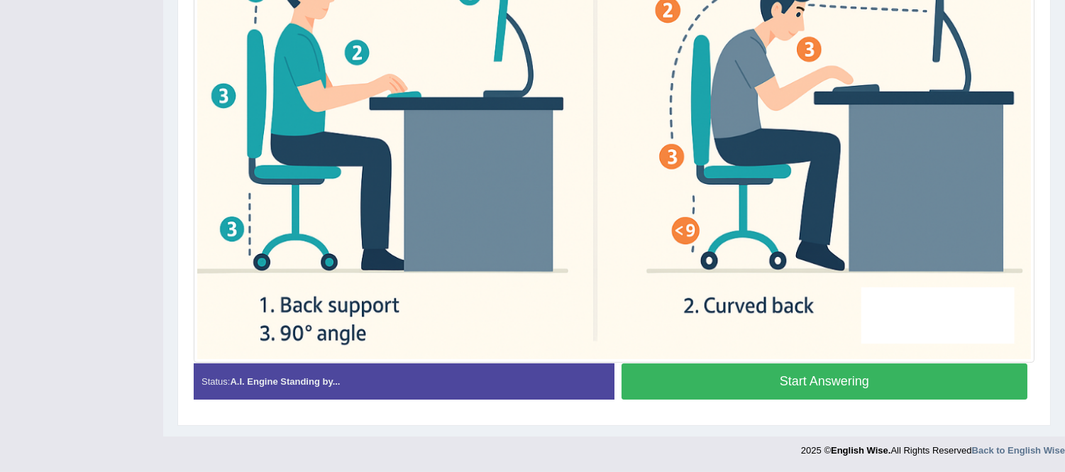
click at [776, 380] on button "Start Answering" at bounding box center [824, 381] width 406 height 36
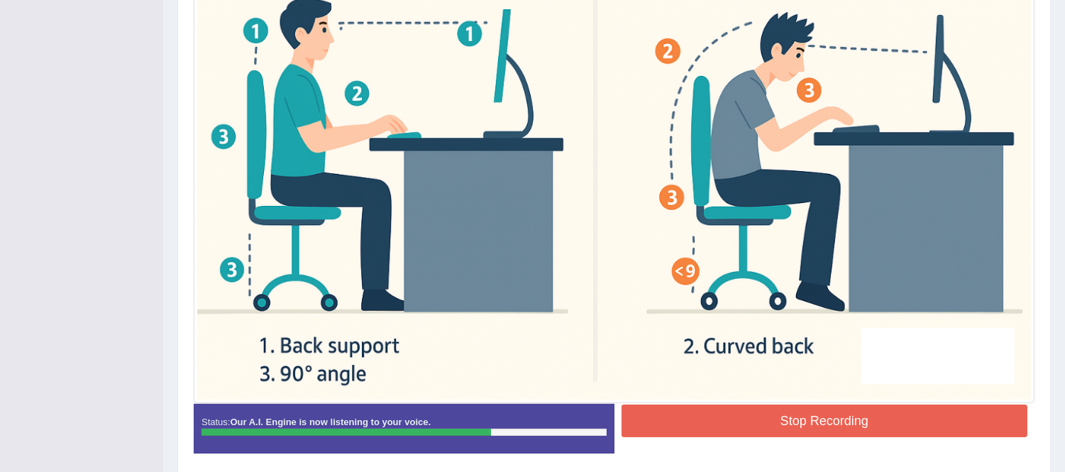
scroll to position [528, 0]
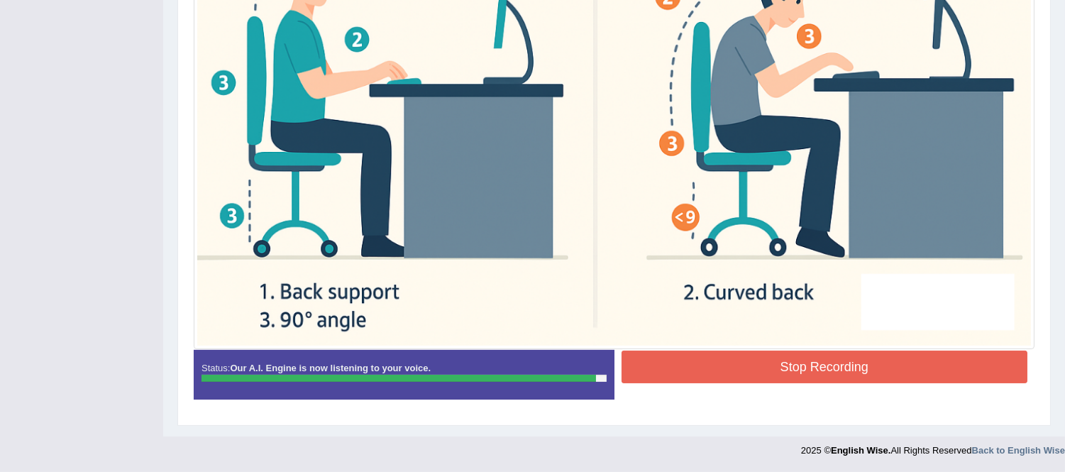
click at [683, 367] on button "Stop Recording" at bounding box center [824, 366] width 406 height 33
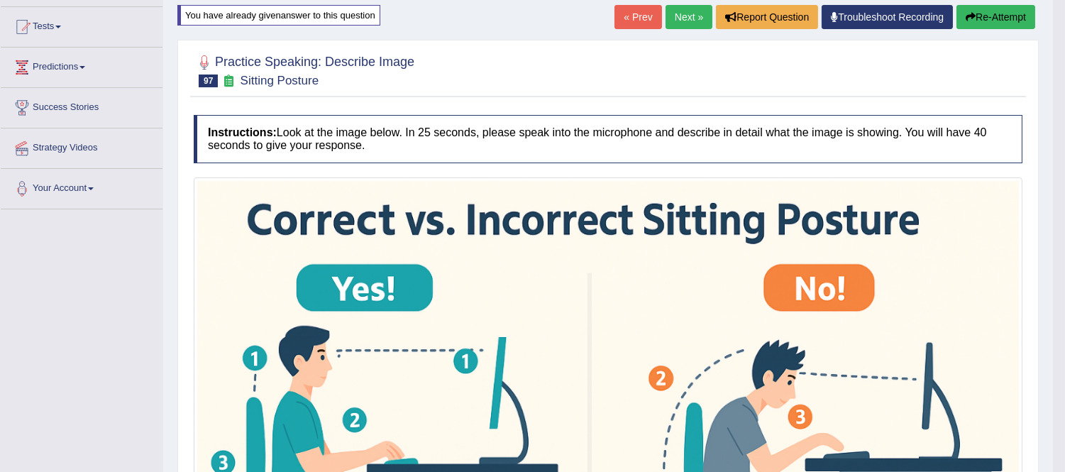
scroll to position [0, 0]
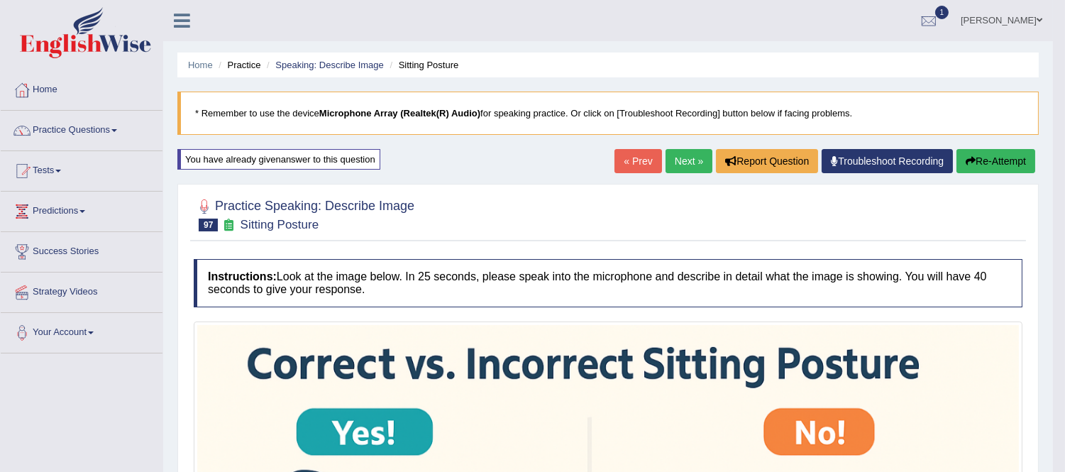
click at [968, 160] on icon "button" at bounding box center [970, 161] width 10 height 10
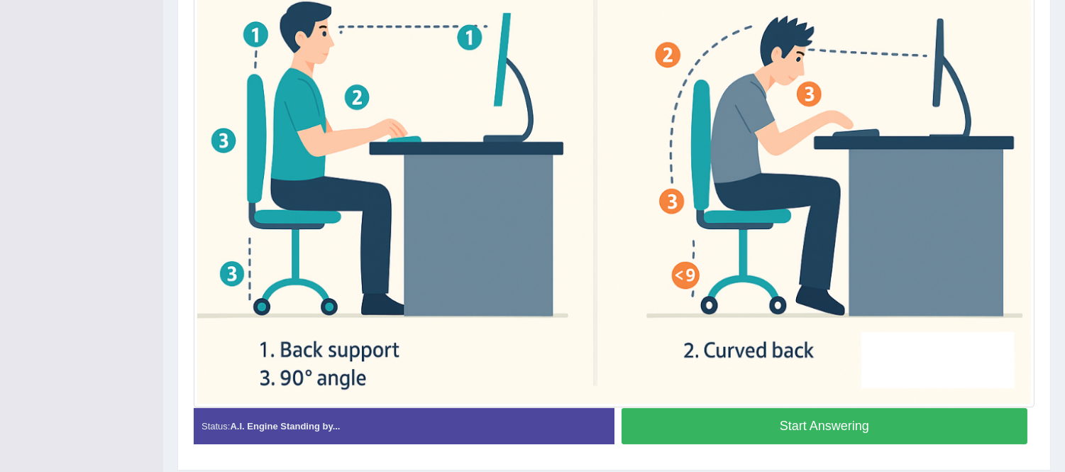
scroll to position [525, 0]
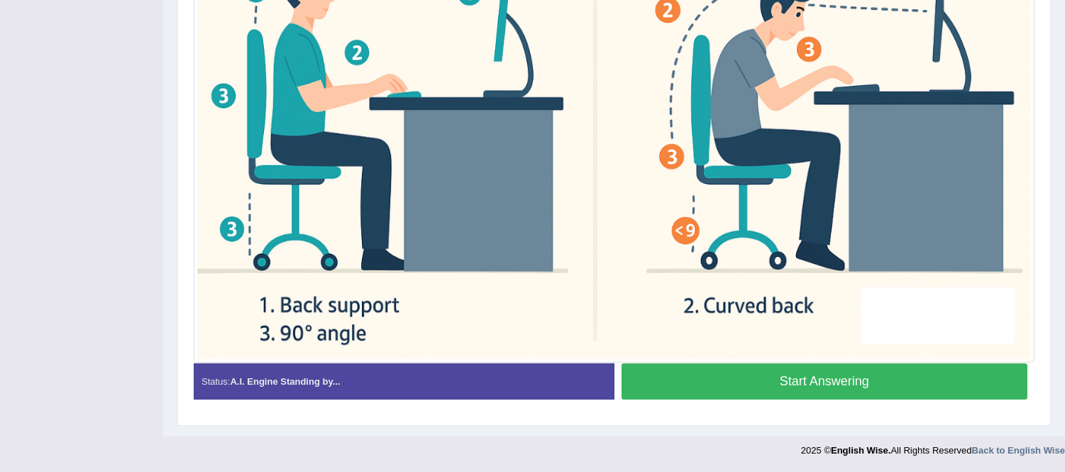
click at [853, 379] on button "Start Answering" at bounding box center [824, 381] width 406 height 36
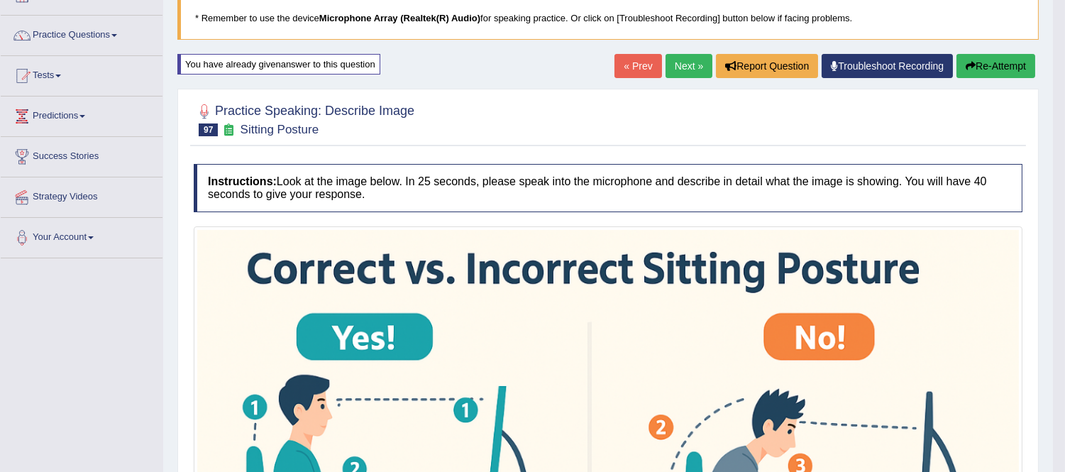
scroll to position [0, 0]
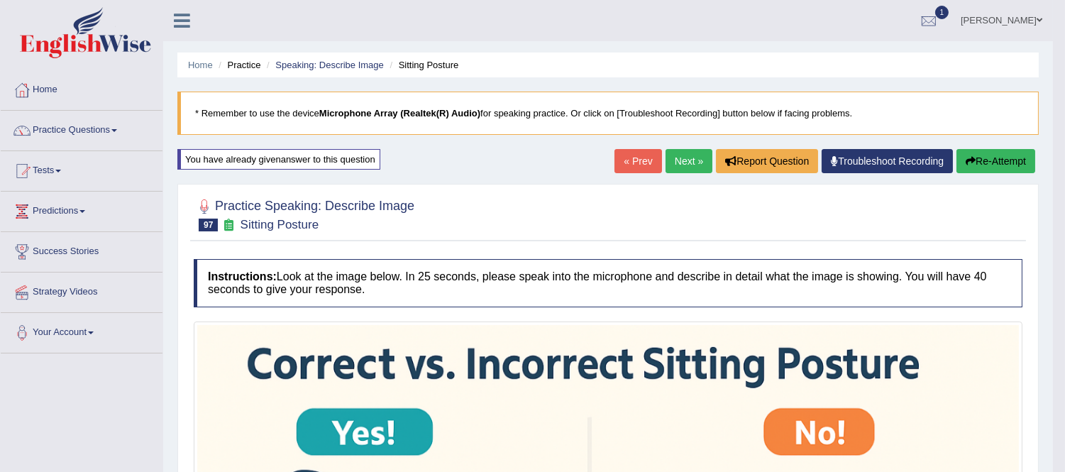
click at [679, 156] on link "Next »" at bounding box center [688, 161] width 47 height 24
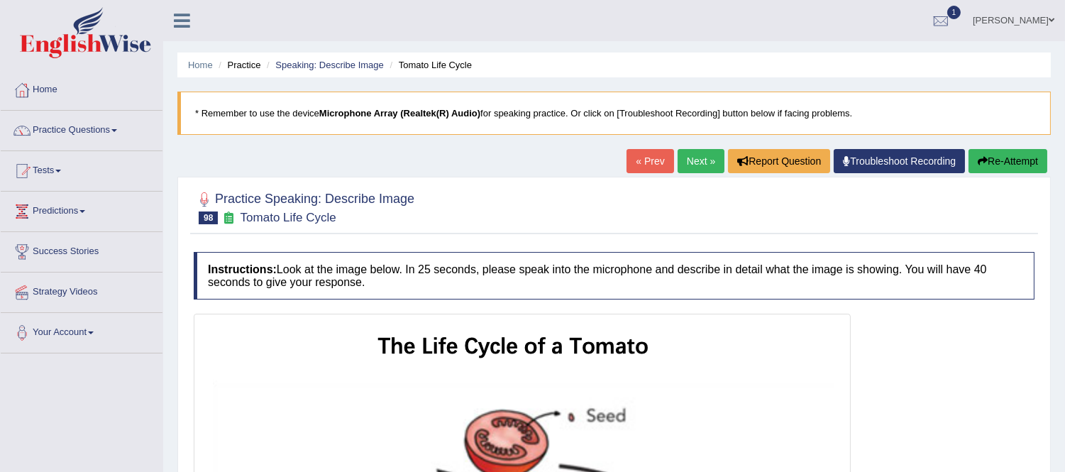
click at [692, 164] on link "Next »" at bounding box center [700, 161] width 47 height 24
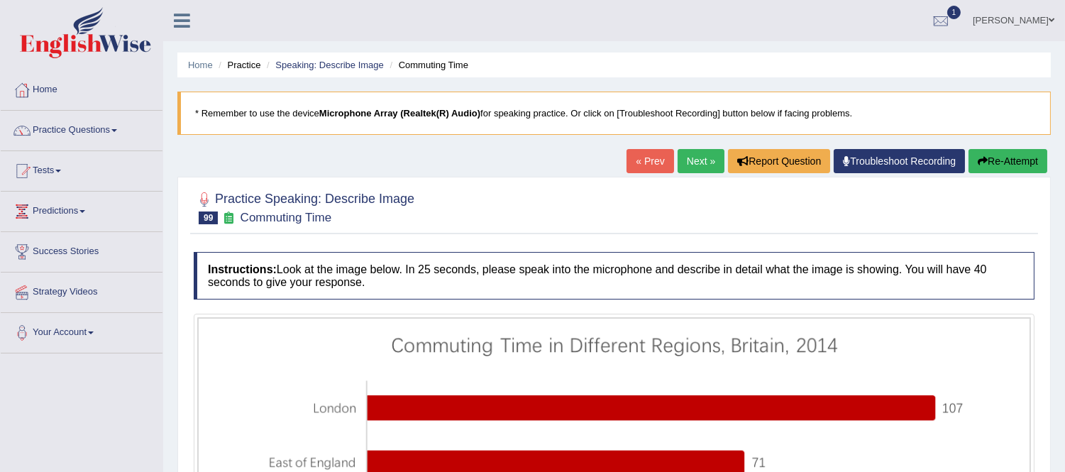
click at [634, 151] on link "« Prev" at bounding box center [649, 161] width 47 height 24
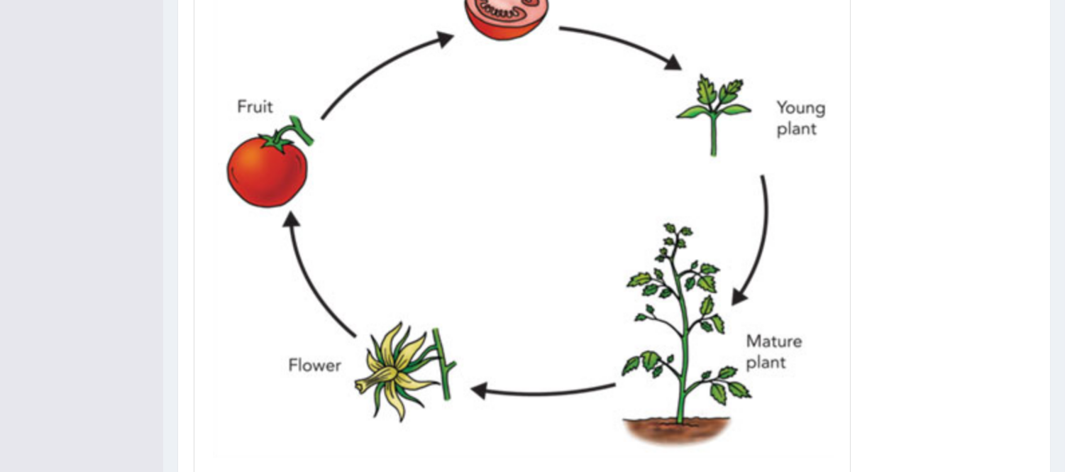
scroll to position [554, 0]
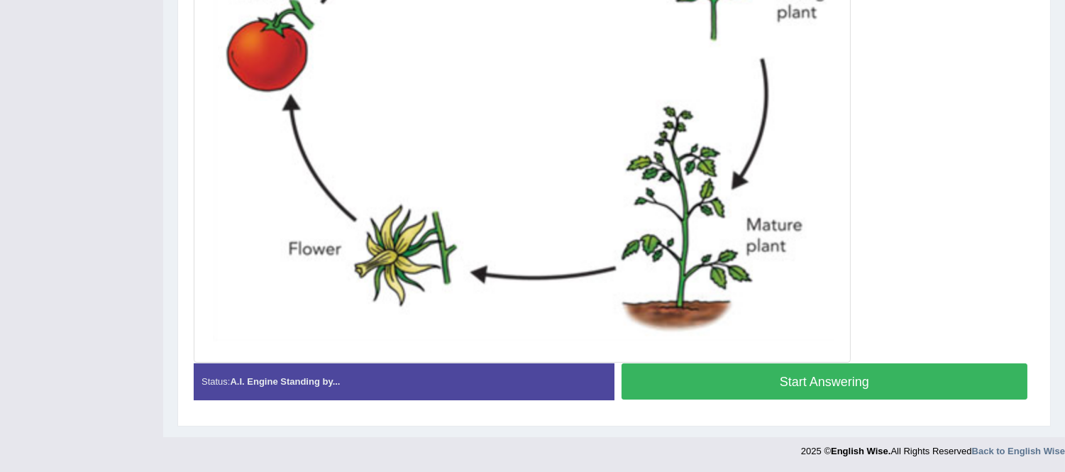
click at [809, 379] on button "Start Answering" at bounding box center [824, 381] width 406 height 36
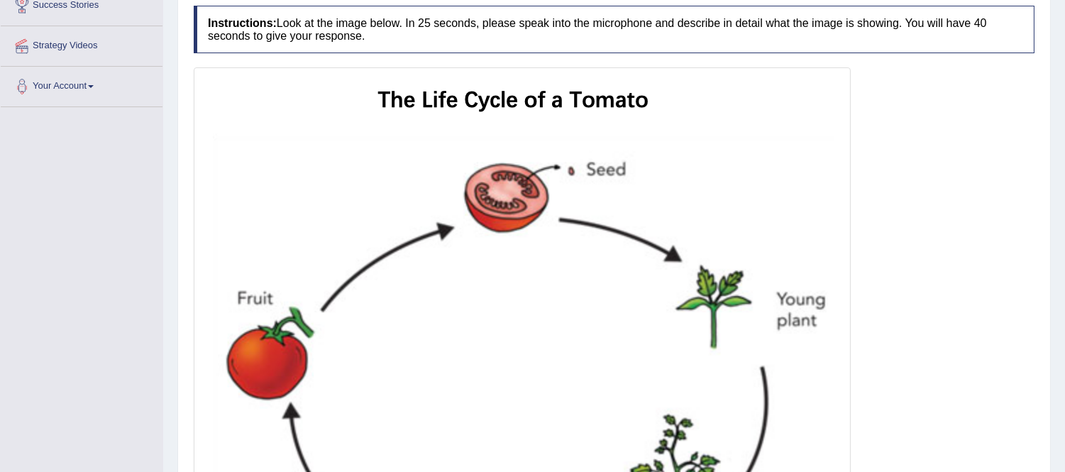
scroll to position [238, 0]
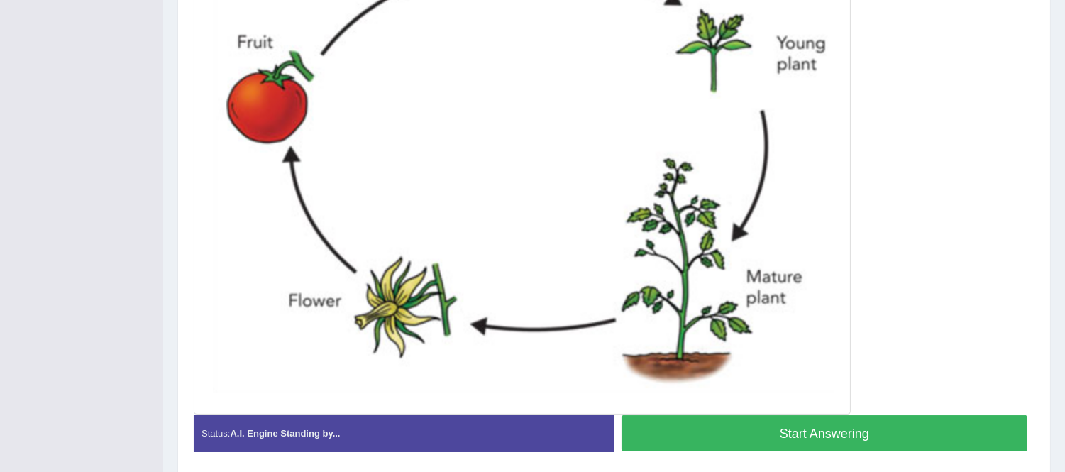
scroll to position [475, 0]
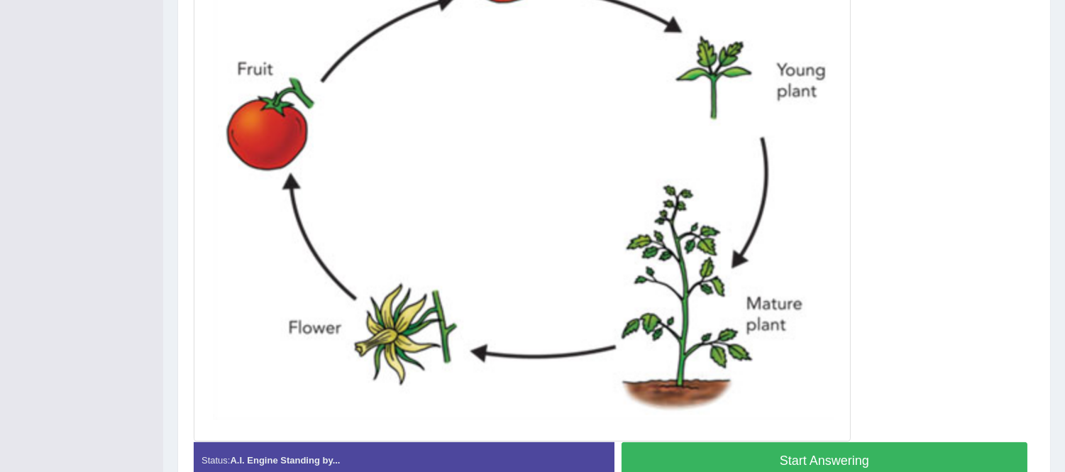
click at [899, 462] on button "Start Answering" at bounding box center [824, 460] width 406 height 36
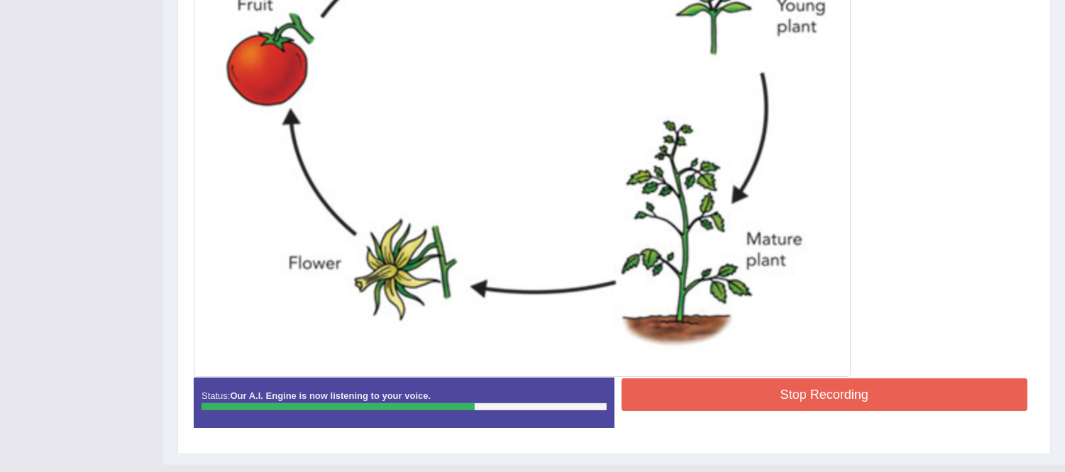
scroll to position [567, 0]
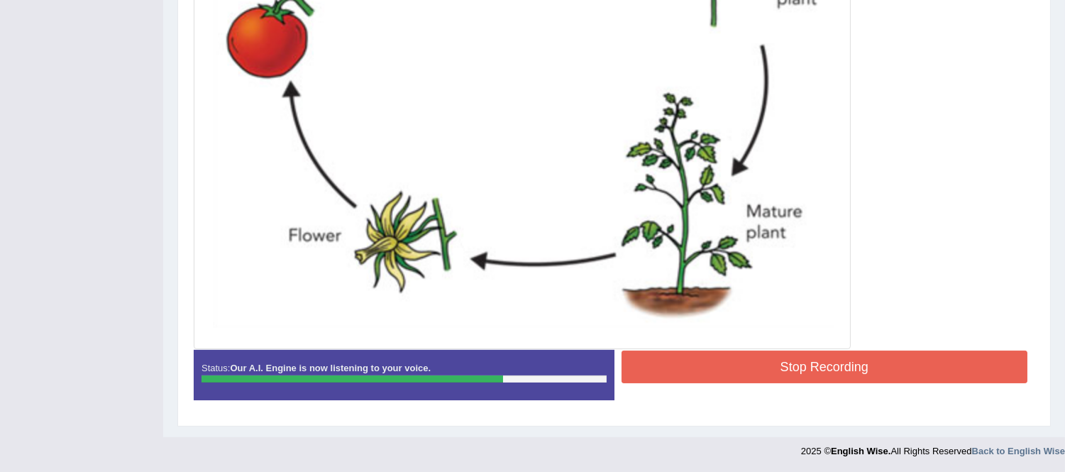
click at [823, 376] on button "Stop Recording" at bounding box center [824, 366] width 406 height 33
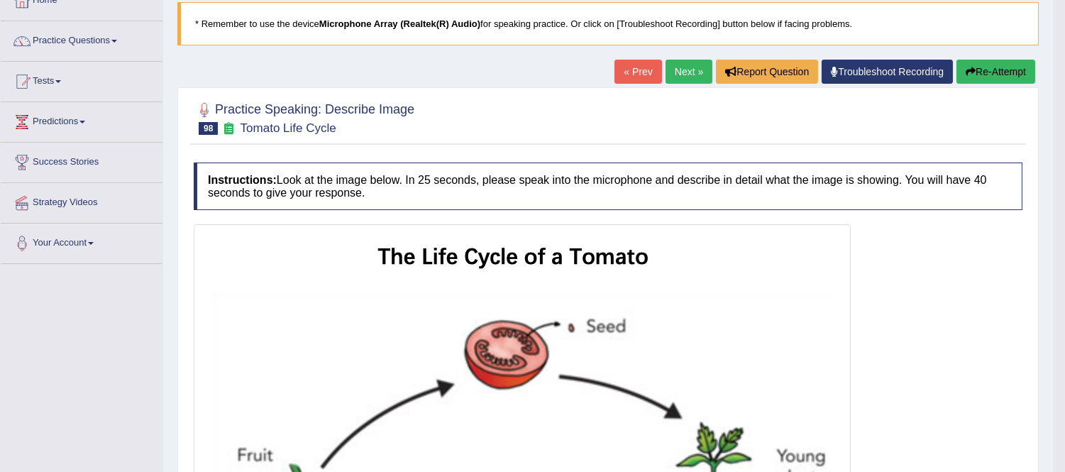
scroll to position [0, 0]
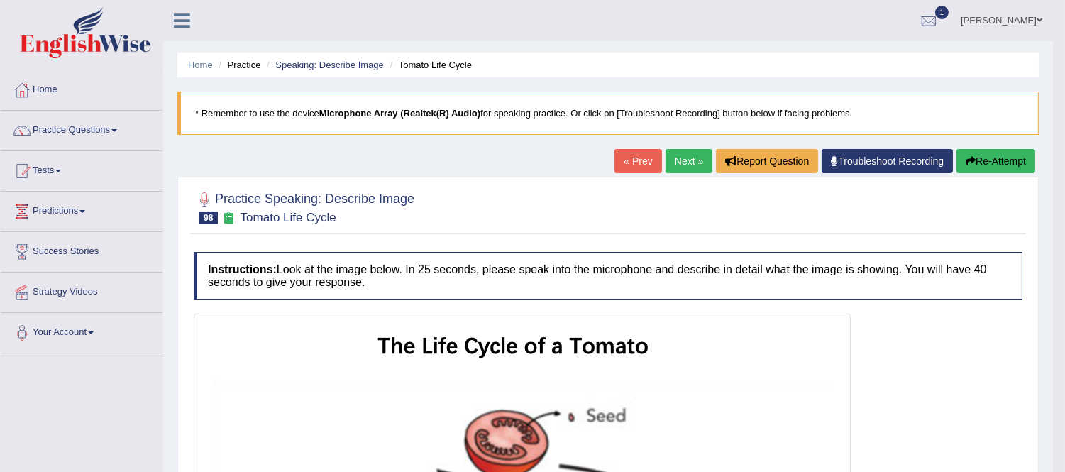
click at [988, 160] on button "Re-Attempt" at bounding box center [995, 161] width 79 height 24
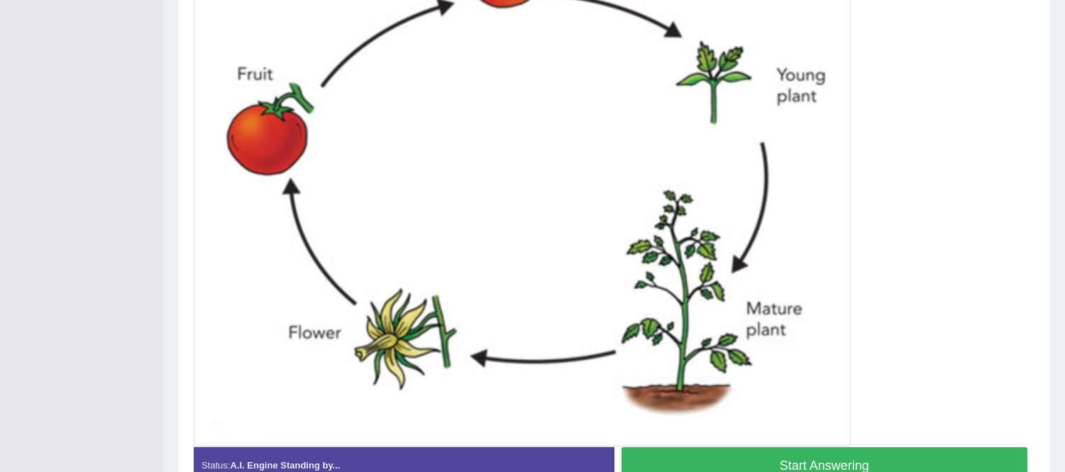
scroll to position [488, 0]
click at [897, 458] on button "Start Answering" at bounding box center [824, 465] width 406 height 36
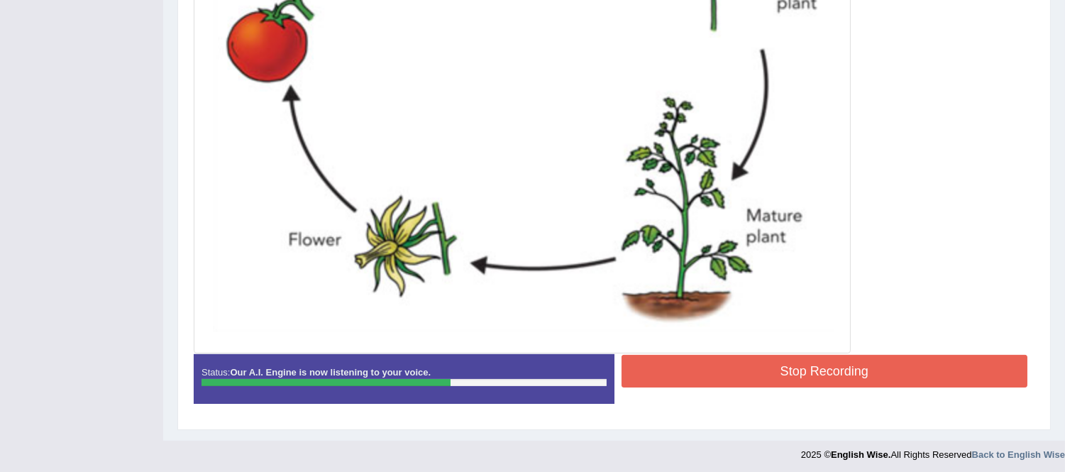
scroll to position [575, 0]
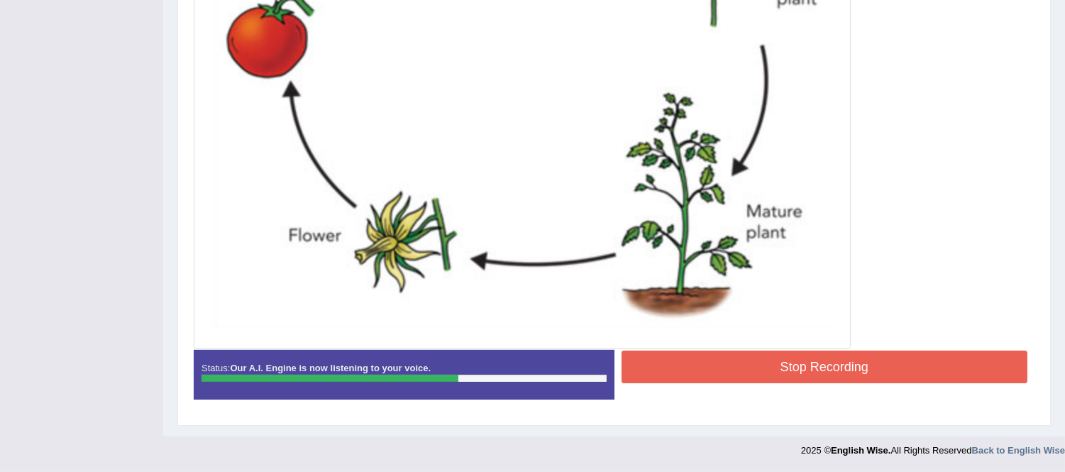
click at [781, 373] on button "Stop Recording" at bounding box center [824, 366] width 406 height 33
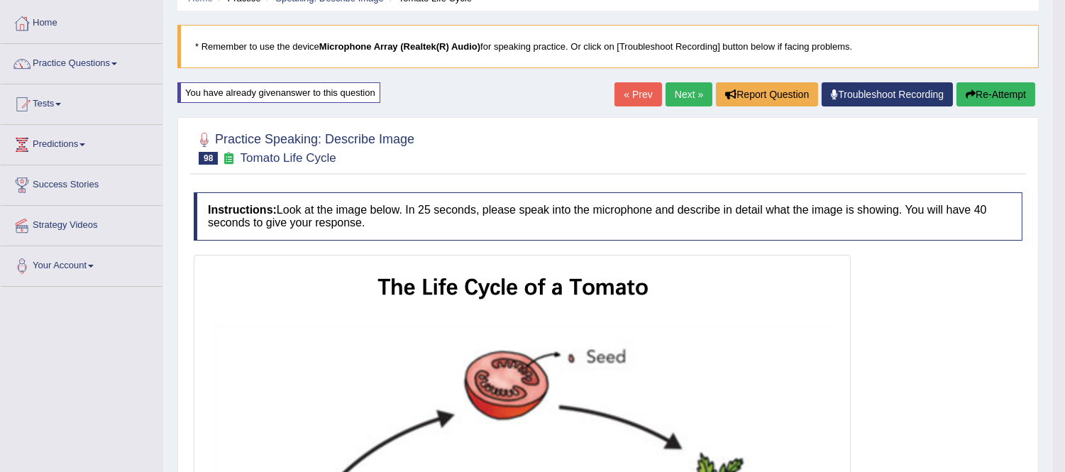
scroll to position [102, 0]
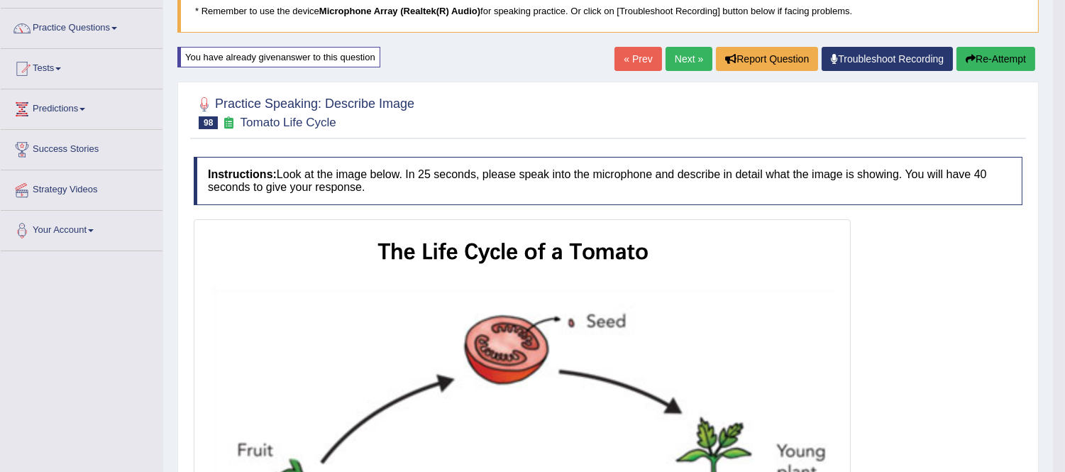
click at [997, 57] on button "Re-Attempt" at bounding box center [995, 59] width 79 height 24
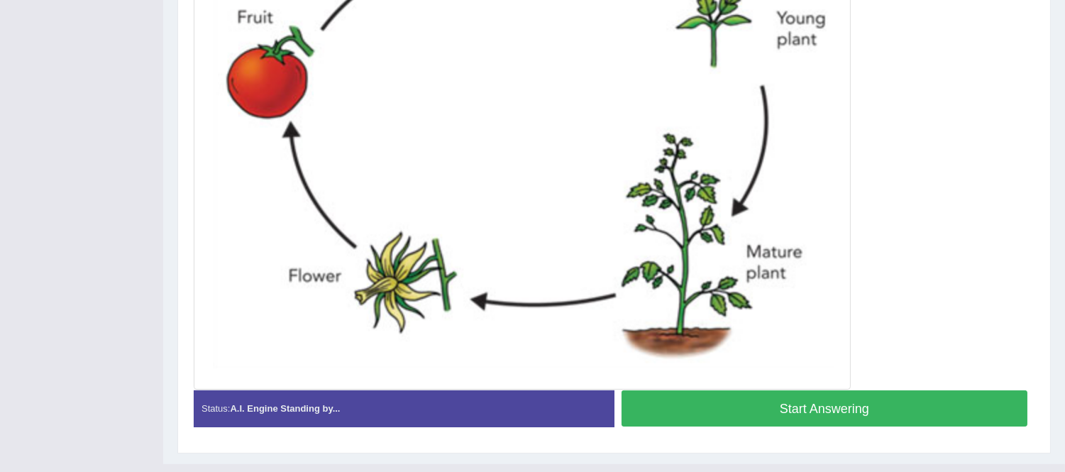
scroll to position [572, 0]
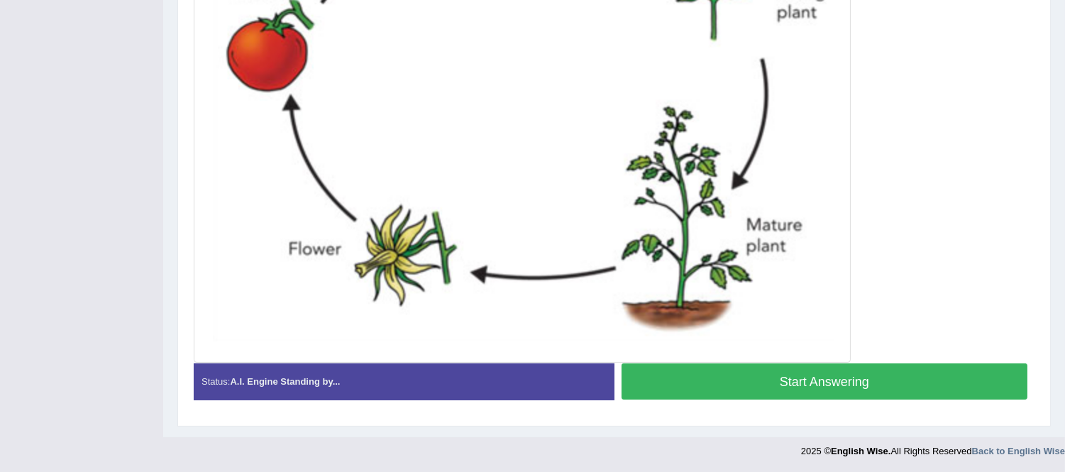
click at [859, 377] on button "Start Answering" at bounding box center [824, 381] width 406 height 36
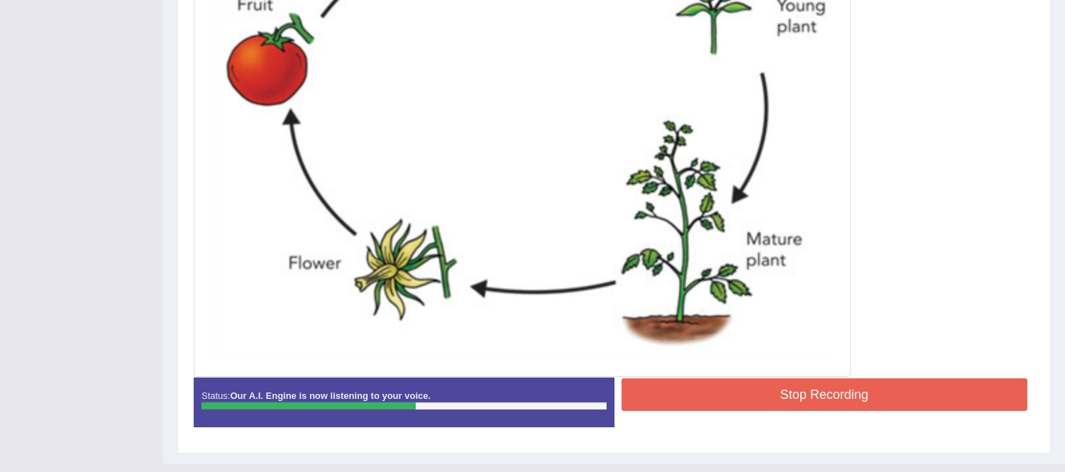
scroll to position [575, 0]
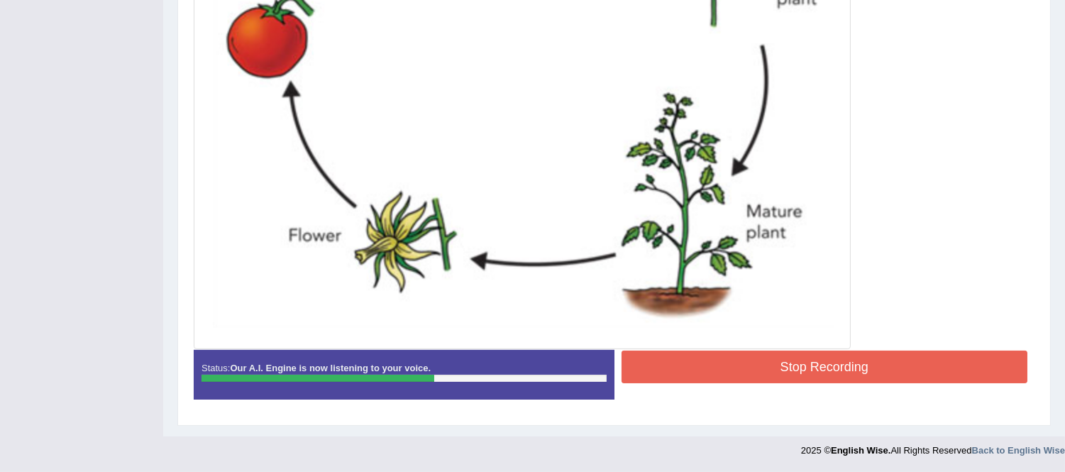
click at [826, 373] on button "Stop Recording" at bounding box center [824, 366] width 406 height 33
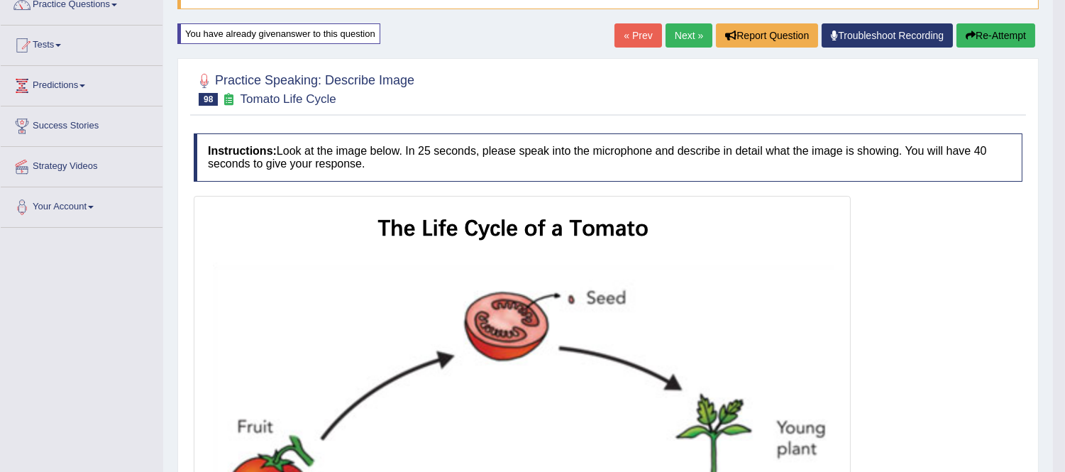
scroll to position [0, 0]
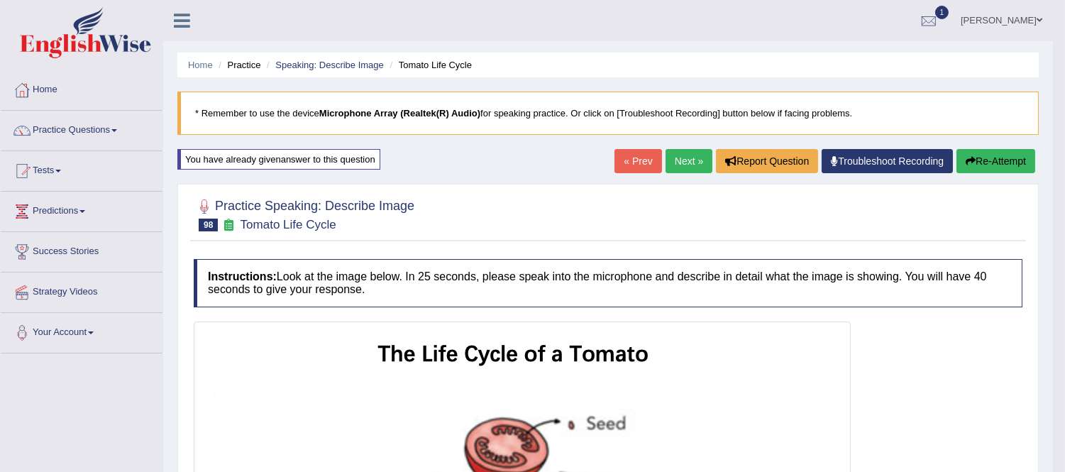
click at [1010, 157] on button "Re-Attempt" at bounding box center [995, 161] width 79 height 24
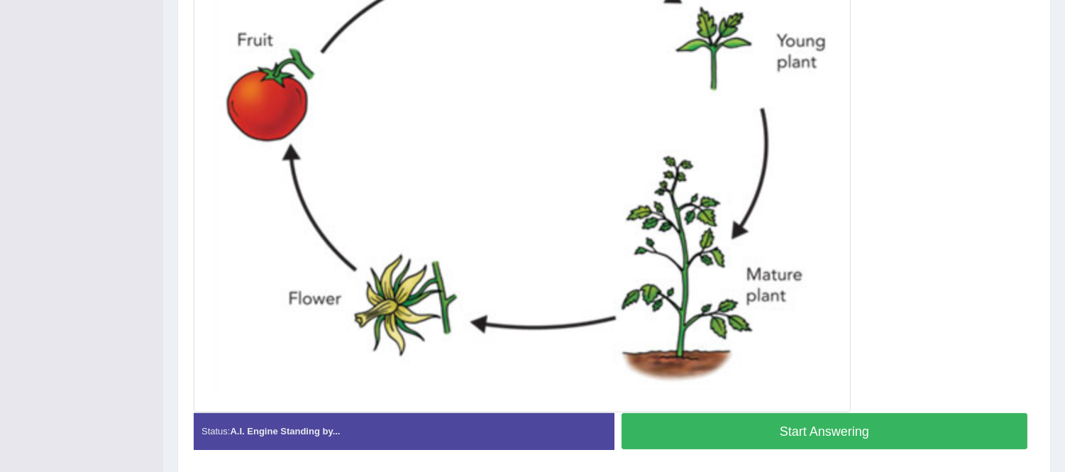
scroll to position [572, 0]
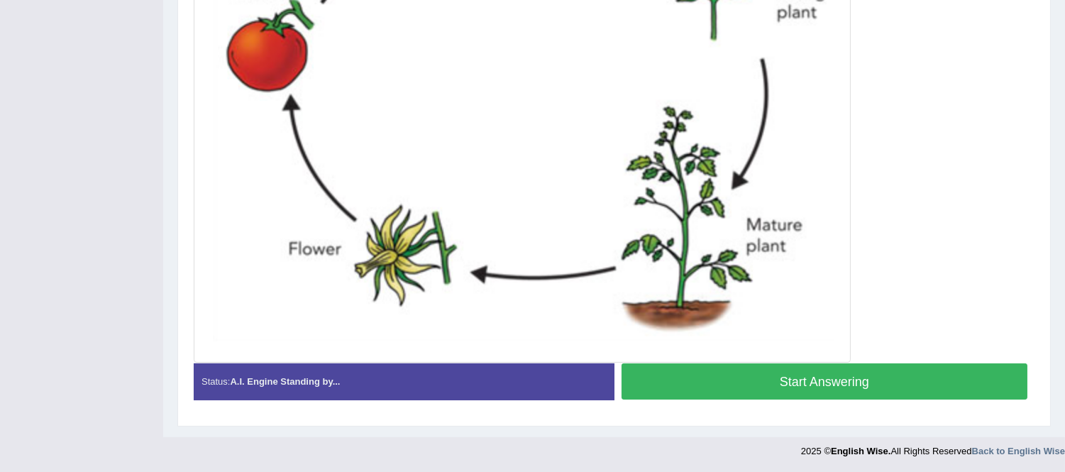
click at [896, 386] on button "Start Answering" at bounding box center [824, 381] width 406 height 36
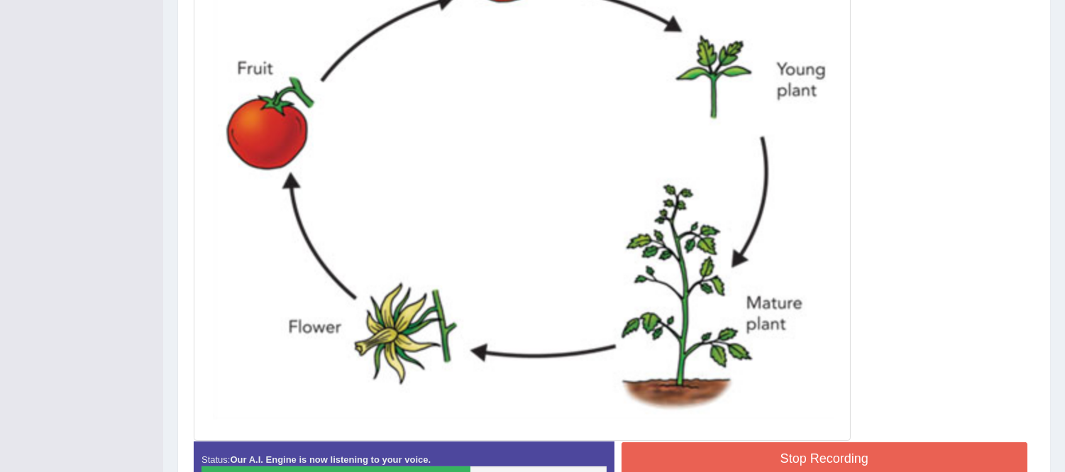
scroll to position [497, 0]
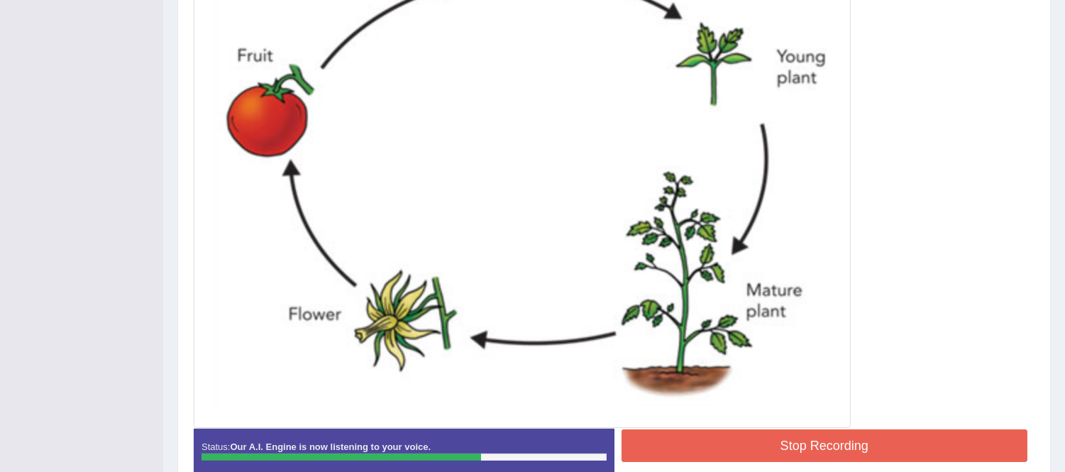
click at [771, 453] on button "Stop Recording" at bounding box center [824, 445] width 406 height 33
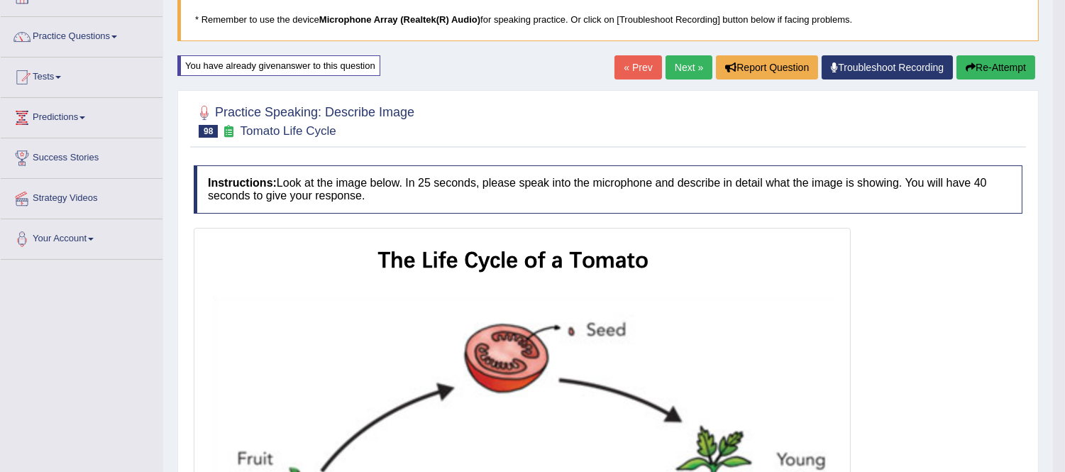
scroll to position [0, 0]
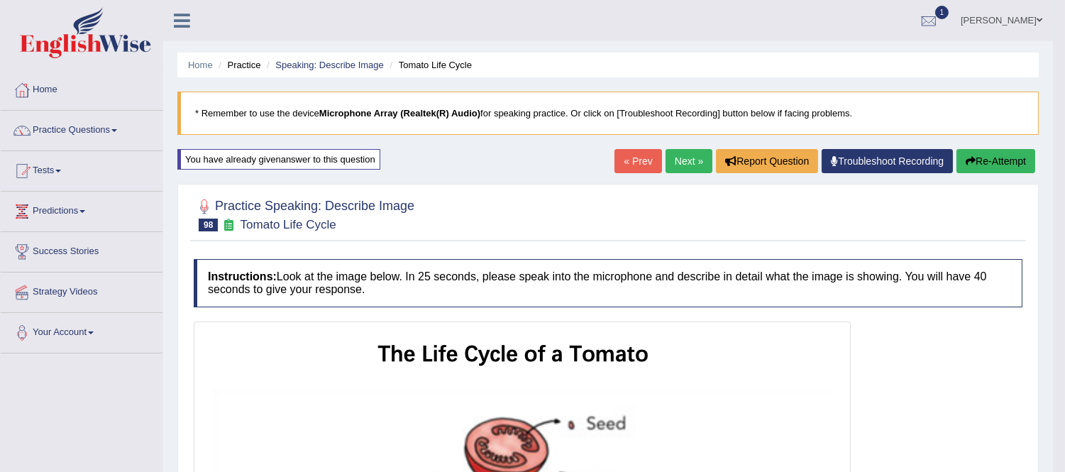
click at [979, 163] on button "Re-Attempt" at bounding box center [995, 161] width 79 height 24
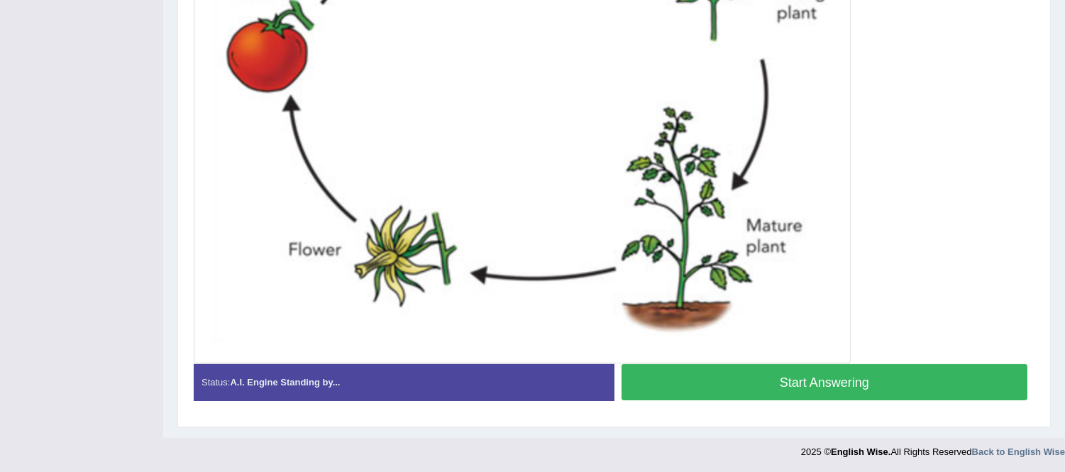
scroll to position [572, 0]
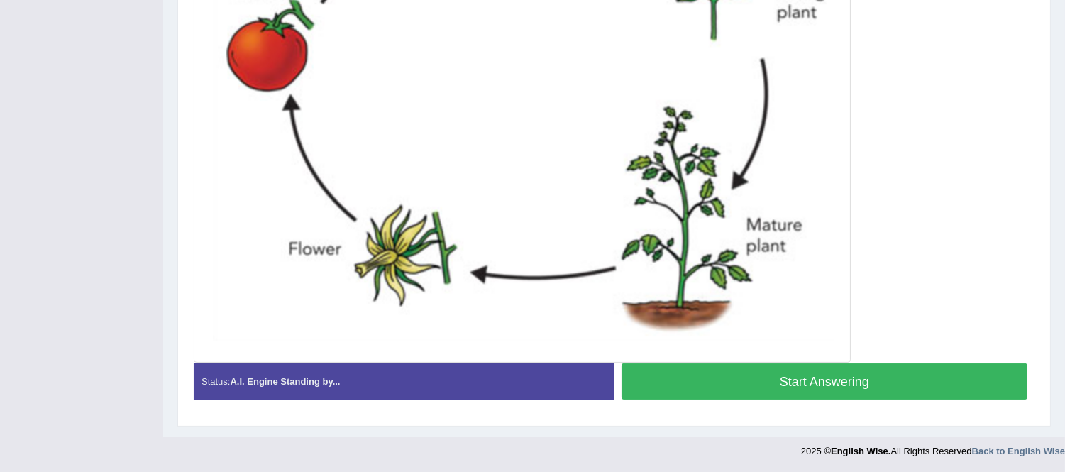
click at [807, 377] on button "Start Answering" at bounding box center [824, 381] width 406 height 36
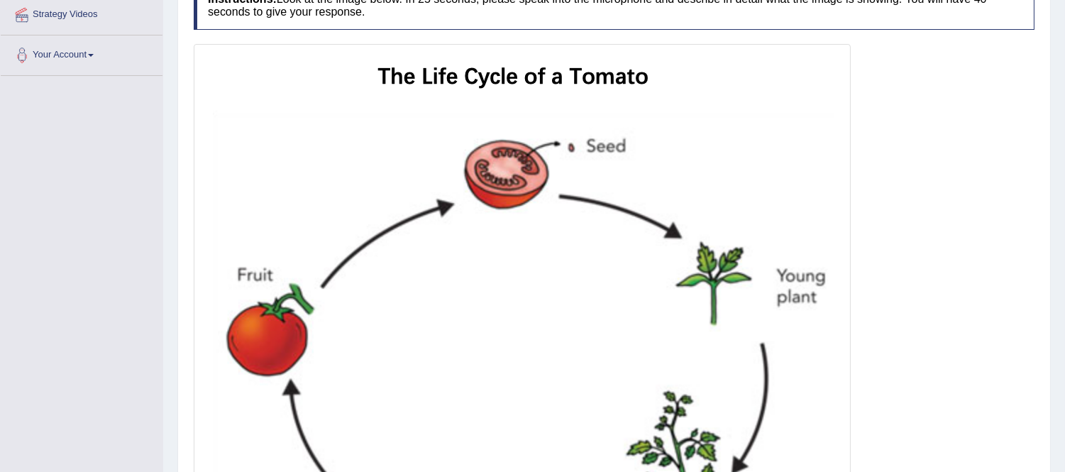
scroll to position [245, 0]
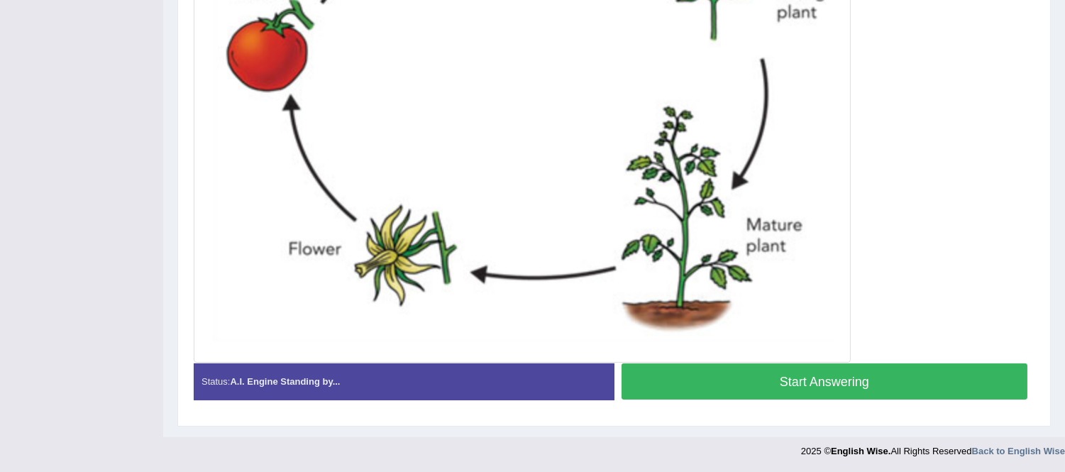
click at [779, 386] on button "Start Answering" at bounding box center [824, 381] width 406 height 36
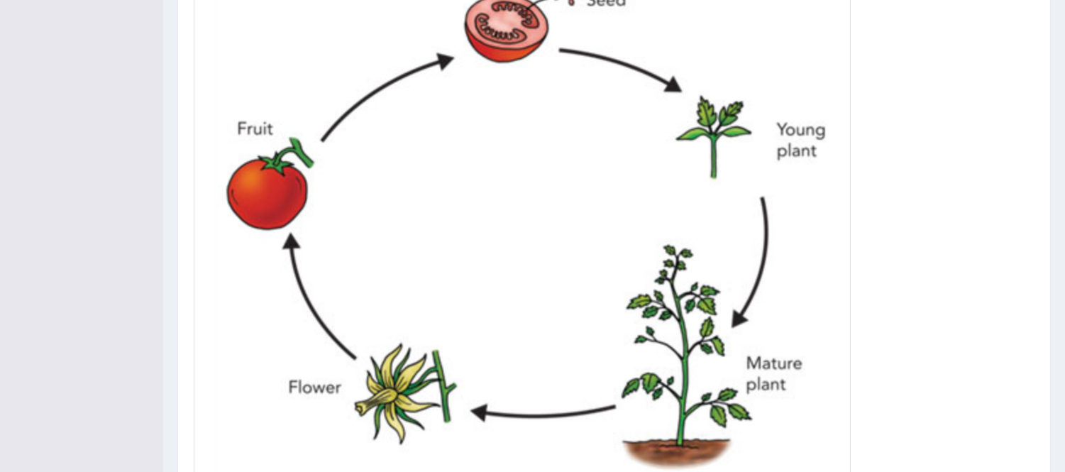
scroll to position [575, 0]
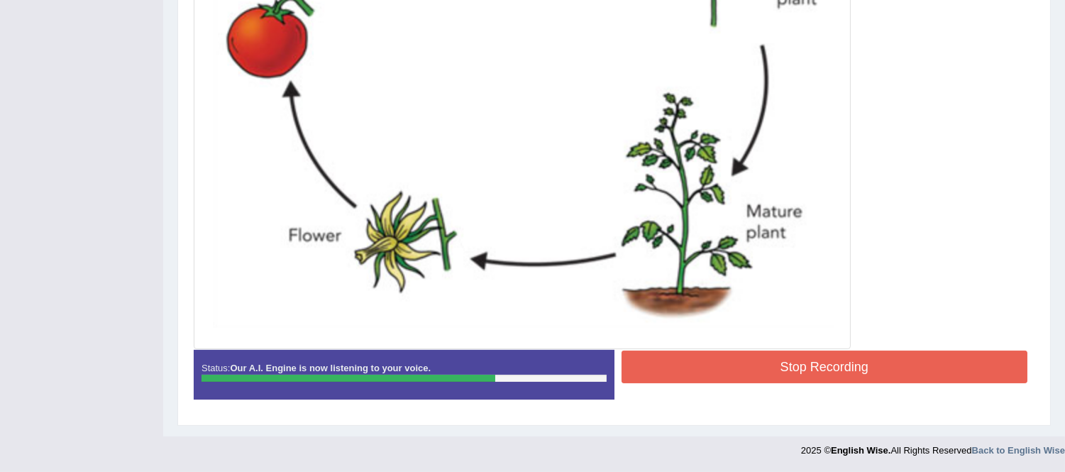
click at [702, 371] on button "Stop Recording" at bounding box center [824, 366] width 406 height 33
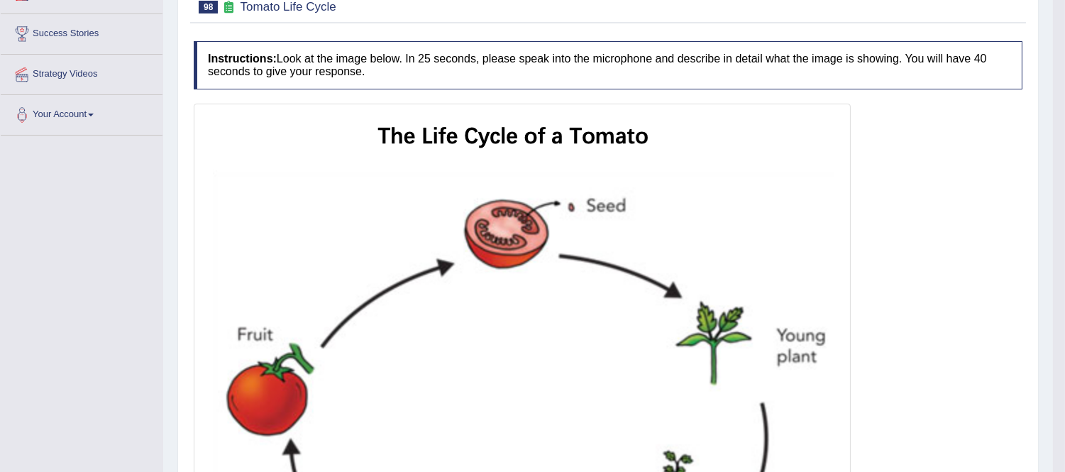
scroll to position [0, 0]
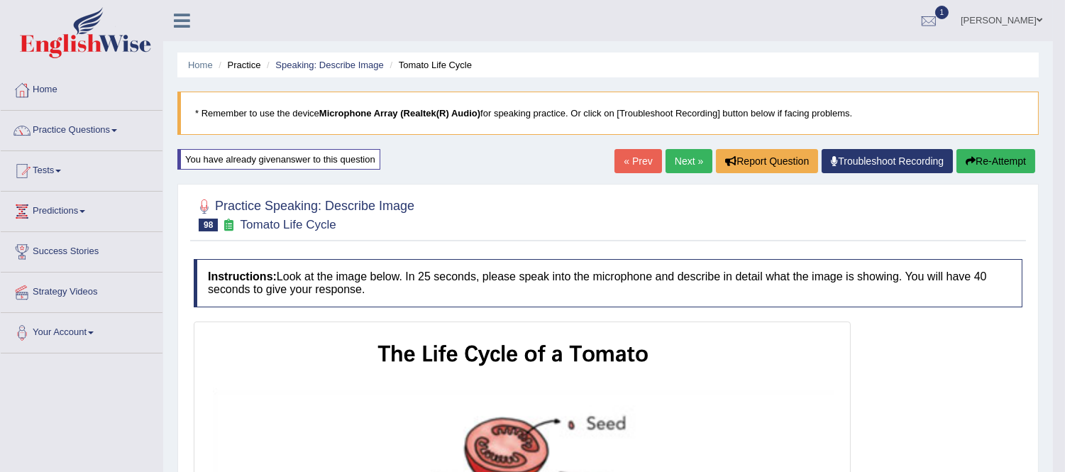
click at [992, 160] on button "Re-Attempt" at bounding box center [995, 161] width 79 height 24
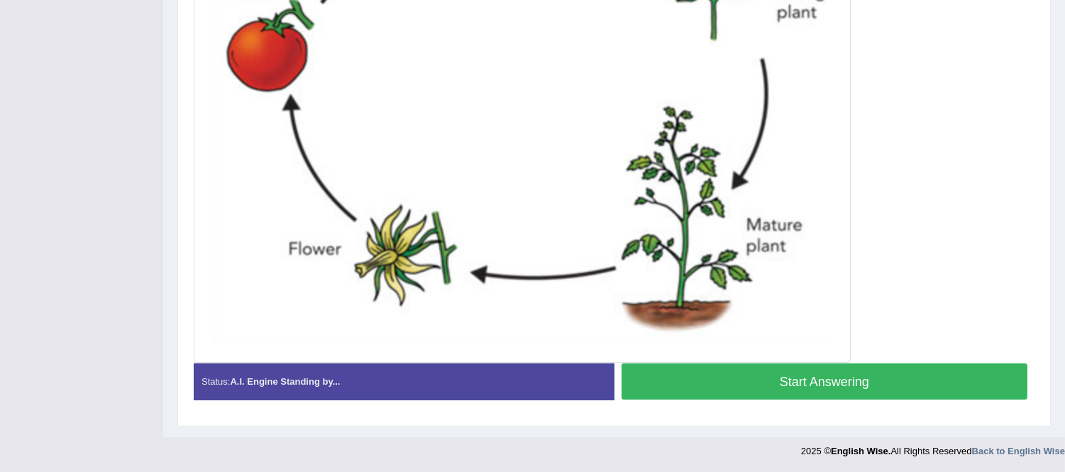
click at [753, 387] on button "Start Answering" at bounding box center [824, 381] width 406 height 36
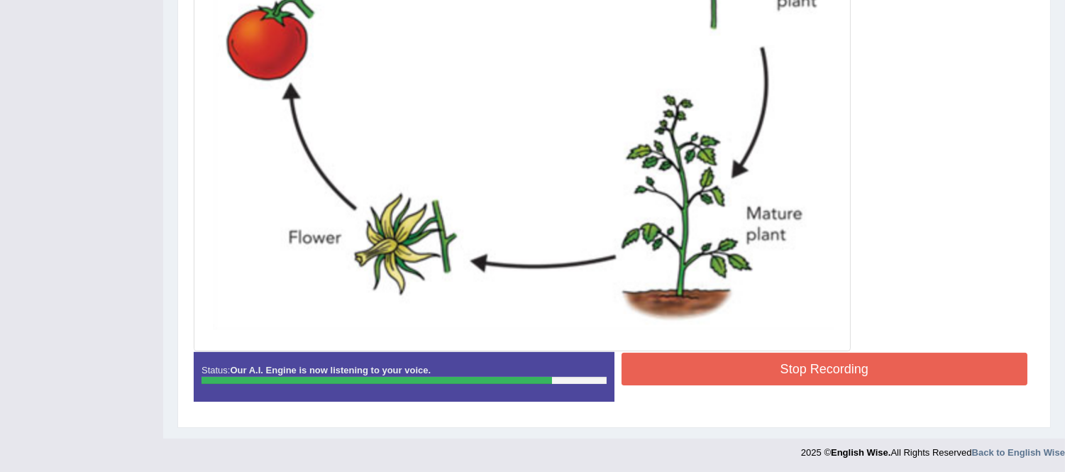
scroll to position [575, 0]
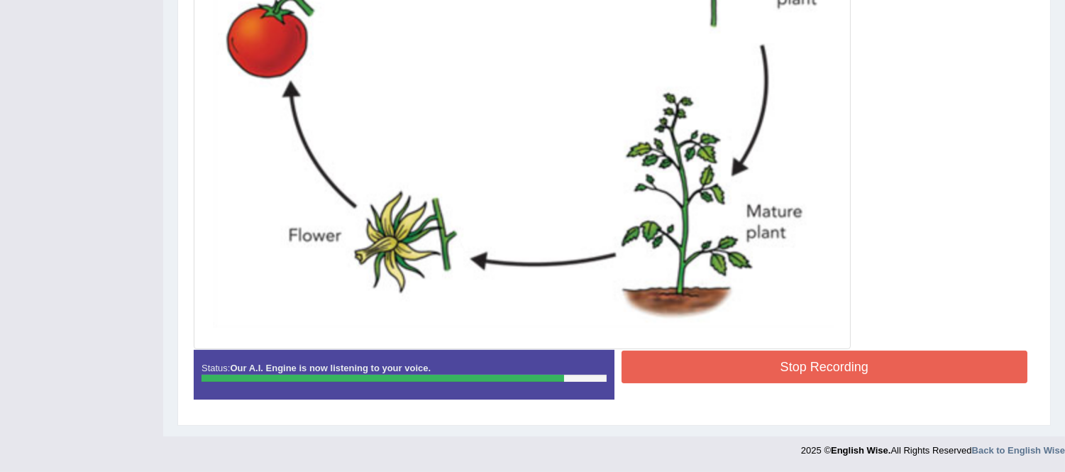
click at [703, 364] on button "Stop Recording" at bounding box center [824, 366] width 406 height 33
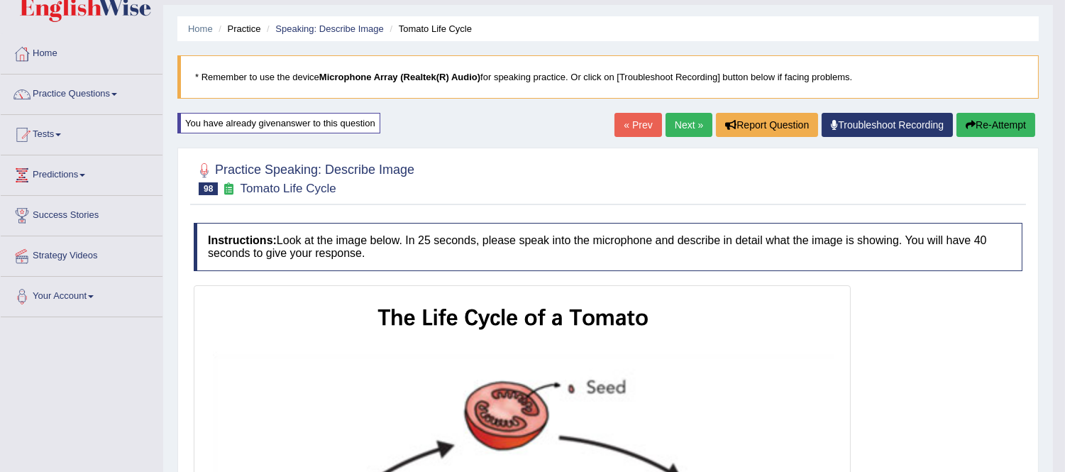
scroll to position [23, 0]
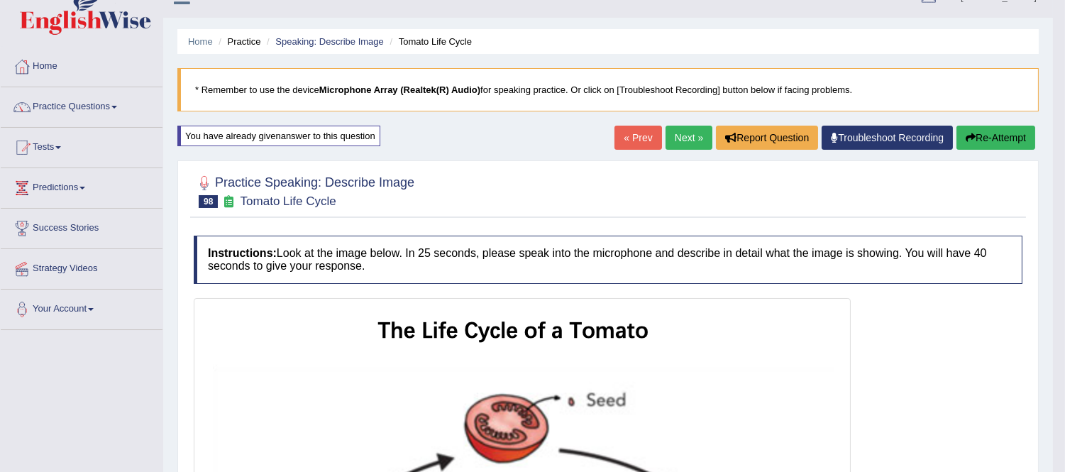
click at [994, 133] on button "Re-Attempt" at bounding box center [995, 138] width 79 height 24
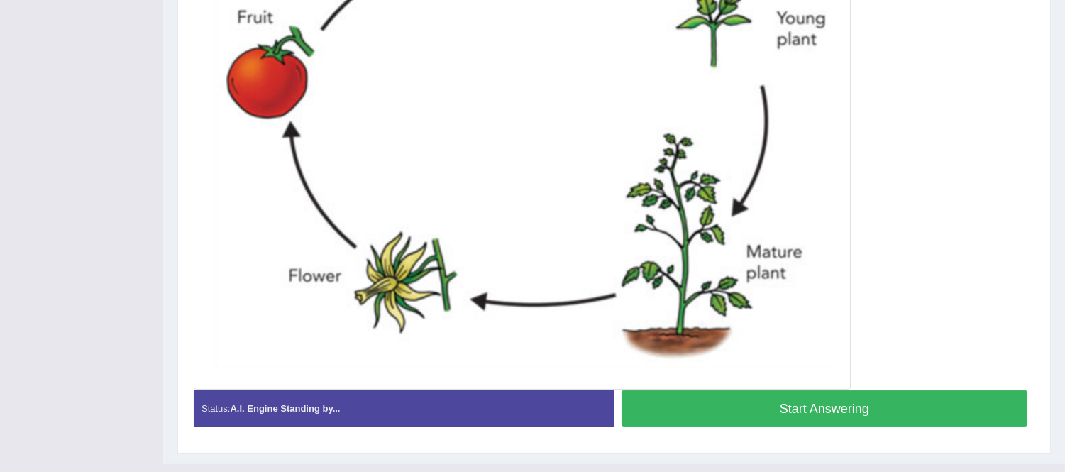
scroll to position [572, 0]
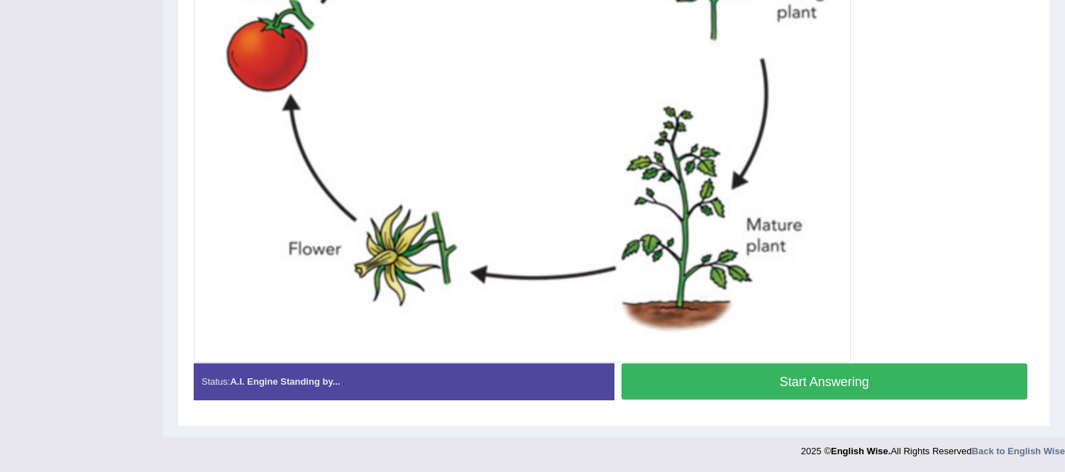
drag, startPoint x: 919, startPoint y: 377, endPoint x: 919, endPoint y: 362, distance: 15.6
click at [919, 370] on button "Start Answering" at bounding box center [824, 381] width 406 height 36
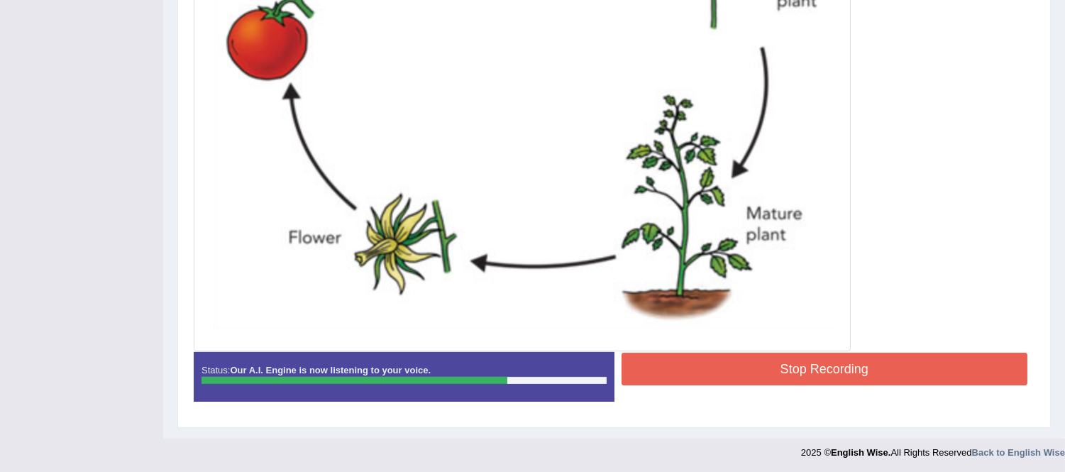
scroll to position [575, 0]
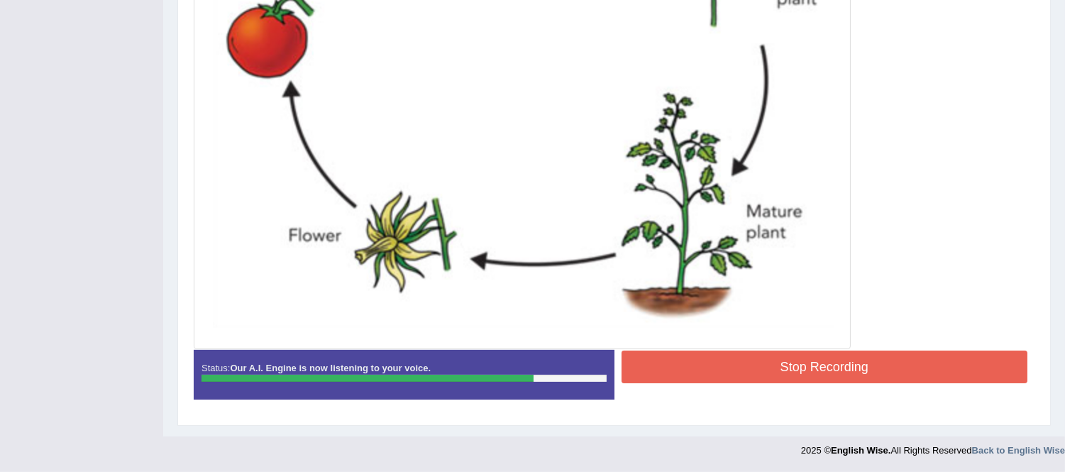
click at [767, 365] on button "Stop Recording" at bounding box center [824, 366] width 406 height 33
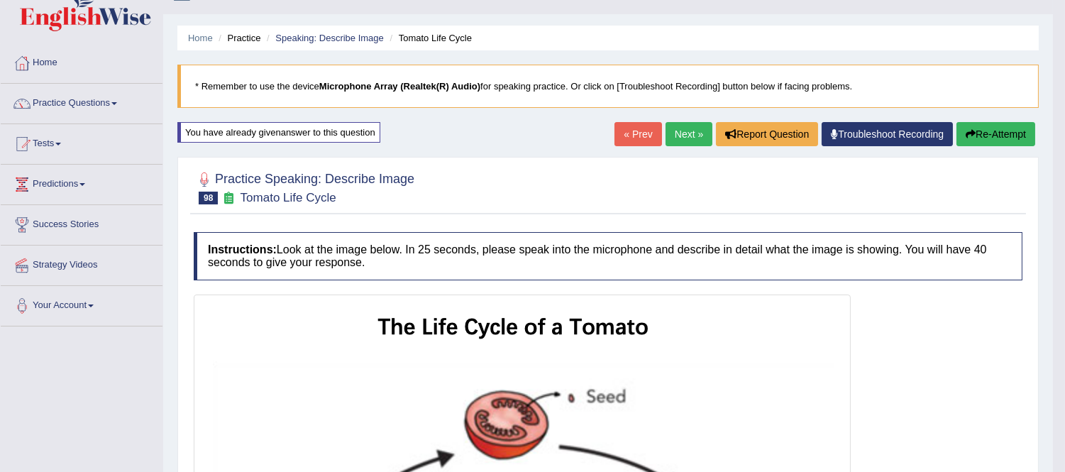
scroll to position [0, 0]
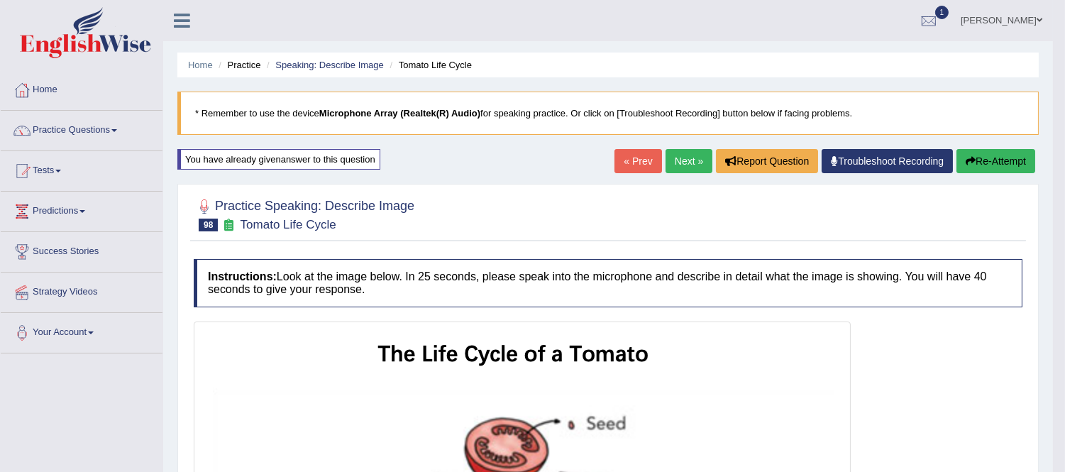
drag, startPoint x: 995, startPoint y: 164, endPoint x: 980, endPoint y: 157, distance: 16.9
click at [995, 163] on button "Re-Attempt" at bounding box center [995, 161] width 79 height 24
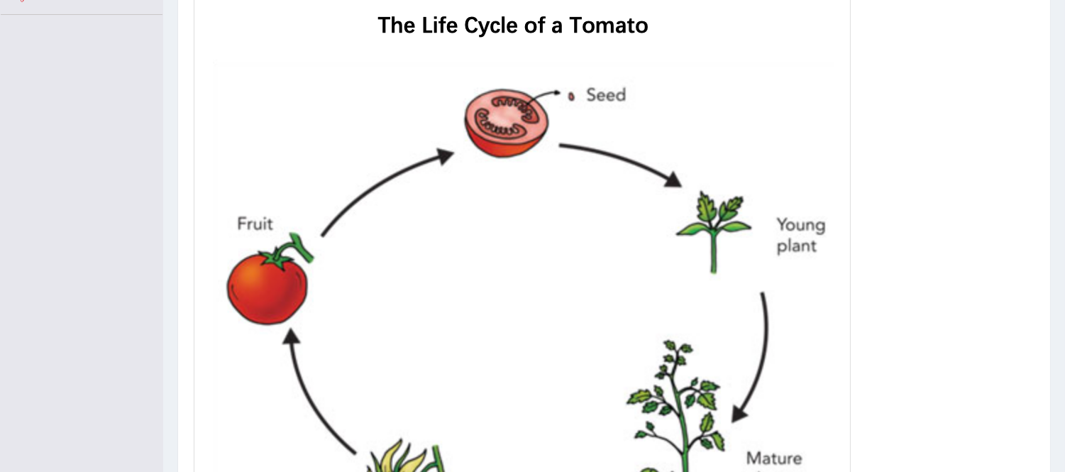
scroll to position [394, 0]
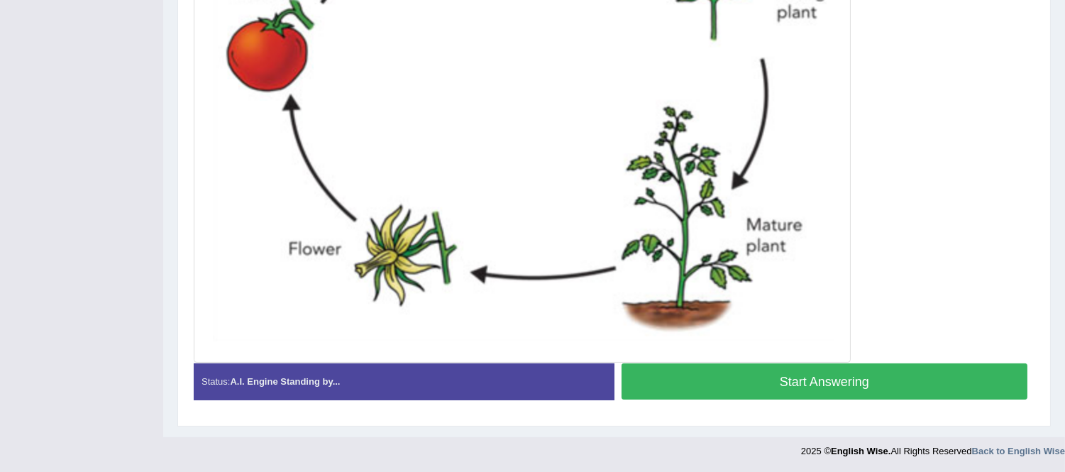
click at [915, 387] on button "Start Answering" at bounding box center [824, 381] width 406 height 36
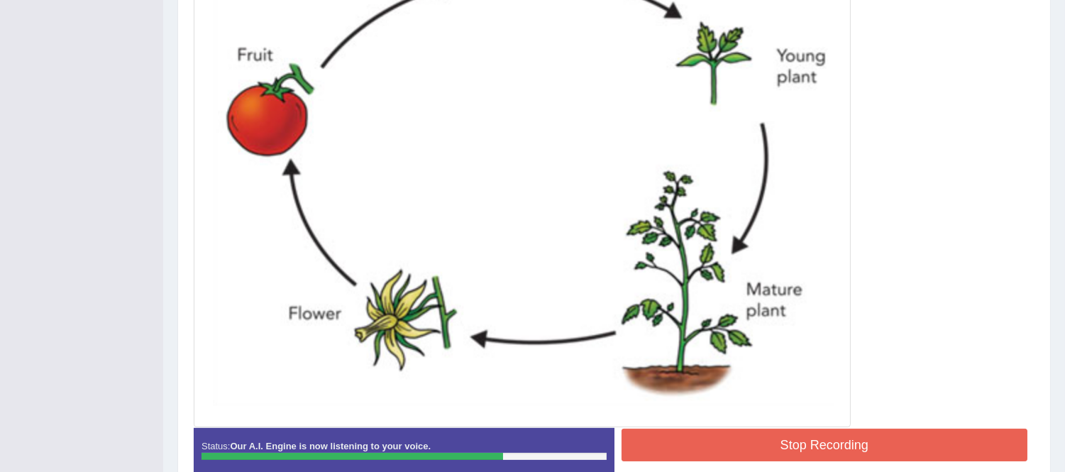
scroll to position [575, 0]
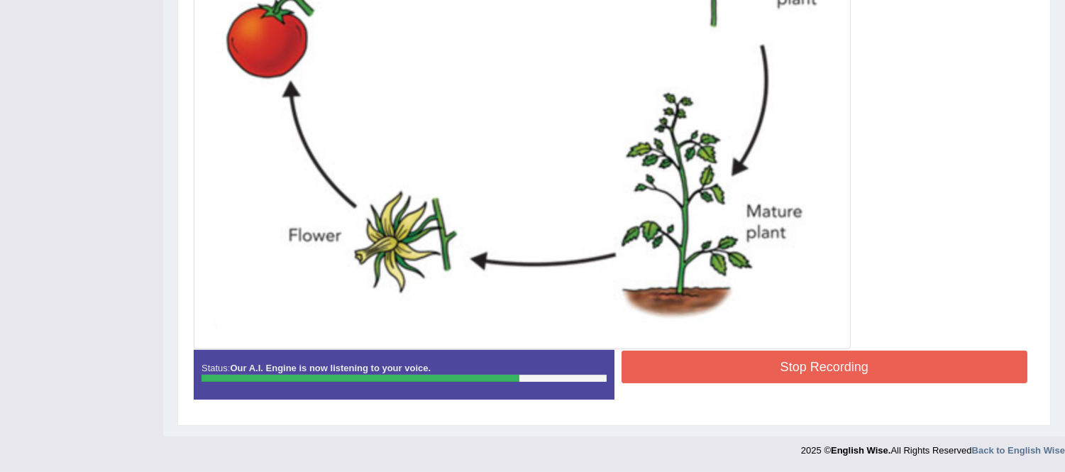
click at [735, 374] on button "Stop Recording" at bounding box center [824, 366] width 406 height 33
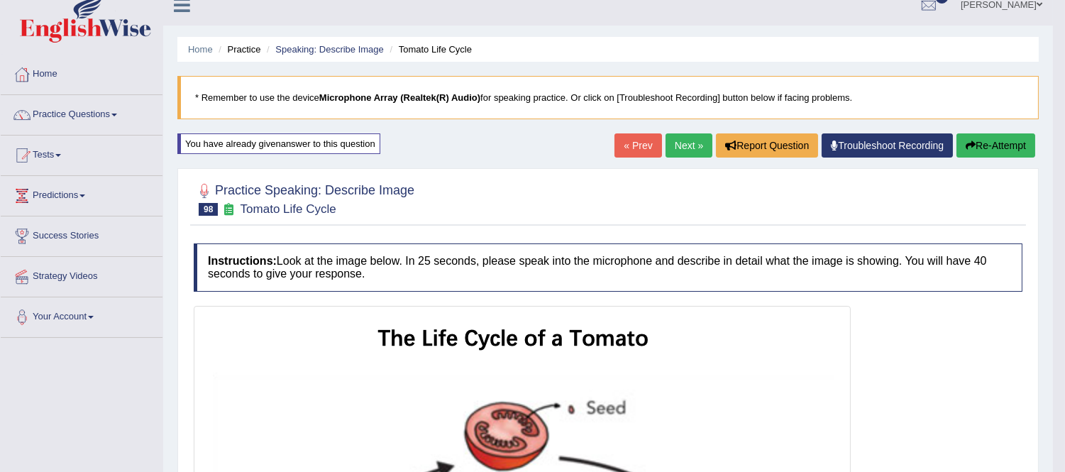
scroll to position [0, 0]
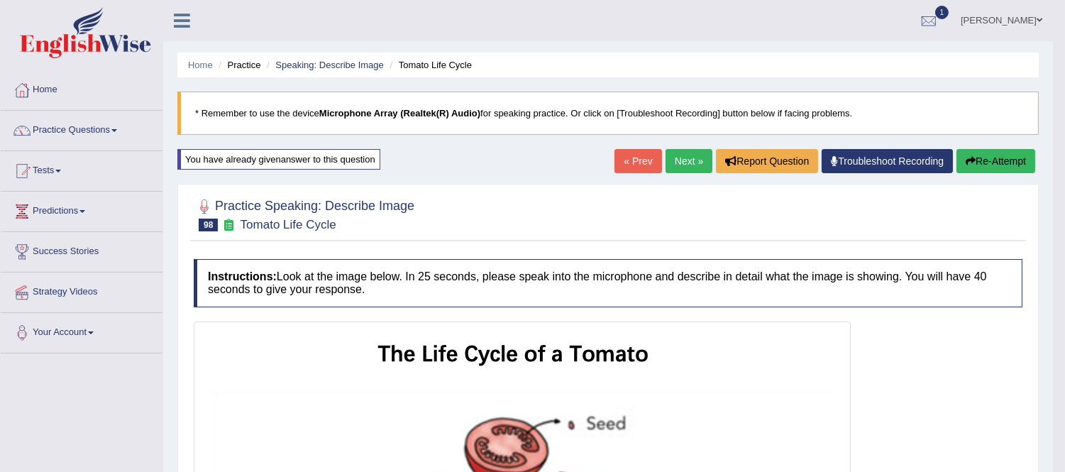
click at [685, 156] on link "Next »" at bounding box center [688, 161] width 47 height 24
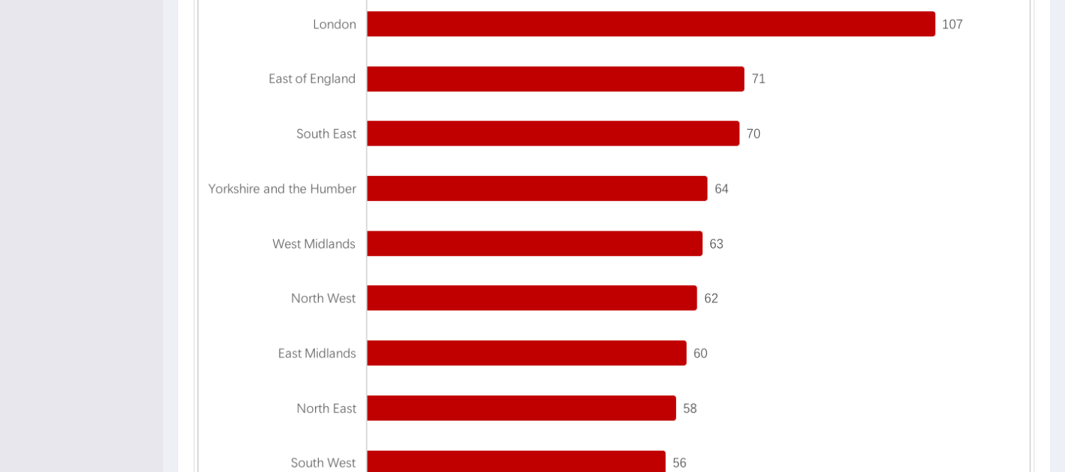
scroll to position [394, 0]
